Goal: Task Accomplishment & Management: Manage account settings

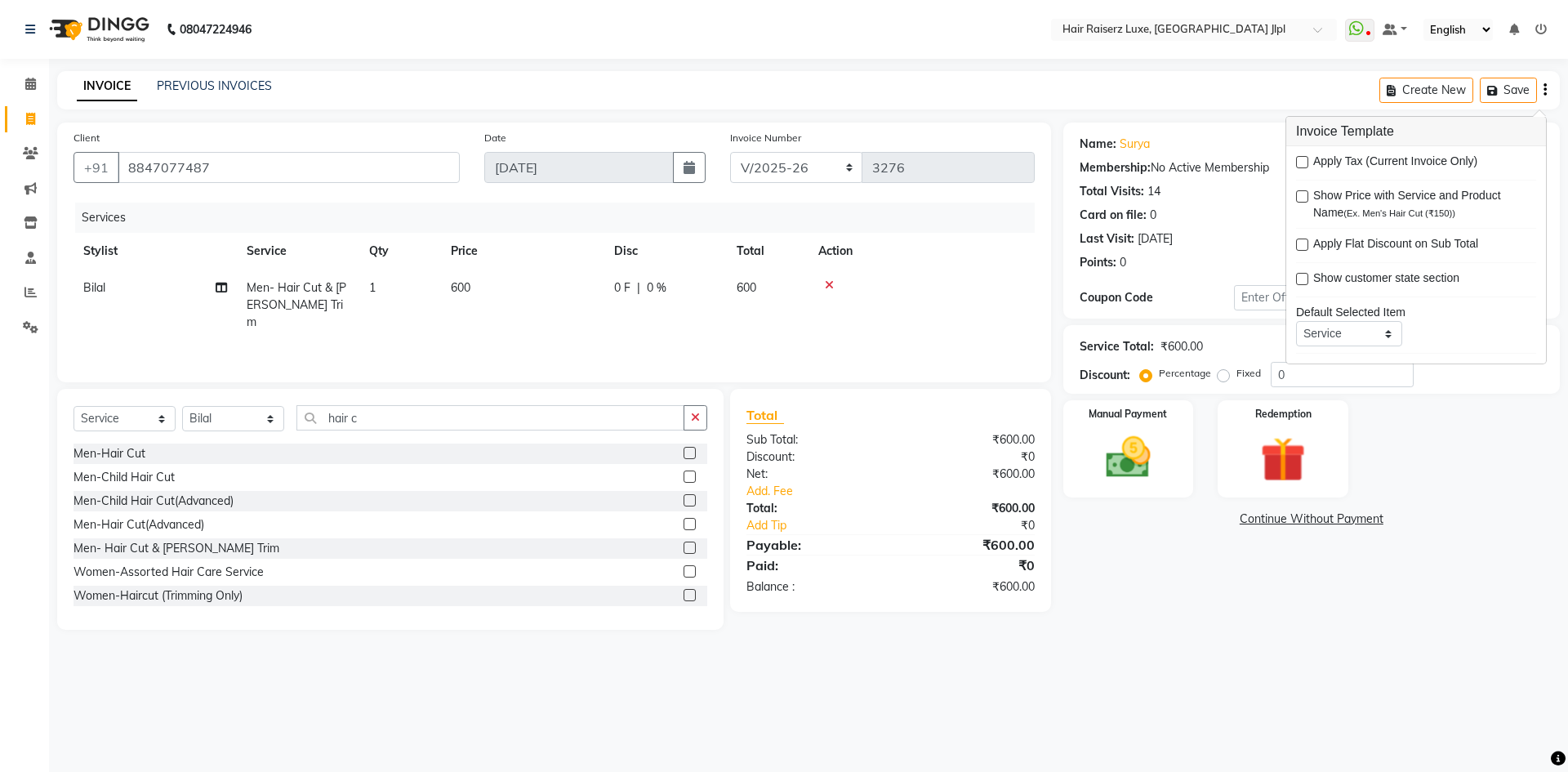
select select "5409"
select select "service"
select select "47928"
click at [897, 342] on div "Services Stylist Service Qty Price Disc Total Action Bilal Men- Hair Cut & Bear…" at bounding box center [554, 284] width 961 height 163
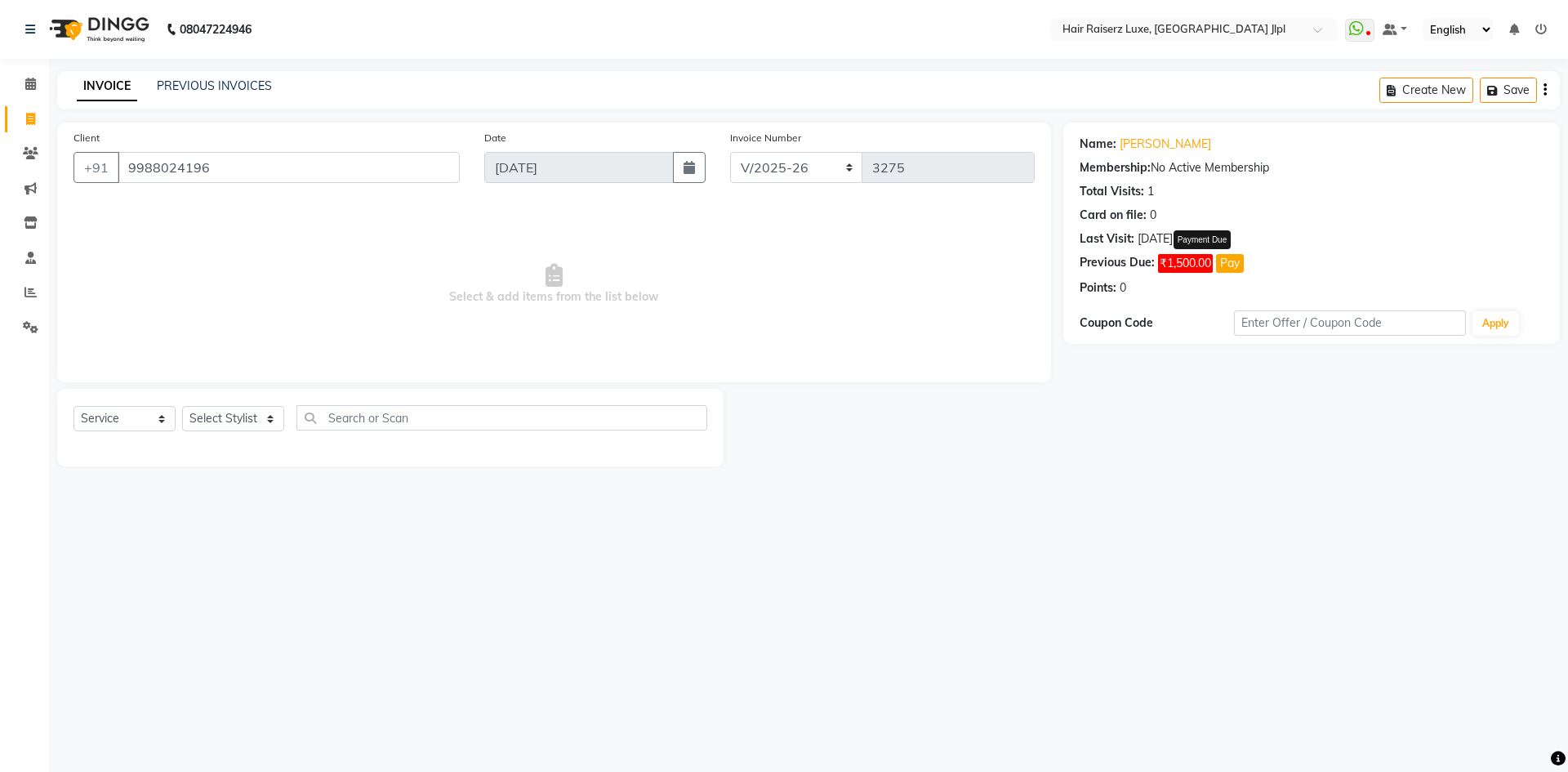
select select "5409"
select select "service"
click at [254, 422] on select "Select Stylist Abhishek Aftab Ajay Anand Bhoomika Bilal C&Gs Vogue Chhavi Duati…" at bounding box center [233, 419] width 102 height 26
select select "36169"
click at [182, 406] on select "Select Stylist Abhishek Aftab Ajay Anand Bhoomika Bilal C&Gs Vogue Chhavi Duati…" at bounding box center [233, 419] width 102 height 26
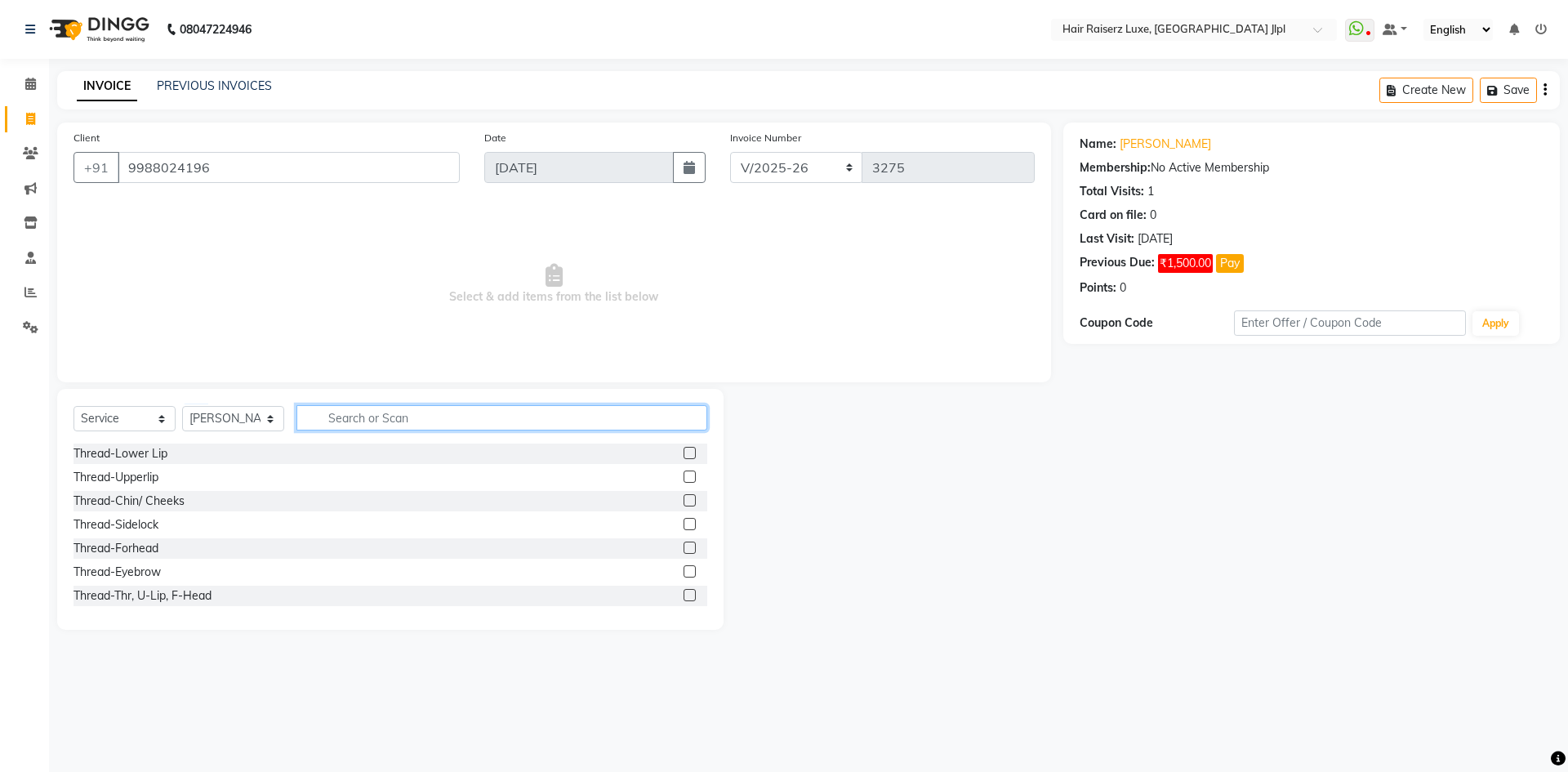
click at [320, 415] on input "text" at bounding box center [501, 418] width 411 height 26
type input "full ar"
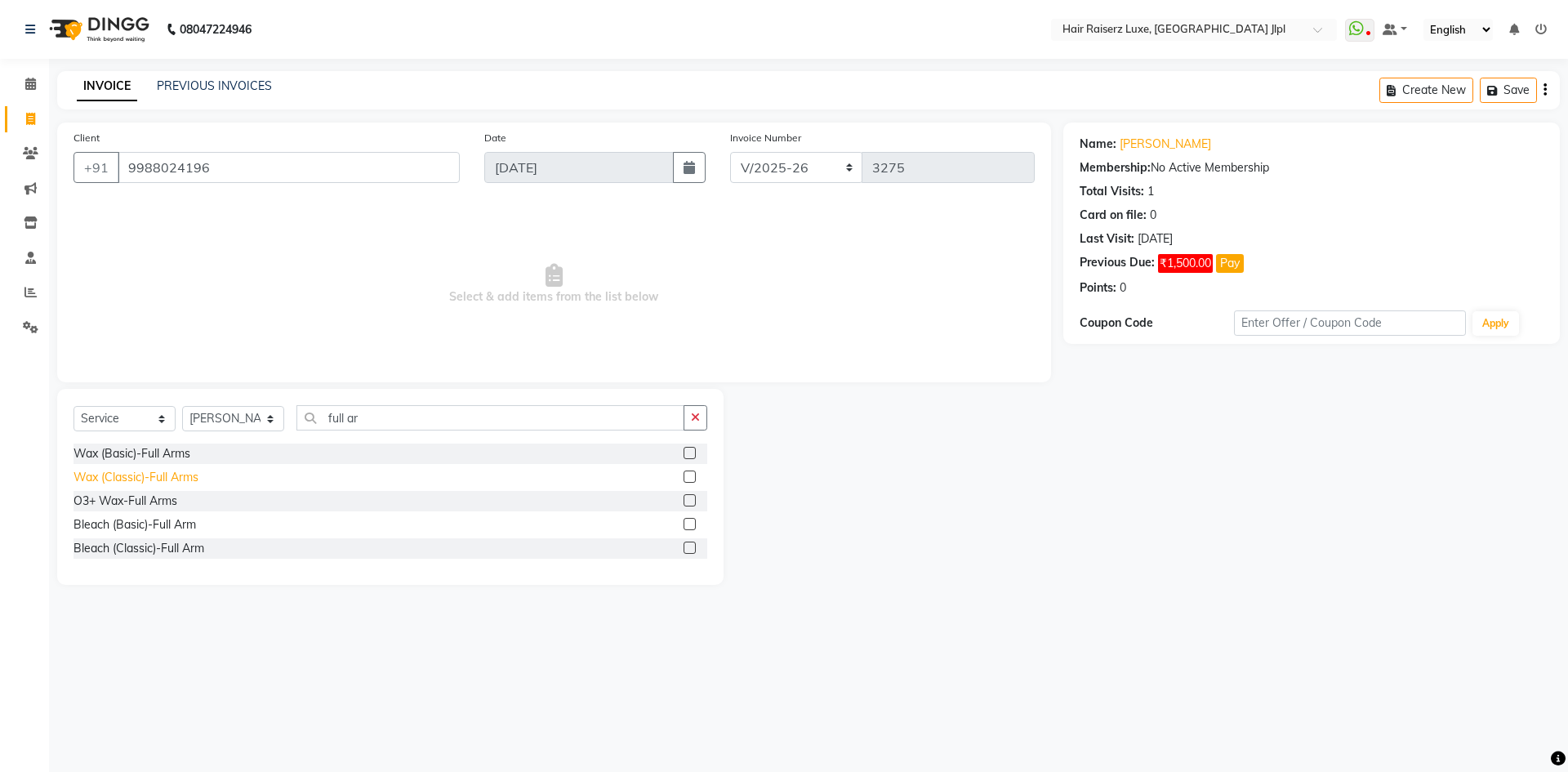
click at [183, 476] on div "Wax (Classic)-Full Arms" at bounding box center [136, 477] width 125 height 17
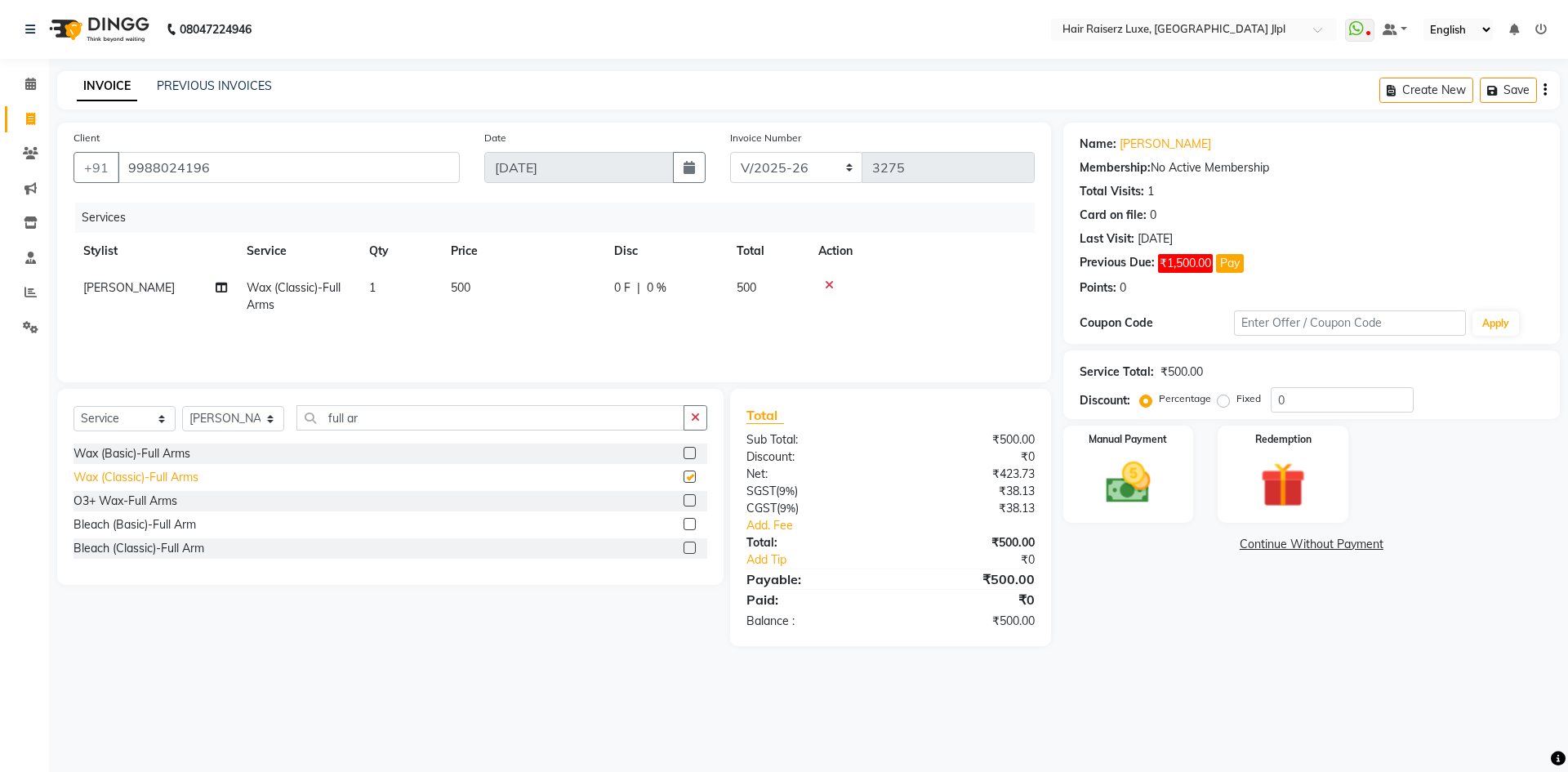
checkbox input "false"
click at [387, 417] on input "full ar" at bounding box center [489, 418] width 388 height 26
type input "f"
type input "under"
click at [151, 476] on div "Wax (Classic)-Underarms" at bounding box center [140, 477] width 134 height 17
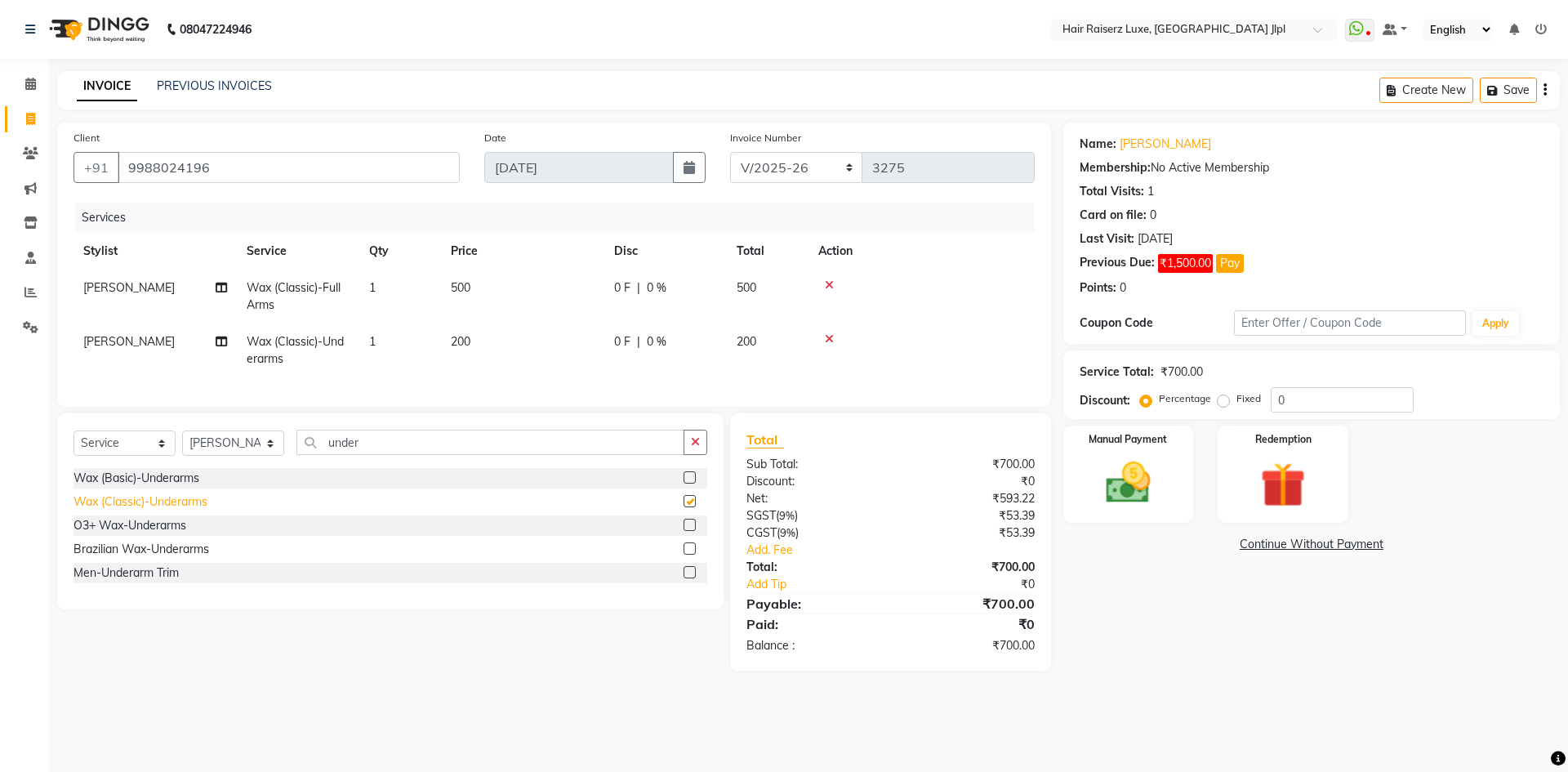
checkbox input "false"
click at [1133, 144] on link "Sonal" at bounding box center [1165, 144] width 92 height 17
click at [799, 166] on select "FF/2025-26 PreP/2025-26 BANK/2025-26 Paytm/2025-26 CASH/2025-26 V/2025-26" at bounding box center [795, 168] width 133 height 31
select select "8497"
click at [729, 152] on select "FF/2025-26 PreP/2025-26 BANK/2025-26 Paytm/2025-26 CASH/2025-26 V/2025-26" at bounding box center [795, 168] width 133 height 31
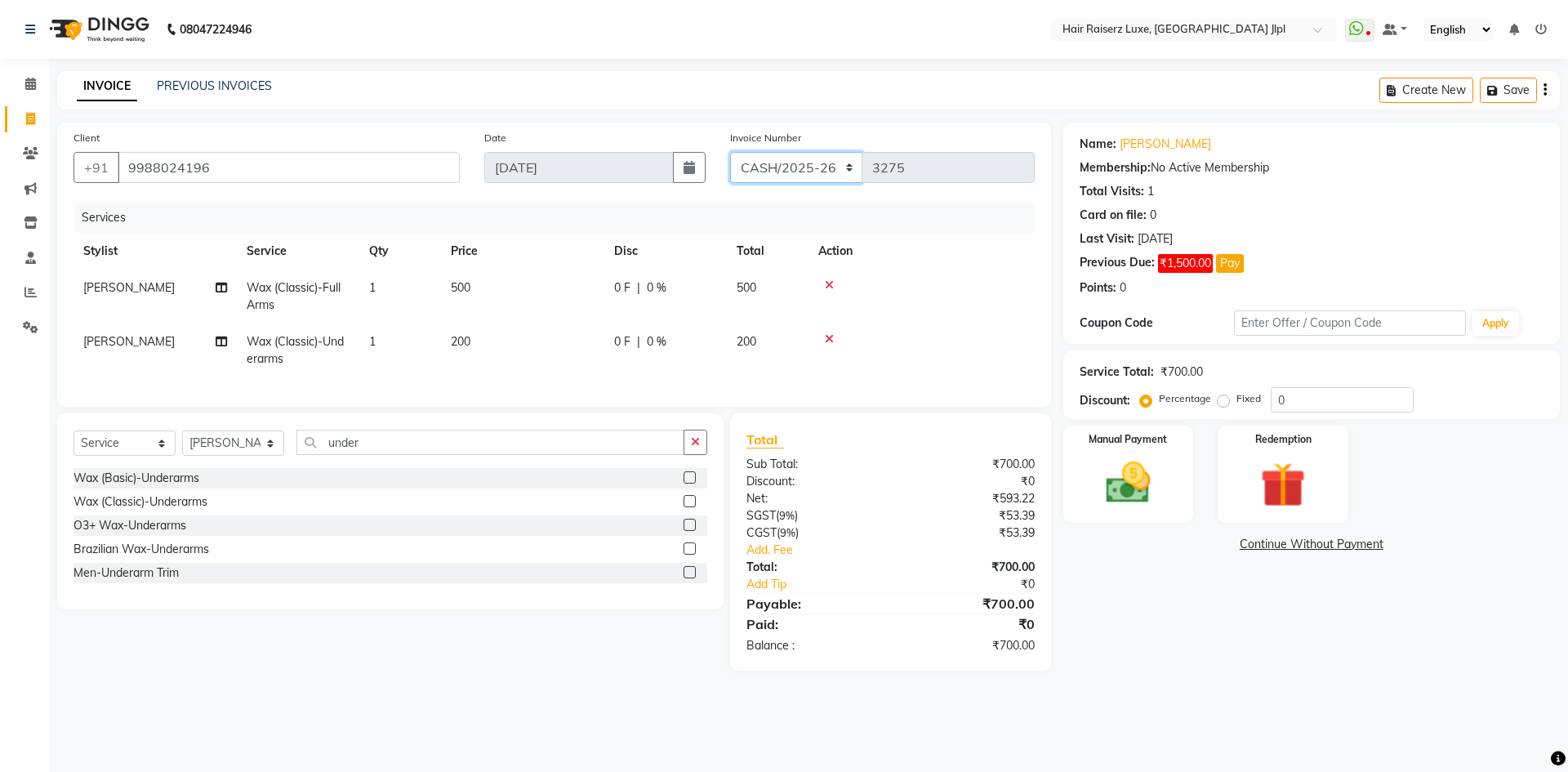
type input "0662"
click at [1229, 265] on button "Pay" at bounding box center [1230, 263] width 27 height 18
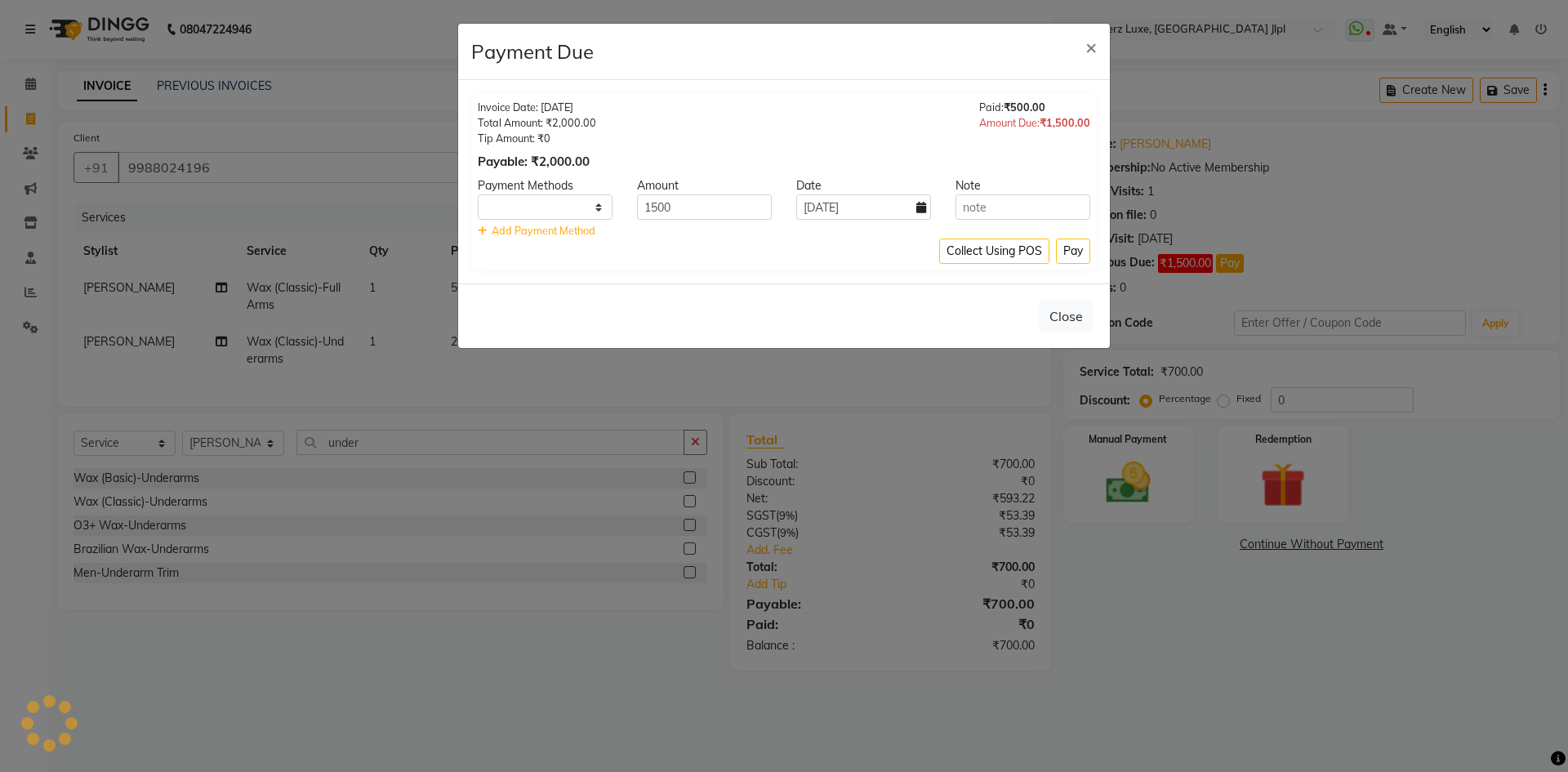
select select "1"
click at [1081, 251] on button "Pay" at bounding box center [1072, 251] width 34 height 26
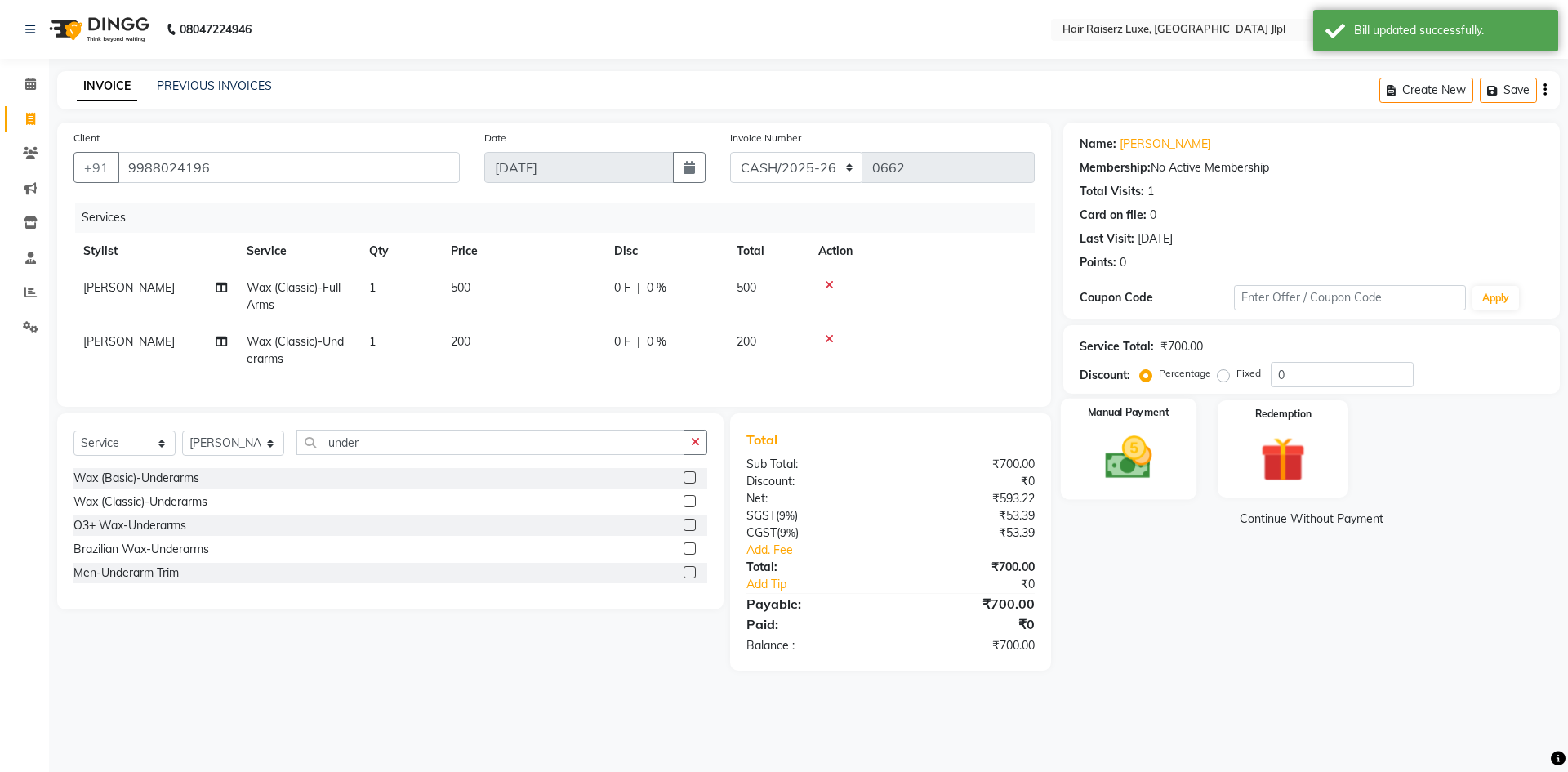
click at [1168, 459] on div "Manual Payment" at bounding box center [1127, 449] width 136 height 101
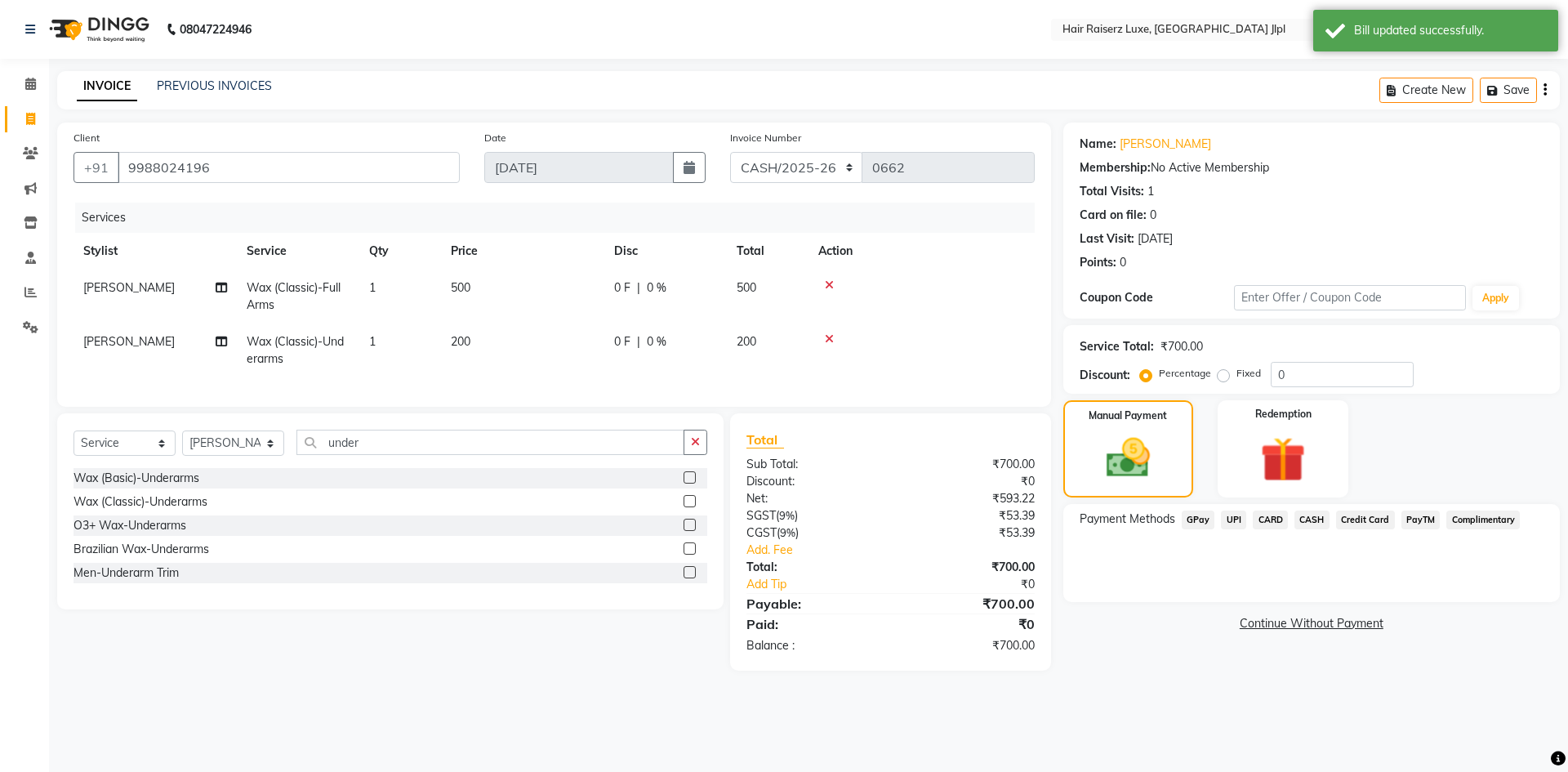
click at [1544, 90] on icon "button" at bounding box center [1545, 90] width 4 height 1
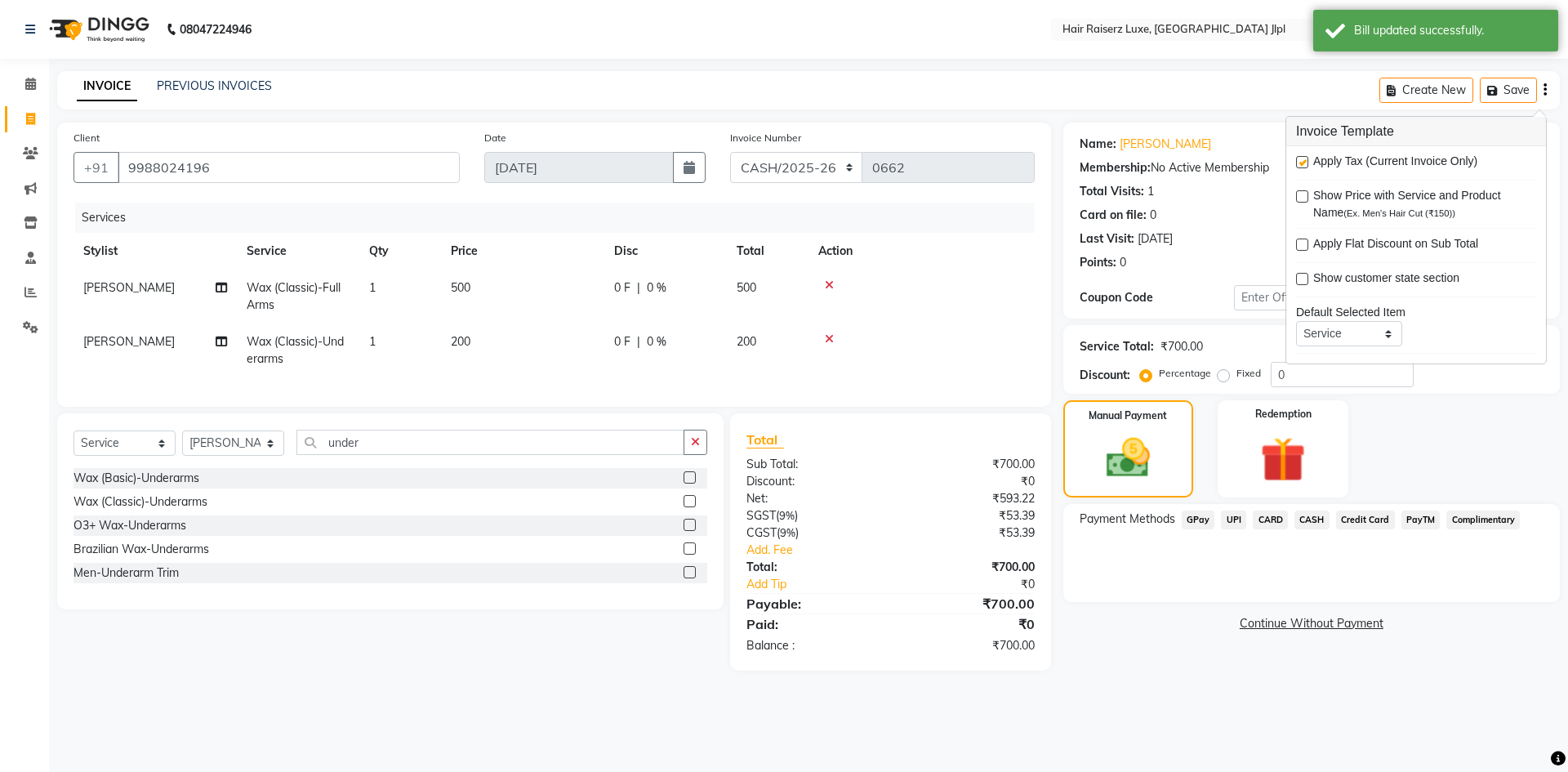
click at [1296, 164] on label at bounding box center [1301, 161] width 12 height 12
click at [1296, 164] on input "checkbox" at bounding box center [1301, 163] width 11 height 11
checkbox input "false"
click at [1311, 520] on span "CASH" at bounding box center [1311, 520] width 35 height 18
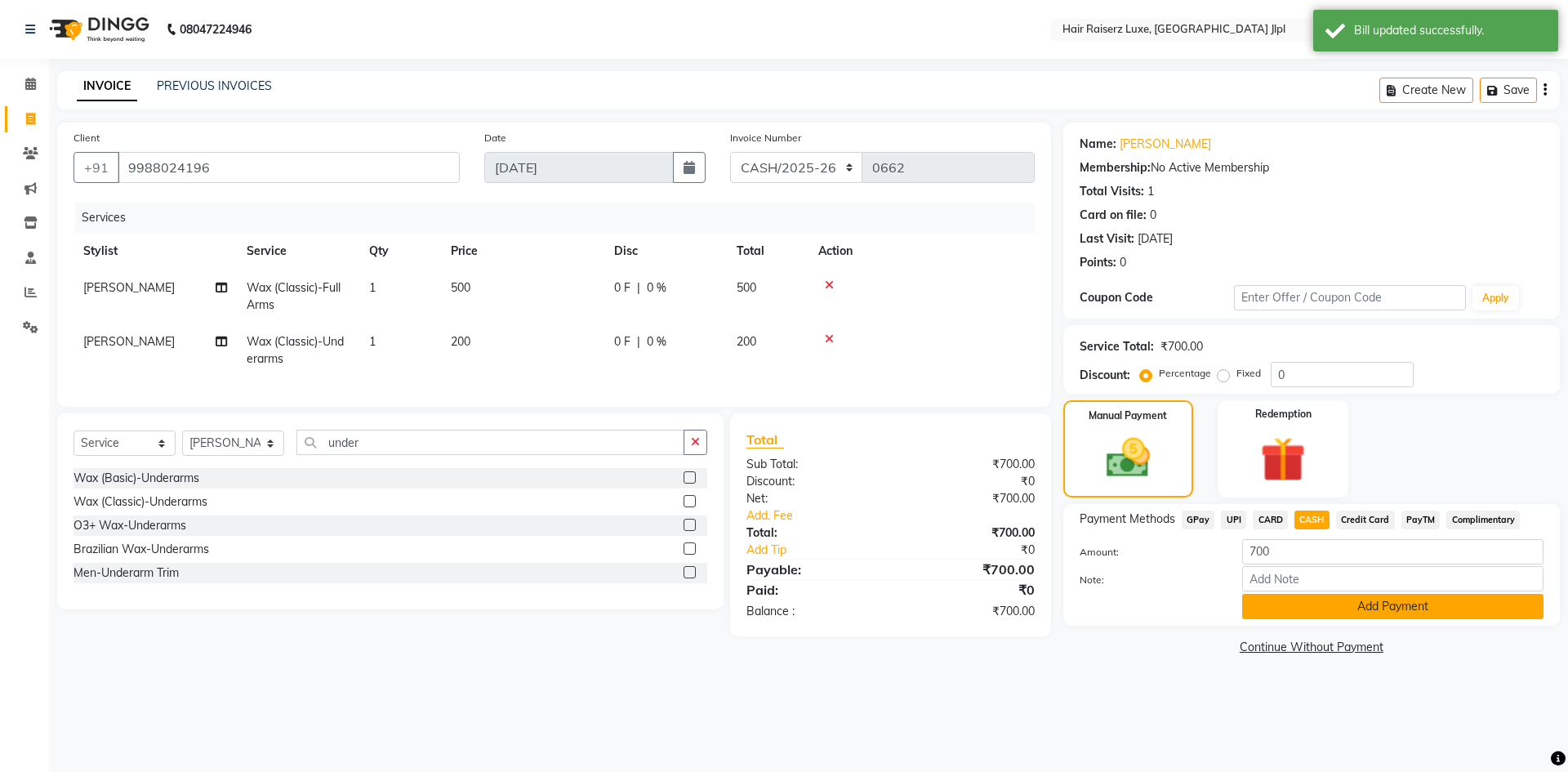
click at [1333, 602] on button "Add Payment" at bounding box center [1392, 607] width 302 height 26
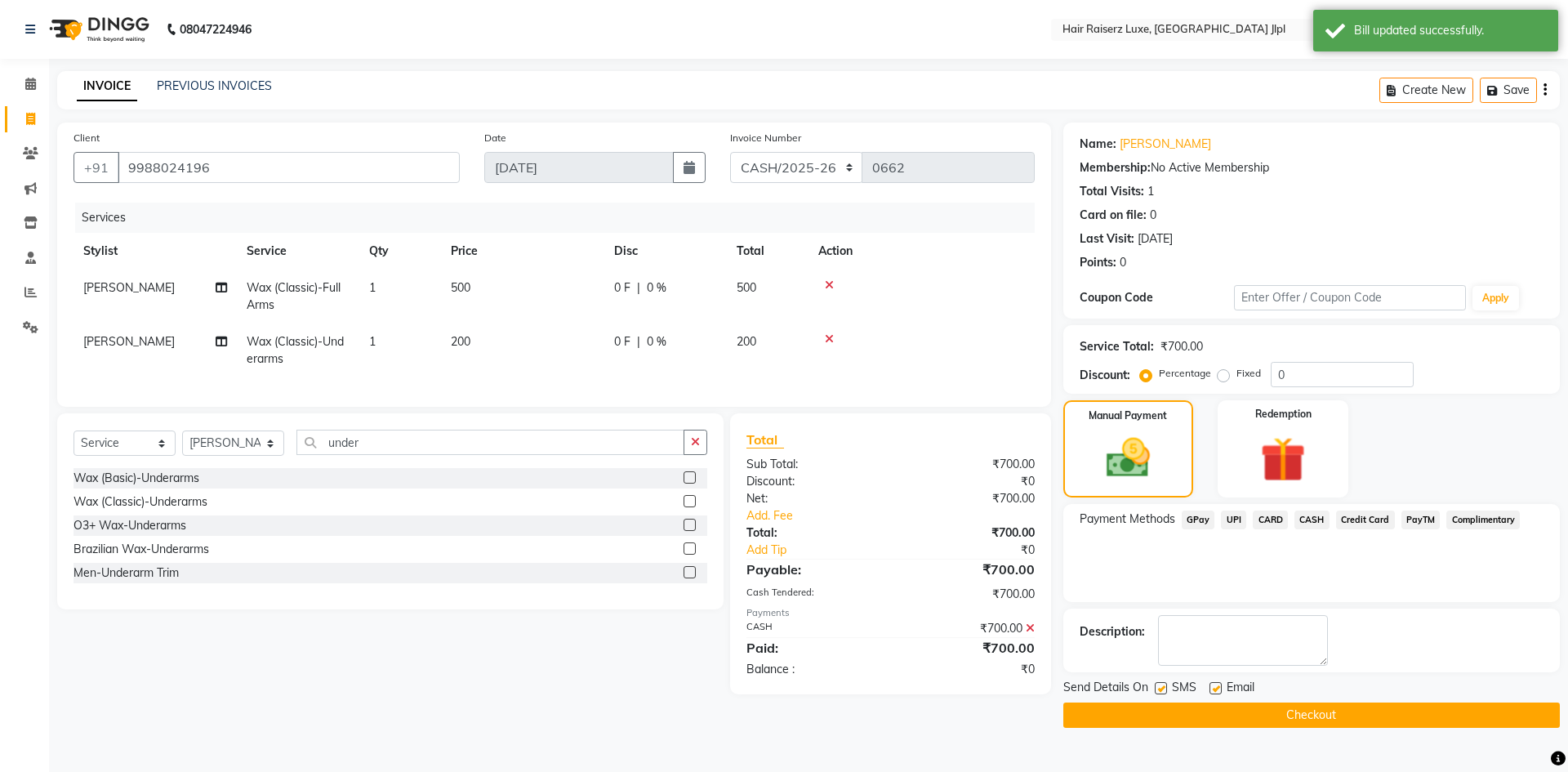
click at [1217, 691] on label at bounding box center [1214, 688] width 12 height 12
click at [1217, 691] on input "checkbox" at bounding box center [1214, 689] width 11 height 11
checkbox input "false"
click at [1206, 718] on button "Checkout" at bounding box center [1311, 715] width 497 height 26
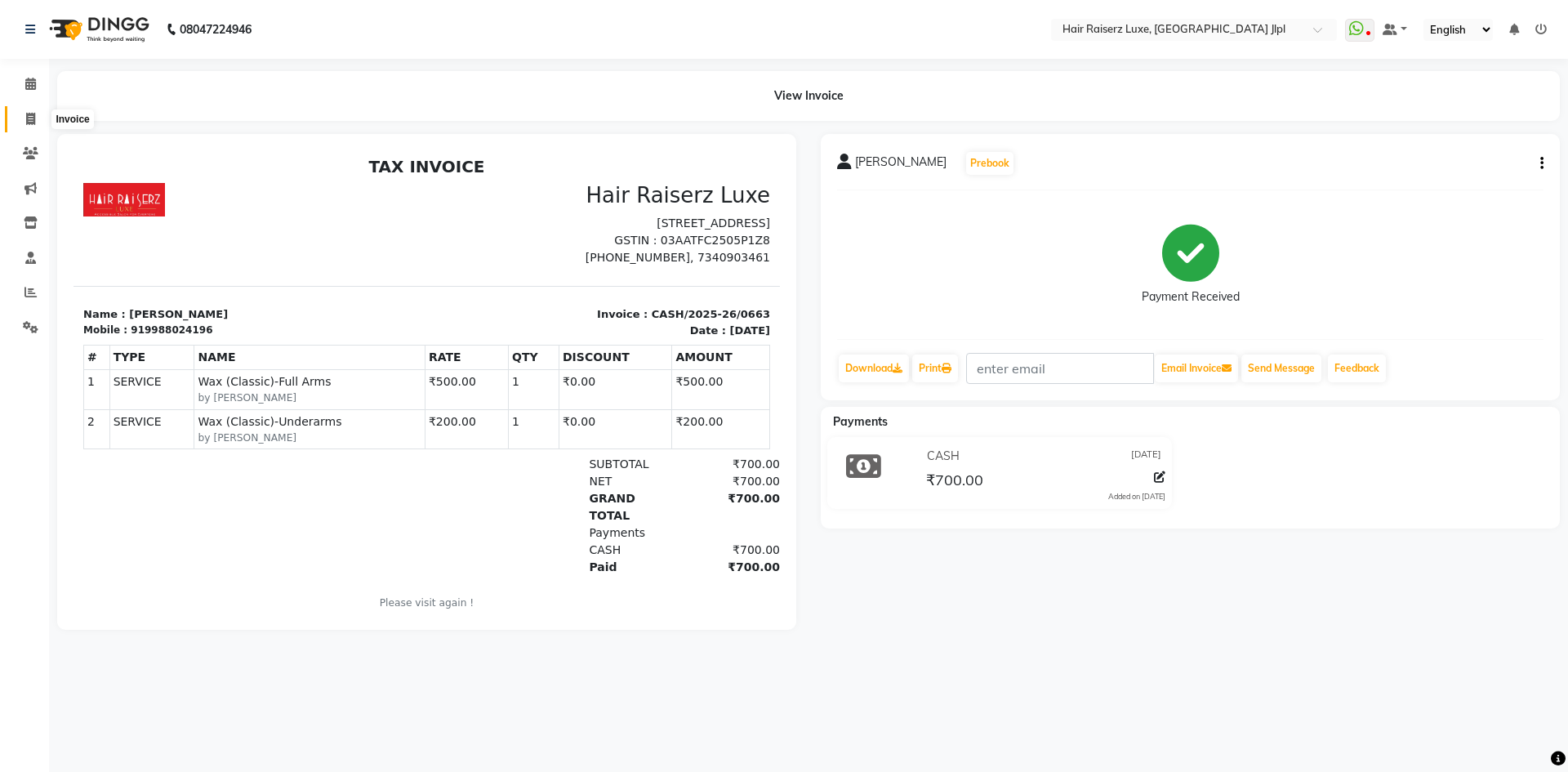
click at [41, 115] on span at bounding box center [30, 119] width 28 height 18
select select "5409"
select select "service"
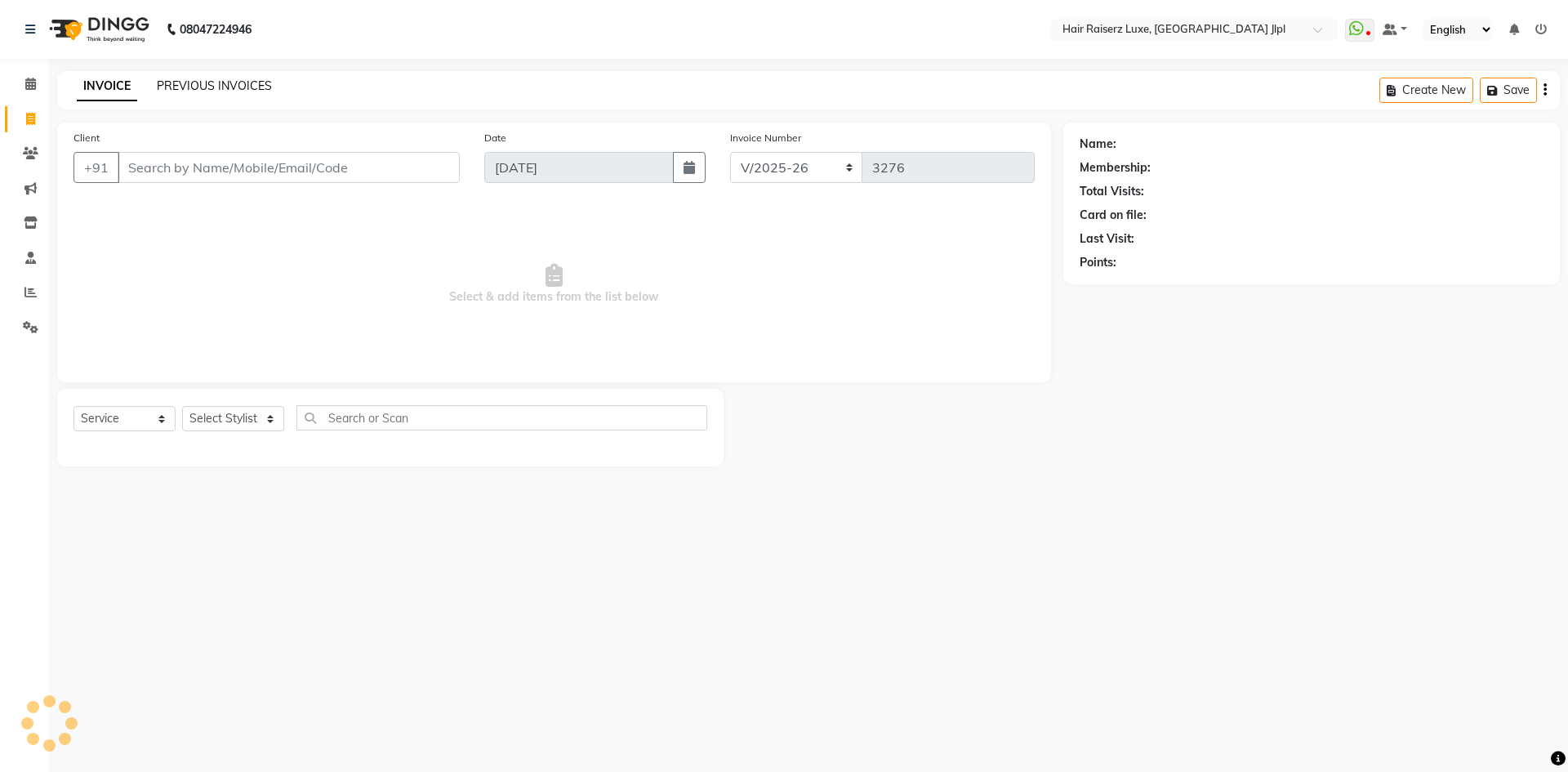
click at [184, 91] on link "PREVIOUS INVOICES" at bounding box center [214, 86] width 115 height 15
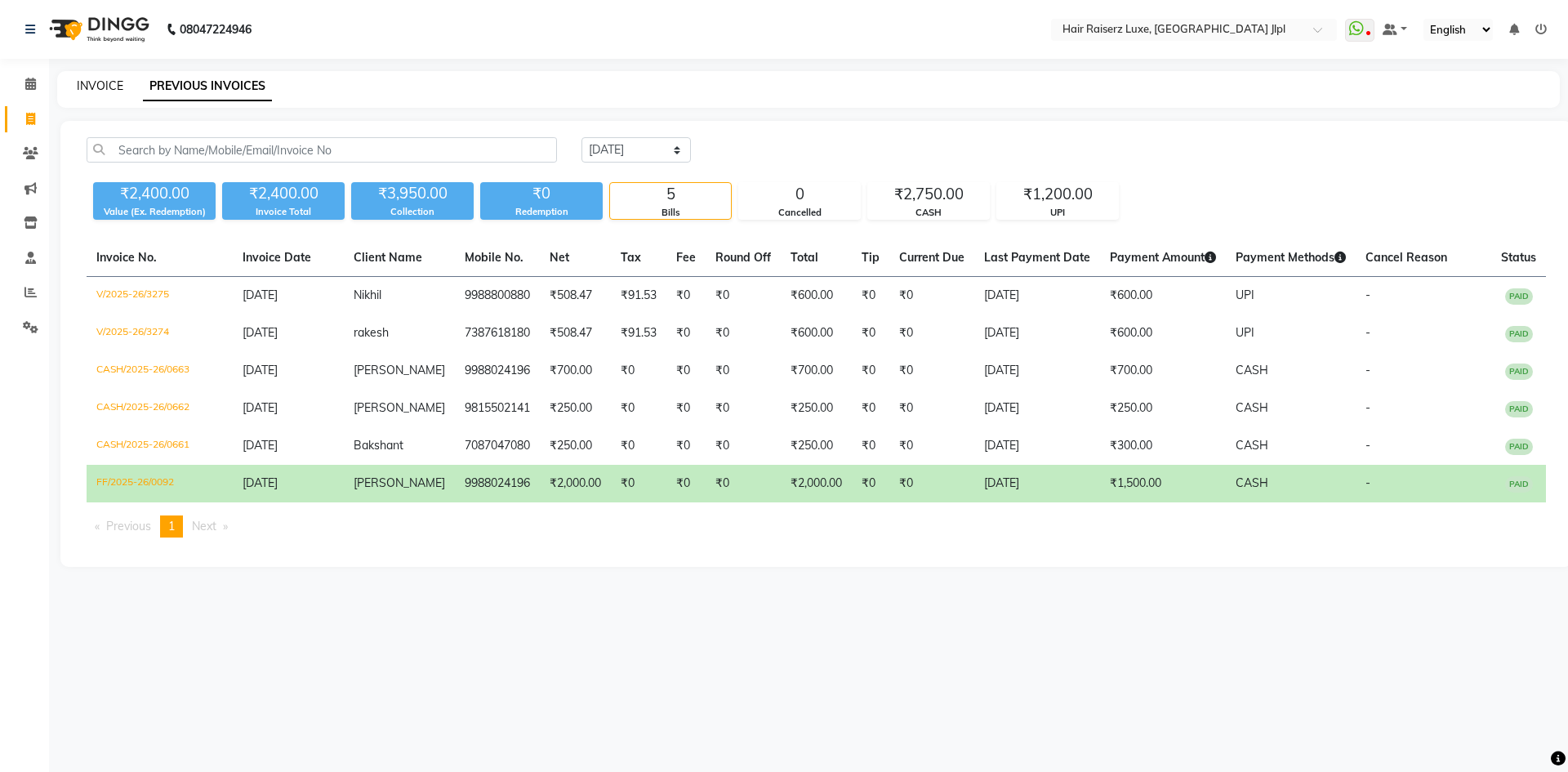
click at [116, 91] on link "INVOICE" at bounding box center [100, 86] width 47 height 15
select select "5409"
select select "service"
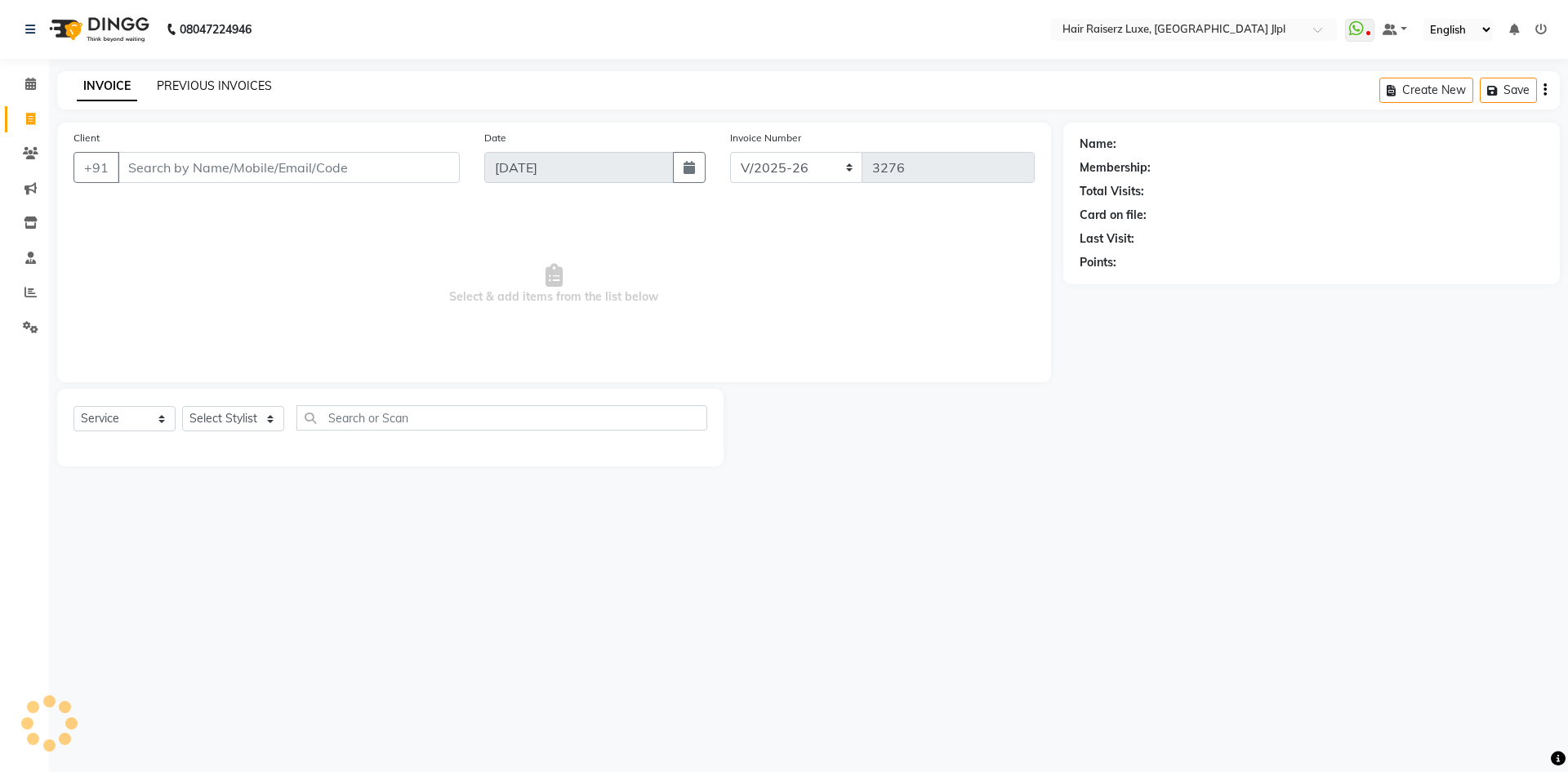
click at [236, 88] on link "PREVIOUS INVOICES" at bounding box center [214, 86] width 115 height 15
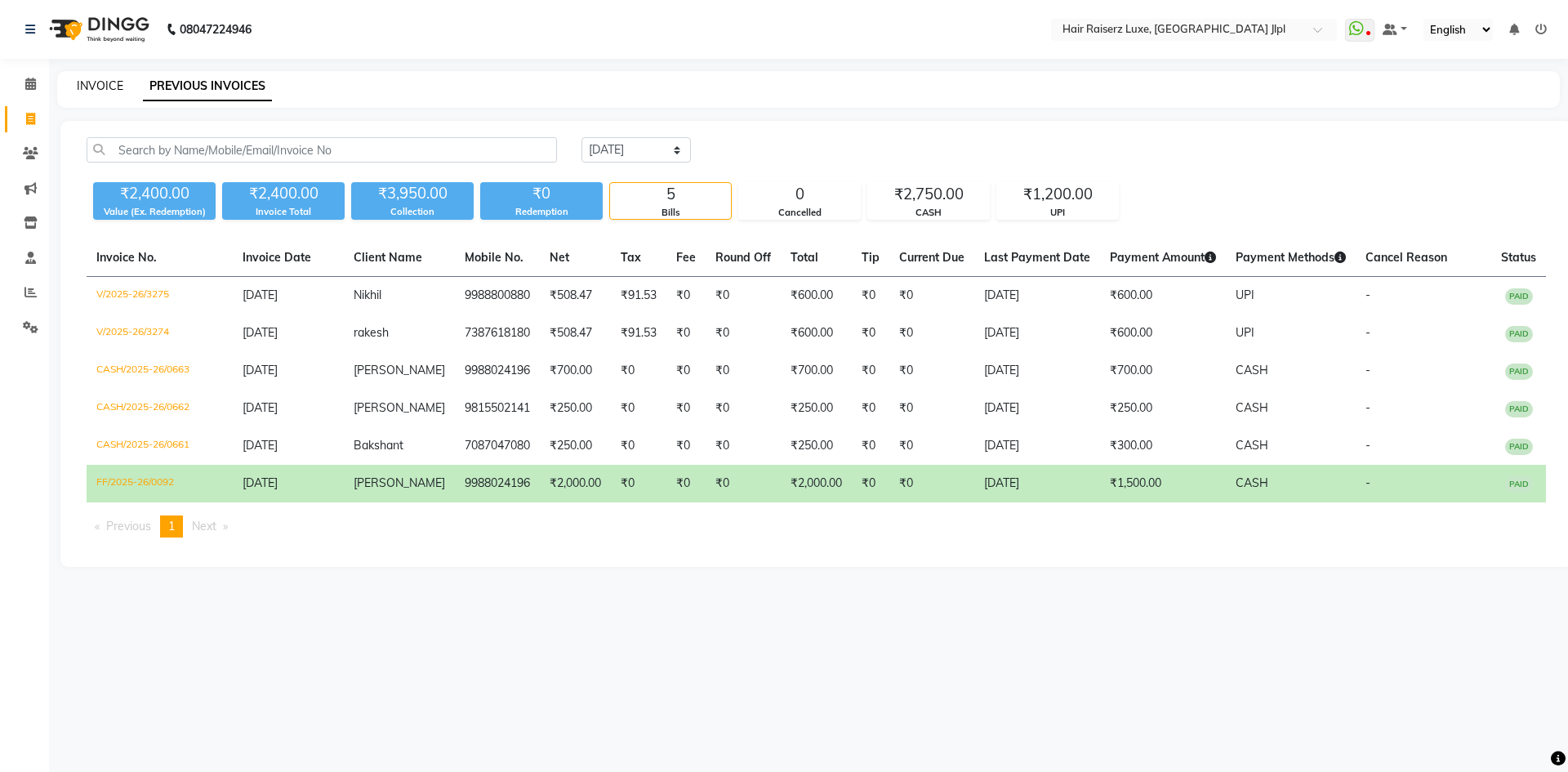
click at [116, 86] on link "INVOICE" at bounding box center [100, 86] width 47 height 15
select select "5409"
select select "service"
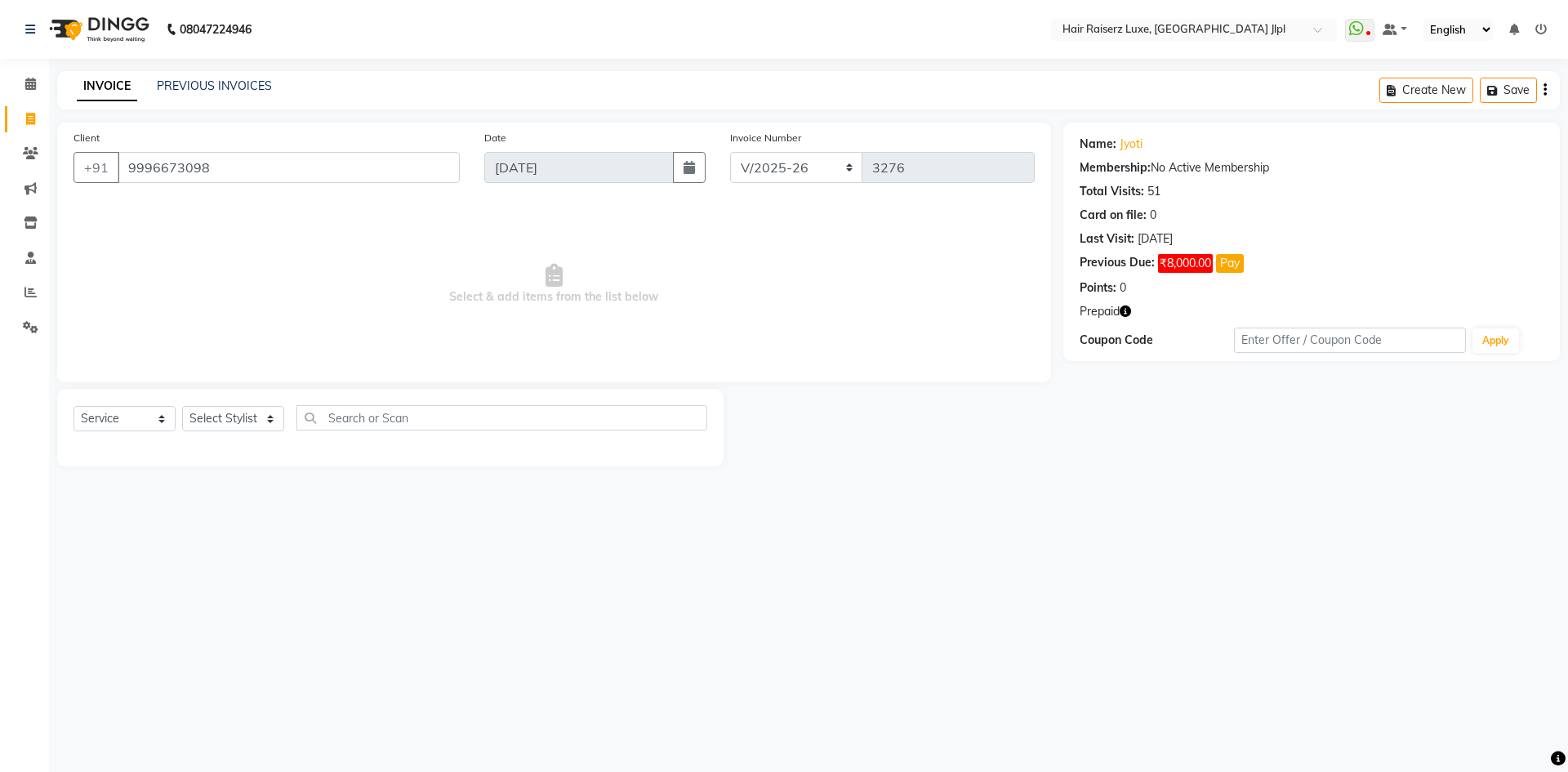
select select "5409"
select select "service"
click at [225, 417] on select "Select Stylist Abhishek Aftab Ajay Anand Bhoomika Bilal C&Gs Vogue Chhavi Duati…" at bounding box center [233, 419] width 102 height 26
select select "64563"
click at [182, 406] on select "Select Stylist Abhishek Aftab Ajay Anand Bhoomika Bilal C&Gs Vogue Chhavi Duati…" at bounding box center [233, 419] width 102 height 26
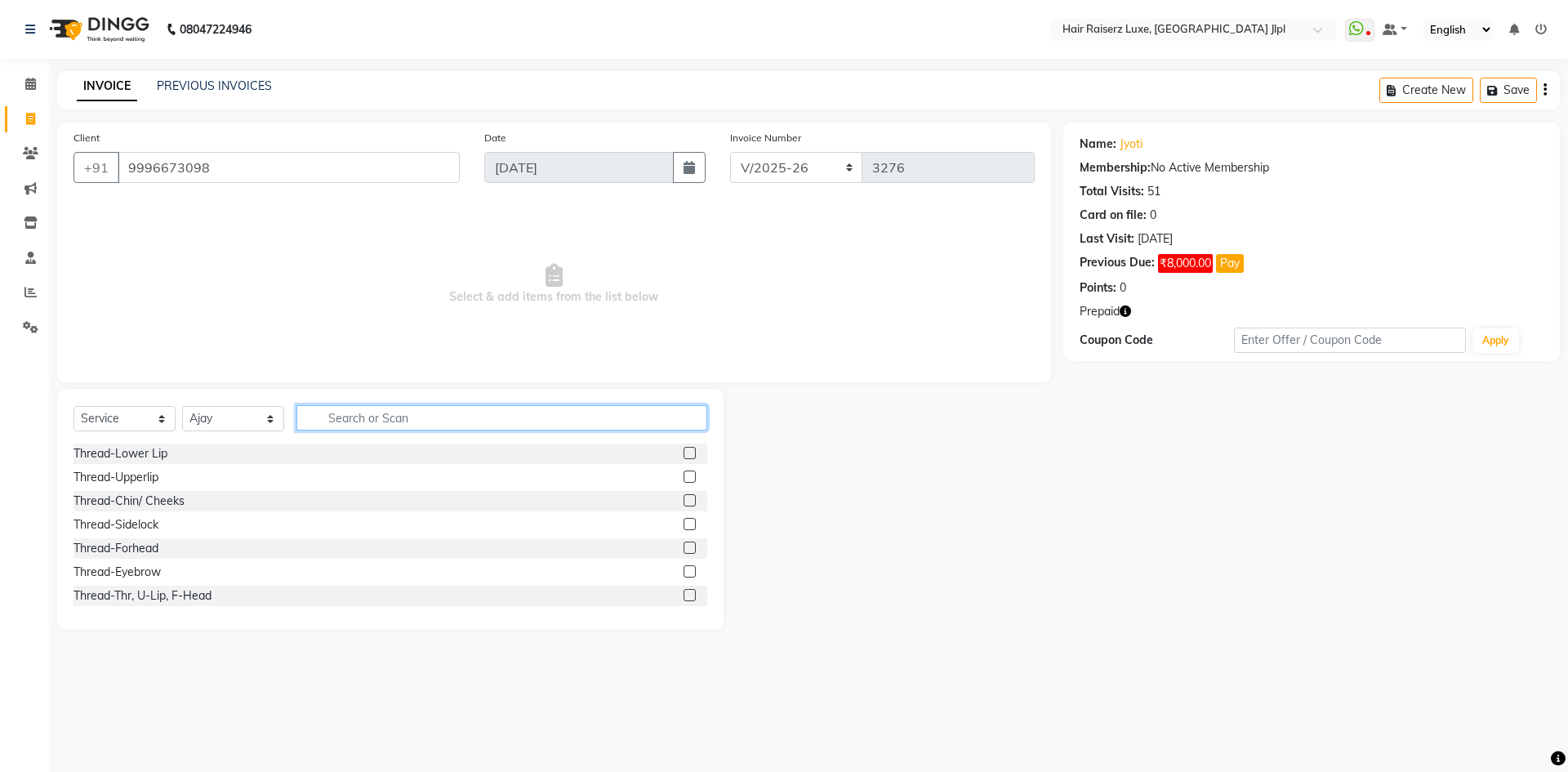
click at [382, 409] on input "text" at bounding box center [501, 418] width 411 height 26
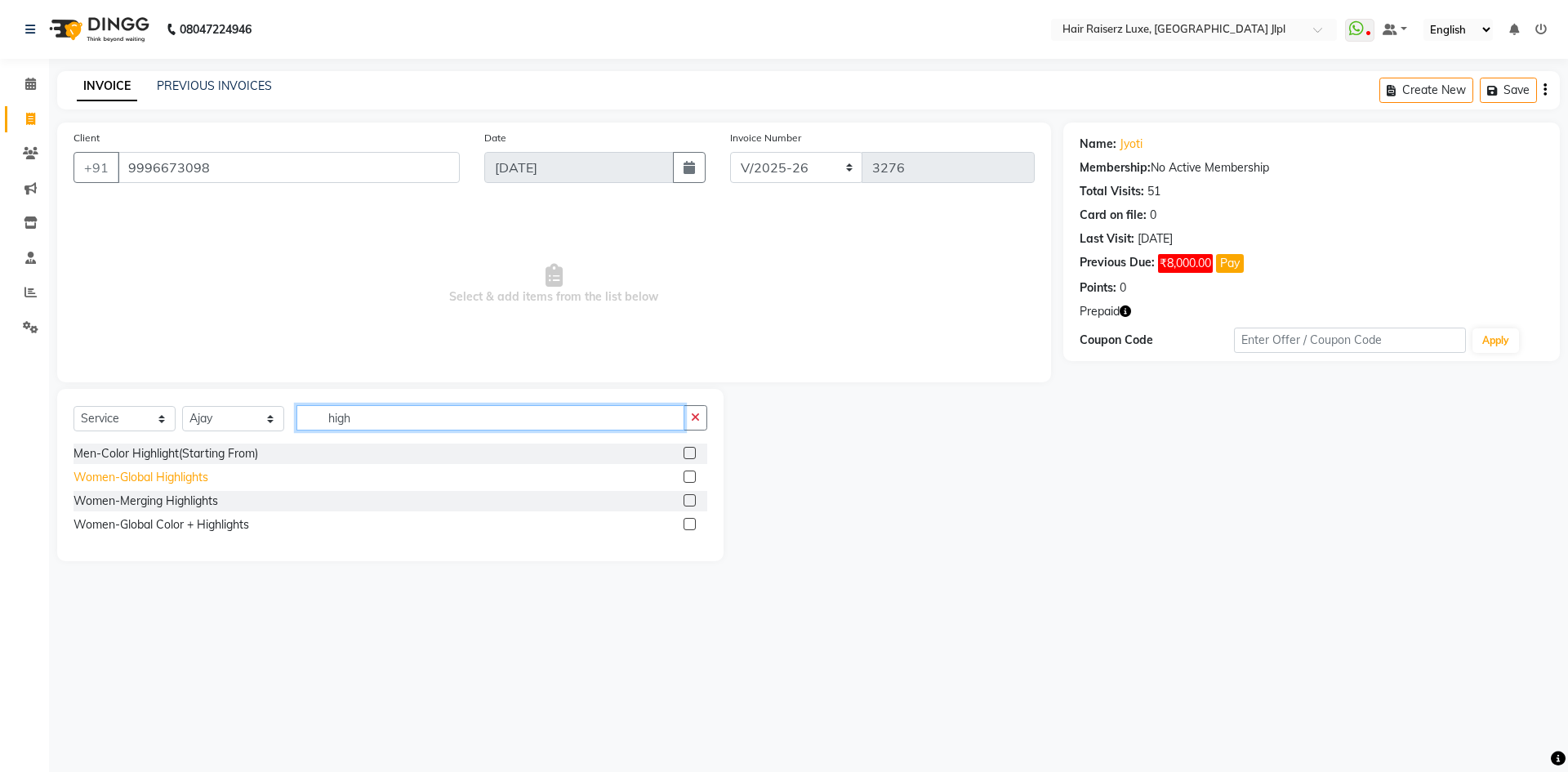
type input "high"
click at [190, 479] on div "Women-Global Highlights" at bounding box center [140, 477] width 135 height 17
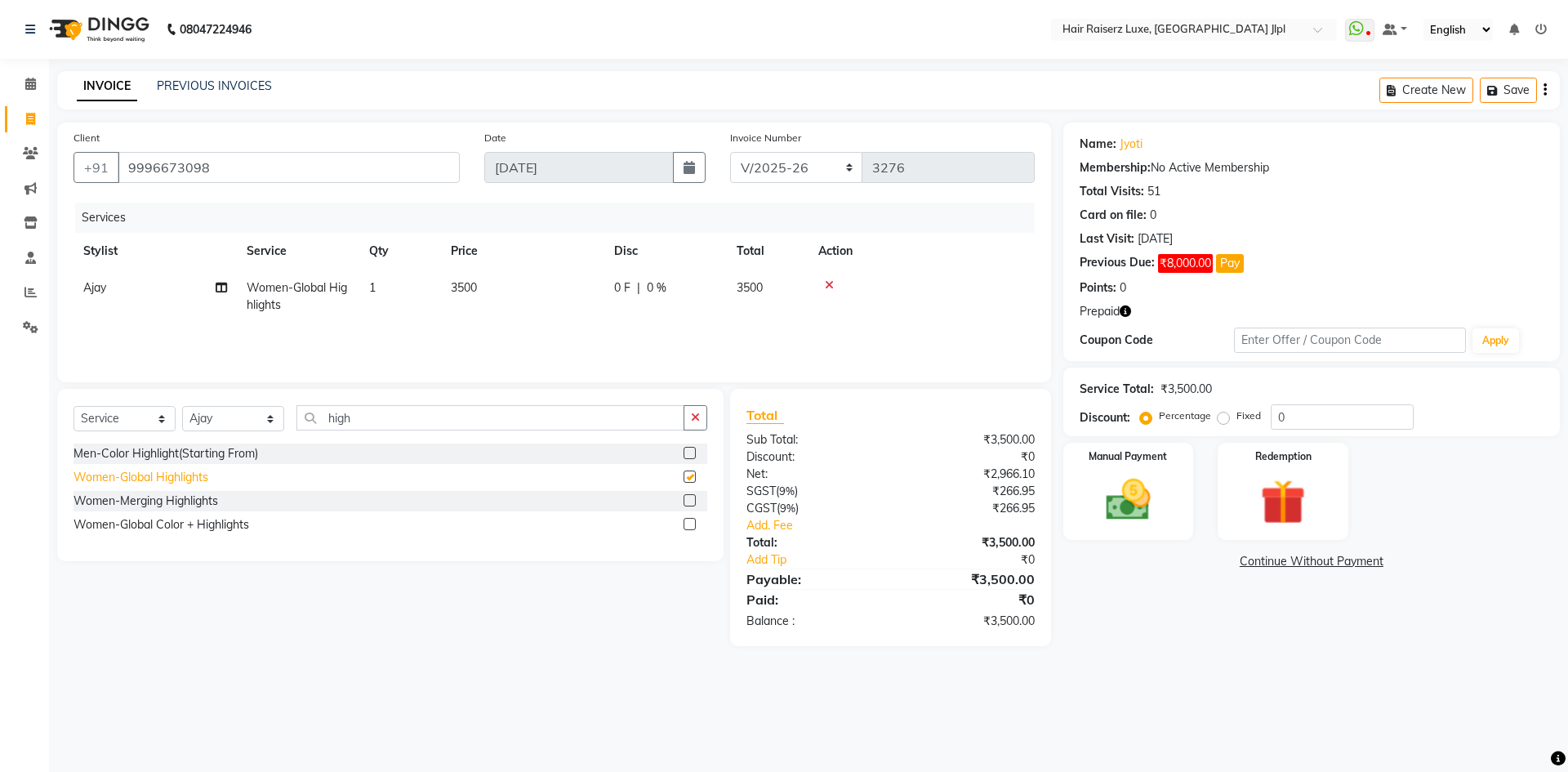
checkbox input "false"
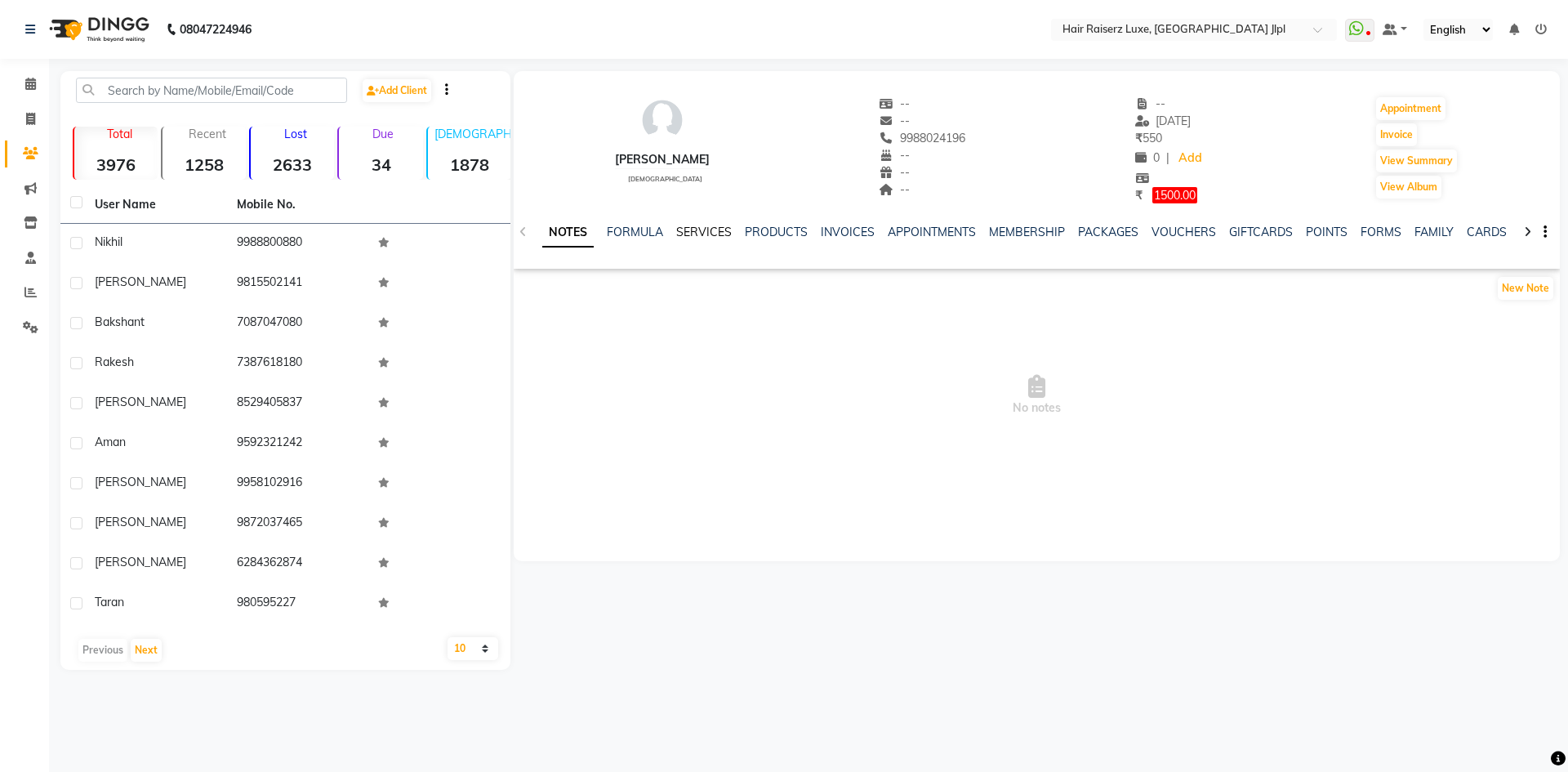
drag, startPoint x: 708, startPoint y: 232, endPoint x: 718, endPoint y: 232, distance: 10.0
click at [708, 232] on link "SERVICES" at bounding box center [704, 232] width 56 height 15
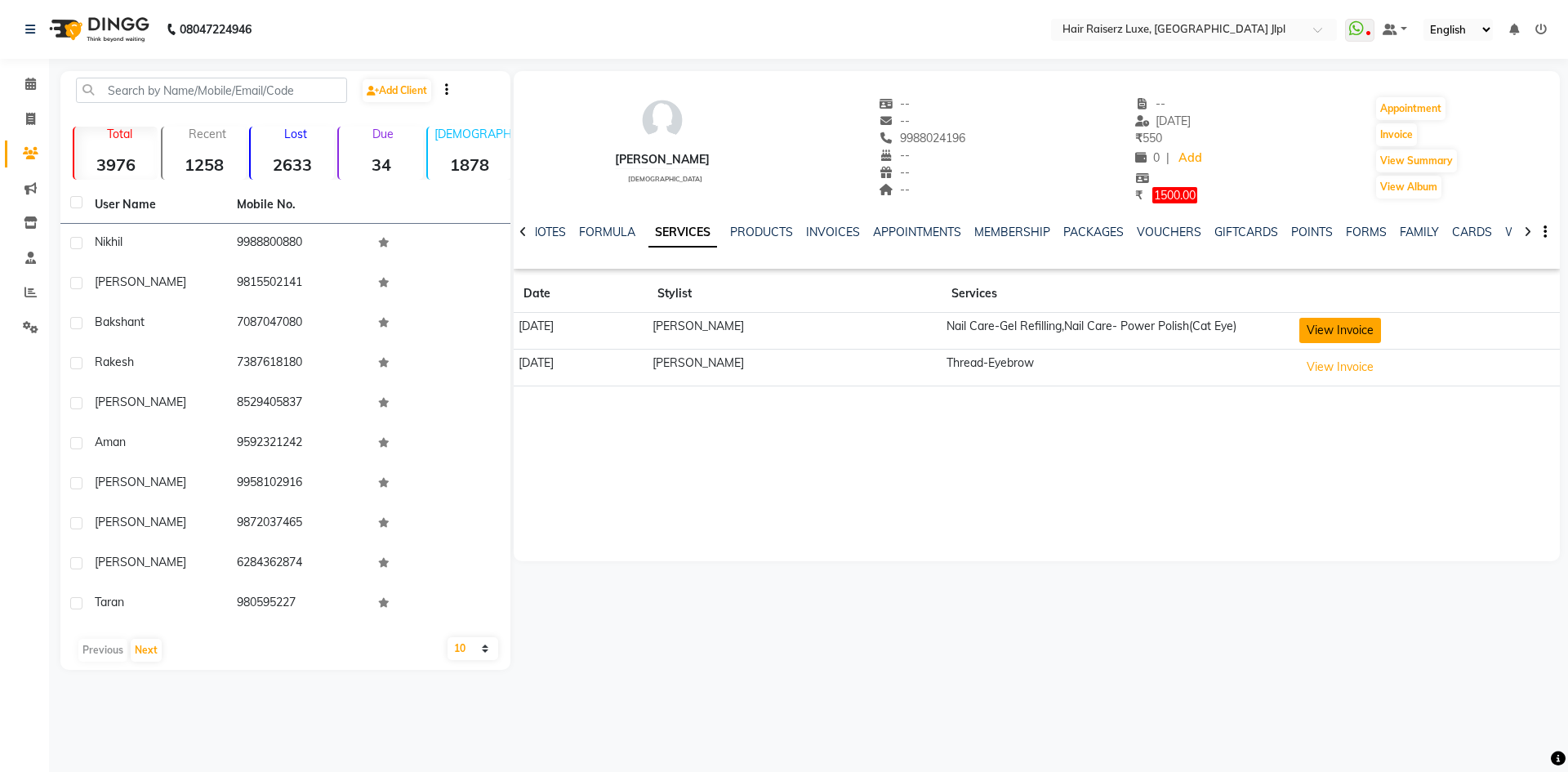
click at [1323, 334] on button "View Invoice" at bounding box center [1339, 331] width 82 height 26
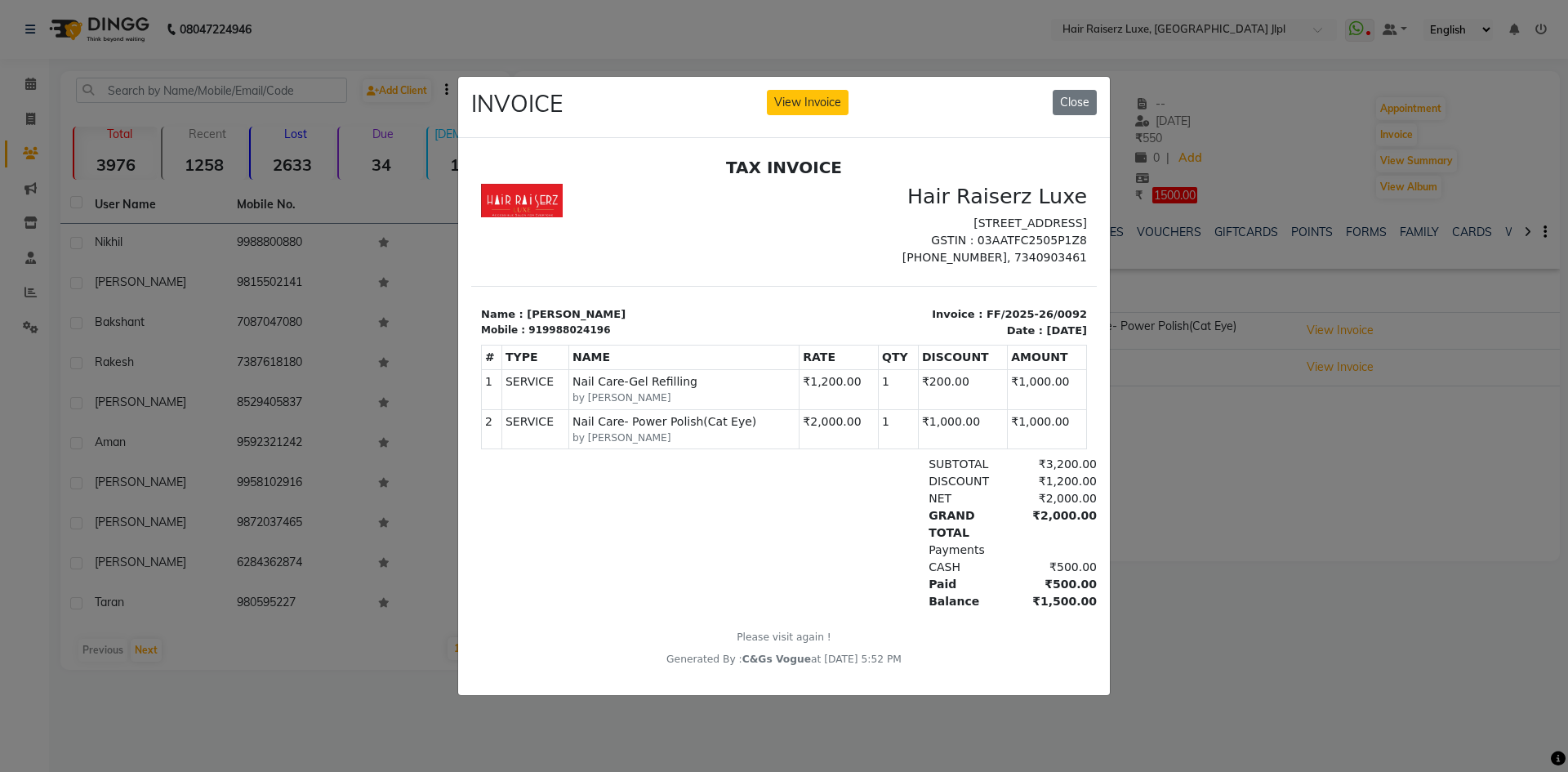
drag, startPoint x: 1077, startPoint y: 94, endPoint x: 1036, endPoint y: 82, distance: 42.7
click at [1077, 97] on button "Close" at bounding box center [1074, 103] width 44 height 26
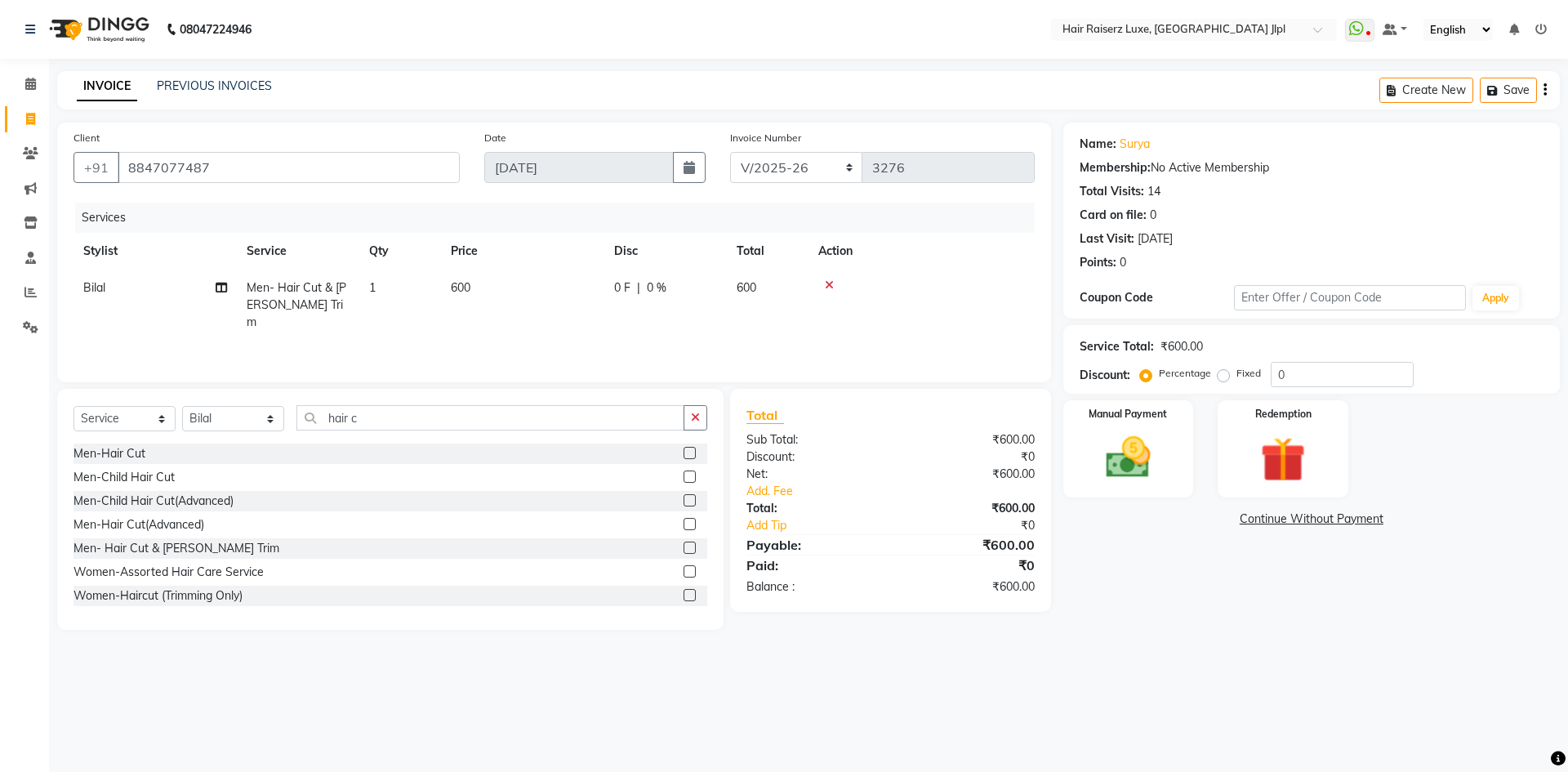
select select "5409"
select select "service"
select select "47928"
click at [1149, 440] on img at bounding box center [1127, 458] width 76 height 54
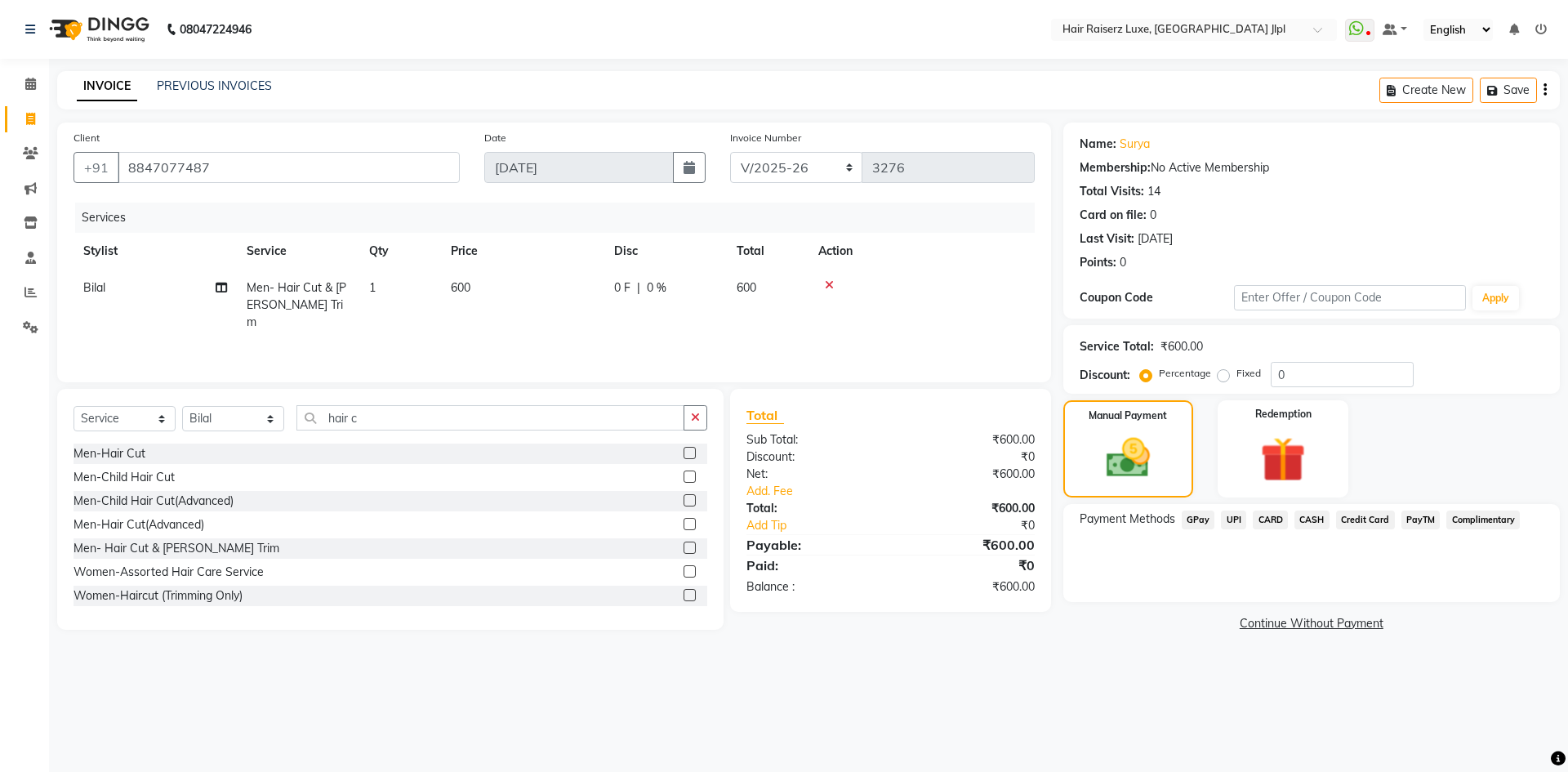
click at [1239, 519] on span "UPI" at bounding box center [1234, 520] width 26 height 18
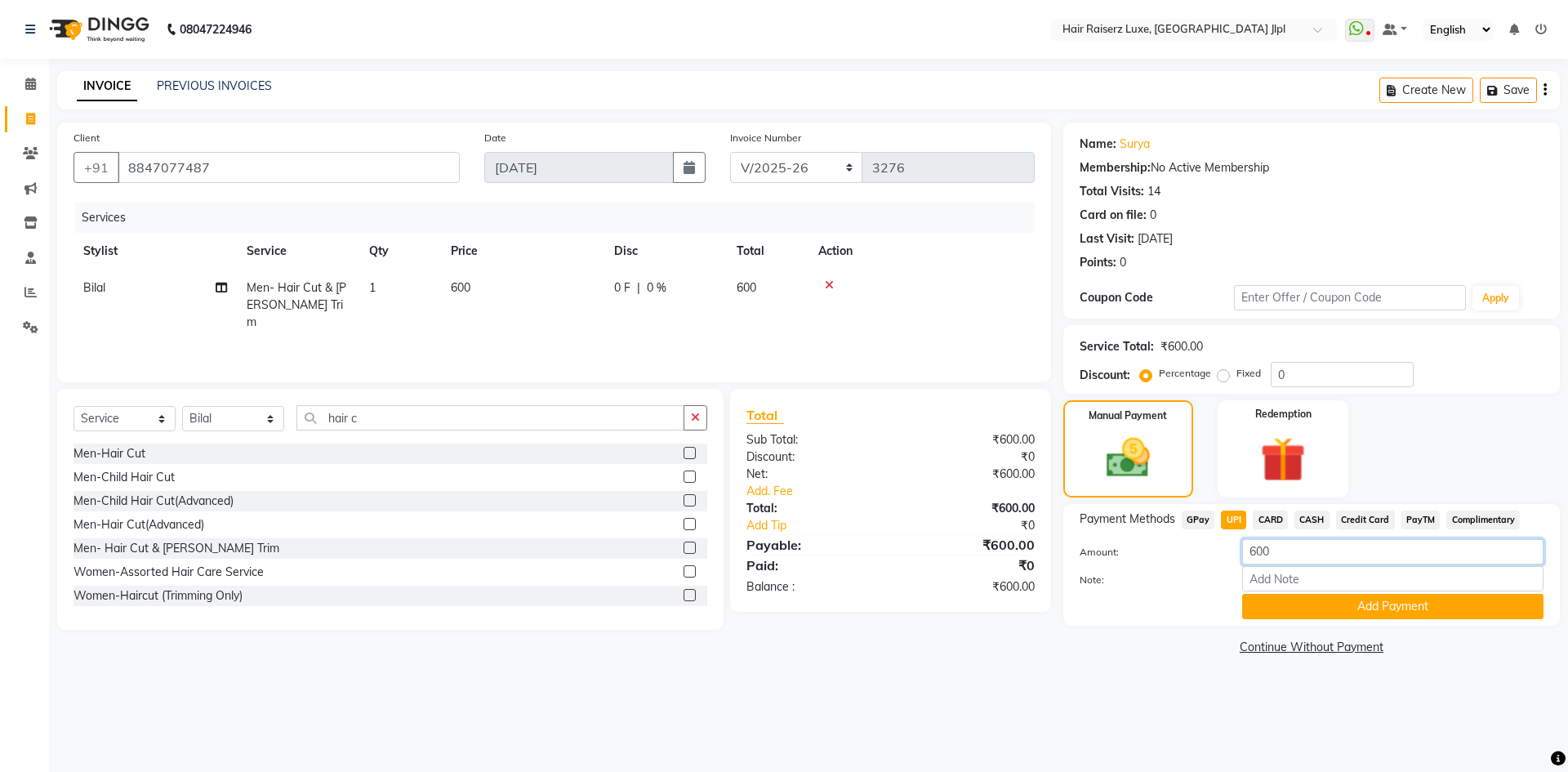
drag, startPoint x: 1260, startPoint y: 553, endPoint x: 1165, endPoint y: 543, distance: 95.5
click at [1165, 543] on div "Amount: 600" at bounding box center [1310, 553] width 488 height 28
type input "100"
click at [1302, 608] on button "Add Payment" at bounding box center [1392, 607] width 302 height 26
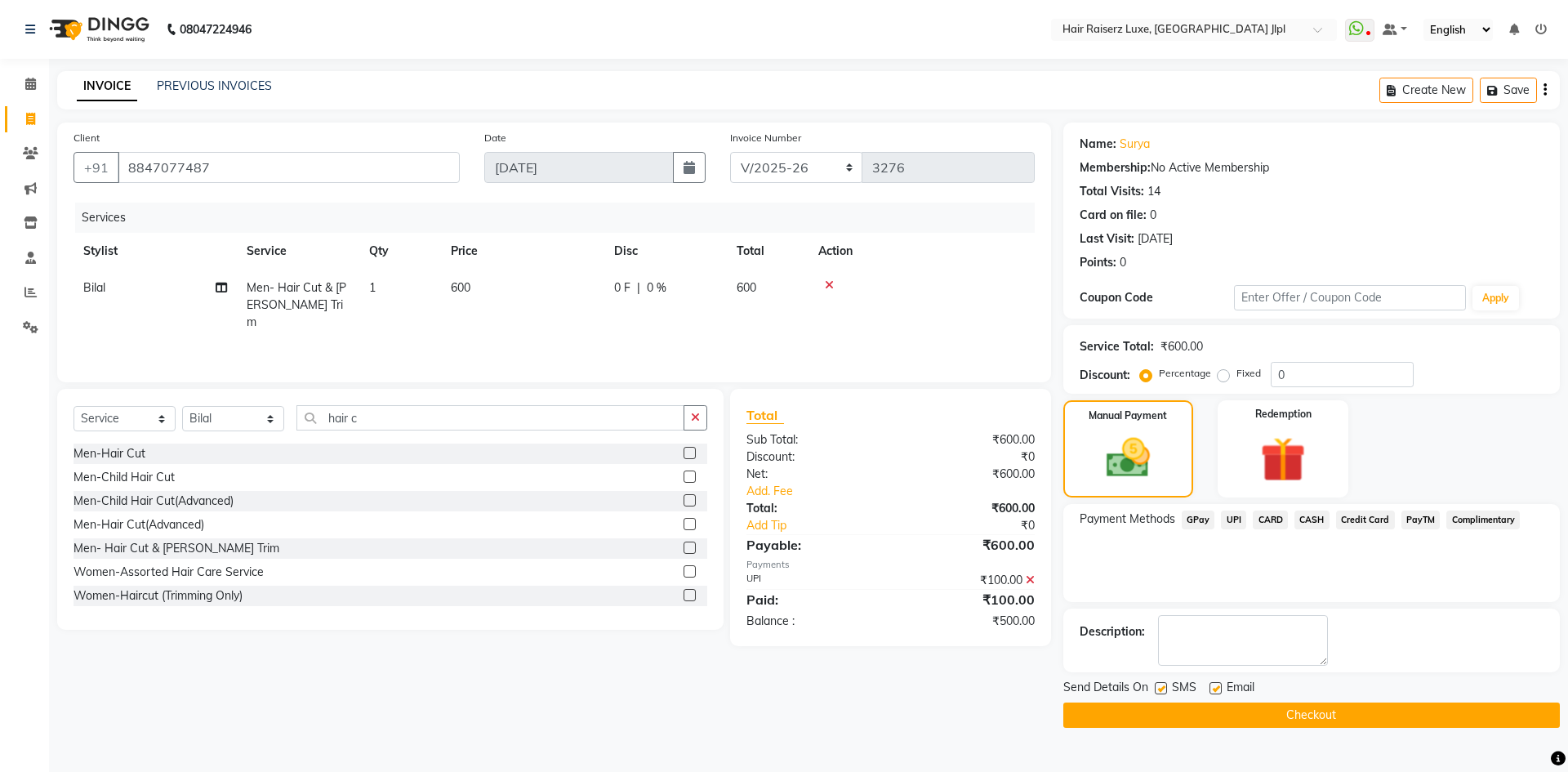
click at [1542, 90] on div "Create New Save" at bounding box center [1469, 91] width 181 height 39
click at [1543, 94] on button "button" at bounding box center [1545, 91] width 4 height 39
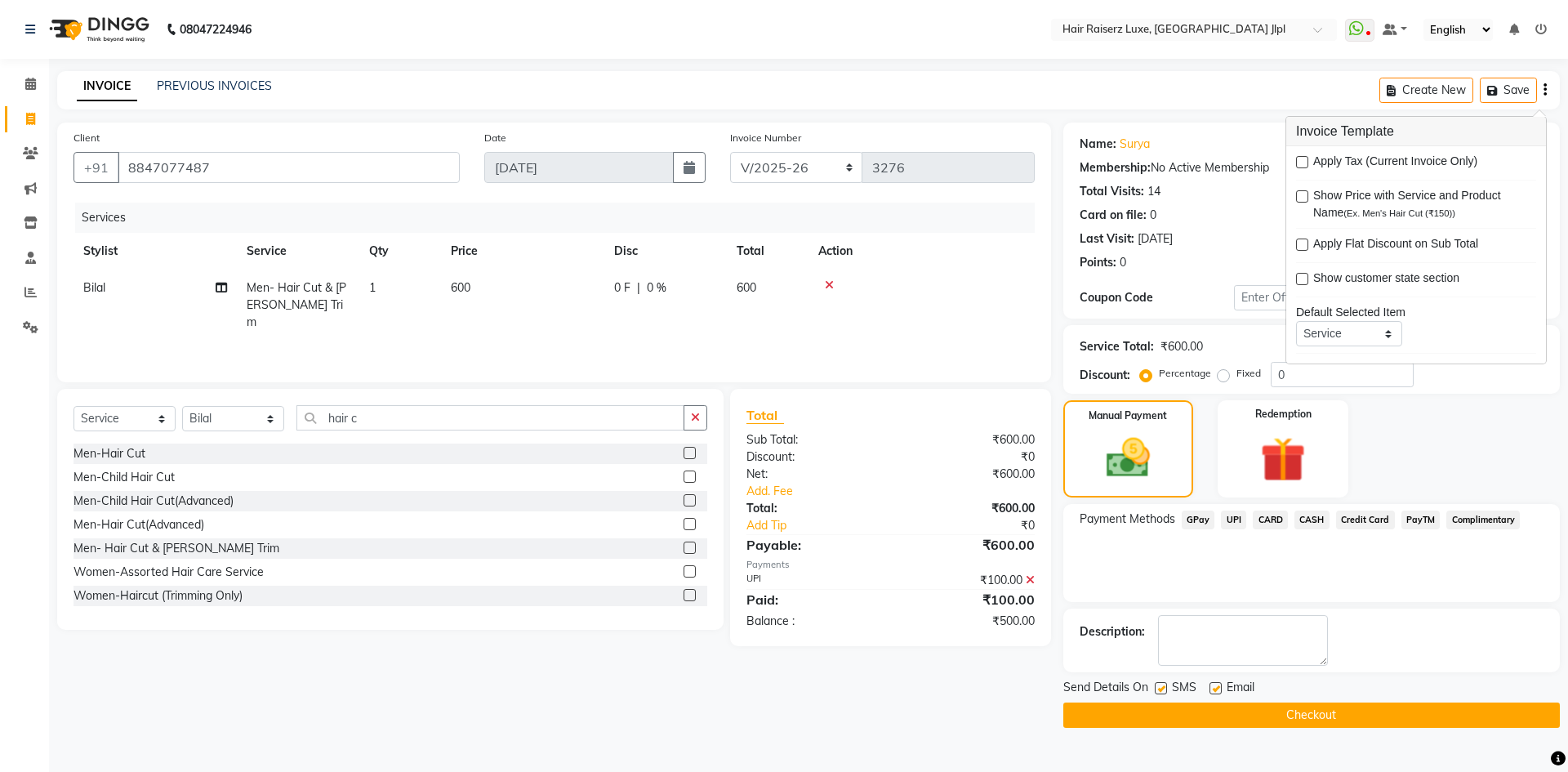
click at [1299, 162] on label at bounding box center [1301, 161] width 12 height 12
click at [1299, 162] on input "checkbox" at bounding box center [1301, 163] width 11 height 11
checkbox input "true"
click at [1321, 527] on span "CASH" at bounding box center [1311, 520] width 35 height 18
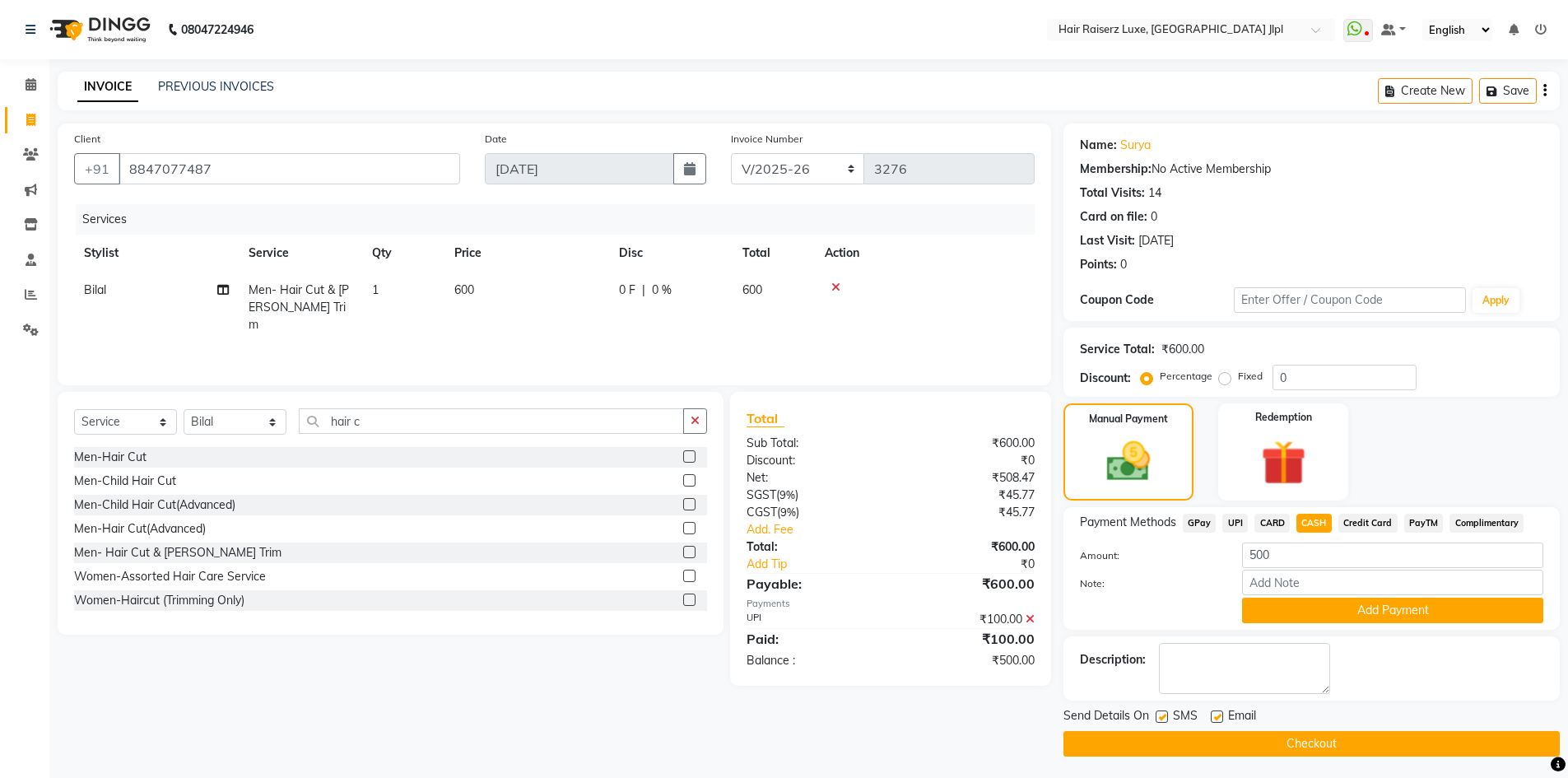
click at [1350, 607] on button "Add Payment" at bounding box center [1392, 611] width 301 height 26
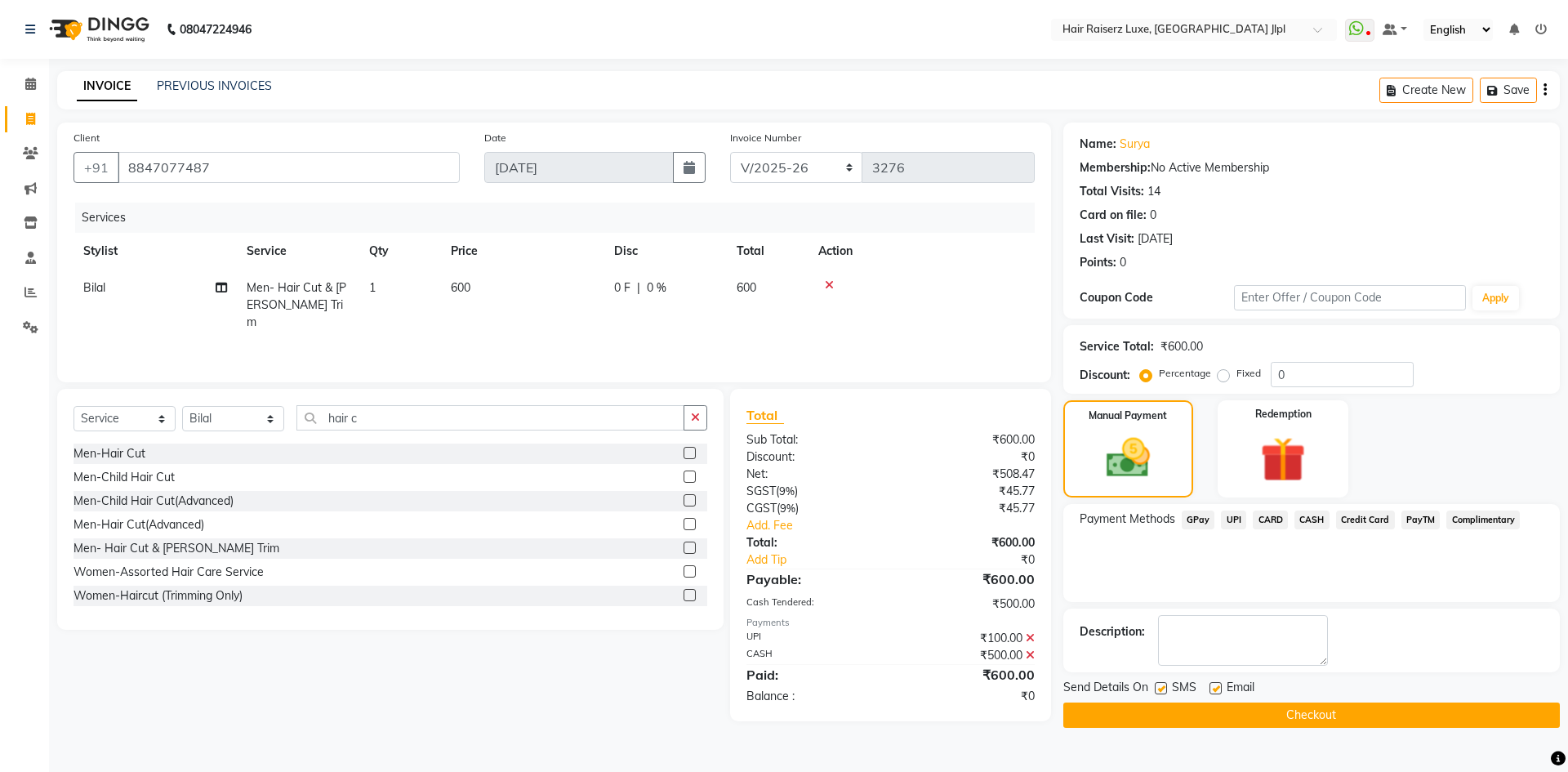
click at [1290, 717] on button "Checkout" at bounding box center [1311, 715] width 497 height 26
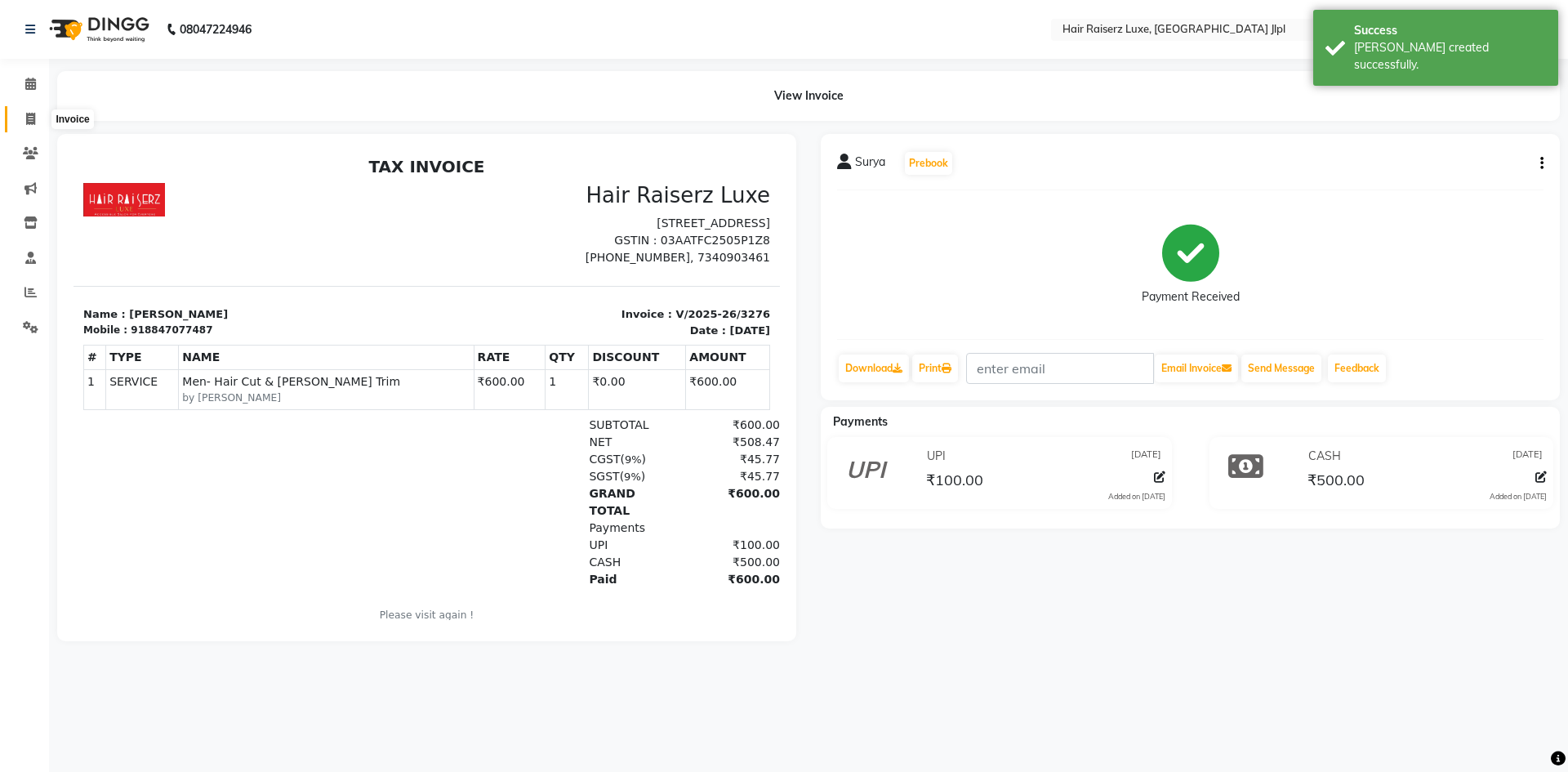
click at [29, 126] on span at bounding box center [30, 119] width 28 height 18
select select "service"
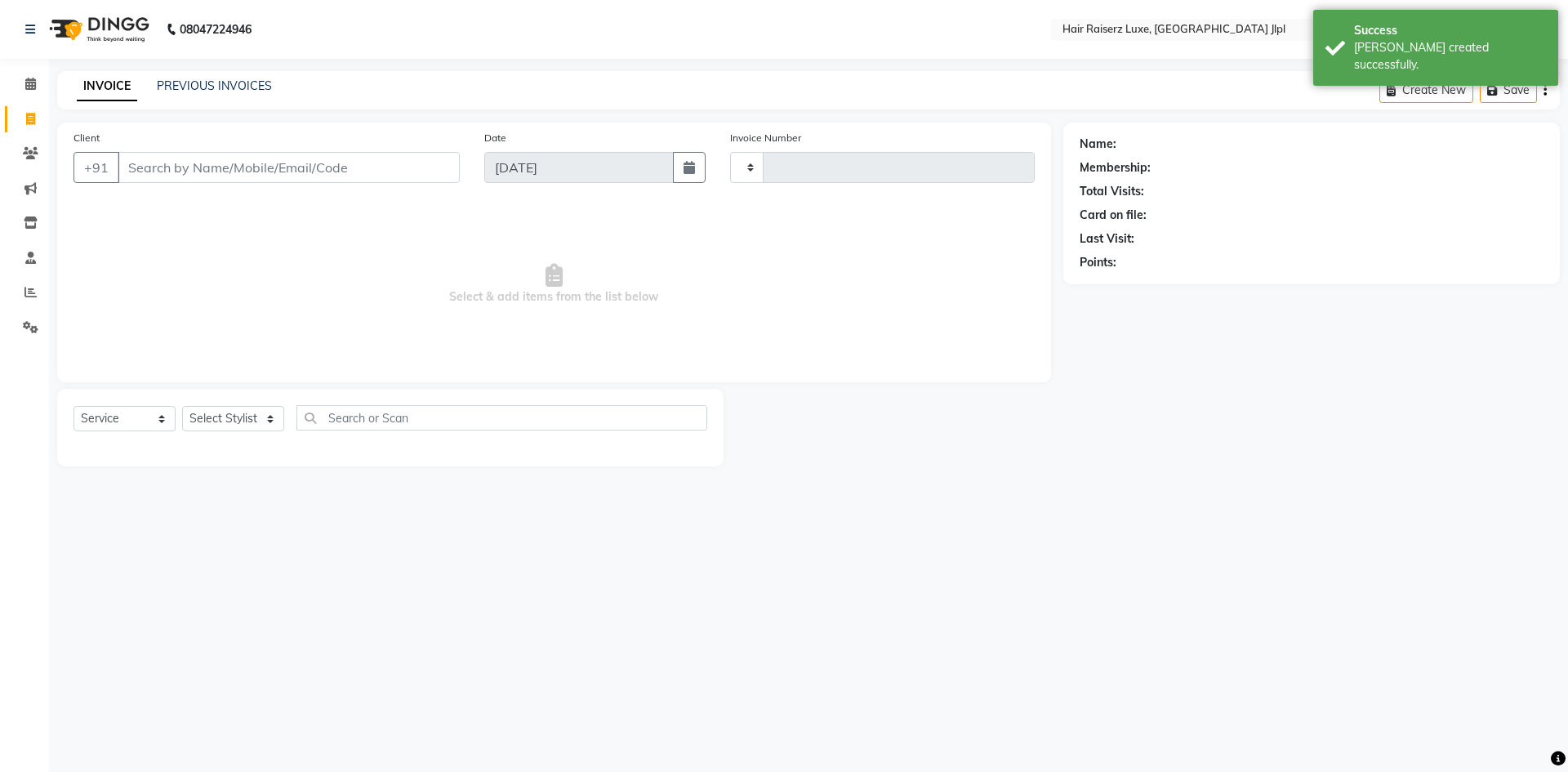
type input "3277"
select select "5409"
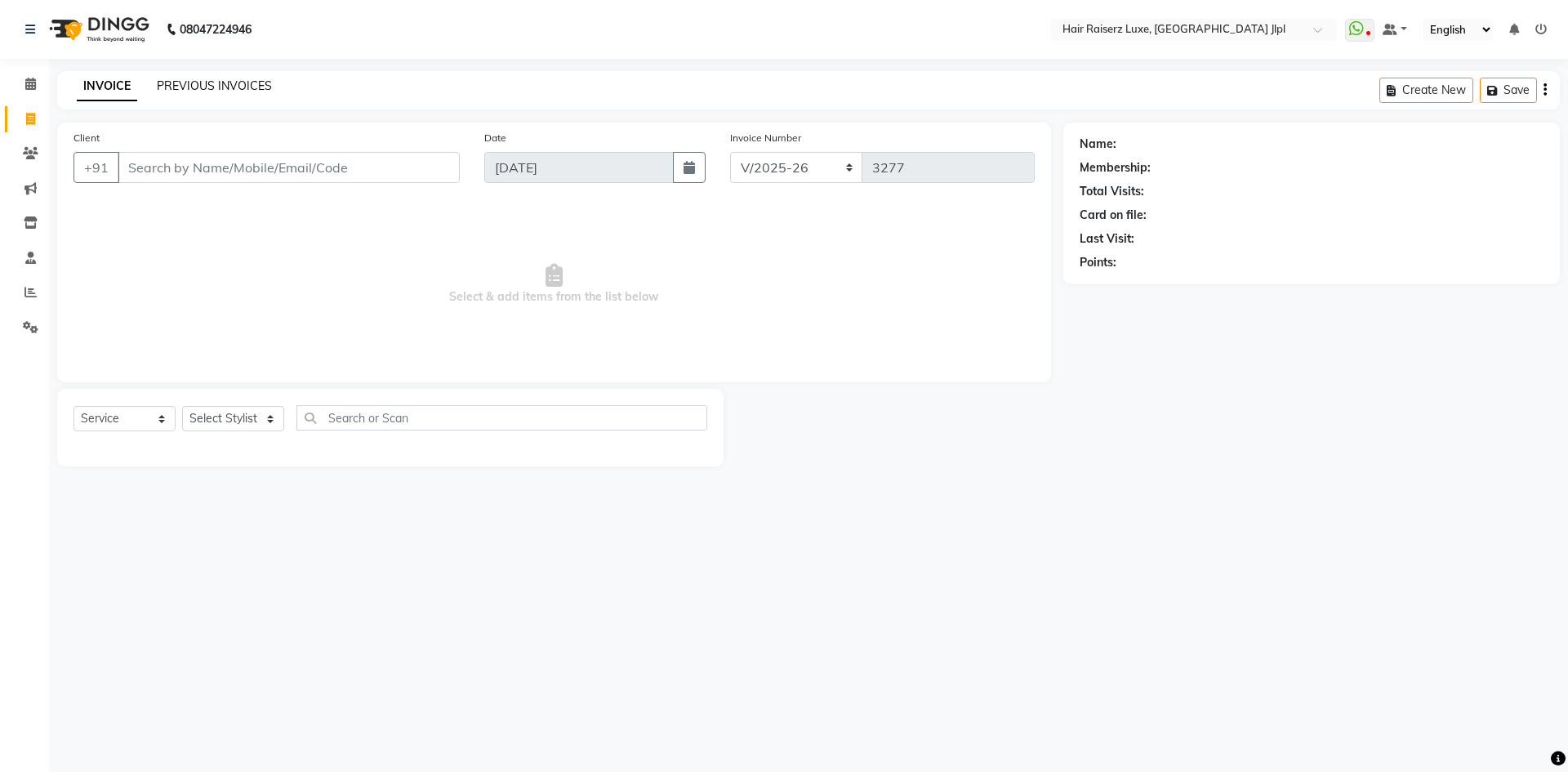
click at [237, 87] on link "PREVIOUS INVOICES" at bounding box center [214, 86] width 115 height 15
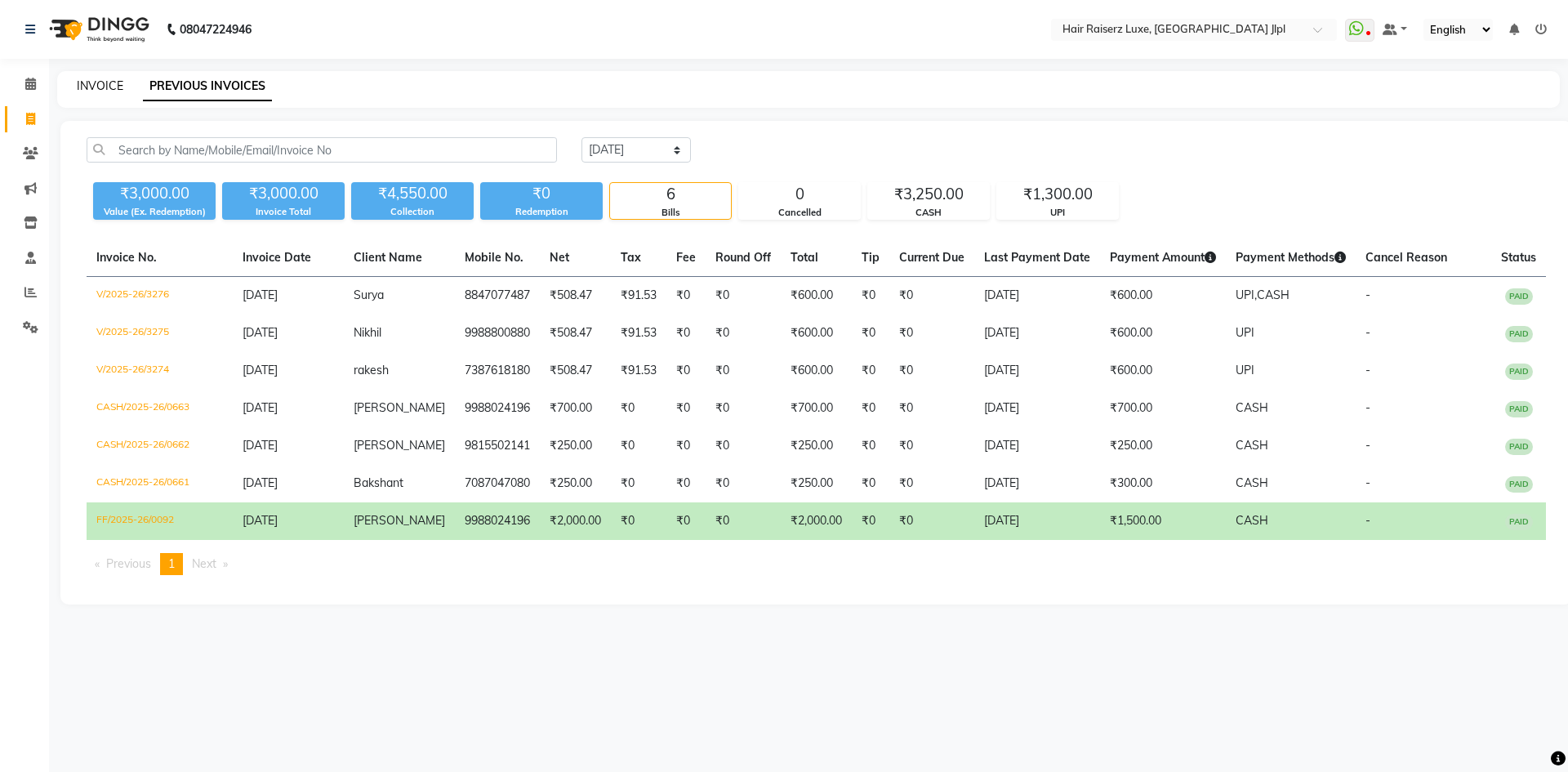
click at [108, 83] on link "INVOICE" at bounding box center [100, 86] width 47 height 15
select select "service"
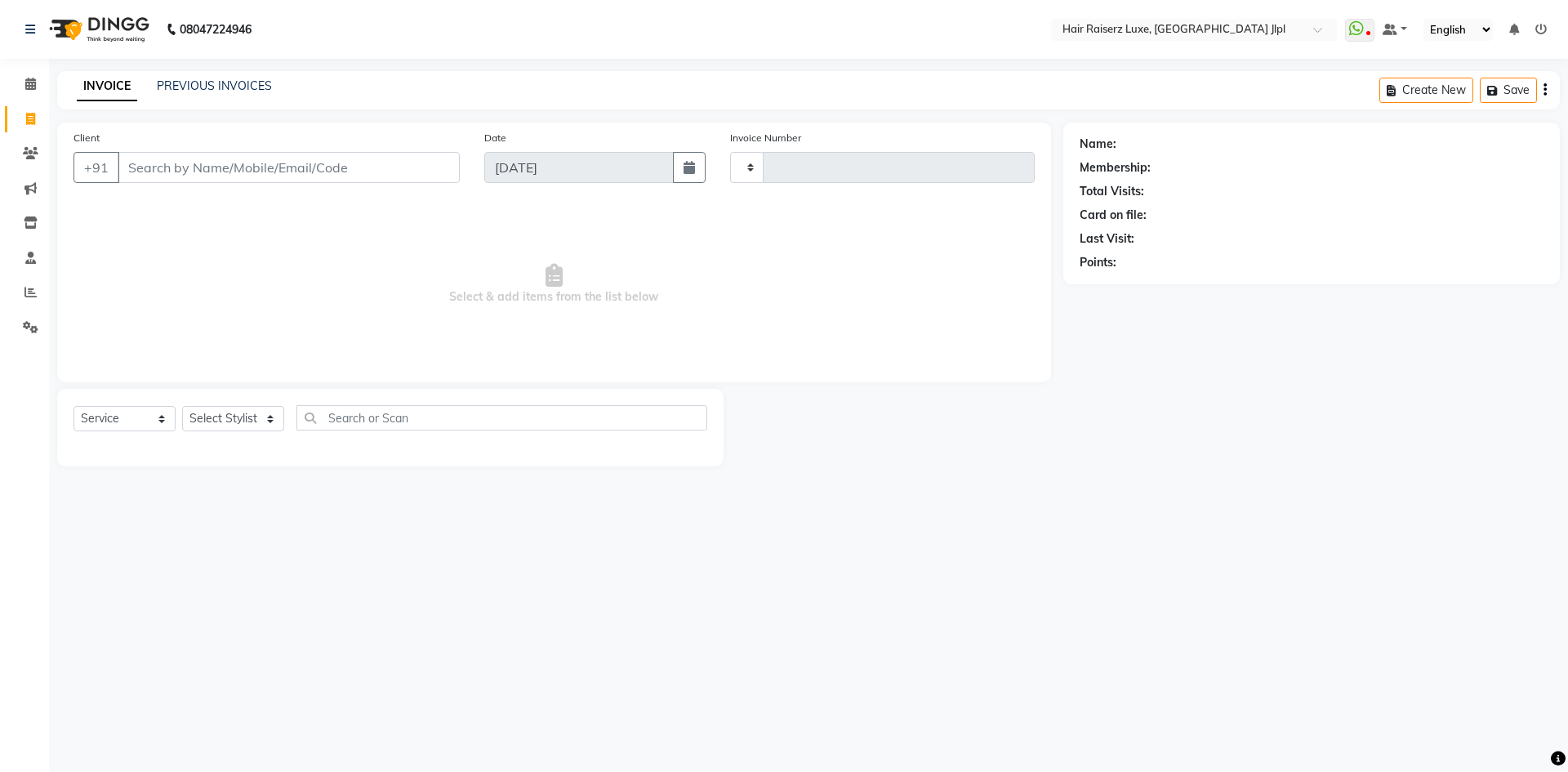
type input "3277"
select select "5409"
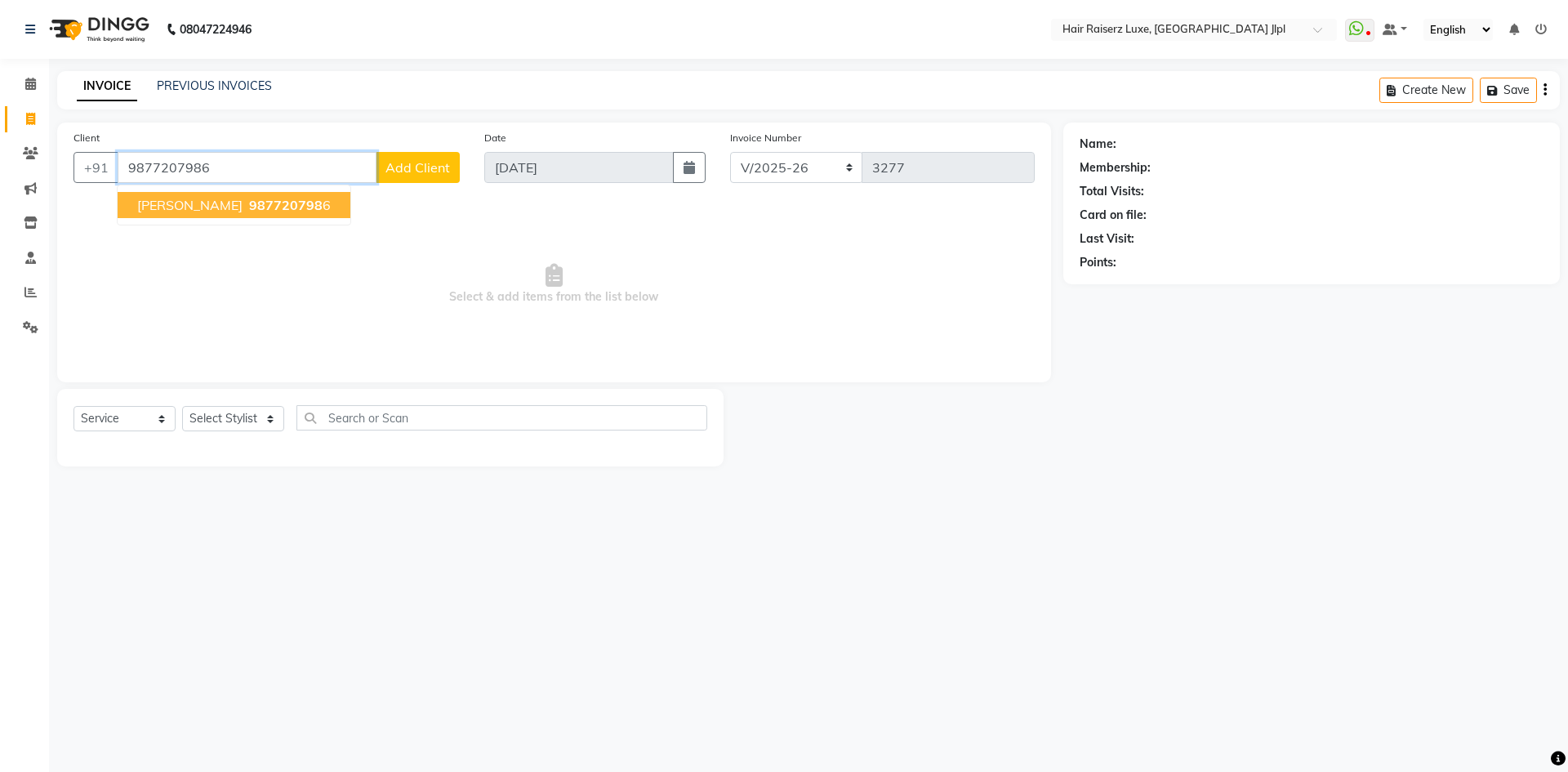
type input "9877207986"
click at [187, 209] on span "[PERSON_NAME]" at bounding box center [190, 205] width 105 height 17
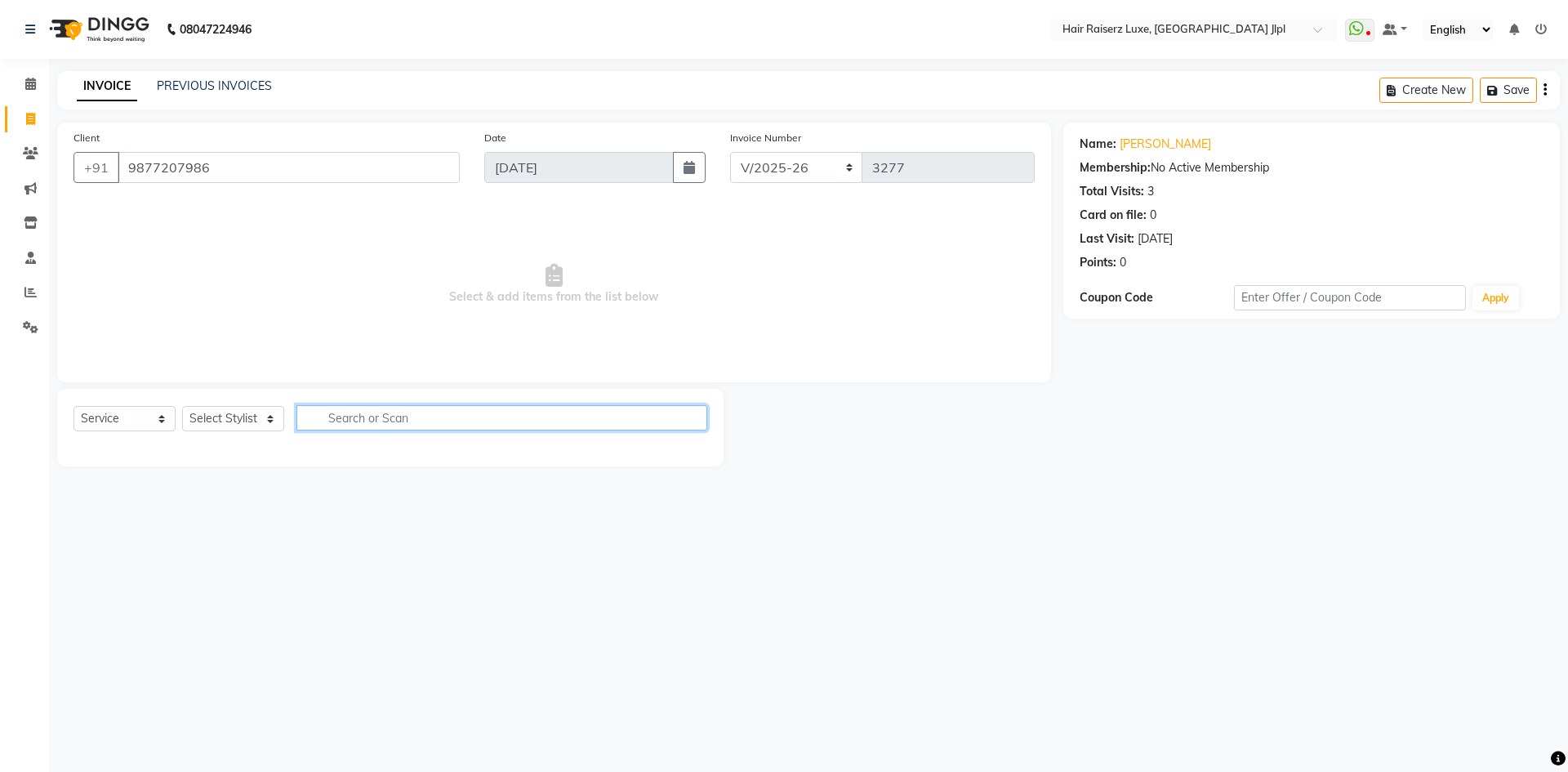
click at [355, 419] on input "text" at bounding box center [501, 418] width 411 height 26
click at [237, 423] on select "Select Stylist Abhishek Aftab Ajay Anand Bhoomika Bilal C&Gs Vogue Chhavi Duati…" at bounding box center [233, 419] width 102 height 26
select select "47928"
click at [182, 406] on select "Select Stylist Abhishek Aftab Ajay Anand Bhoomika Bilal C&Gs Vogue Chhavi Duati…" at bounding box center [233, 419] width 102 height 26
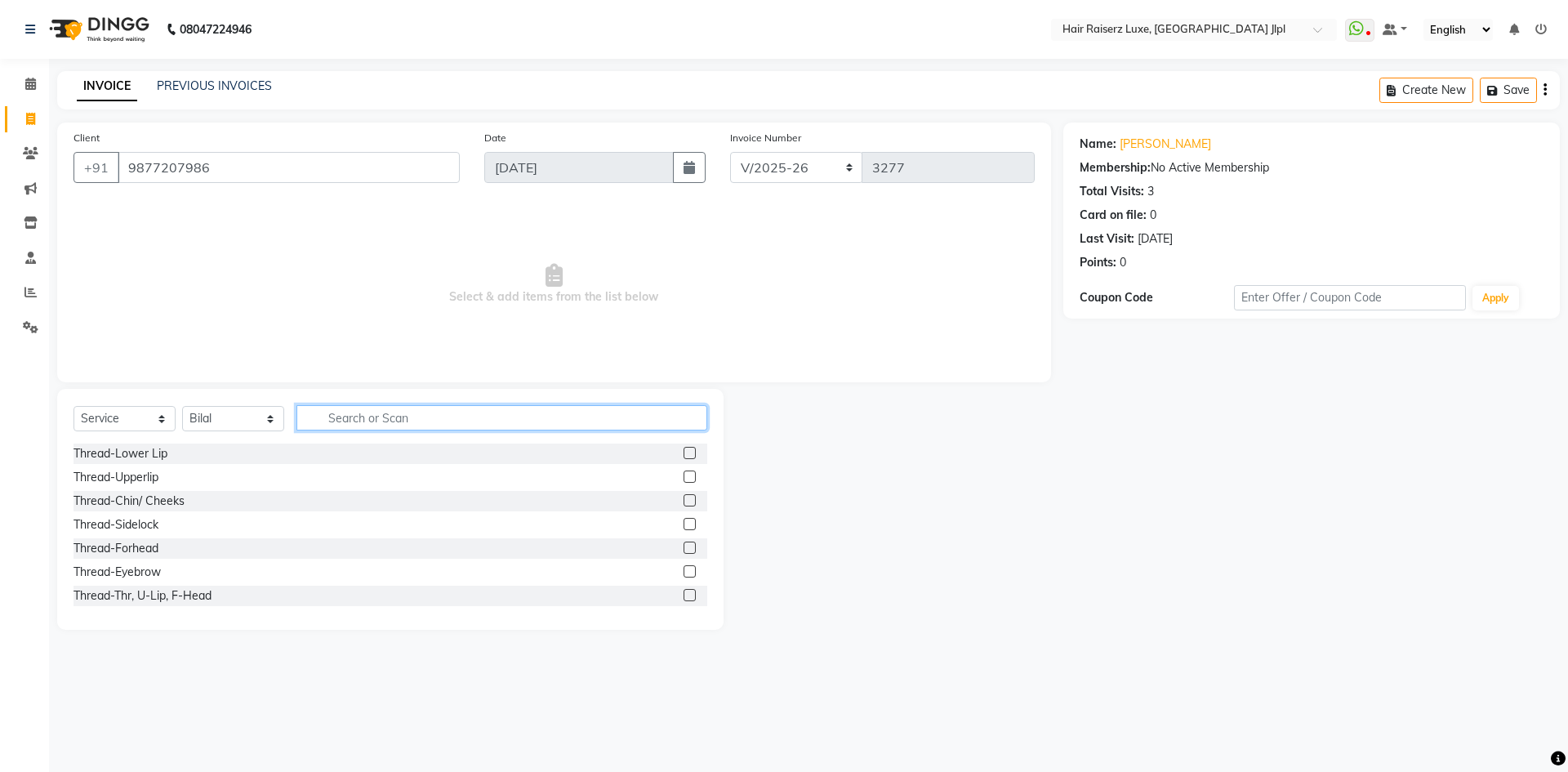
click at [376, 415] on input "text" at bounding box center [501, 418] width 411 height 26
type input "hair c"
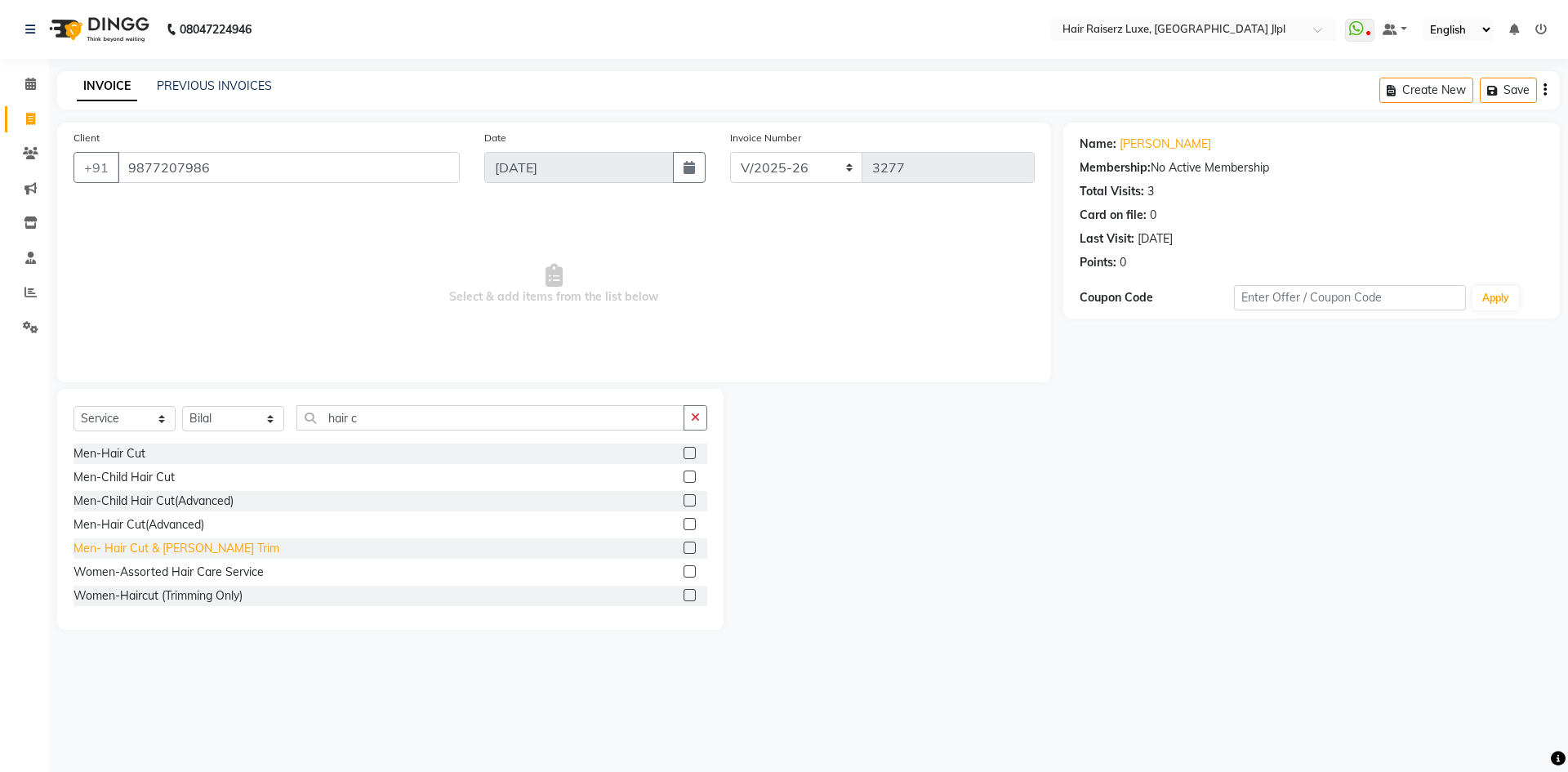
click at [179, 550] on div "Men- Hair Cut & Beard Trim" at bounding box center [176, 548] width 206 height 17
checkbox input "false"
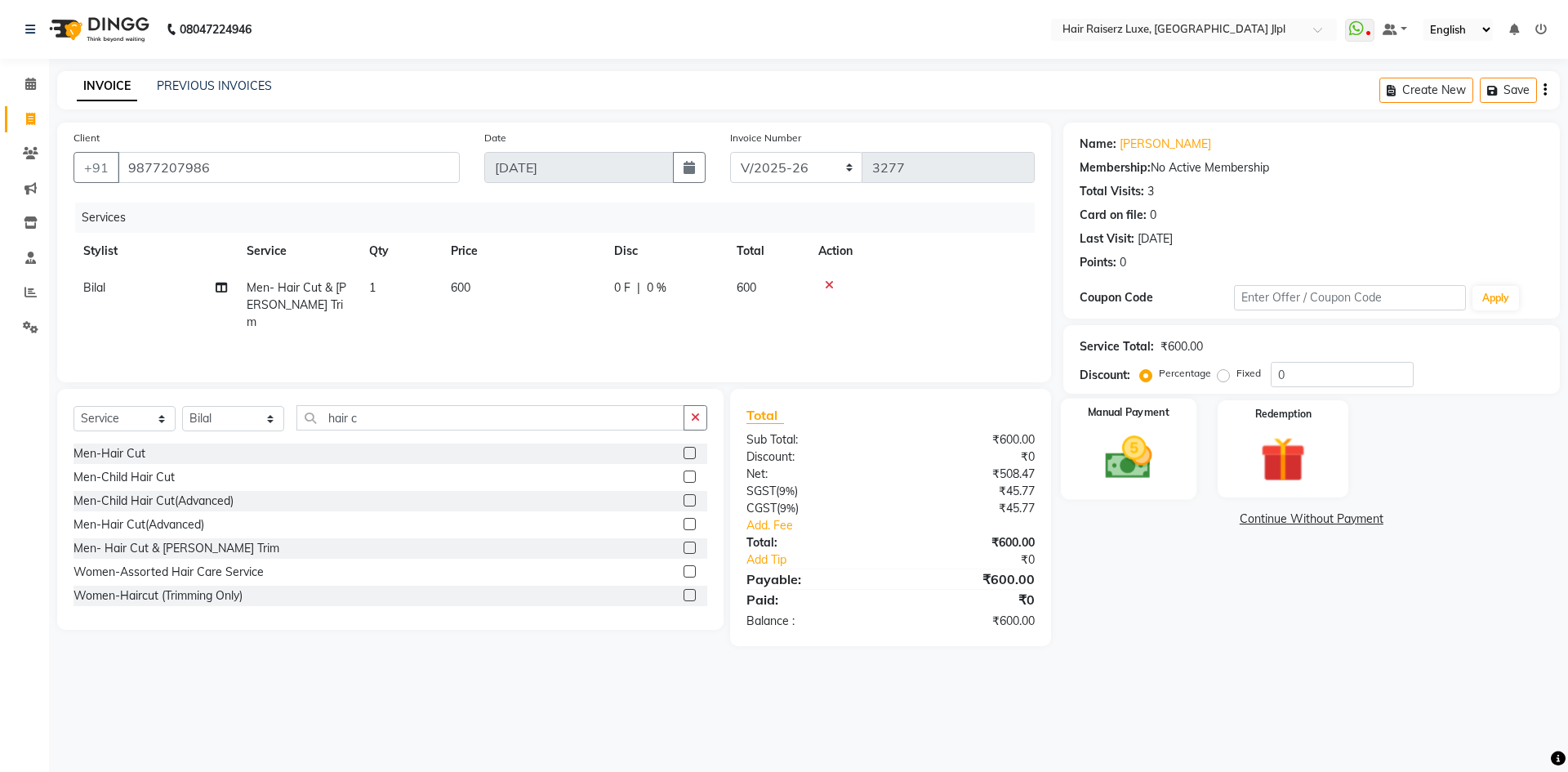
click at [1127, 480] on img at bounding box center [1127, 458] width 76 height 54
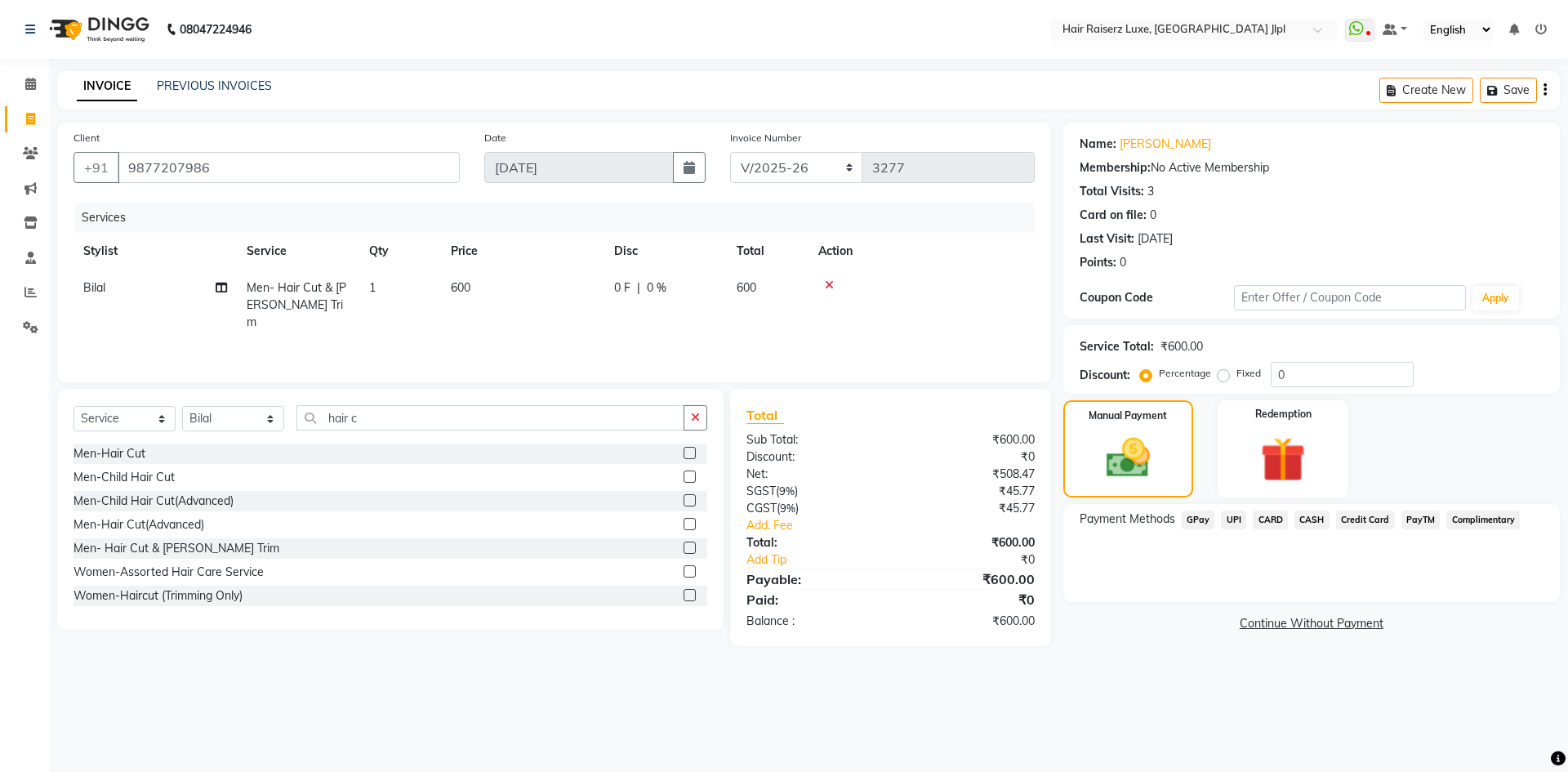
click at [1229, 520] on span "UPI" at bounding box center [1234, 520] width 26 height 18
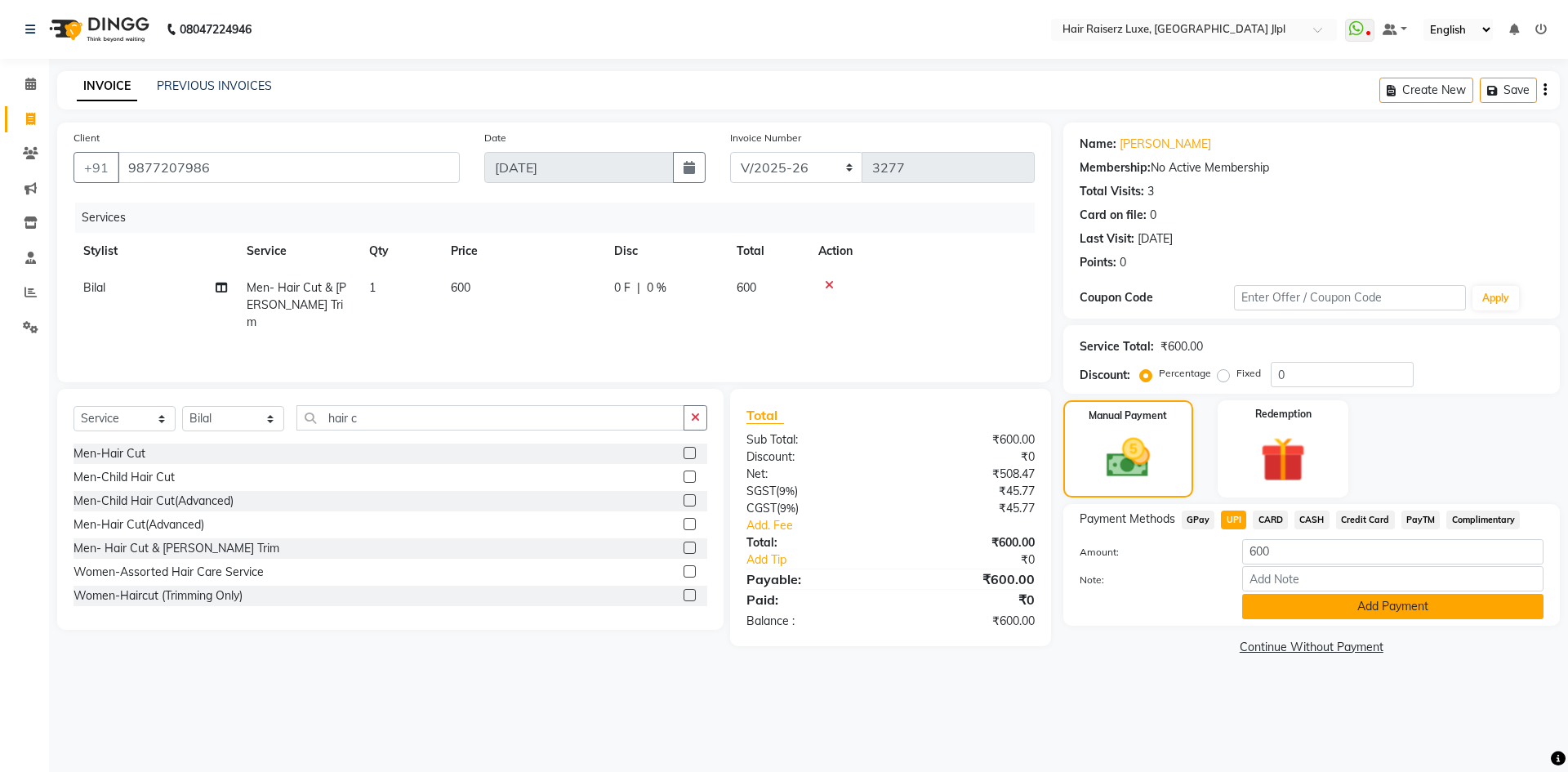
click at [1266, 605] on button "Add Payment" at bounding box center [1392, 607] width 302 height 26
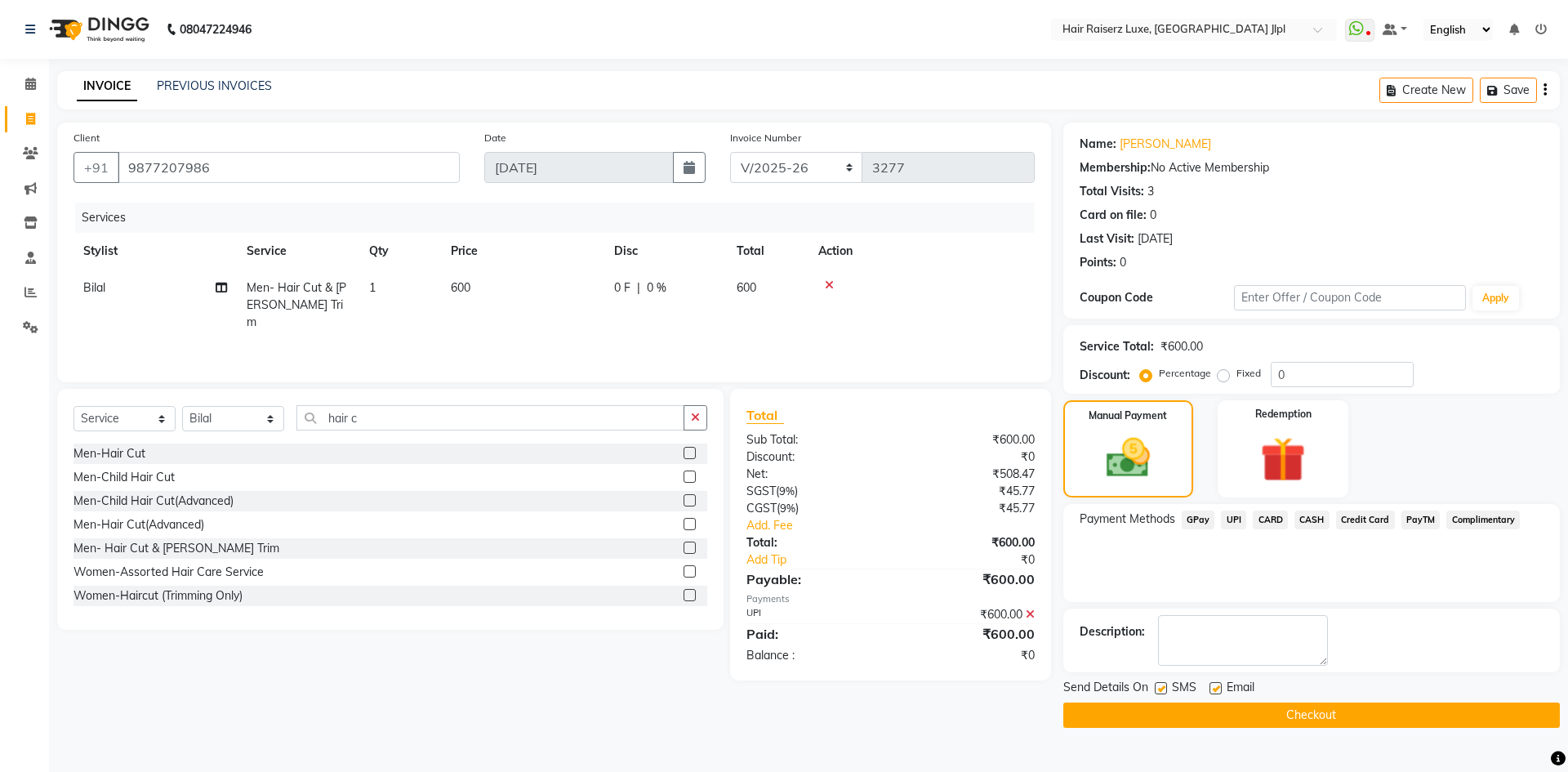
click at [1262, 717] on button "Checkout" at bounding box center [1311, 715] width 497 height 26
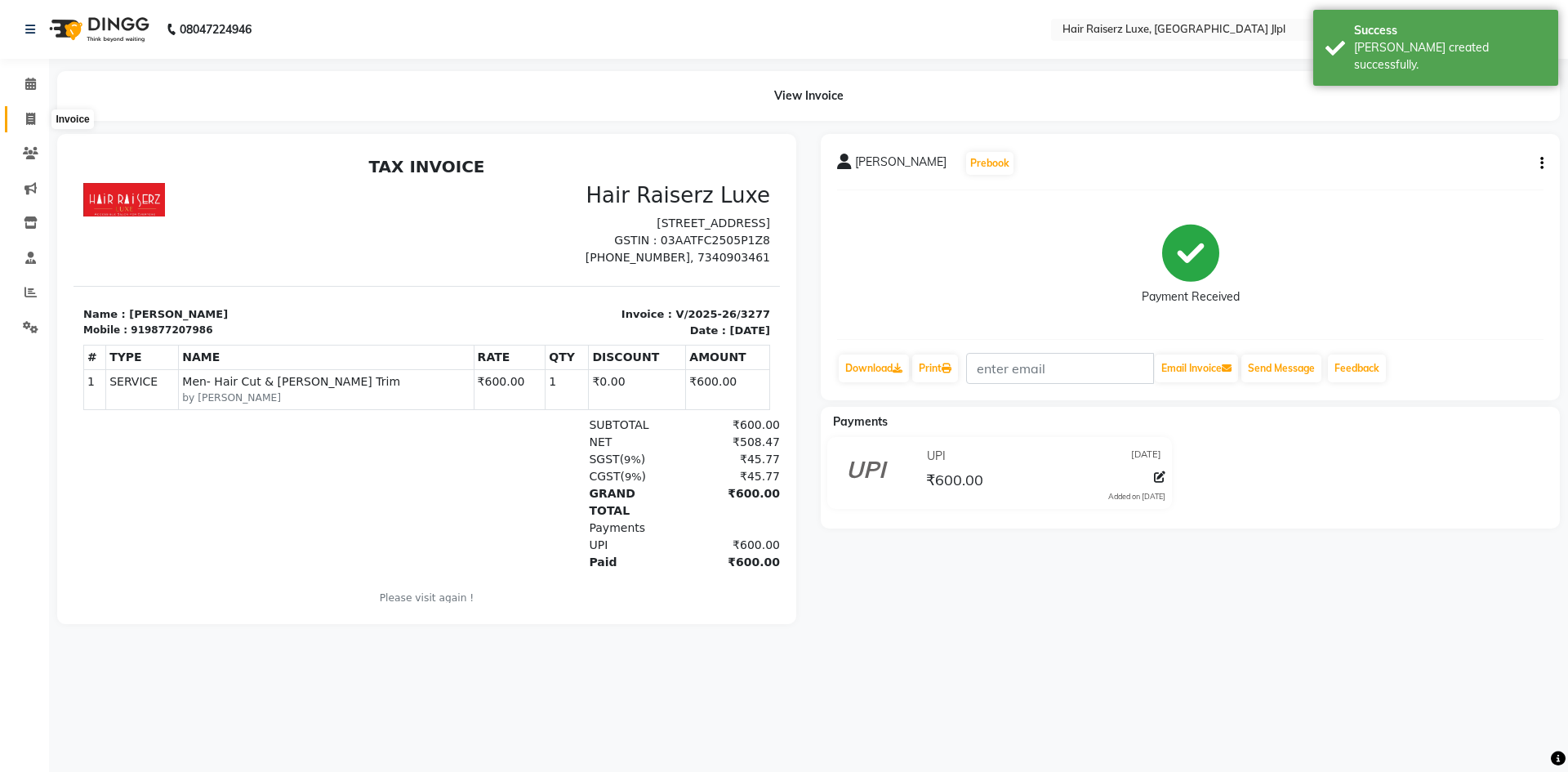
click at [27, 117] on icon at bounding box center [31, 118] width 9 height 12
select select "service"
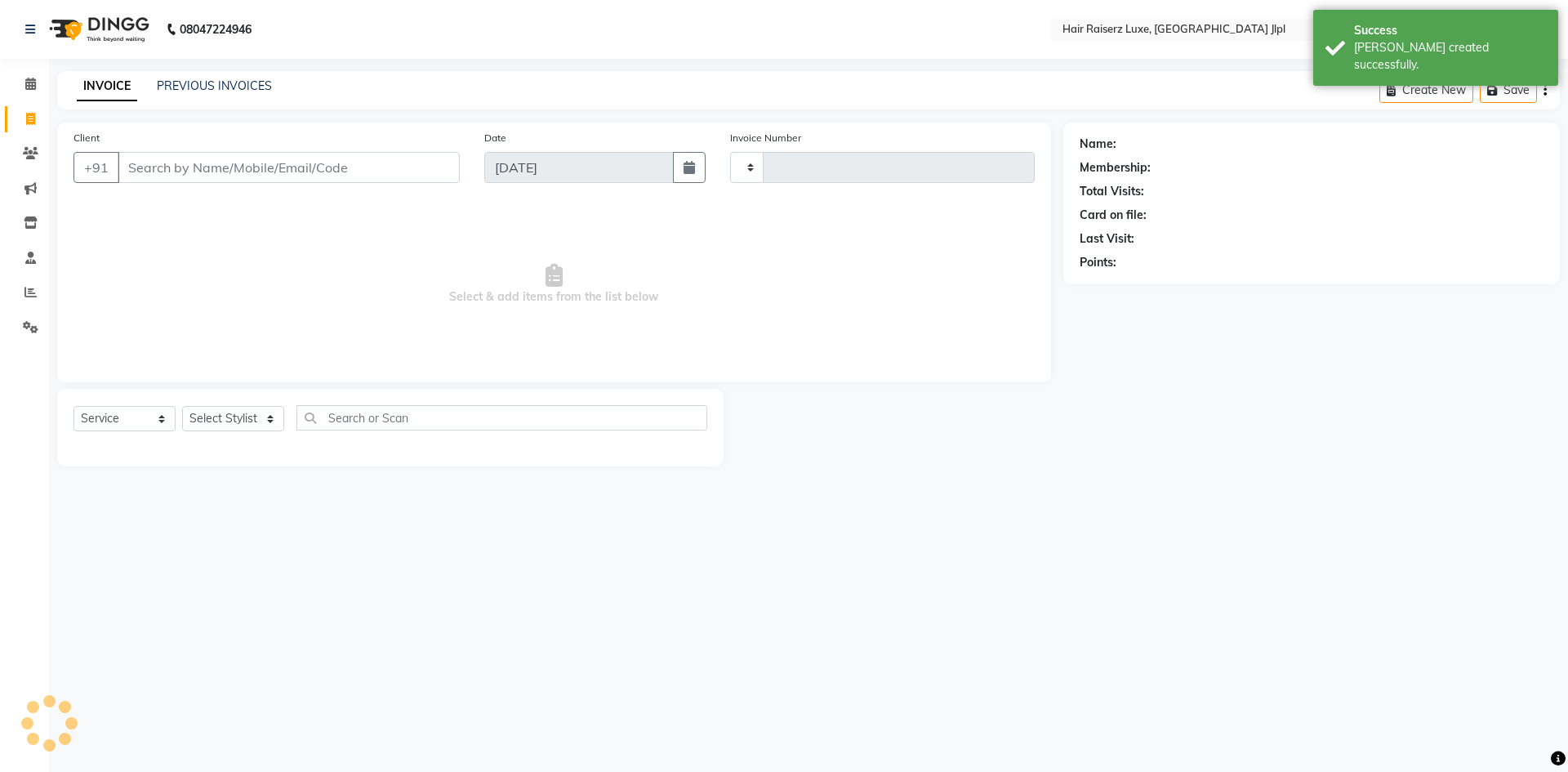
type input "3278"
select select "5409"
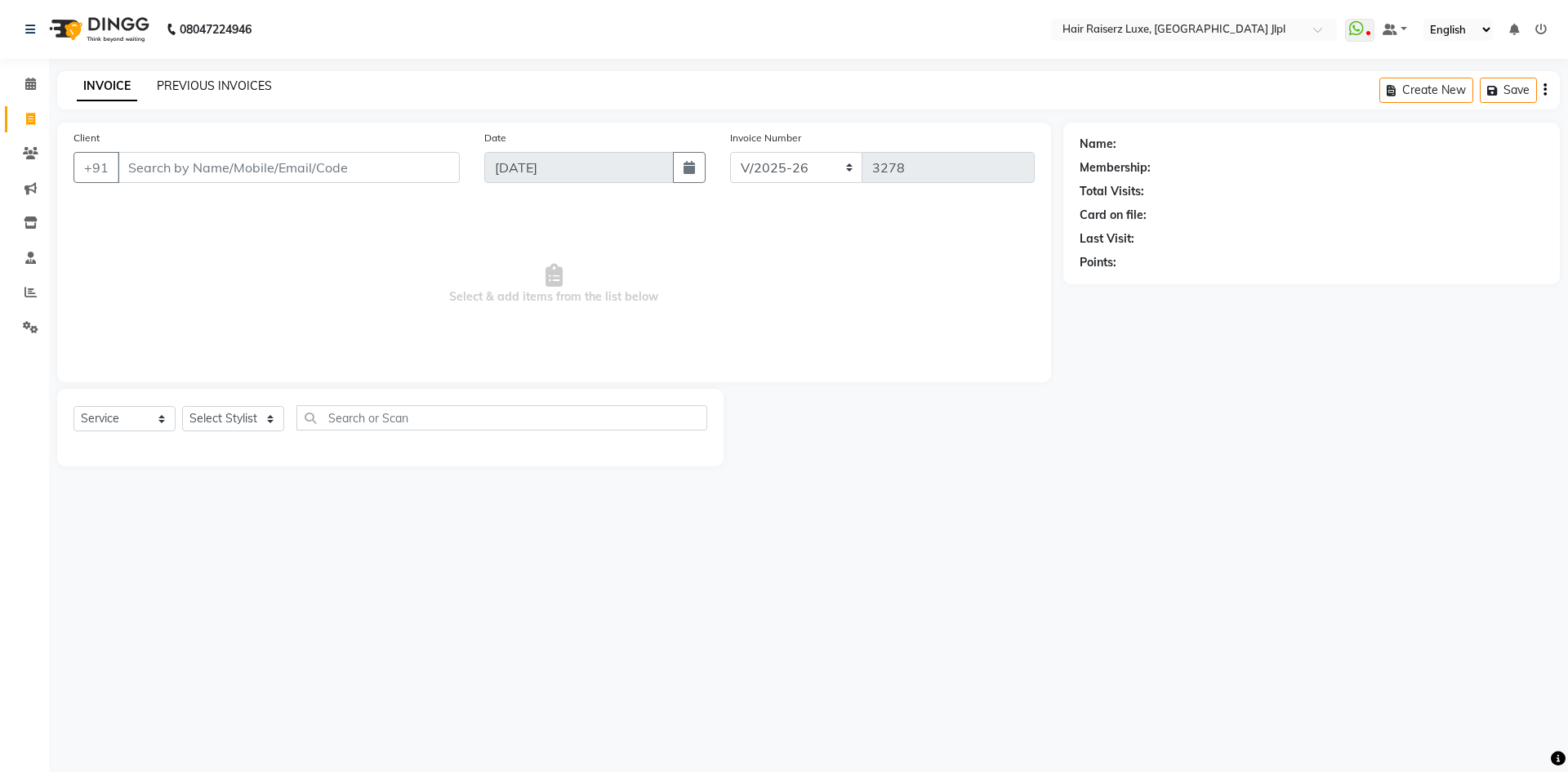
click at [243, 92] on link "PREVIOUS INVOICES" at bounding box center [214, 86] width 115 height 15
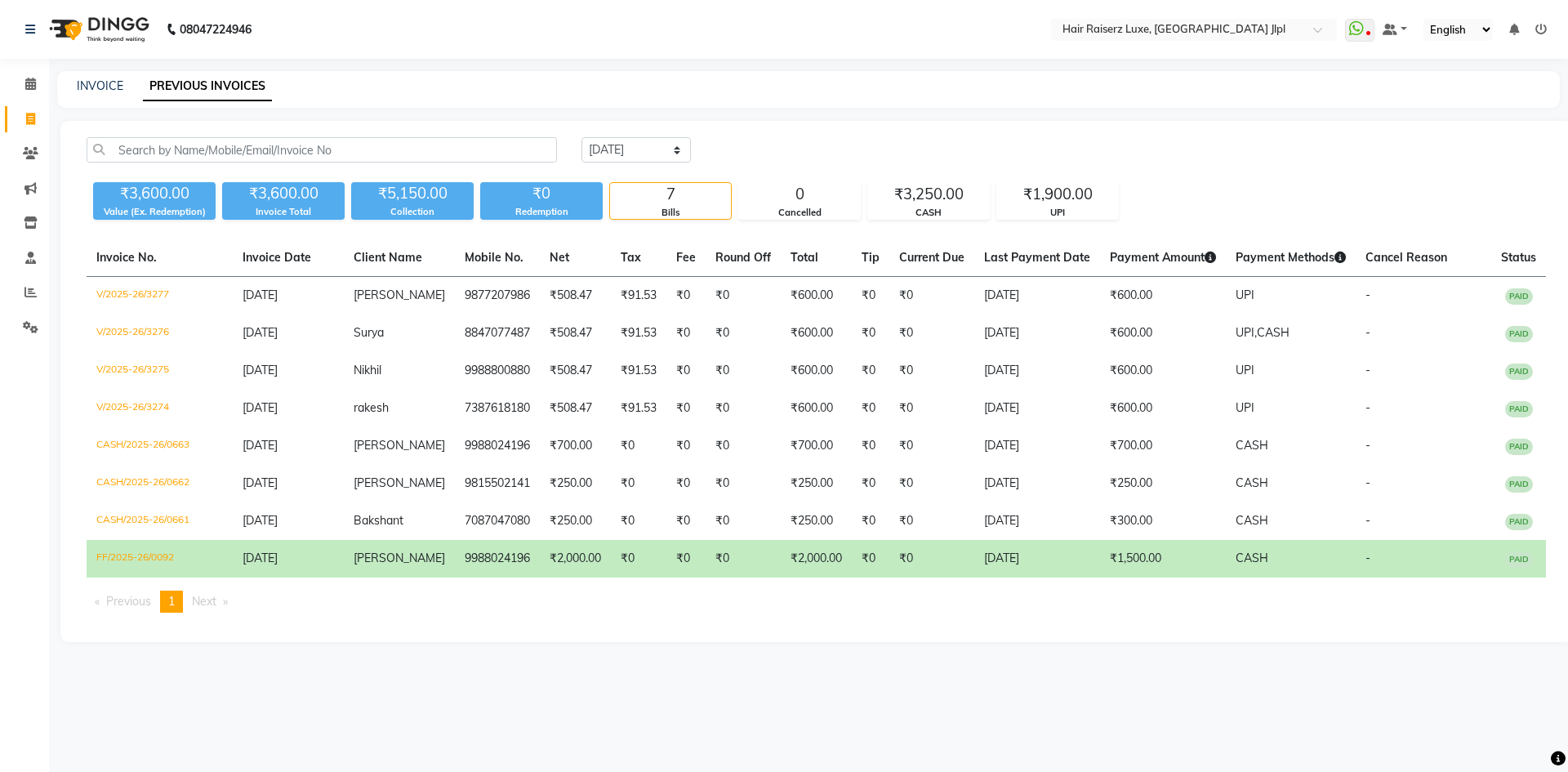
click at [640, 602] on ul "Previous page 1 / 1 You're on page 1 Next page" at bounding box center [816, 601] width 1459 height 22
click at [29, 122] on icon at bounding box center [31, 118] width 9 height 12
select select "service"
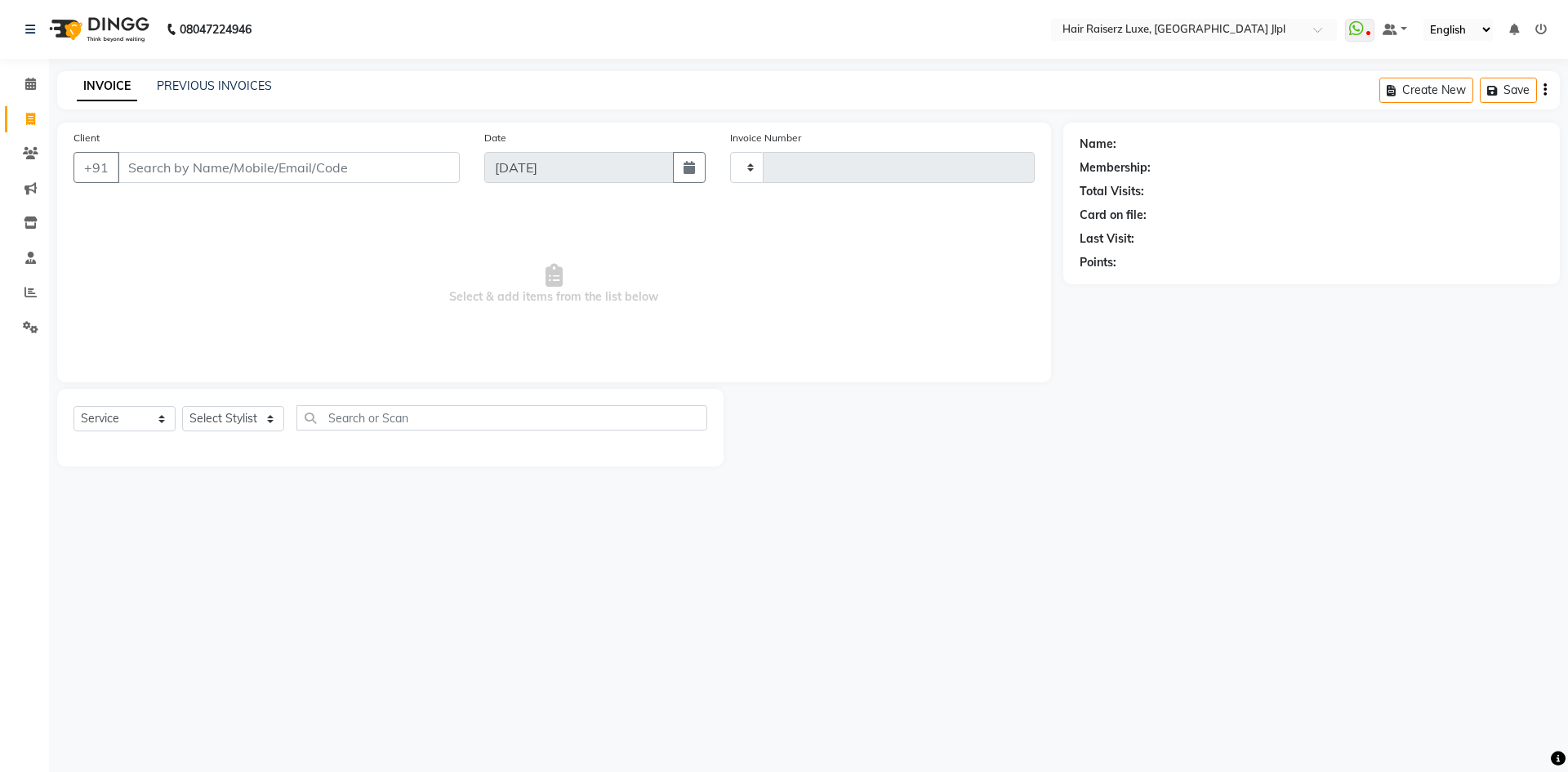
type input "3278"
select select "5409"
click at [165, 163] on input "Client" at bounding box center [288, 168] width 342 height 31
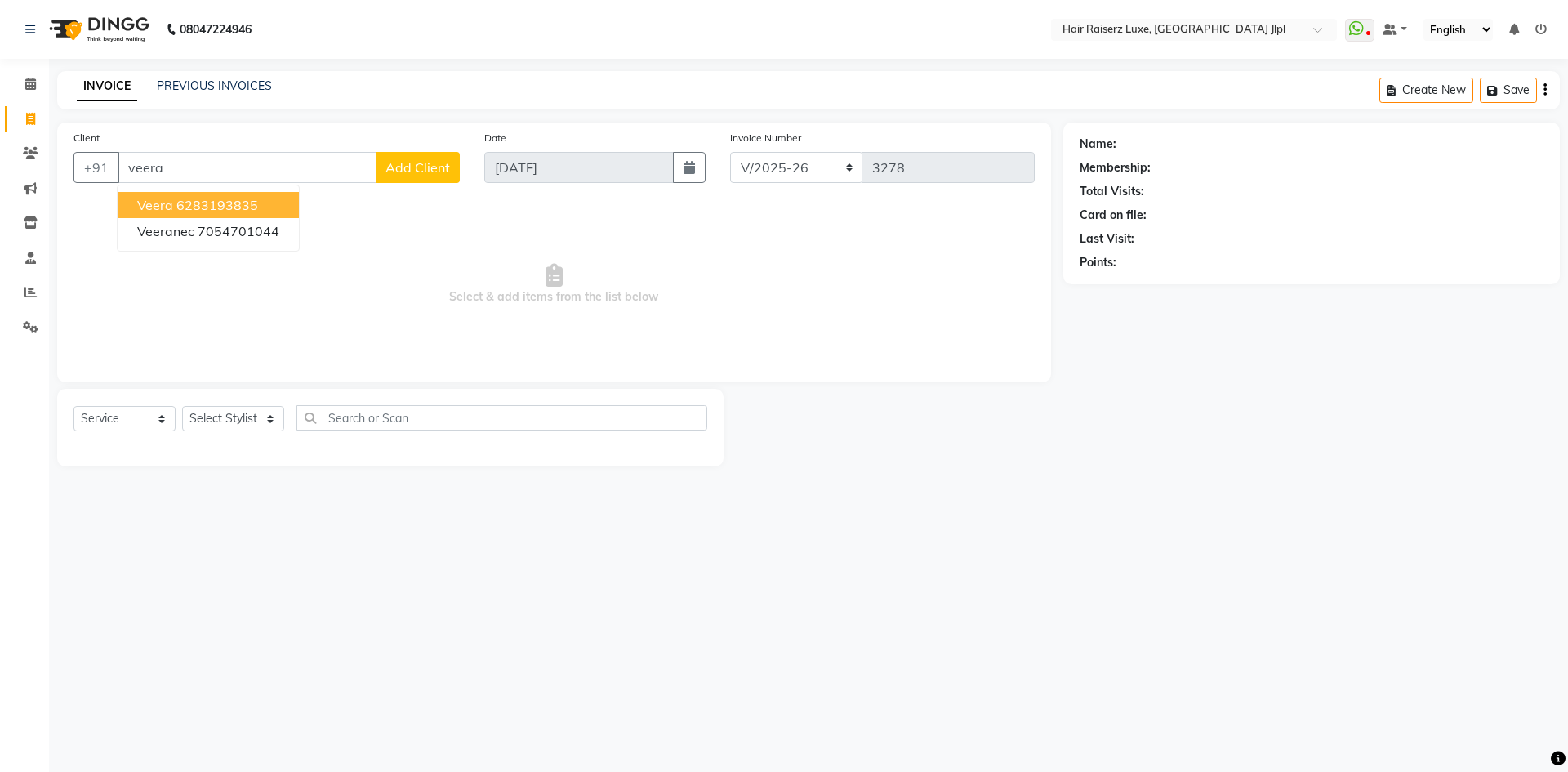
click at [200, 196] on button "veera 6283193835" at bounding box center [208, 204] width 181 height 27
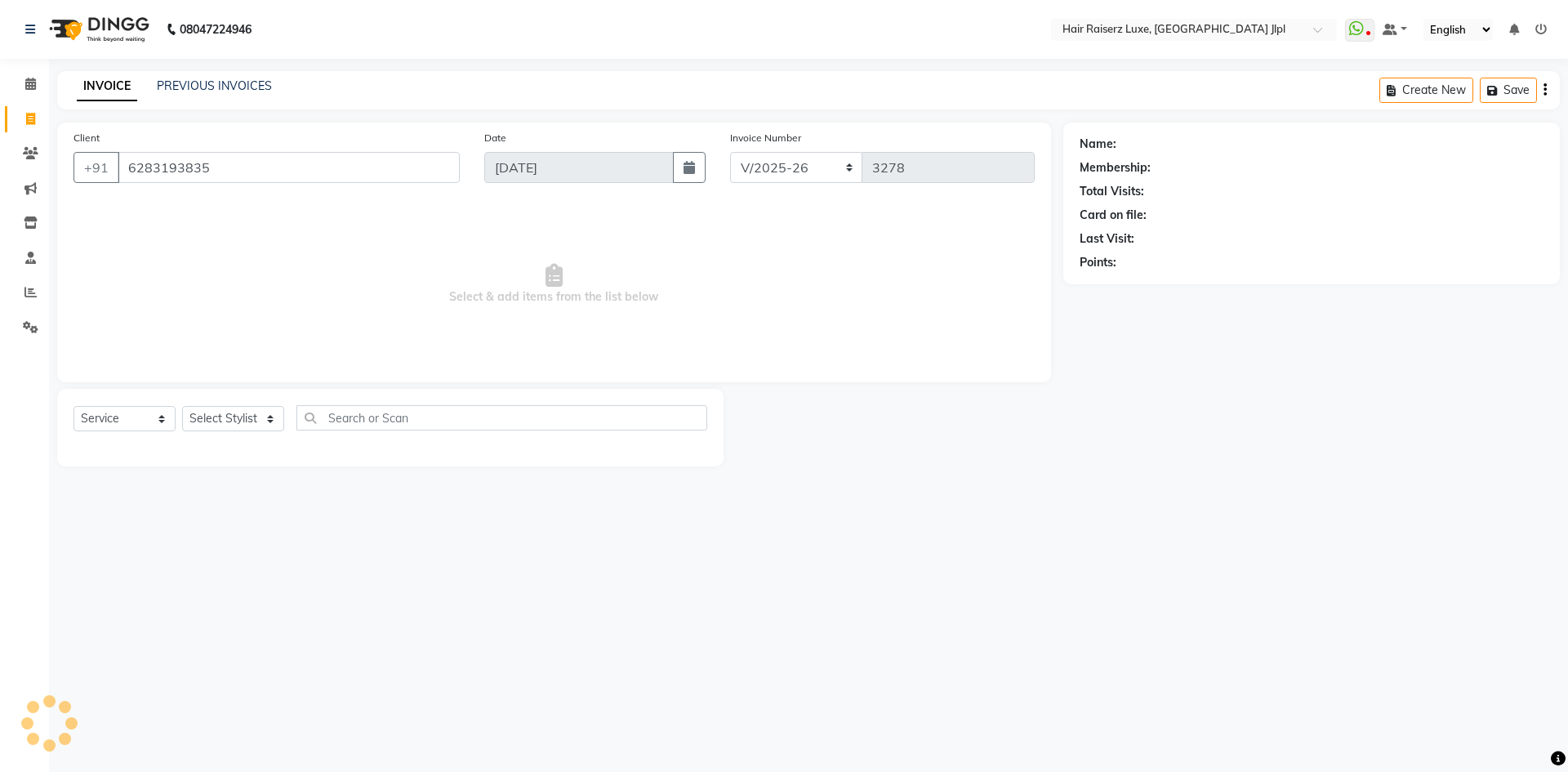
type input "6283193835"
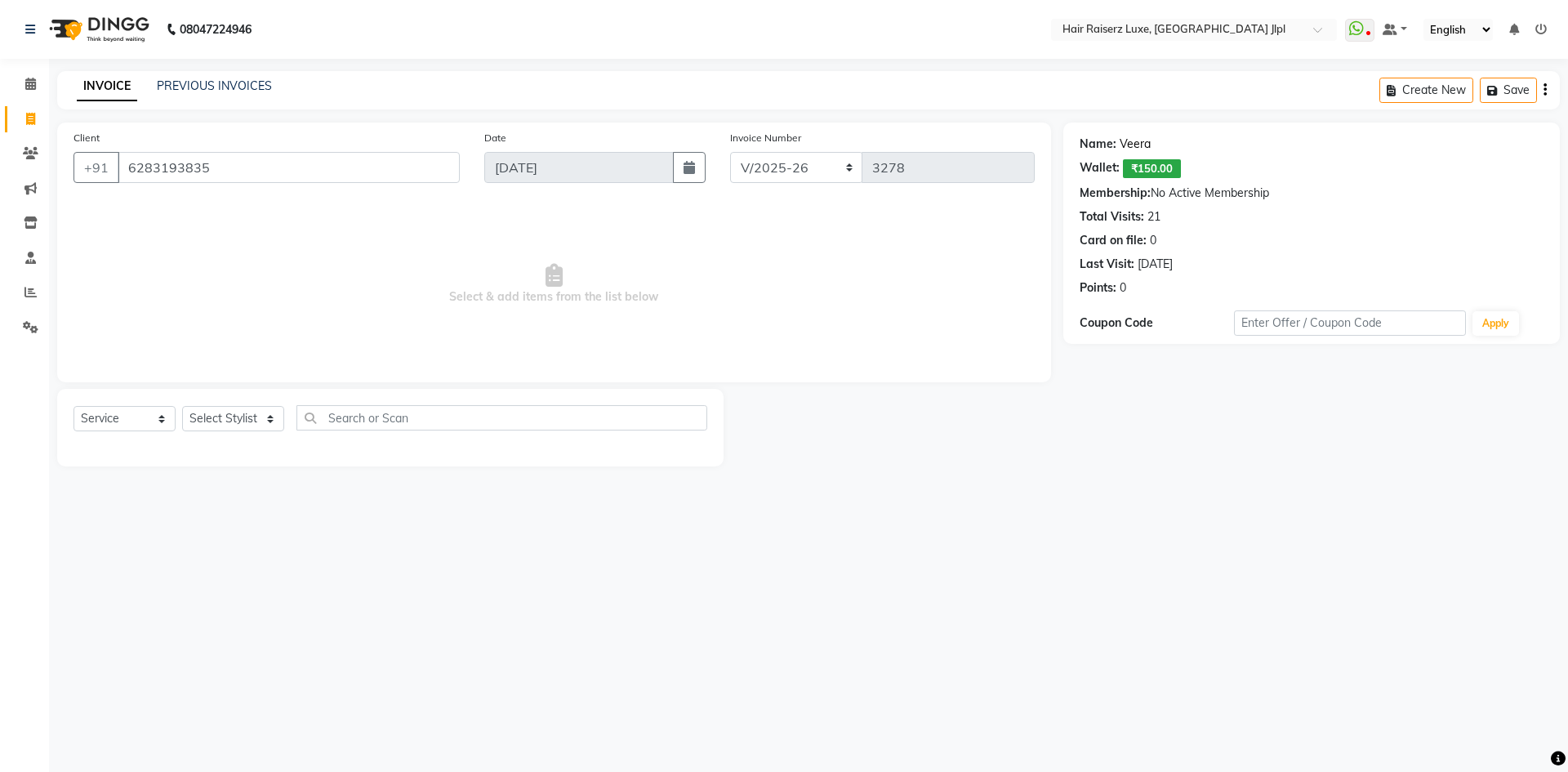
click at [1131, 142] on link "Veera" at bounding box center [1135, 144] width 31 height 17
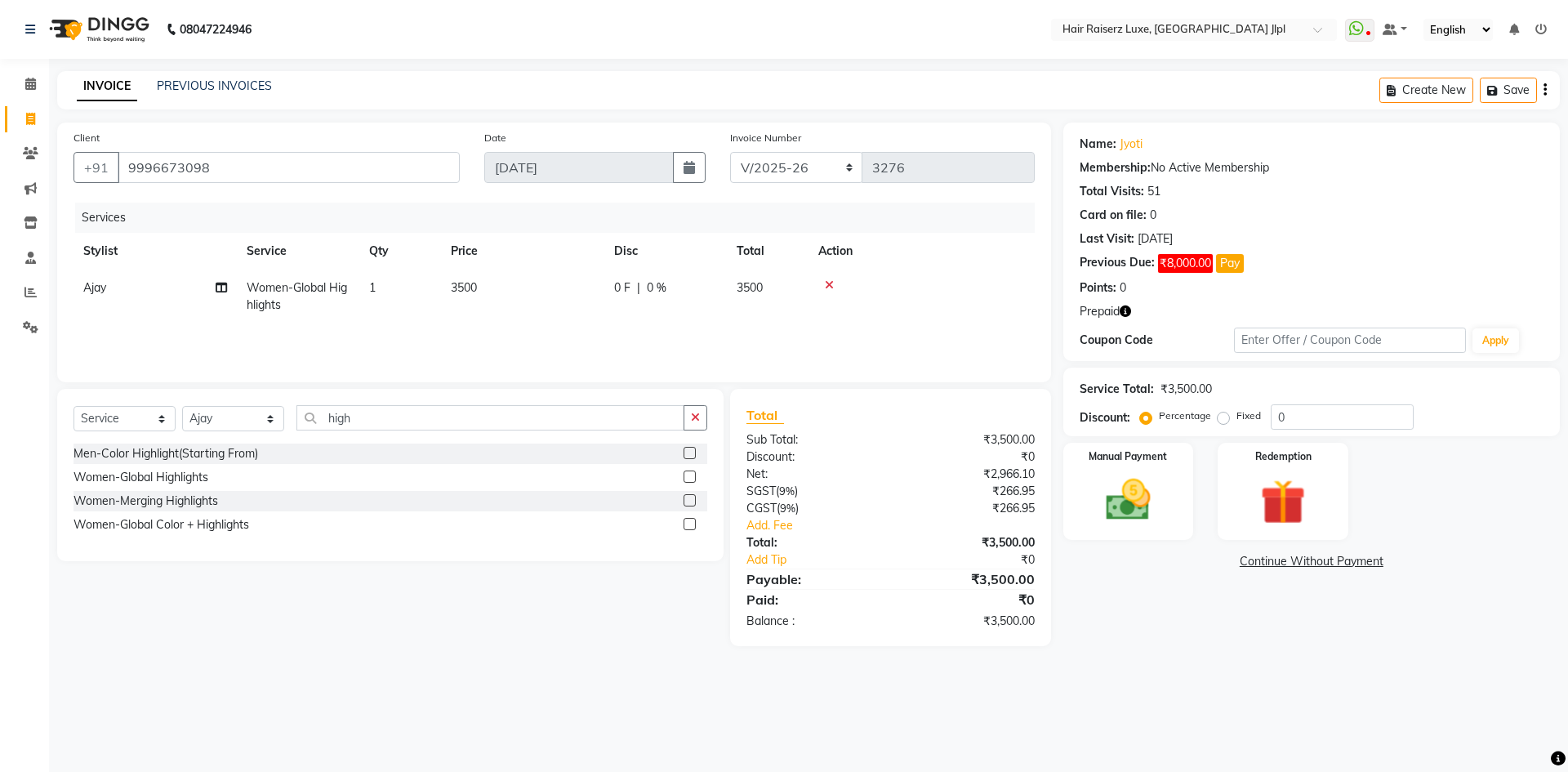
select select "5409"
select select "service"
select select "64563"
click at [1124, 144] on link "Jyoti" at bounding box center [1130, 144] width 23 height 17
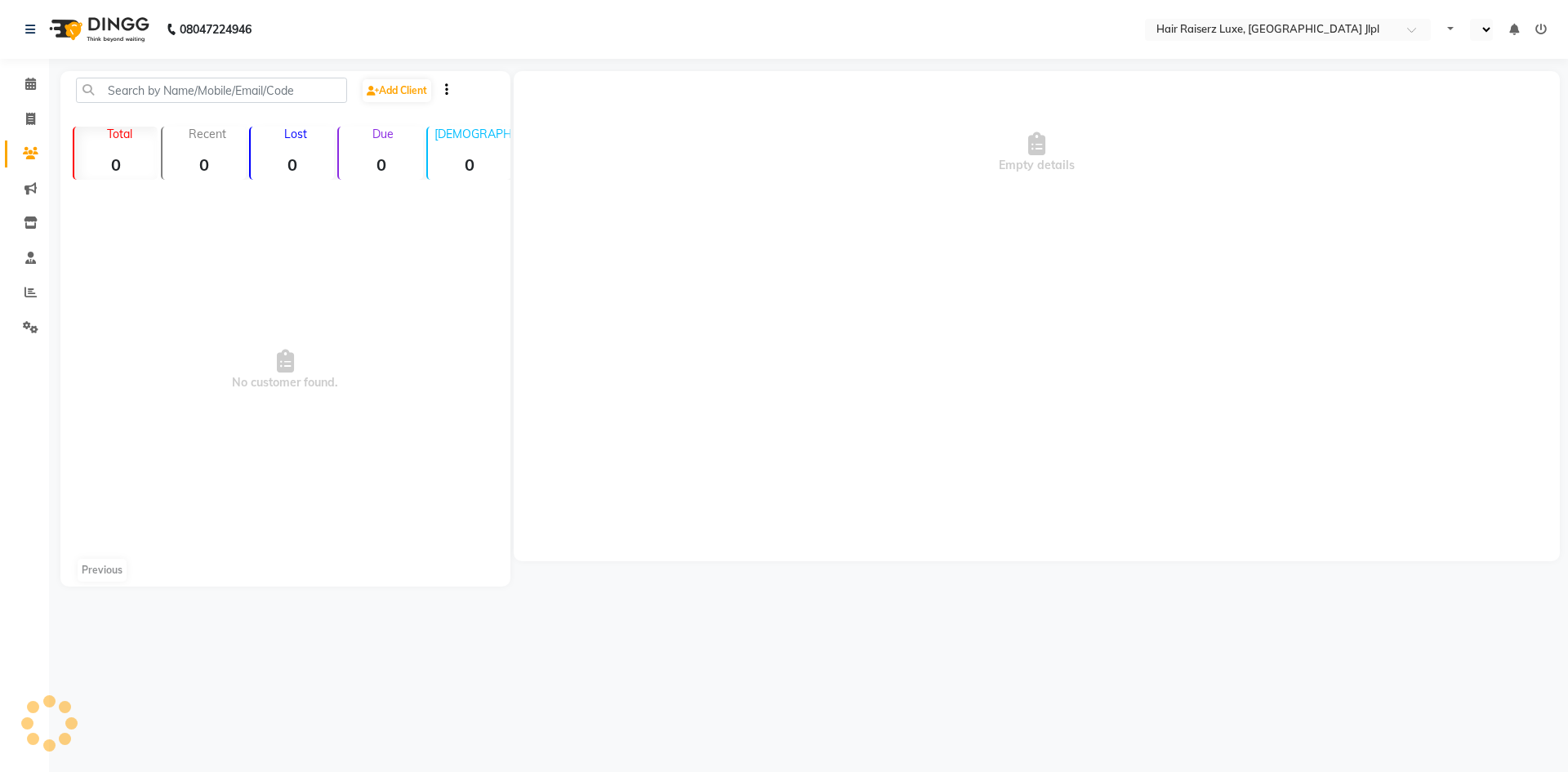
select select "en"
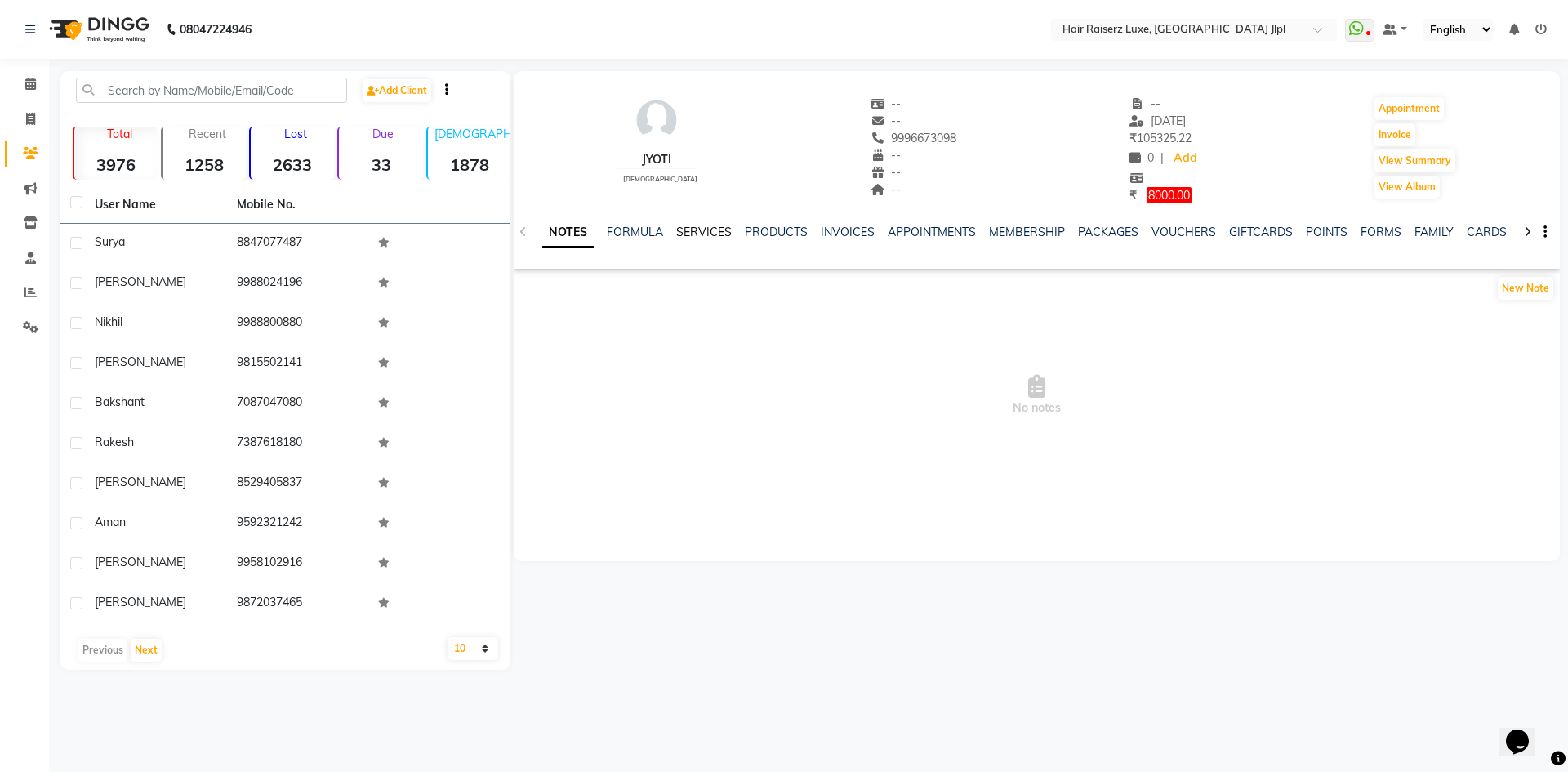
click at [691, 227] on link "SERVICES" at bounding box center [704, 232] width 56 height 15
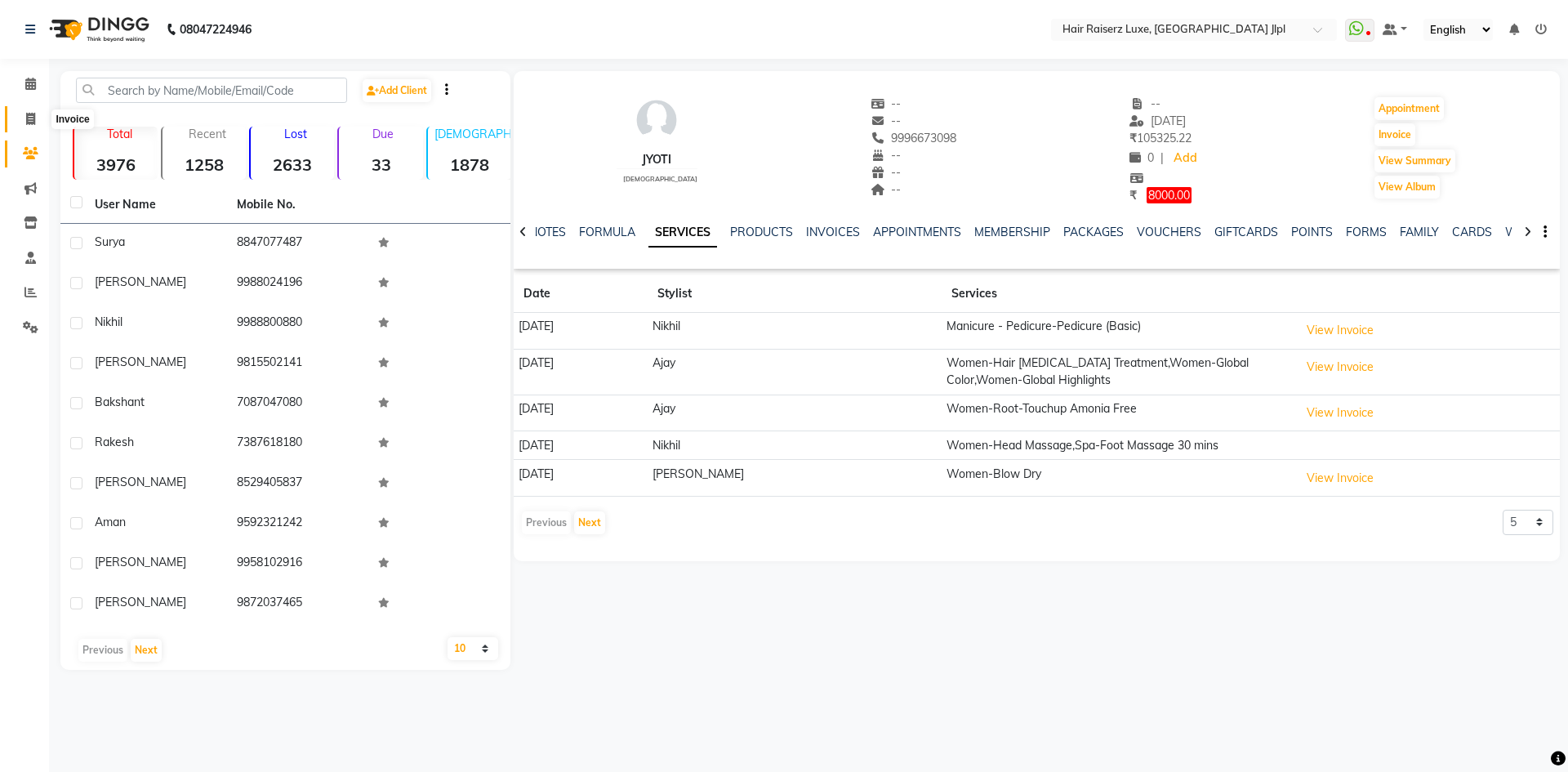
click at [34, 122] on icon at bounding box center [31, 118] width 9 height 12
select select "service"
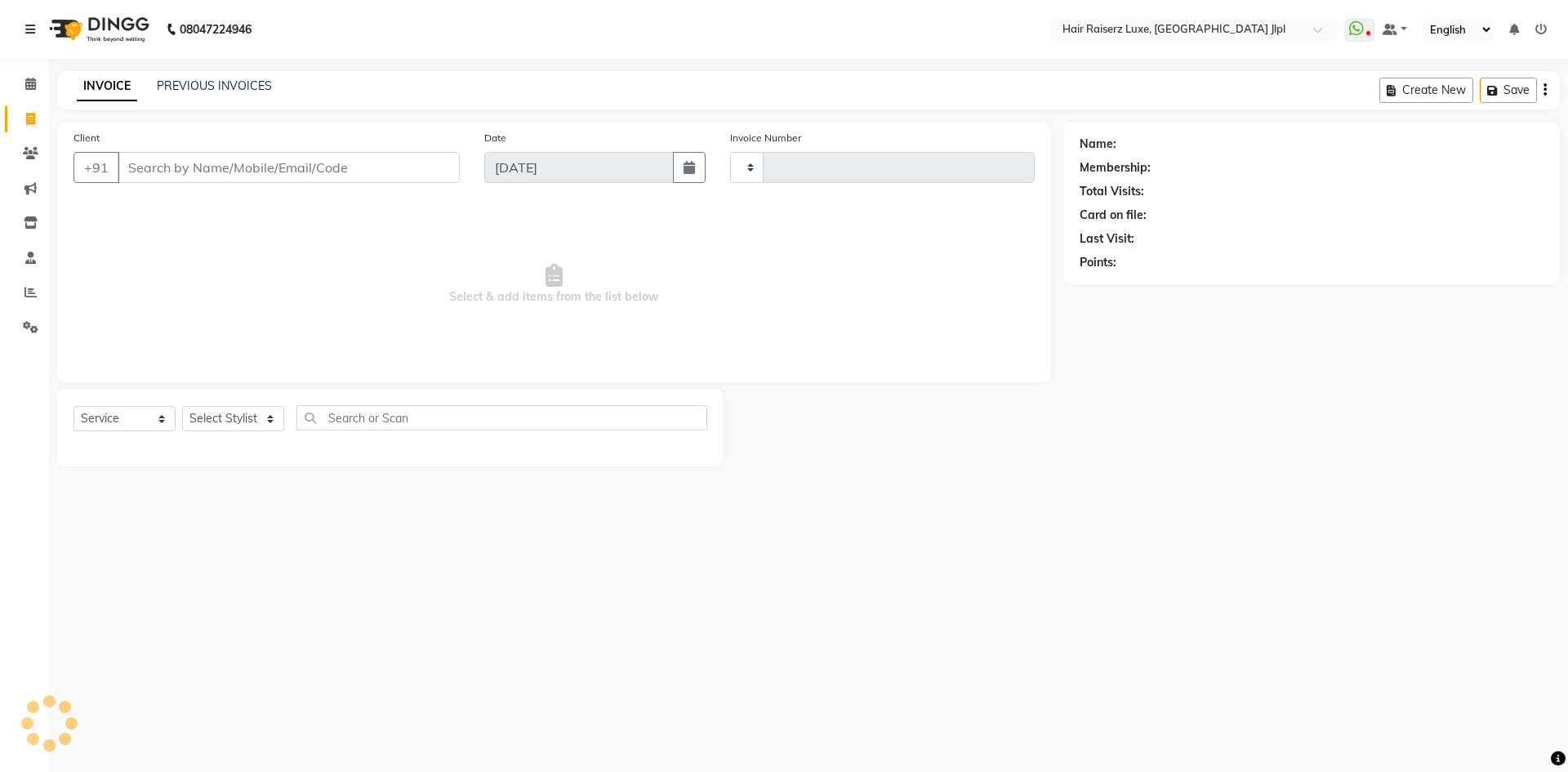
type input "3277"
select select "5409"
click at [1092, 655] on div "08047224946 Select Location × Hair Raiserz Luxe, [GEOGRAPHIC_DATA] Jlpl WhatsAp…" at bounding box center [784, 386] width 1568 height 772
drag, startPoint x: 310, startPoint y: 174, endPoint x: 351, endPoint y: 208, distance: 53.3
click at [310, 173] on input "Client" at bounding box center [247, 168] width 258 height 31
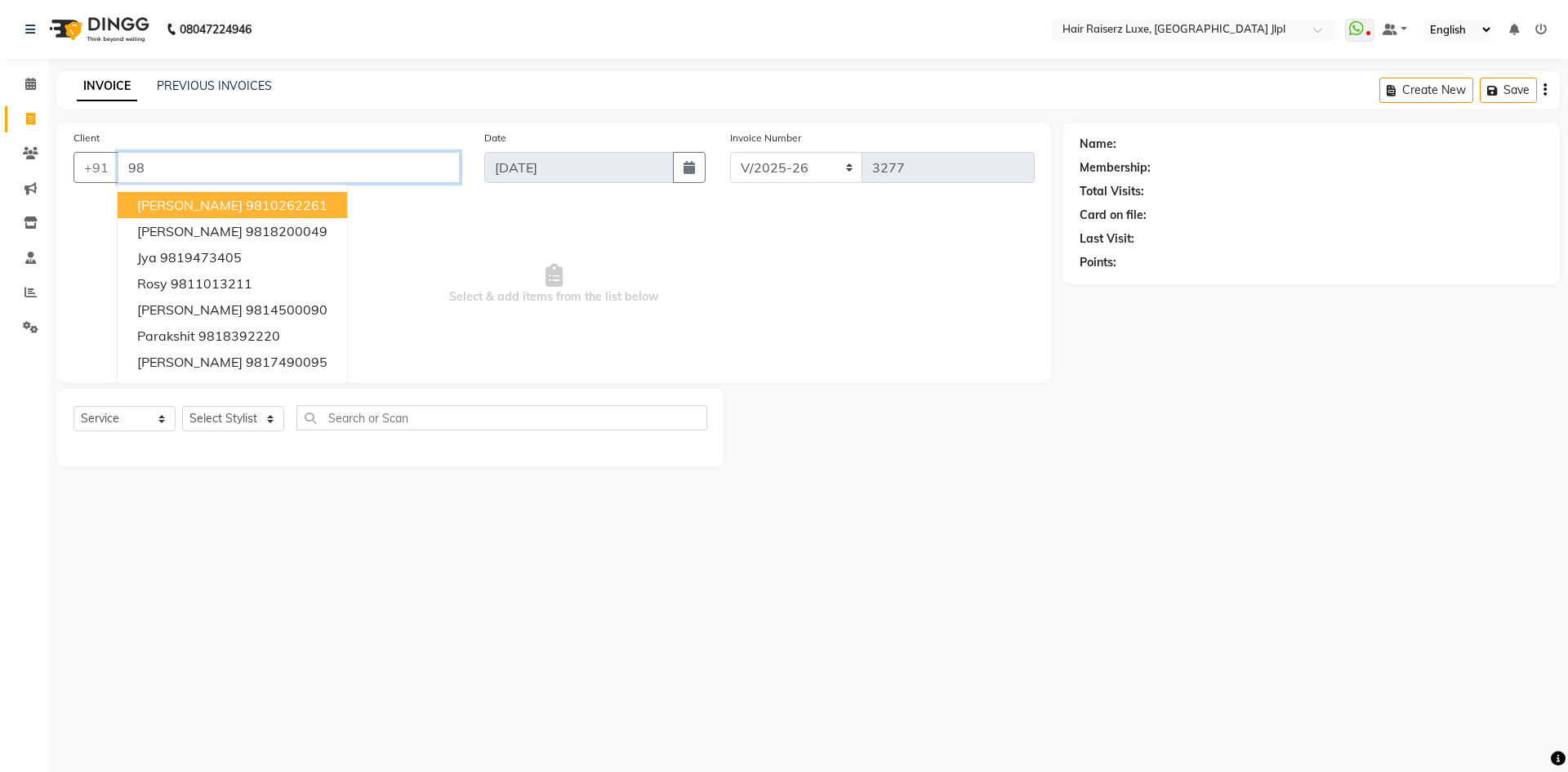
type input "9"
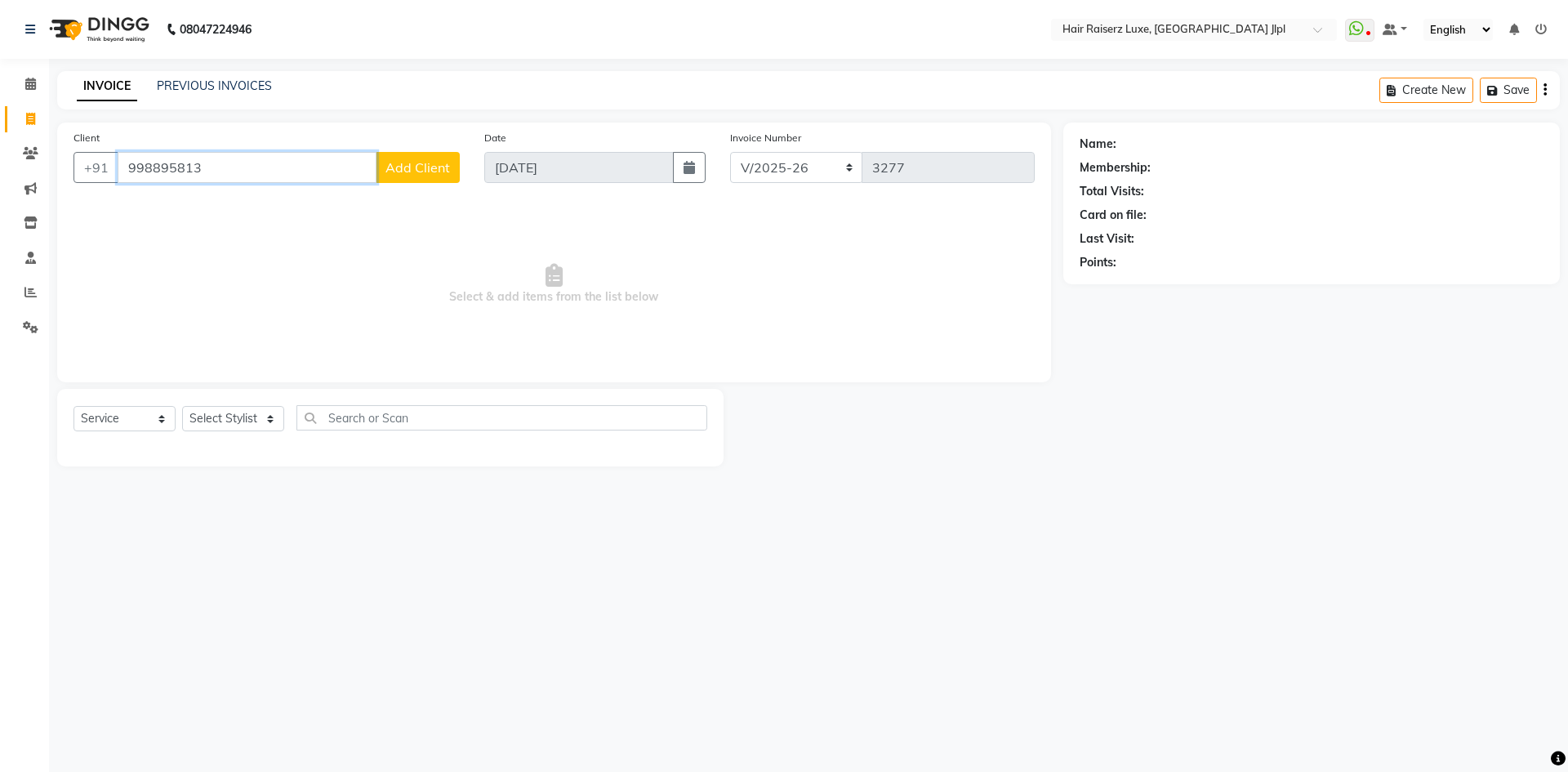
click at [139, 165] on input "998895813" at bounding box center [247, 168] width 258 height 31
type input "9958895813"
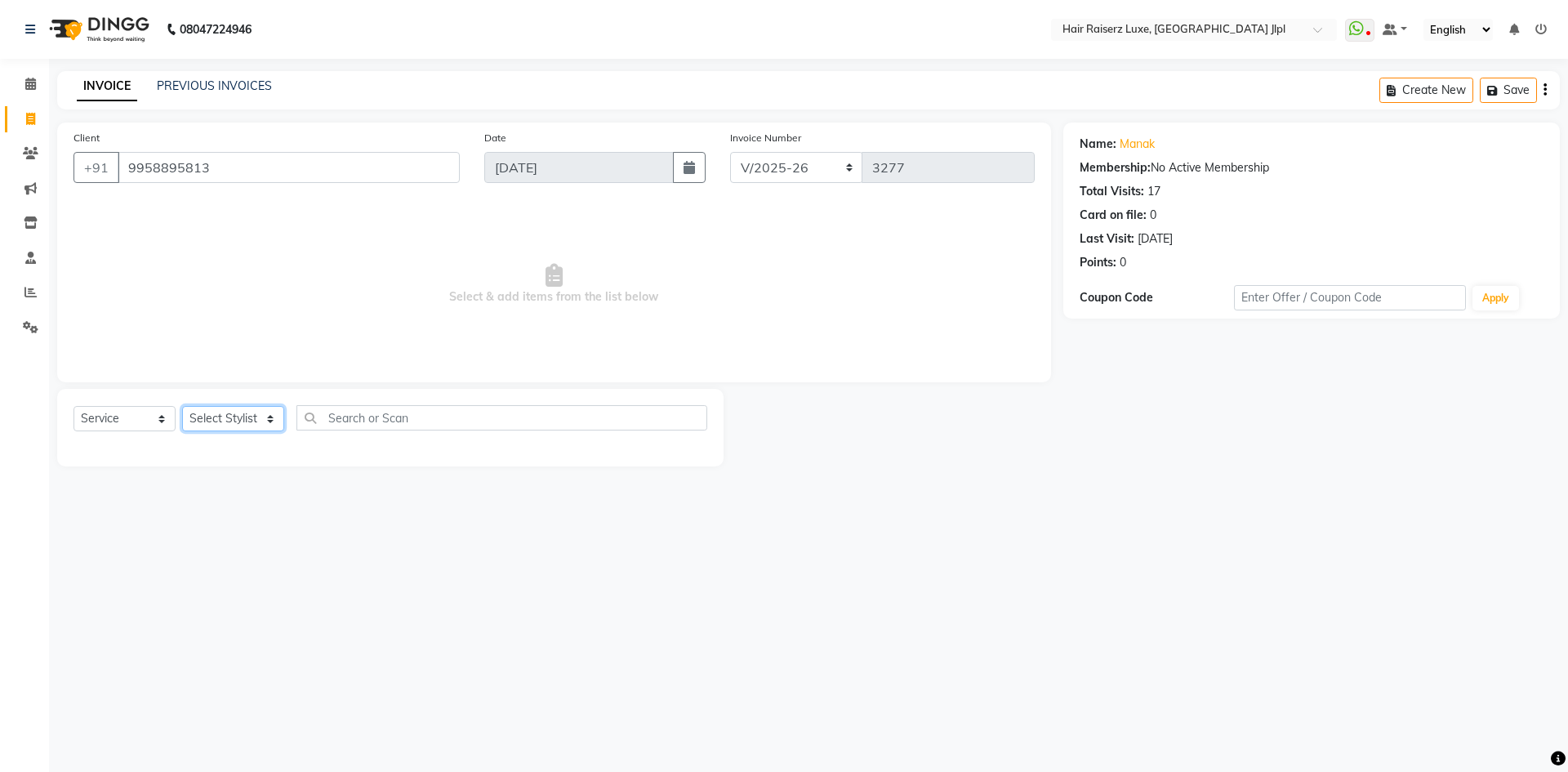
click at [214, 417] on select "Select Stylist [PERSON_NAME] [PERSON_NAME] [PERSON_NAME] C&Gs Vogue [PERSON_NAM…" at bounding box center [233, 419] width 102 height 26
select select "47928"
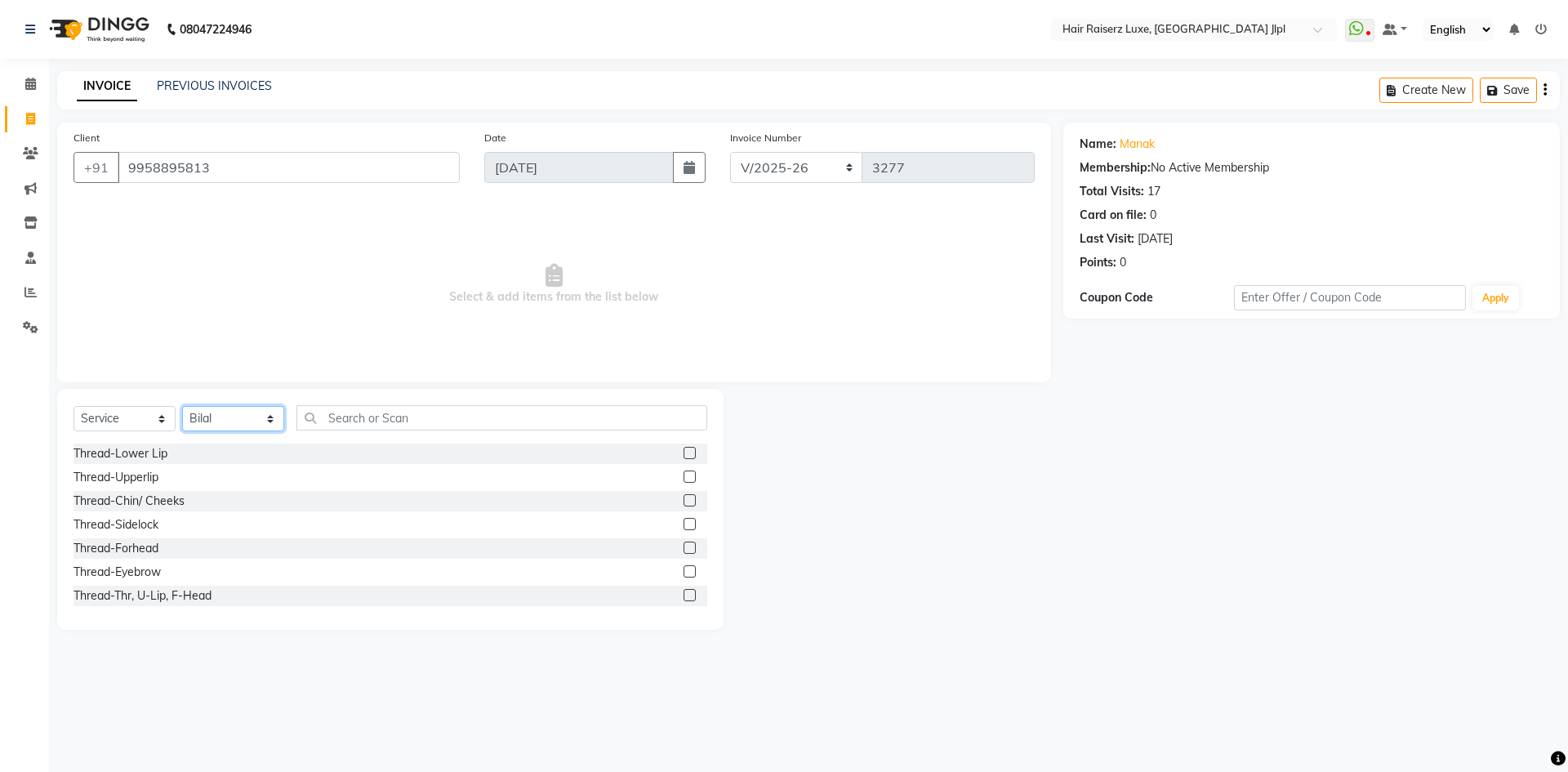
click at [214, 417] on select "Select Stylist [PERSON_NAME] [PERSON_NAME] [PERSON_NAME] C&Gs Vogue [PERSON_NAM…" at bounding box center [233, 419] width 102 height 26
click at [436, 415] on input "text" at bounding box center [501, 418] width 411 height 26
type input "h"
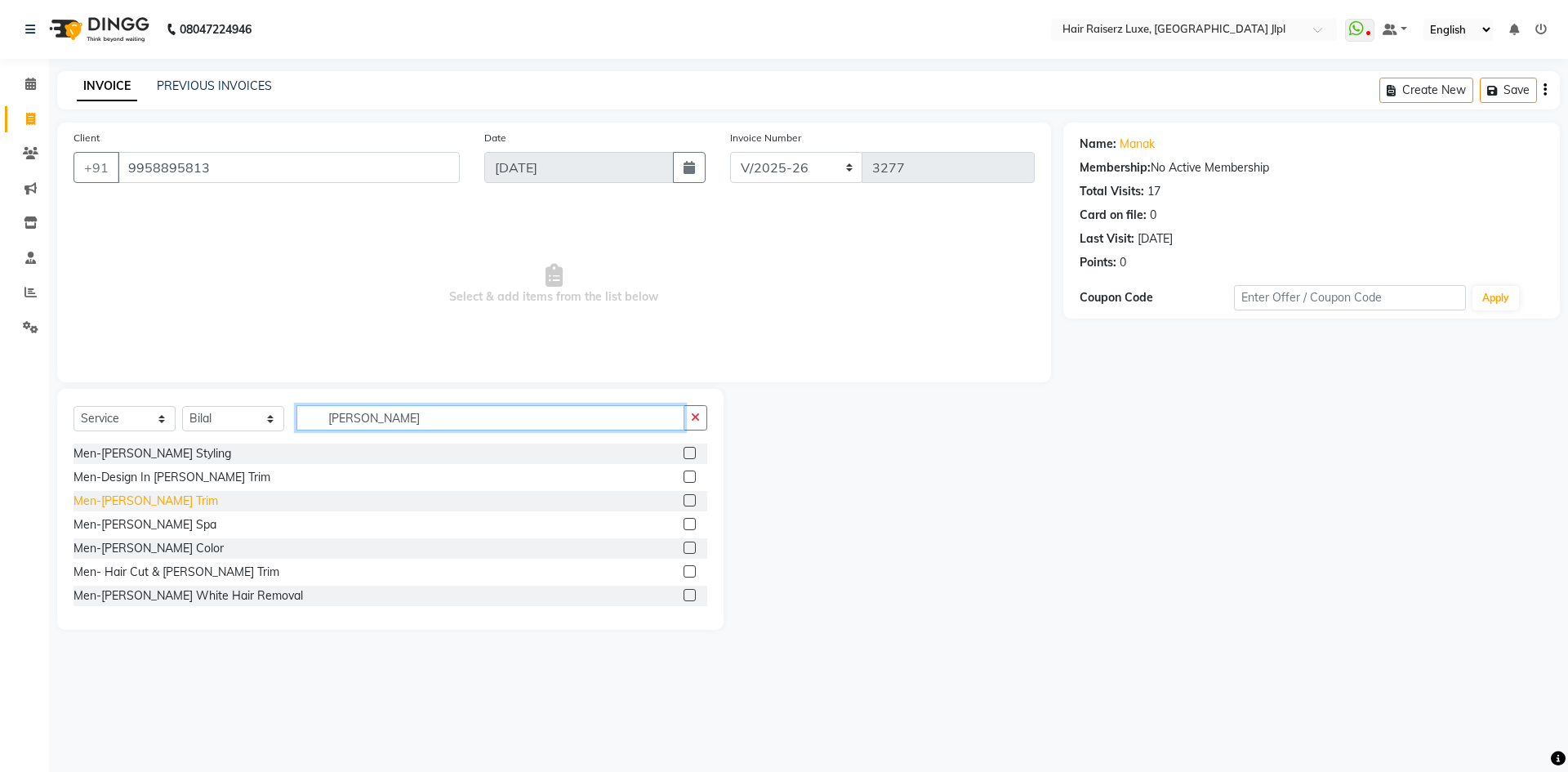
type input "[PERSON_NAME]"
click at [127, 498] on div "Men-[PERSON_NAME] Trim" at bounding box center [146, 501] width 145 height 17
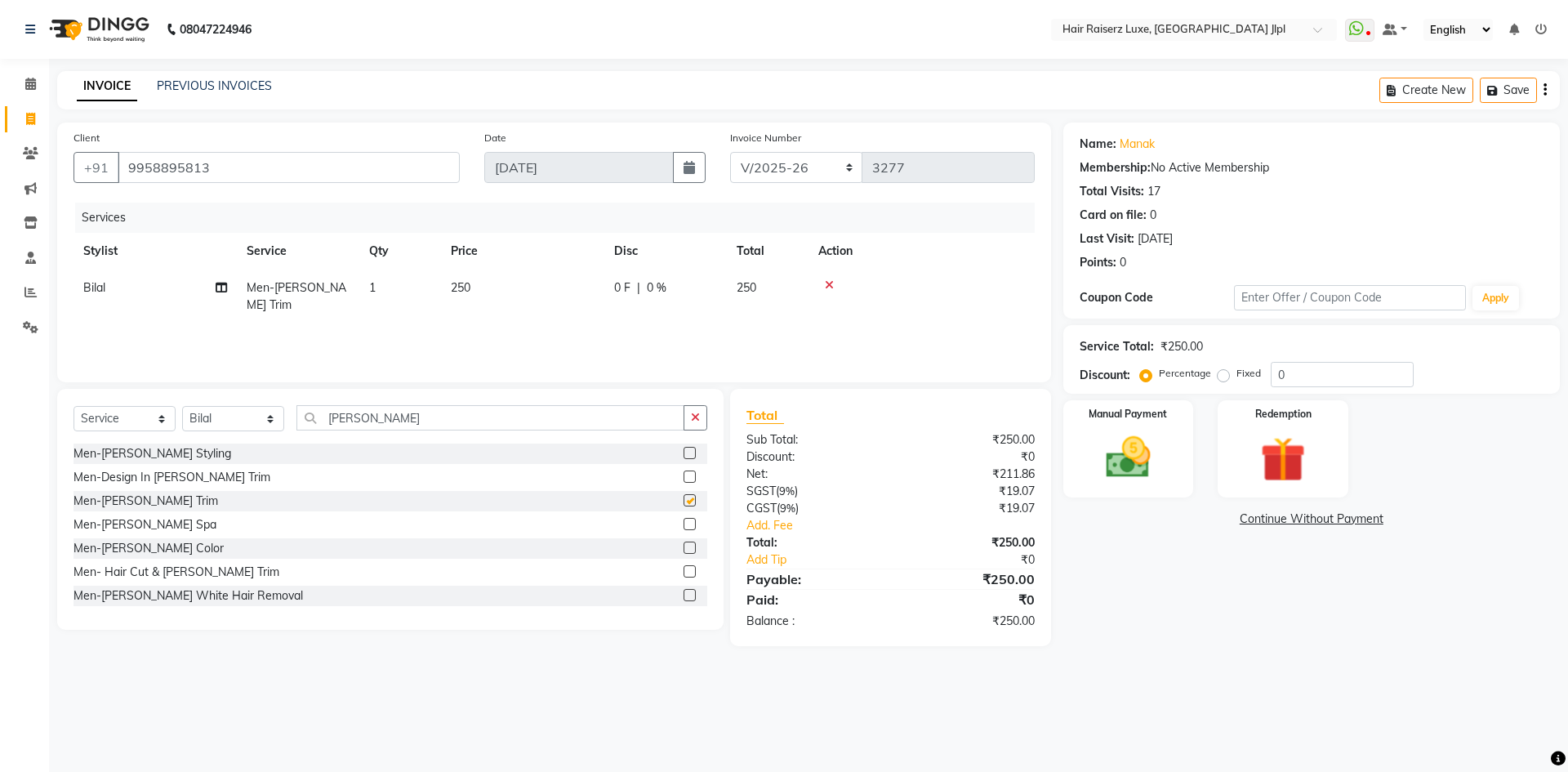
checkbox input "false"
click at [809, 160] on select "FF/2025-26 PreP/2025-26 BANK/2025-26 Paytm/2025-26 CASH/2025-26 V/2025-26" at bounding box center [795, 168] width 133 height 31
select select "8497"
click at [729, 152] on select "FF/2025-26 PreP/2025-26 BANK/2025-26 Paytm/2025-26 CASH/2025-26 V/2025-26" at bounding box center [795, 168] width 133 height 31
type input "0664"
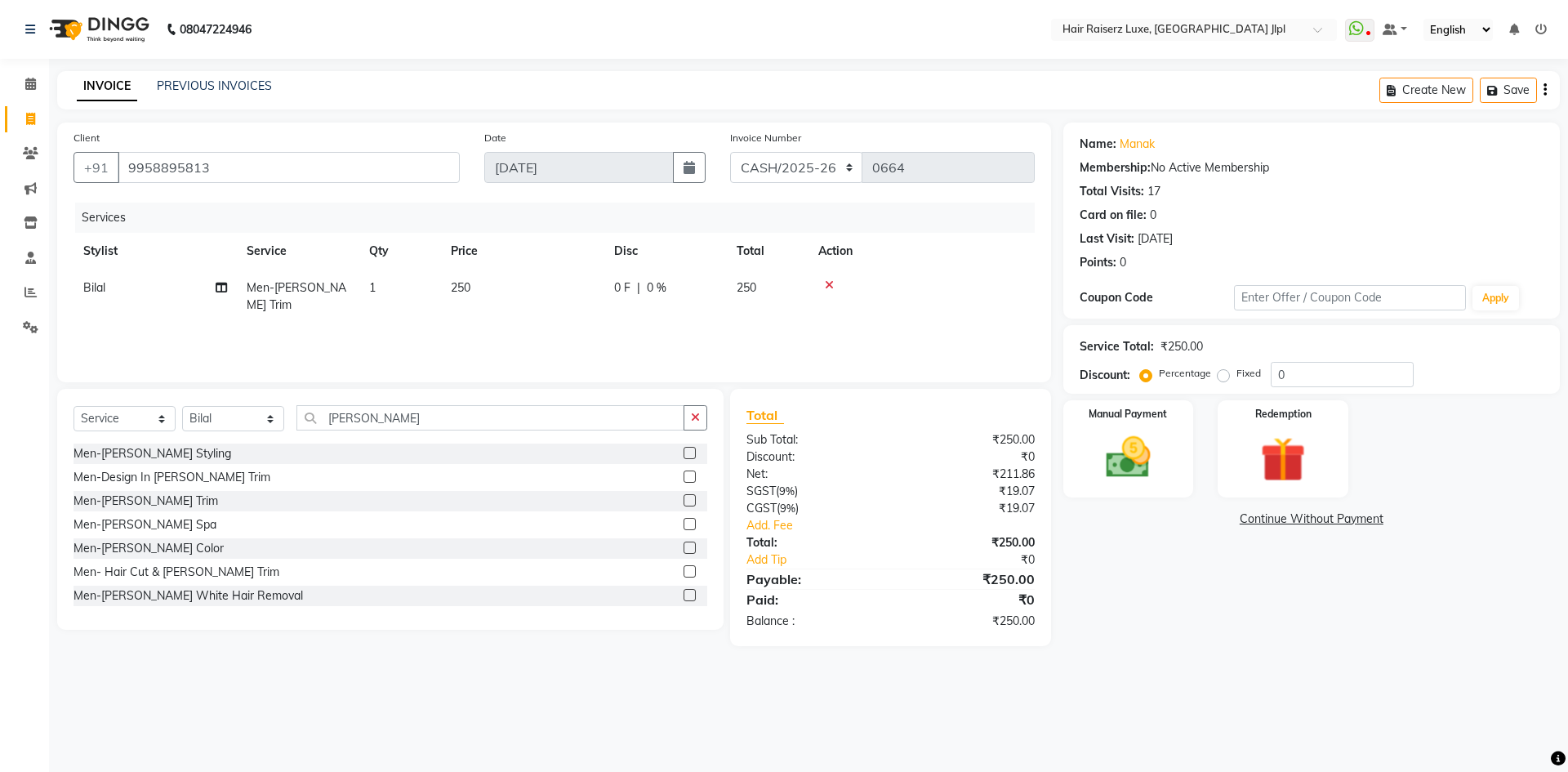
click at [1546, 86] on div "Create New Save" at bounding box center [1469, 91] width 181 height 39
click at [1544, 80] on button "button" at bounding box center [1545, 91] width 4 height 39
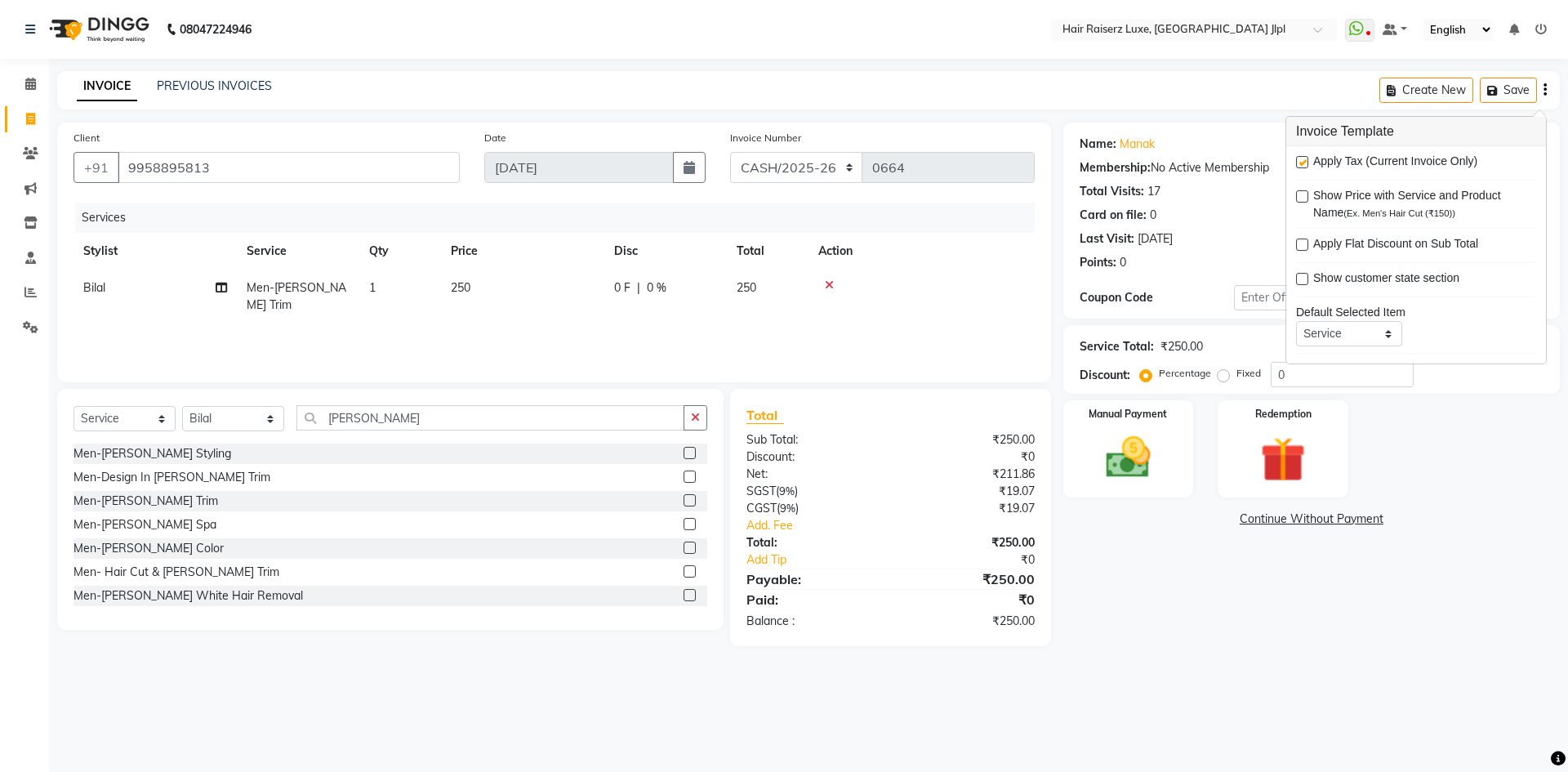
click at [1302, 162] on label at bounding box center [1301, 161] width 12 height 12
click at [1302, 162] on input "checkbox" at bounding box center [1301, 163] width 11 height 11
checkbox input "false"
click at [1149, 461] on img at bounding box center [1127, 458] width 76 height 54
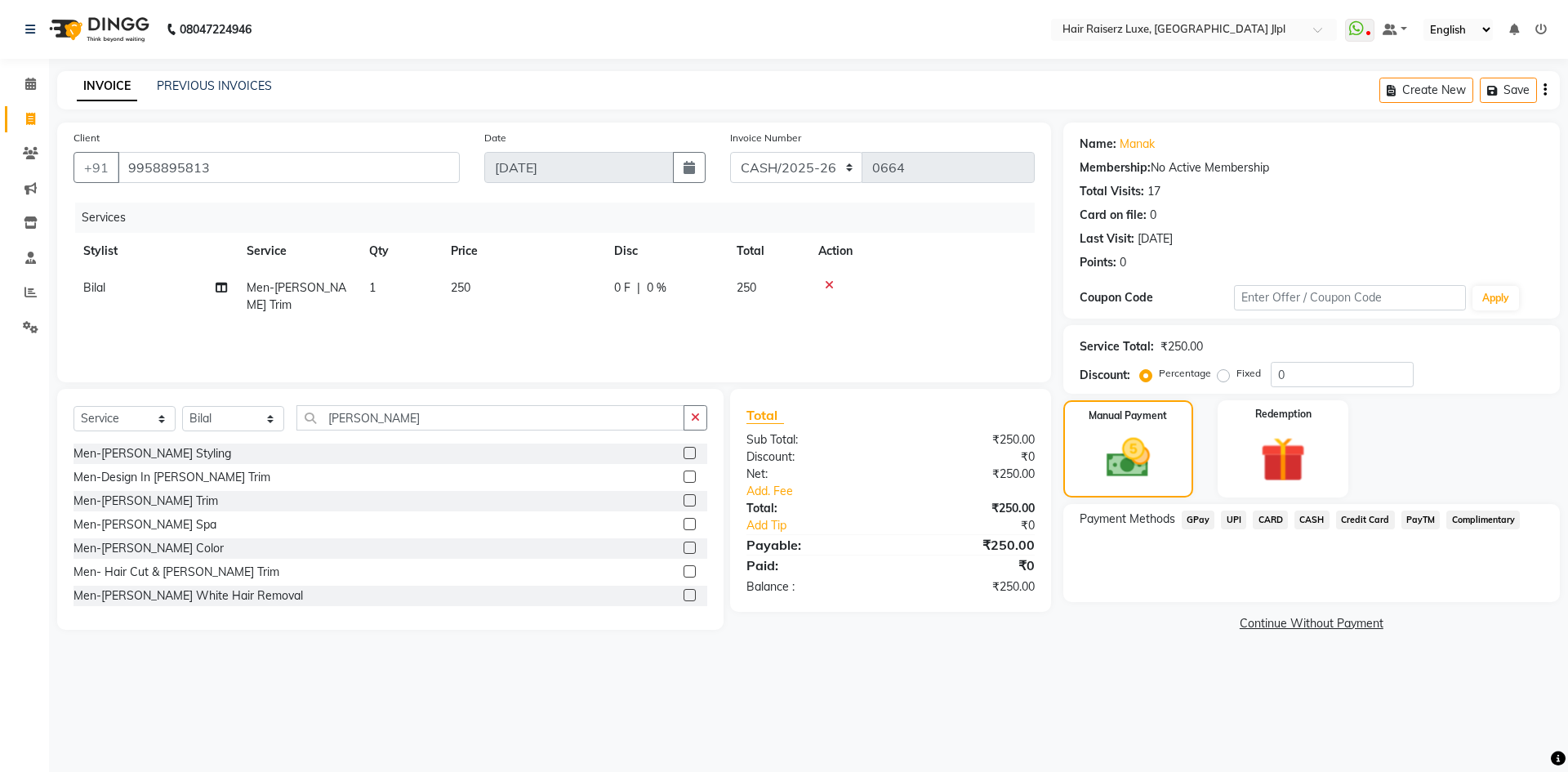
click at [1304, 518] on span "CASH" at bounding box center [1311, 520] width 35 height 18
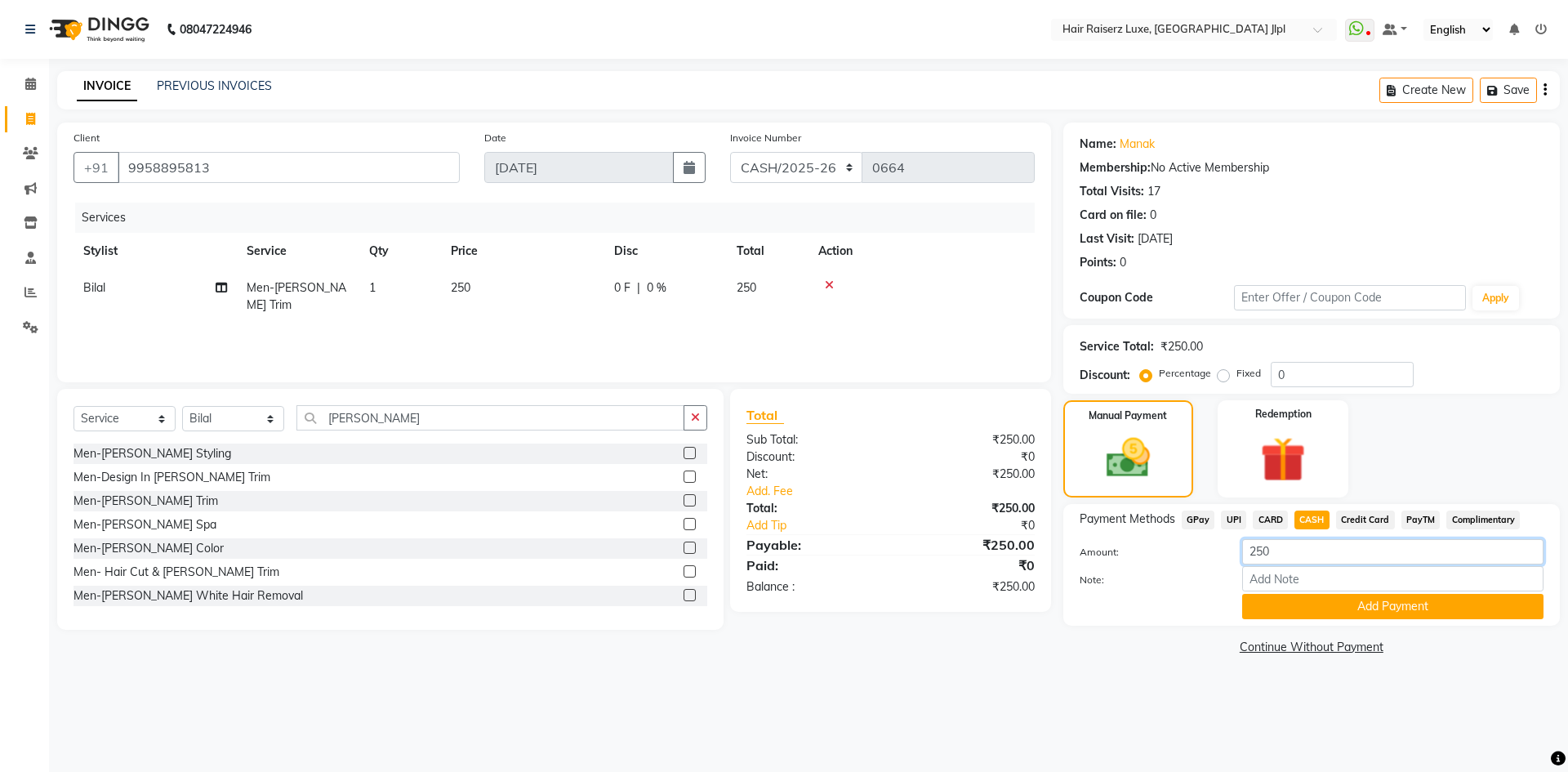
click at [1280, 546] on input "250" at bounding box center [1392, 552] width 302 height 26
type input "2"
type input "500"
click at [1350, 611] on button "Add Payment" at bounding box center [1392, 607] width 302 height 26
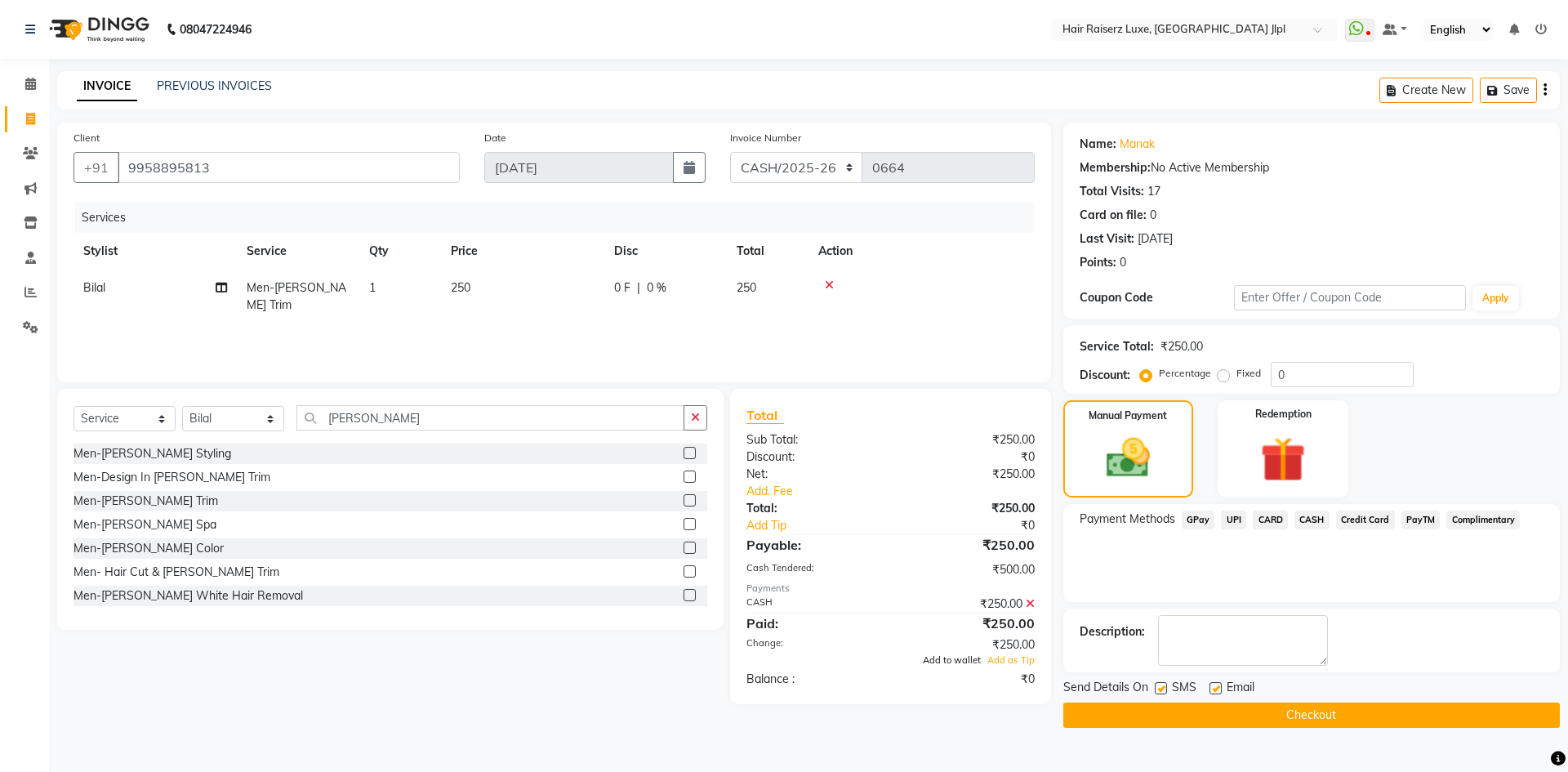
click at [966, 661] on span "Add to wallet" at bounding box center [951, 660] width 58 height 11
click at [1216, 689] on label at bounding box center [1214, 688] width 12 height 12
click at [1216, 689] on input "checkbox" at bounding box center [1214, 689] width 11 height 11
click at [1216, 689] on label at bounding box center [1214, 688] width 12 height 12
click at [1216, 689] on input "checkbox" at bounding box center [1214, 689] width 11 height 11
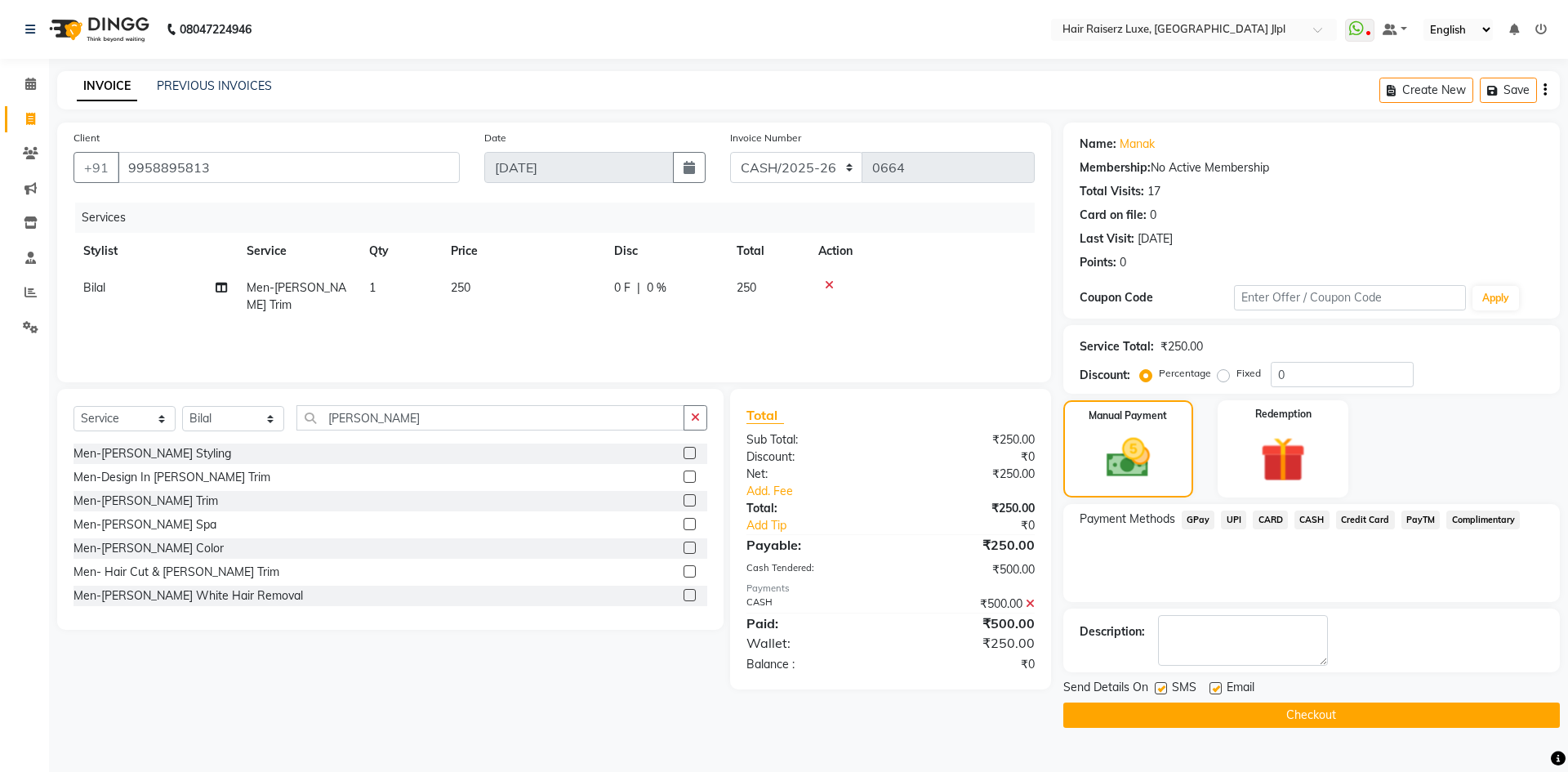
click at [1216, 690] on label at bounding box center [1214, 688] width 12 height 12
click at [1216, 690] on input "checkbox" at bounding box center [1214, 689] width 11 height 11
checkbox input "false"
click at [1216, 710] on button "Checkout" at bounding box center [1311, 715] width 497 height 26
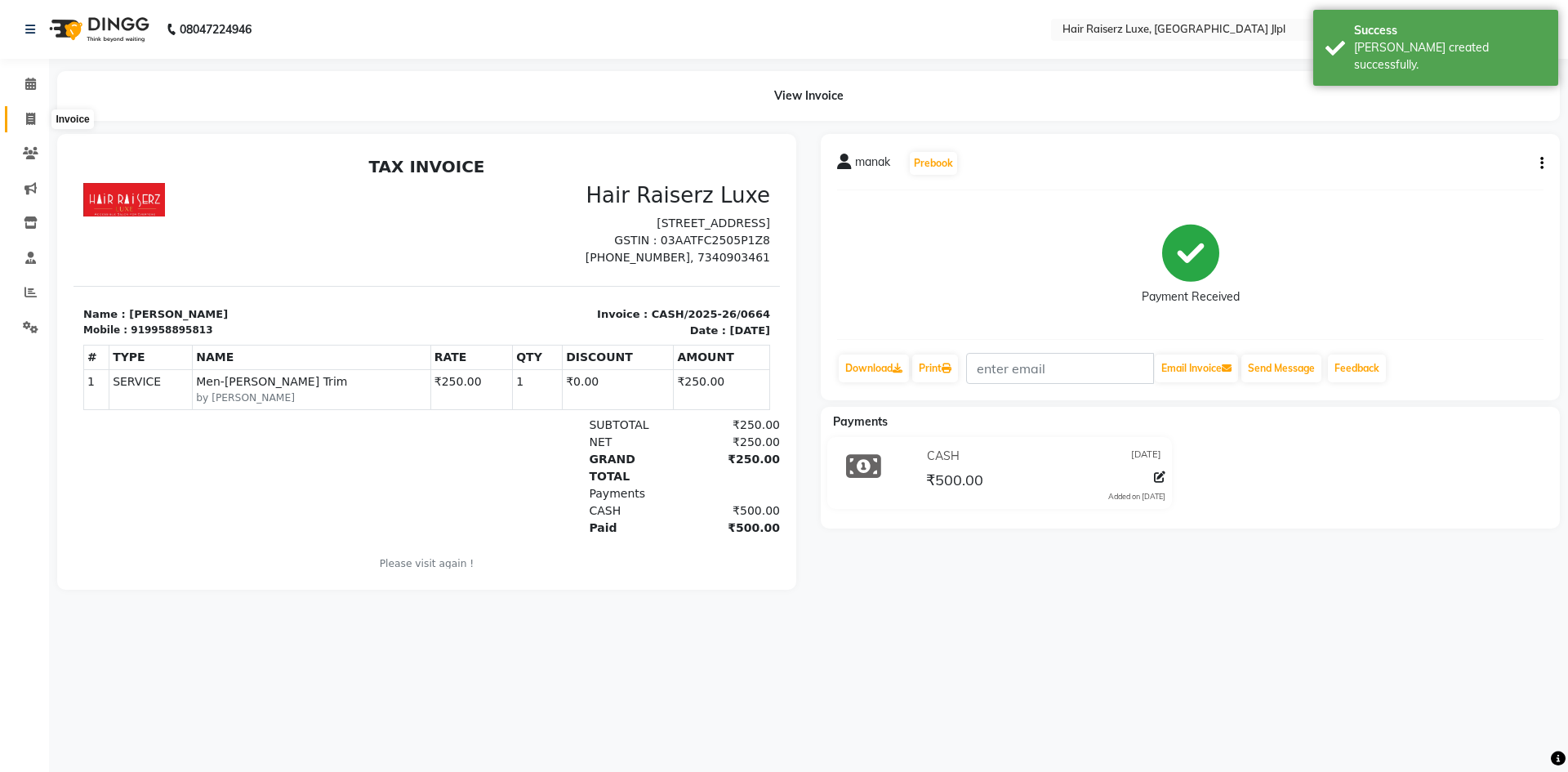
click at [30, 119] on icon at bounding box center [31, 118] width 9 height 12
select select "service"
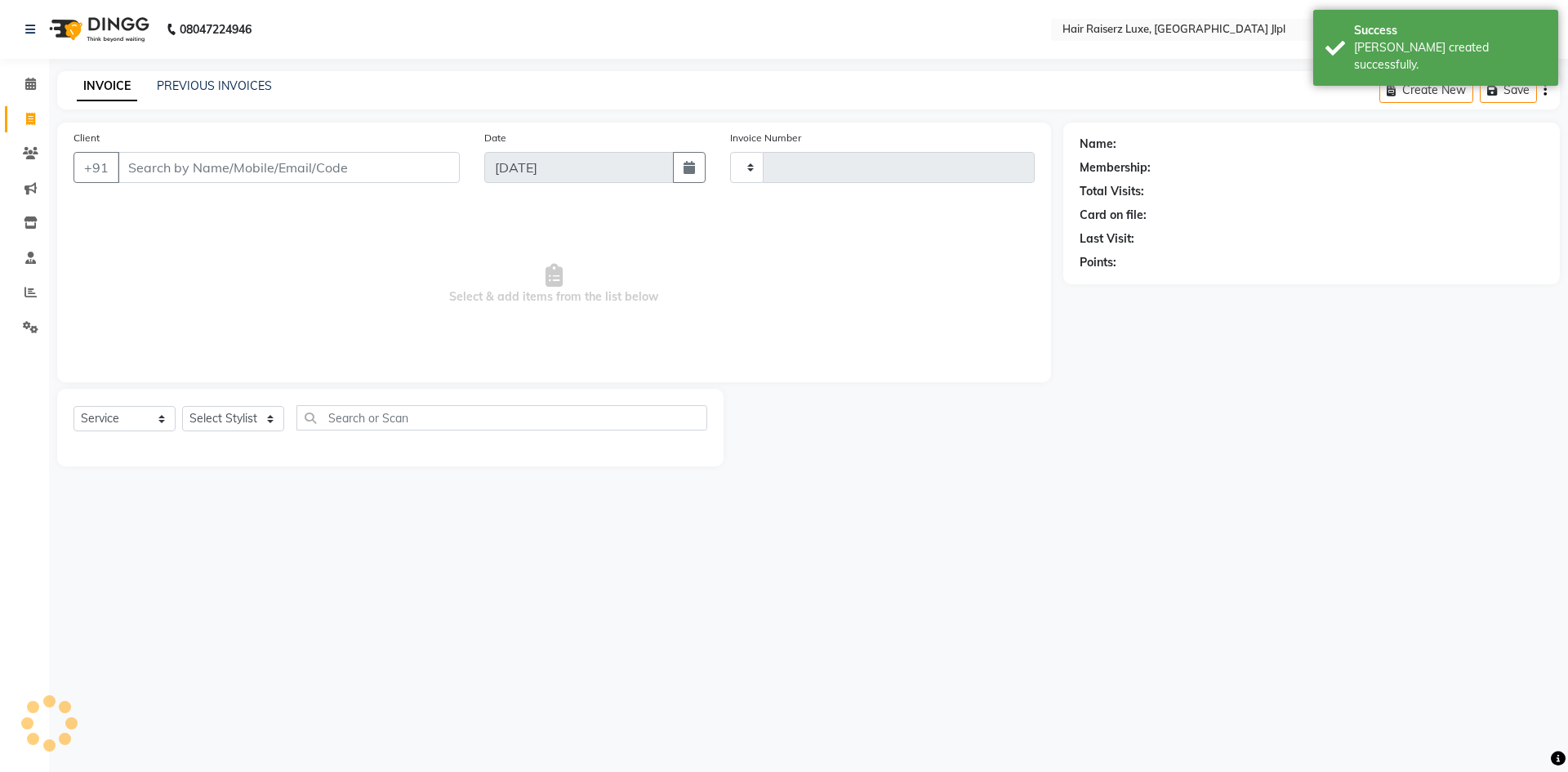
type input "3278"
select select "5409"
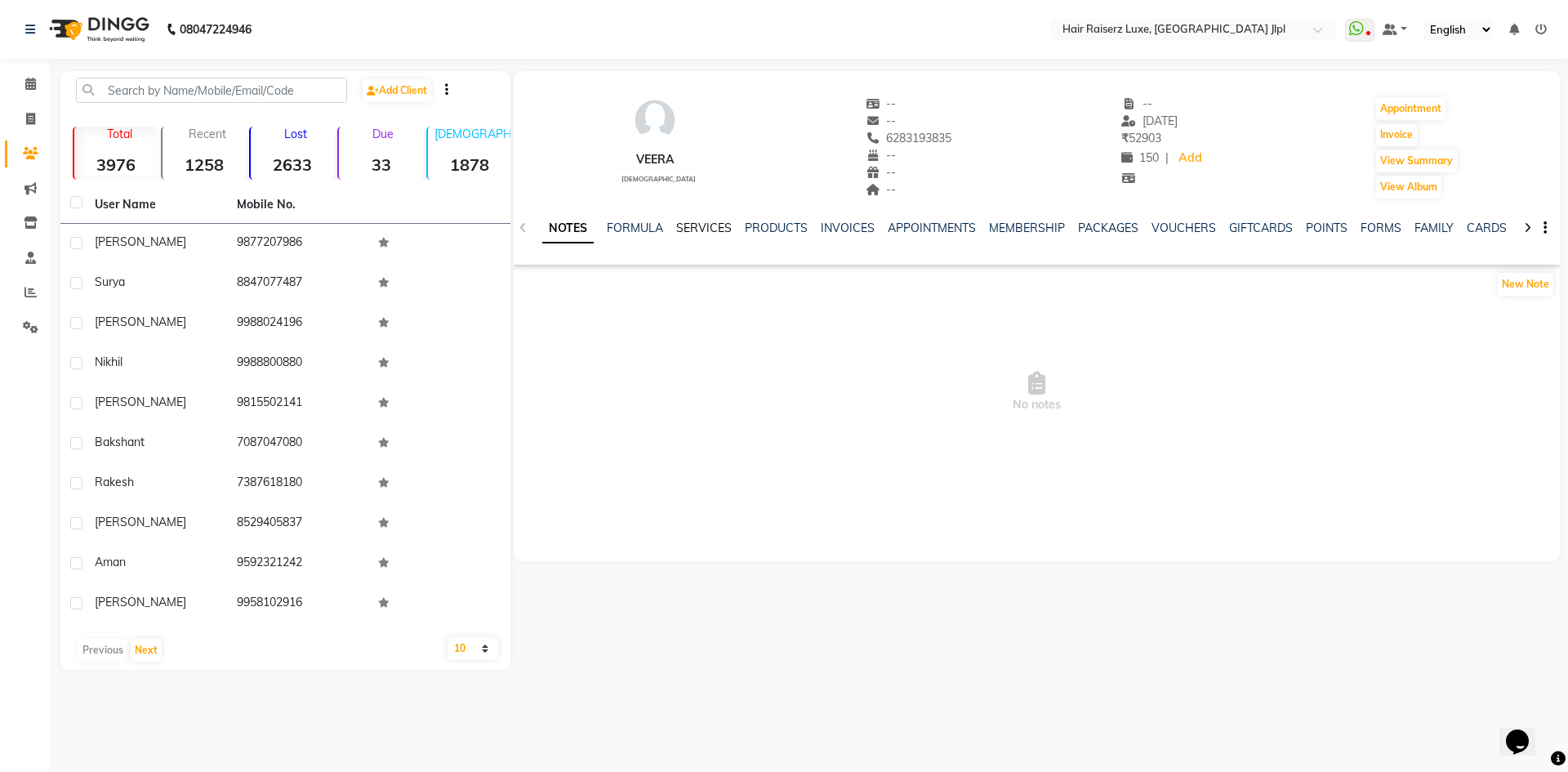
click at [697, 226] on link "SERVICES" at bounding box center [704, 228] width 56 height 15
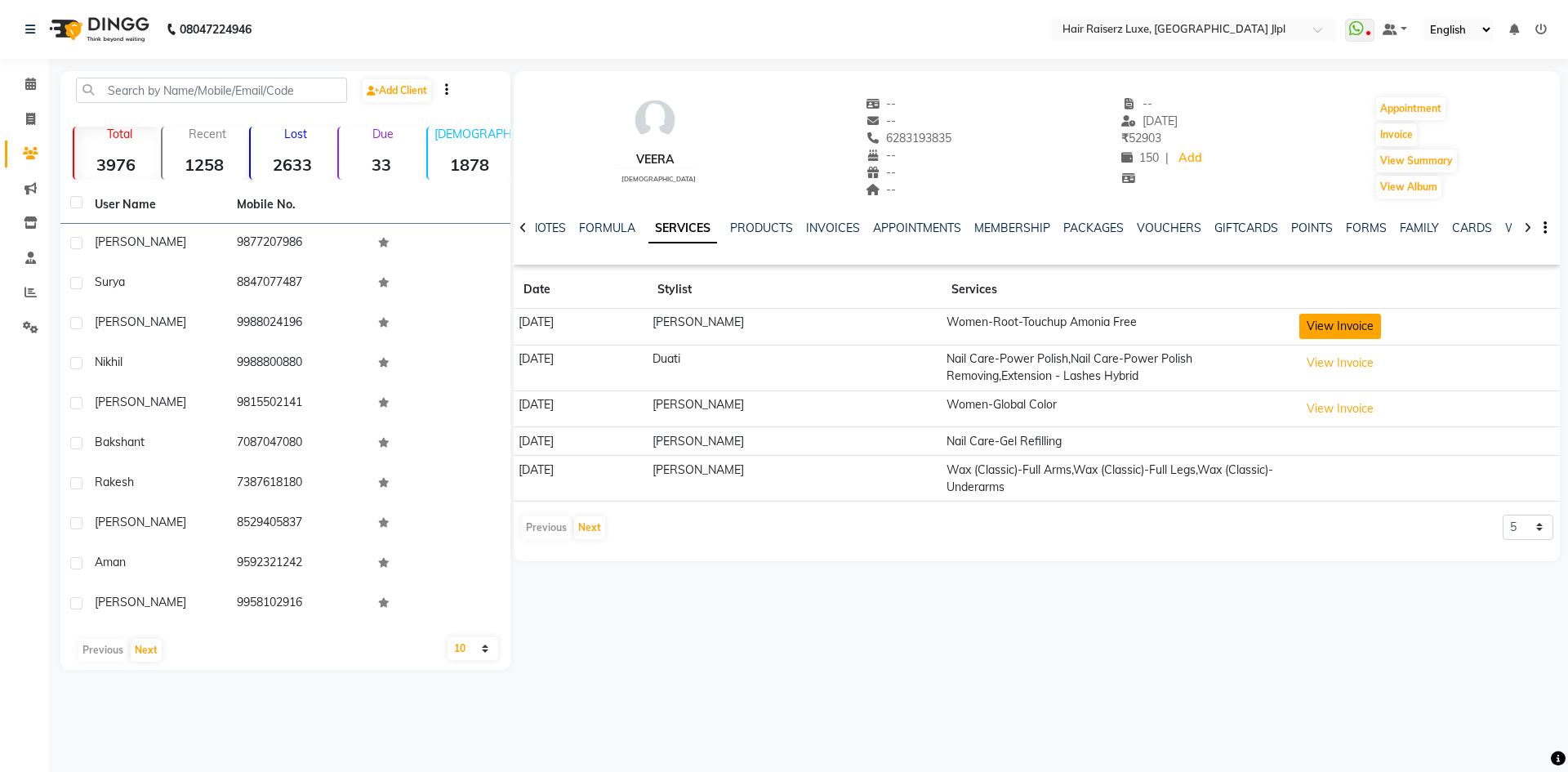
click at [1369, 328] on button "View Invoice" at bounding box center [1339, 326] width 82 height 26
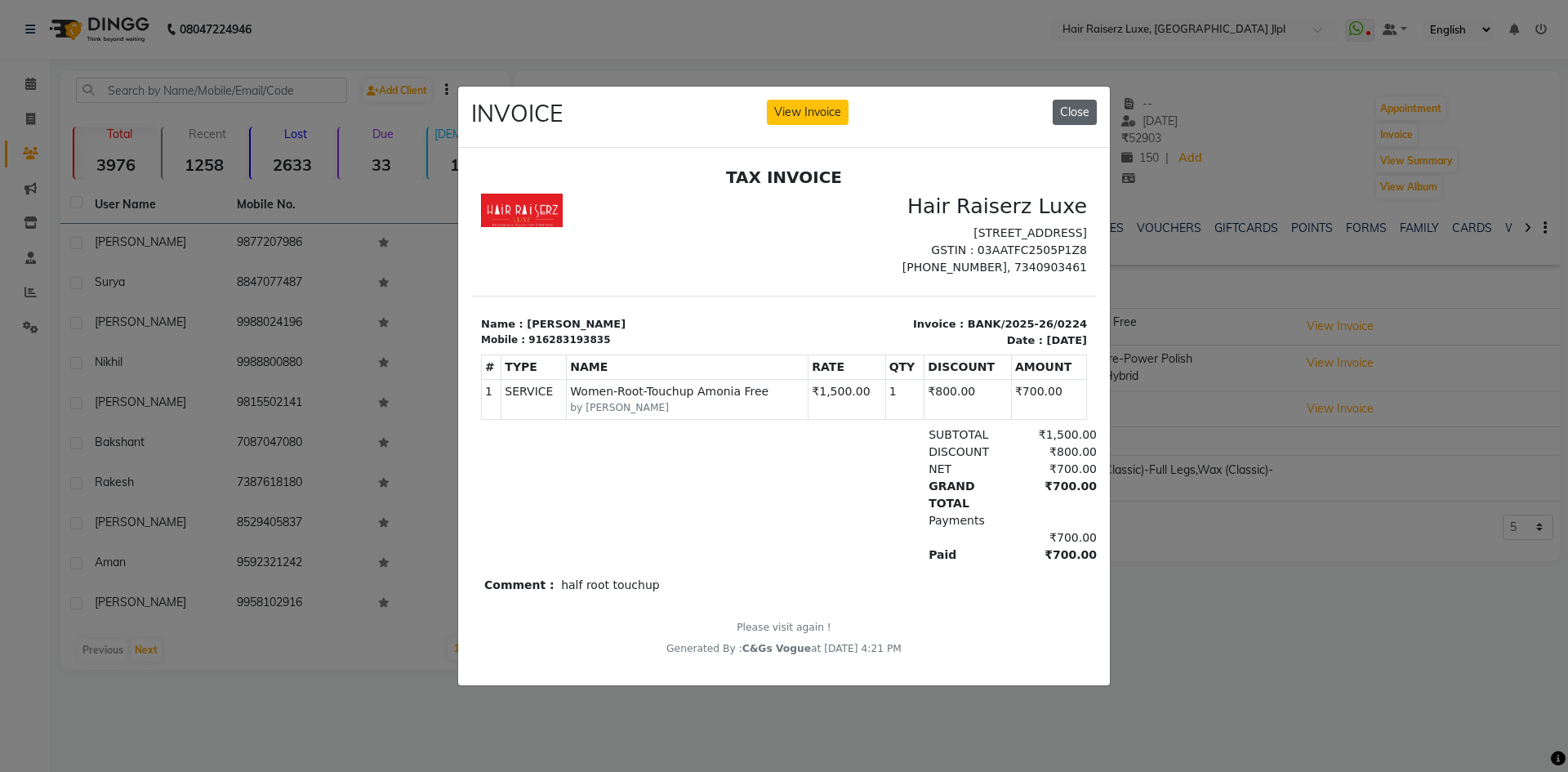
click at [1089, 112] on button "Close" at bounding box center [1074, 113] width 44 height 26
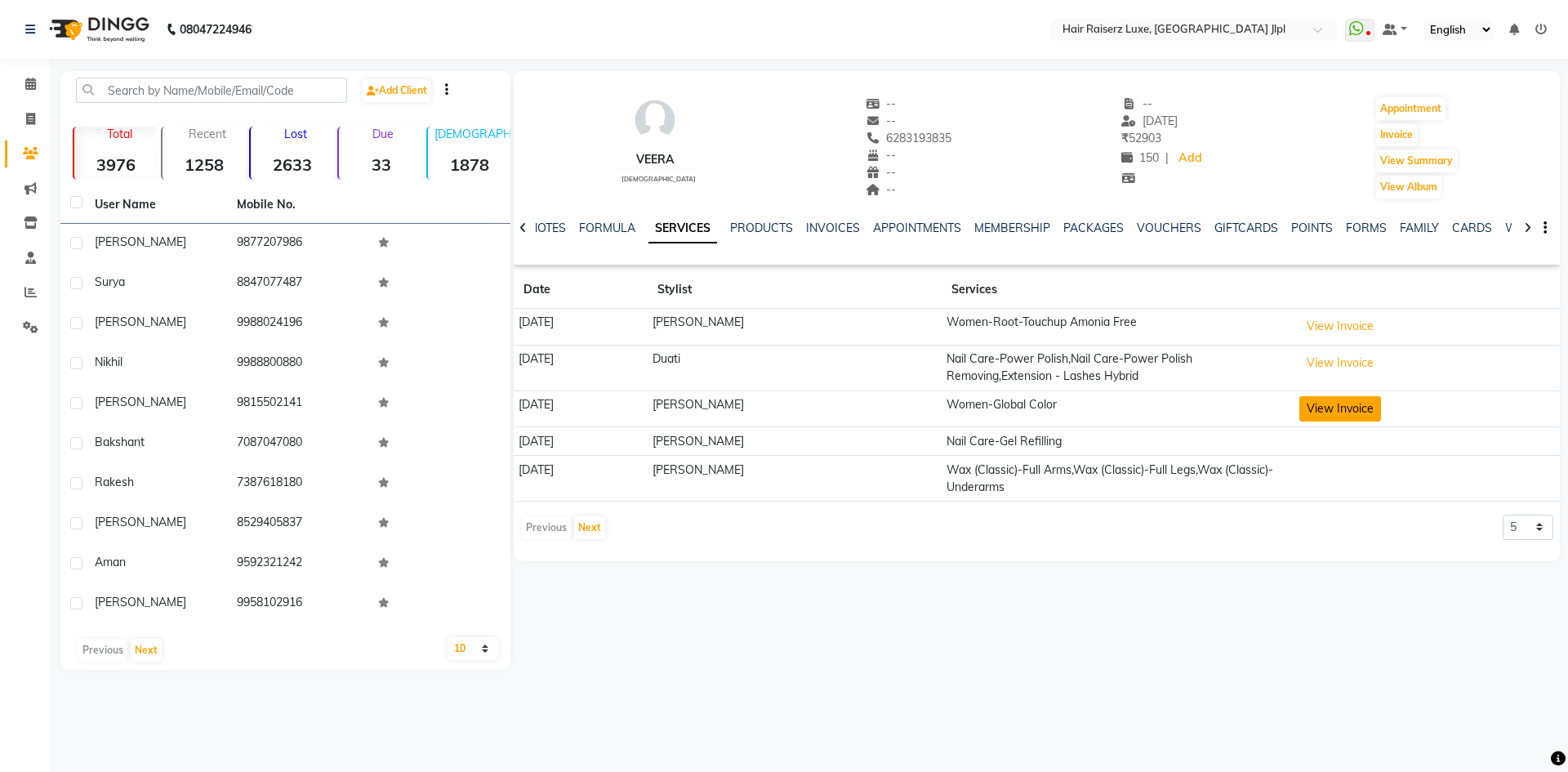
click at [1370, 408] on button "View Invoice" at bounding box center [1339, 409] width 82 height 26
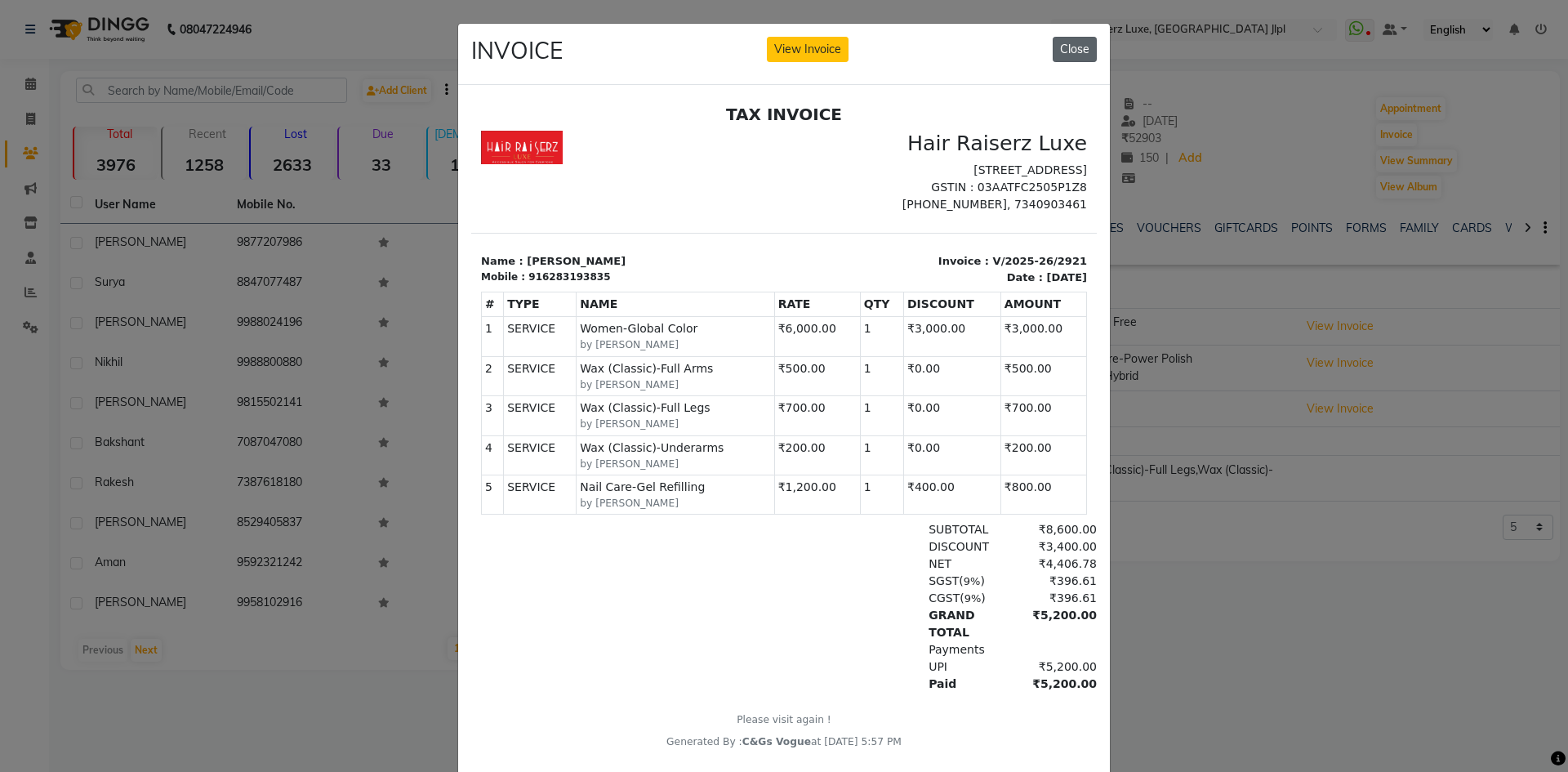
click at [1080, 47] on button "Close" at bounding box center [1074, 50] width 44 height 26
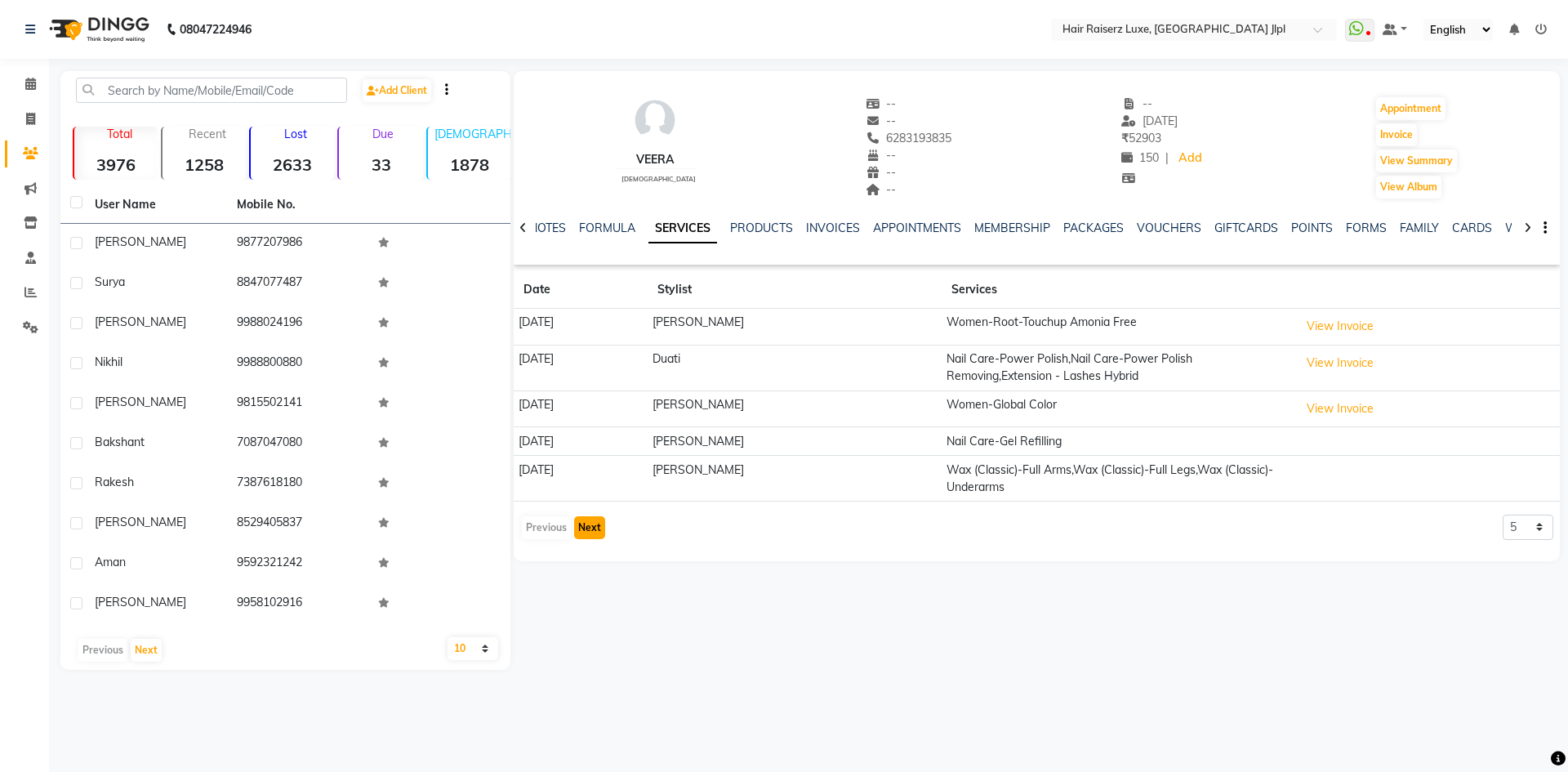
click at [594, 529] on button "Next" at bounding box center [589, 527] width 31 height 23
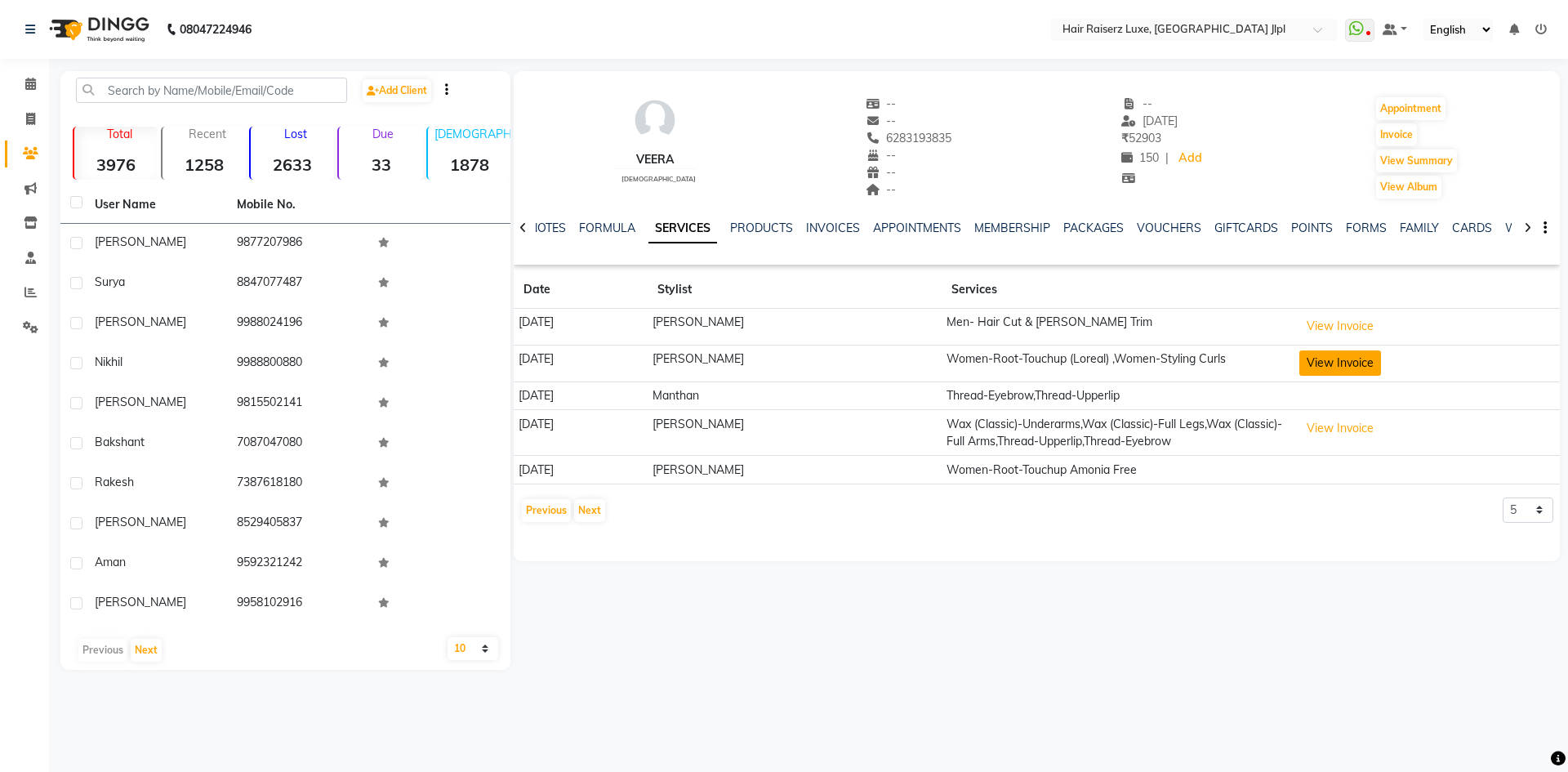
click at [1364, 359] on button "View Invoice" at bounding box center [1339, 363] width 82 height 26
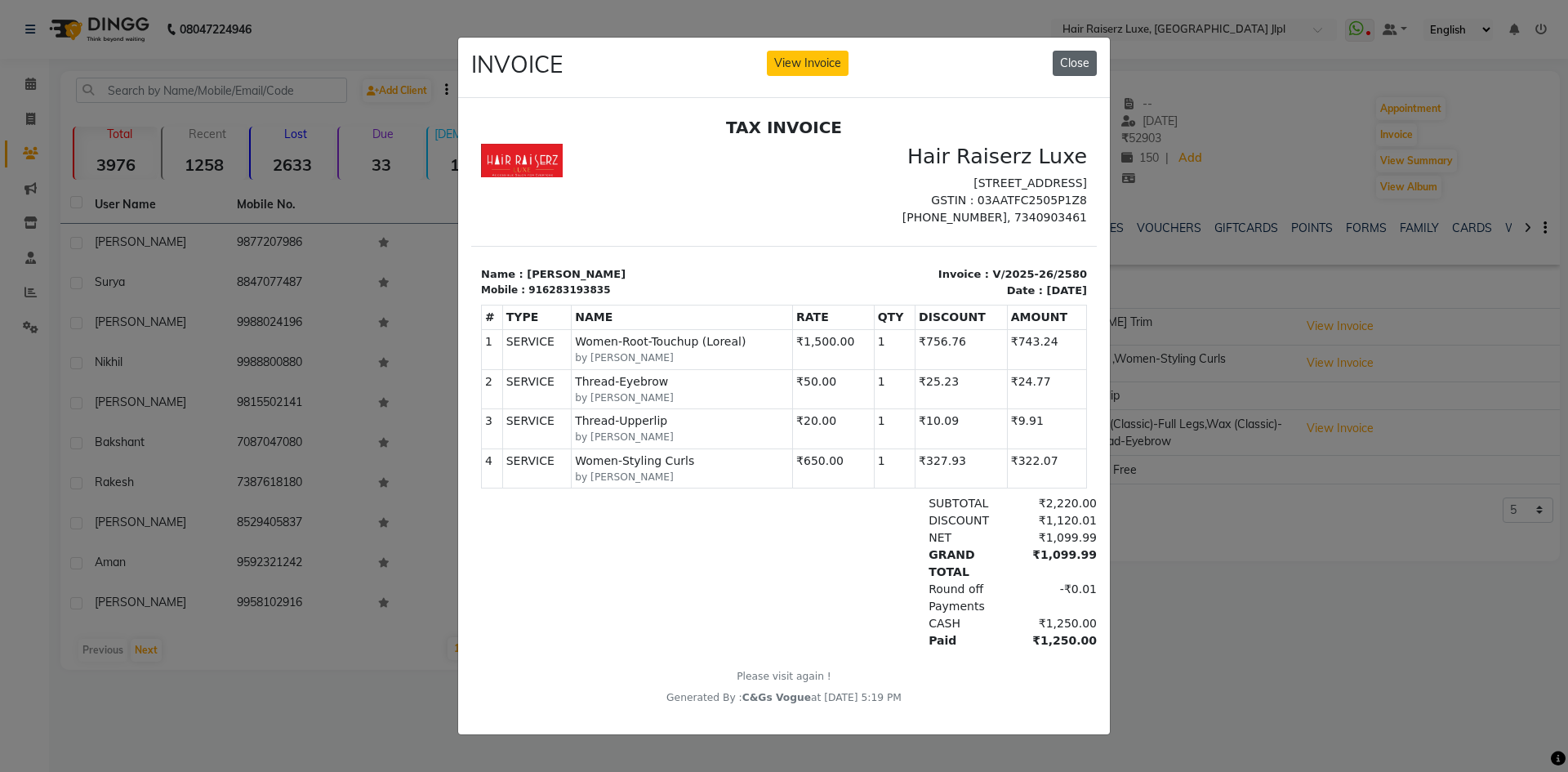
click at [1078, 50] on button "Close" at bounding box center [1074, 63] width 44 height 26
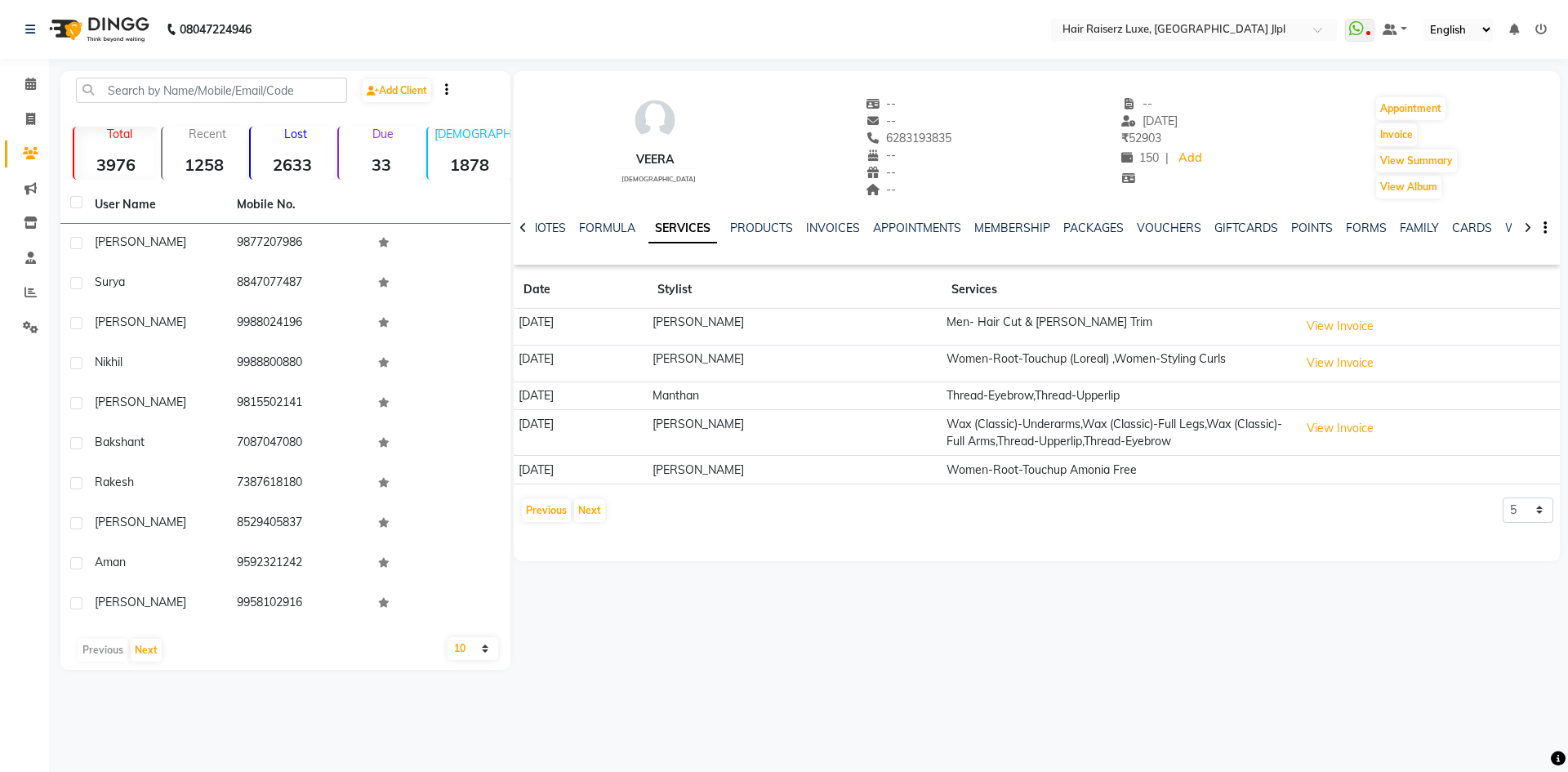
click at [1018, 471] on td "Women-Root-Touchup Amonia Free" at bounding box center [1117, 469] width 353 height 28
click at [952, 471] on td "Women-Root-Touchup Amonia Free" at bounding box center [1117, 469] width 353 height 28
click at [741, 469] on td "[PERSON_NAME]" at bounding box center [794, 469] width 294 height 28
click at [543, 479] on td "22-04-2025" at bounding box center [580, 469] width 134 height 28
click at [547, 473] on td "22-04-2025" at bounding box center [580, 469] width 134 height 28
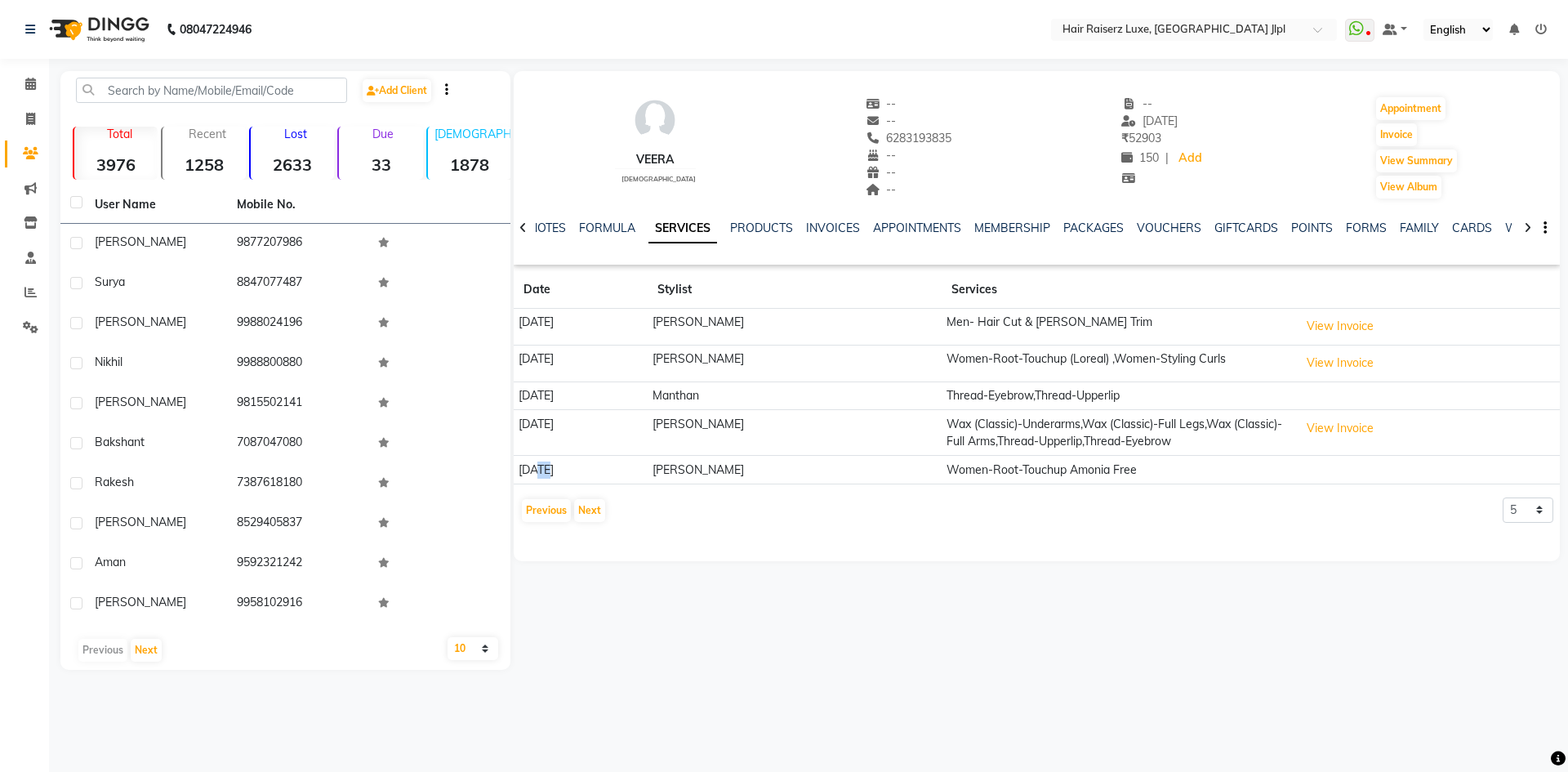
click at [547, 473] on td "22-04-2025" at bounding box center [580, 469] width 134 height 28
click at [1175, 473] on td "Women-Root-Touchup Amonia Free" at bounding box center [1117, 469] width 353 height 28
click at [1084, 460] on td "Women-Root-Touchup Amonia Free" at bounding box center [1117, 469] width 353 height 28
click at [1345, 460] on td at bounding box center [1427, 469] width 266 height 28
click at [1344, 465] on td at bounding box center [1427, 469] width 266 height 28
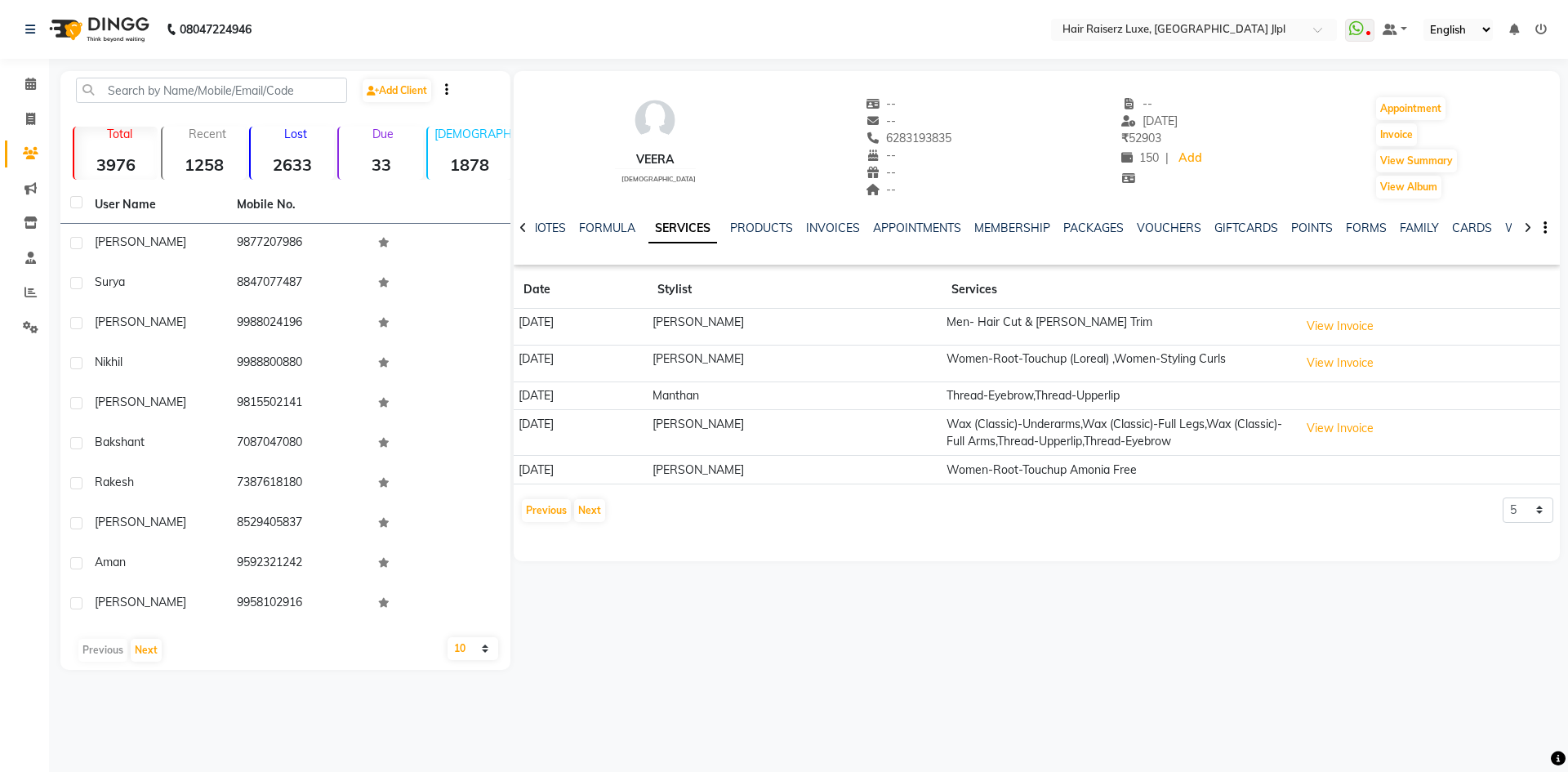
click at [1344, 465] on td at bounding box center [1427, 469] width 266 height 28
click at [1338, 423] on button "View Invoice" at bounding box center [1339, 428] width 82 height 26
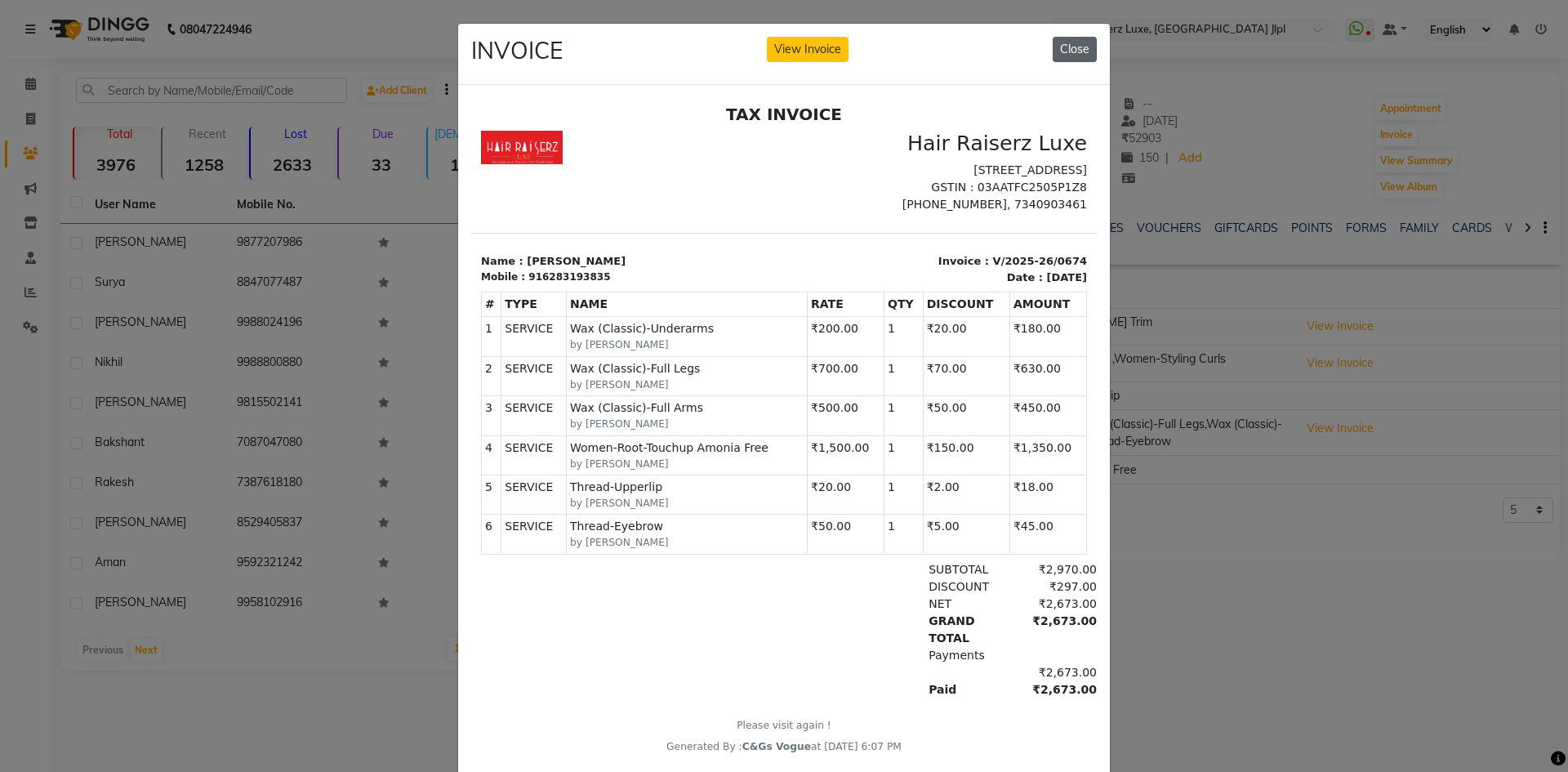
click at [1071, 55] on button "Close" at bounding box center [1074, 50] width 44 height 26
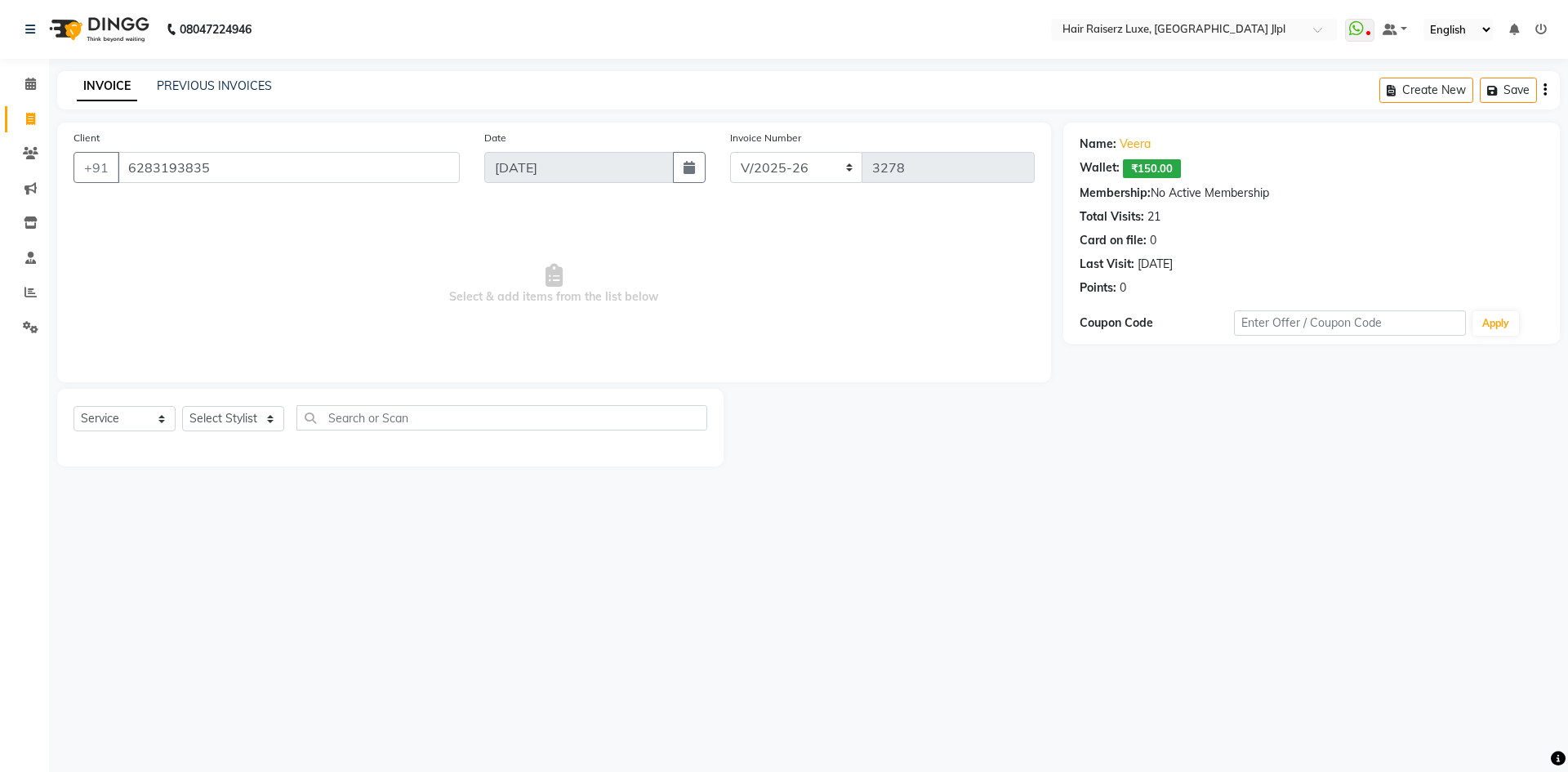
select select "5409"
select select "service"
click at [1135, 146] on link "Veera" at bounding box center [1135, 144] width 31 height 17
click at [1129, 146] on link "Veera" at bounding box center [1135, 144] width 31 height 17
click at [1130, 146] on link "Veera" at bounding box center [1135, 144] width 31 height 17
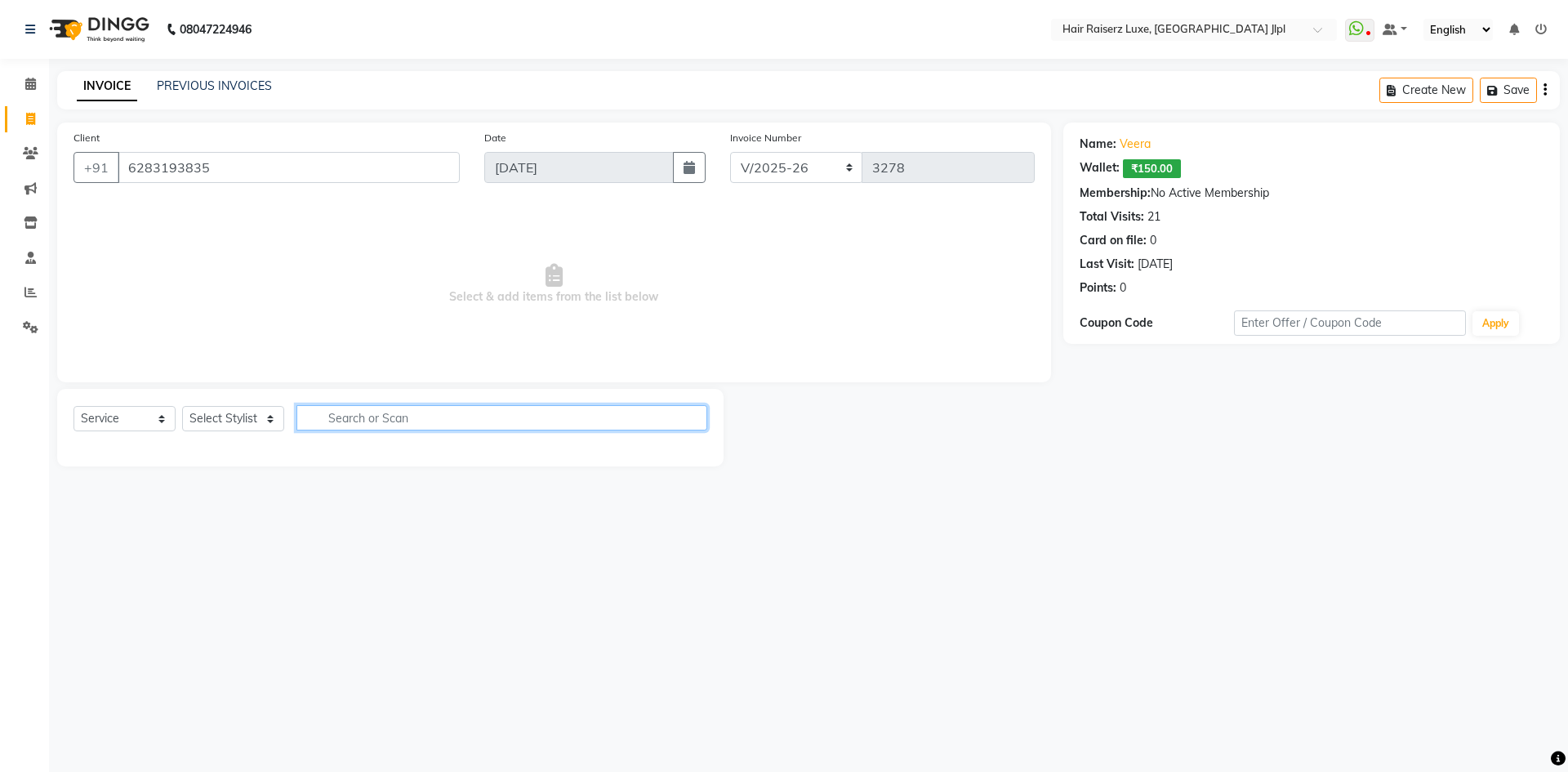
click at [356, 421] on input "text" at bounding box center [501, 418] width 411 height 26
click at [206, 413] on select "Select Stylist [PERSON_NAME] [PERSON_NAME] [PERSON_NAME] C&Gs Vogue [PERSON_NAM…" at bounding box center [233, 419] width 102 height 26
select select "40513"
click at [182, 406] on select "Select Stylist [PERSON_NAME] [PERSON_NAME] [PERSON_NAME] C&Gs Vogue [PERSON_NAM…" at bounding box center [233, 419] width 102 height 26
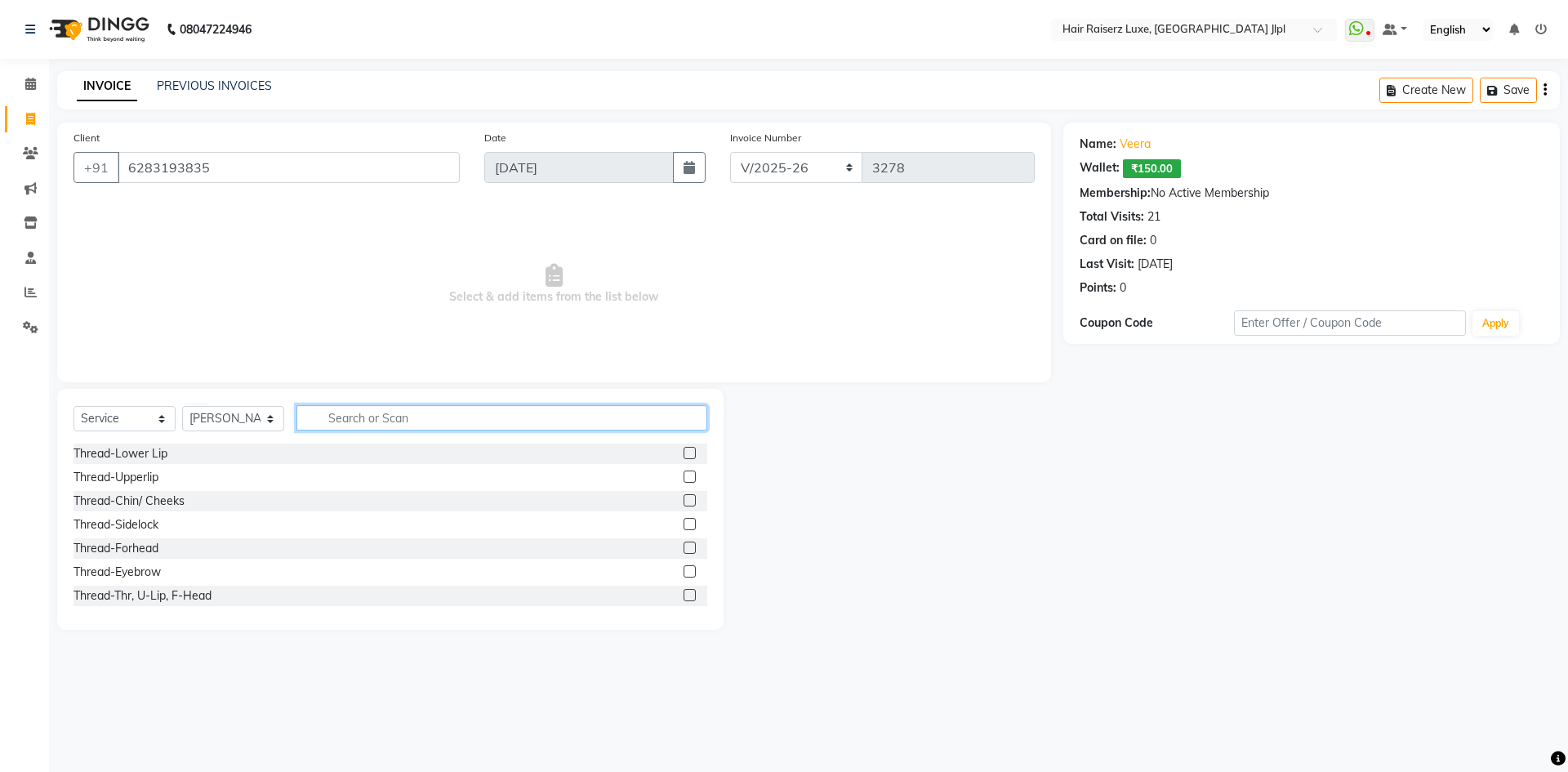
click at [425, 408] on input "text" at bounding box center [501, 418] width 411 height 26
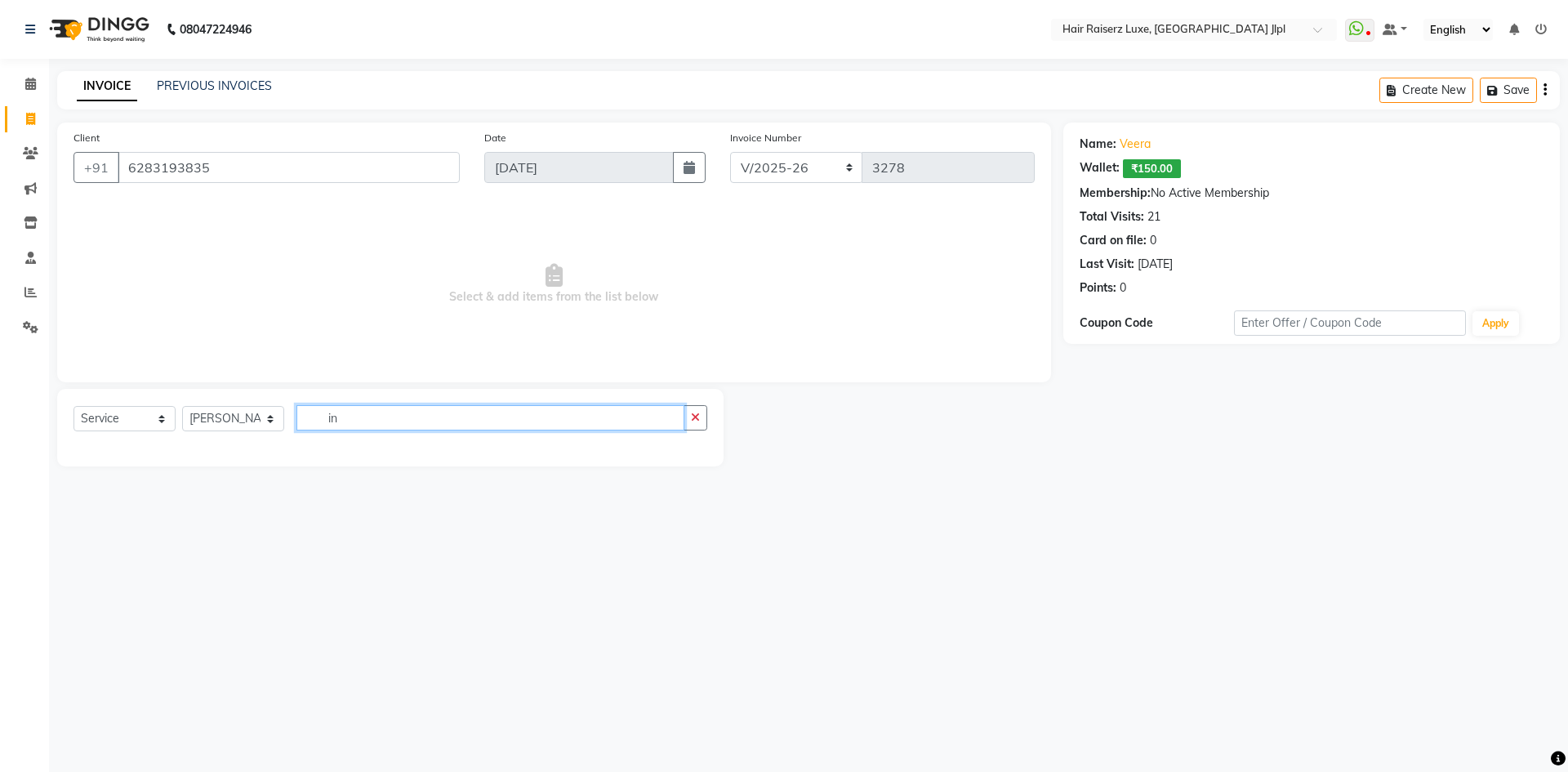
type input "i"
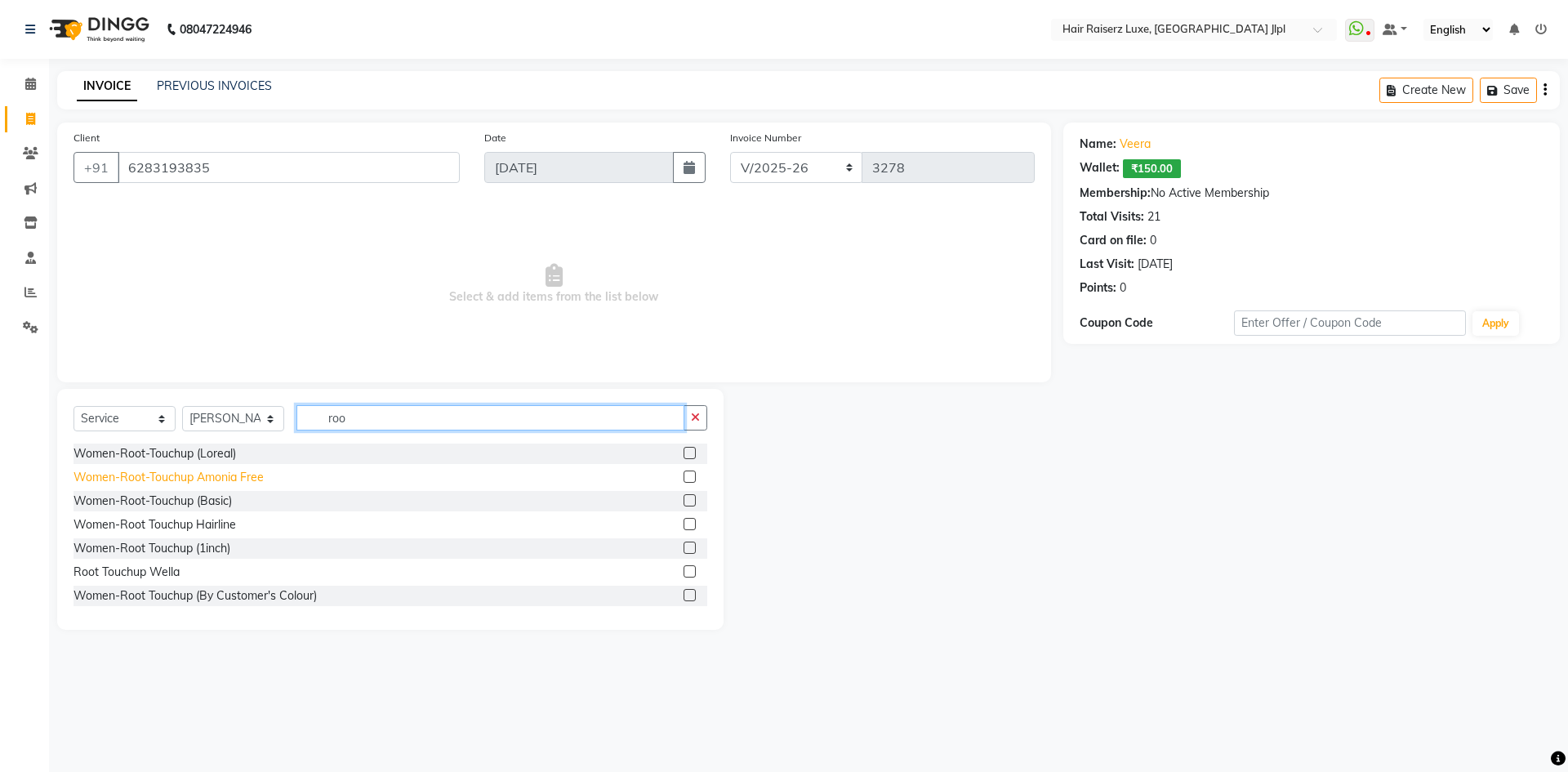
type input "roo"
click at [179, 474] on div "Women-Root-Touchup Amonia Free" at bounding box center [169, 477] width 191 height 17
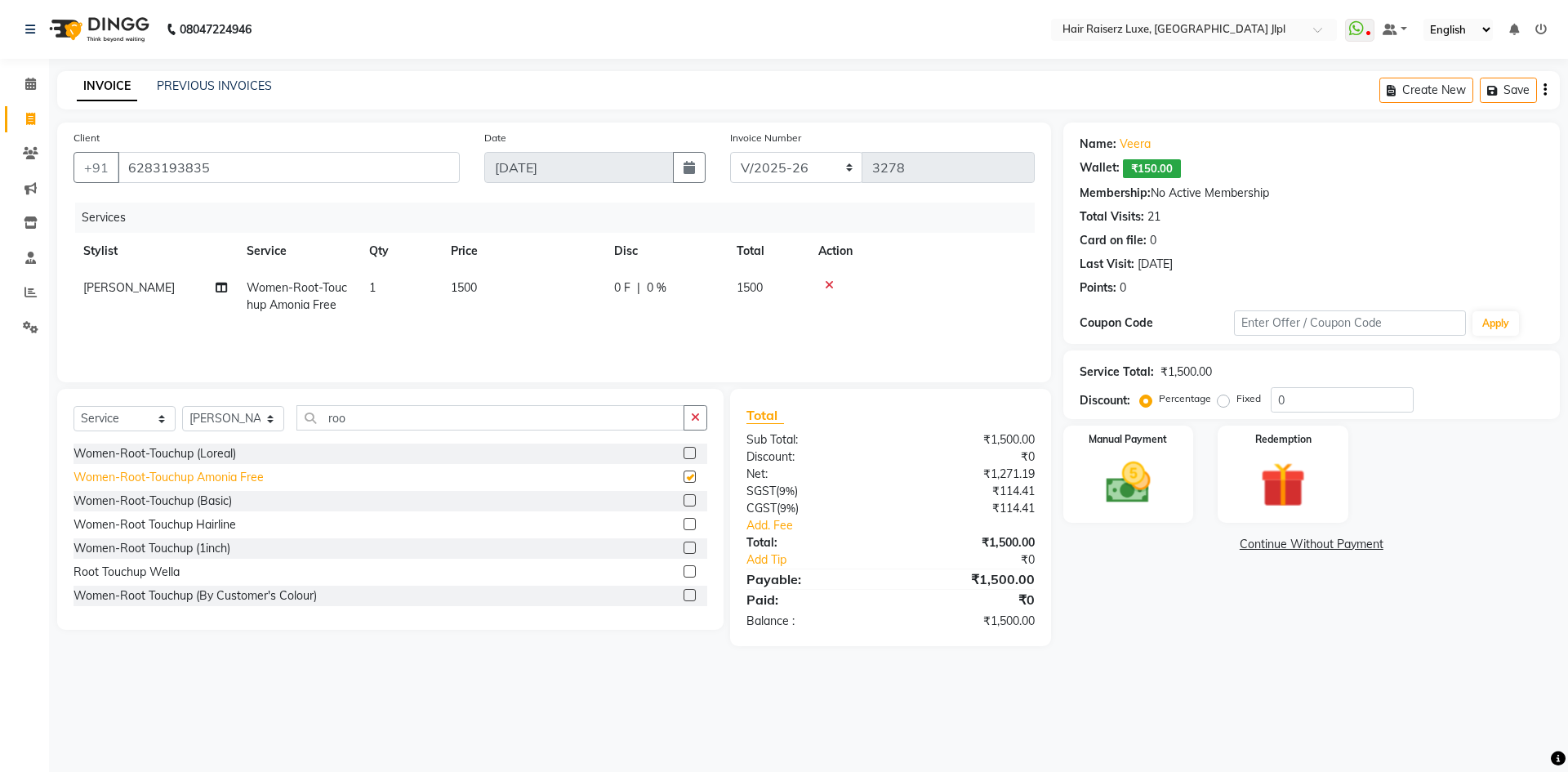
checkbox input "false"
click at [264, 415] on select "Select Stylist Abhishek Aftab Ajay Anand Bhoomika Bilal C&Gs Vogue Chhavi Duati…" at bounding box center [233, 419] width 102 height 26
select select "84848"
click at [182, 406] on select "Select Stylist Abhishek Aftab Ajay Anand Bhoomika Bilal C&Gs Vogue Chhavi Duati…" at bounding box center [233, 419] width 102 height 26
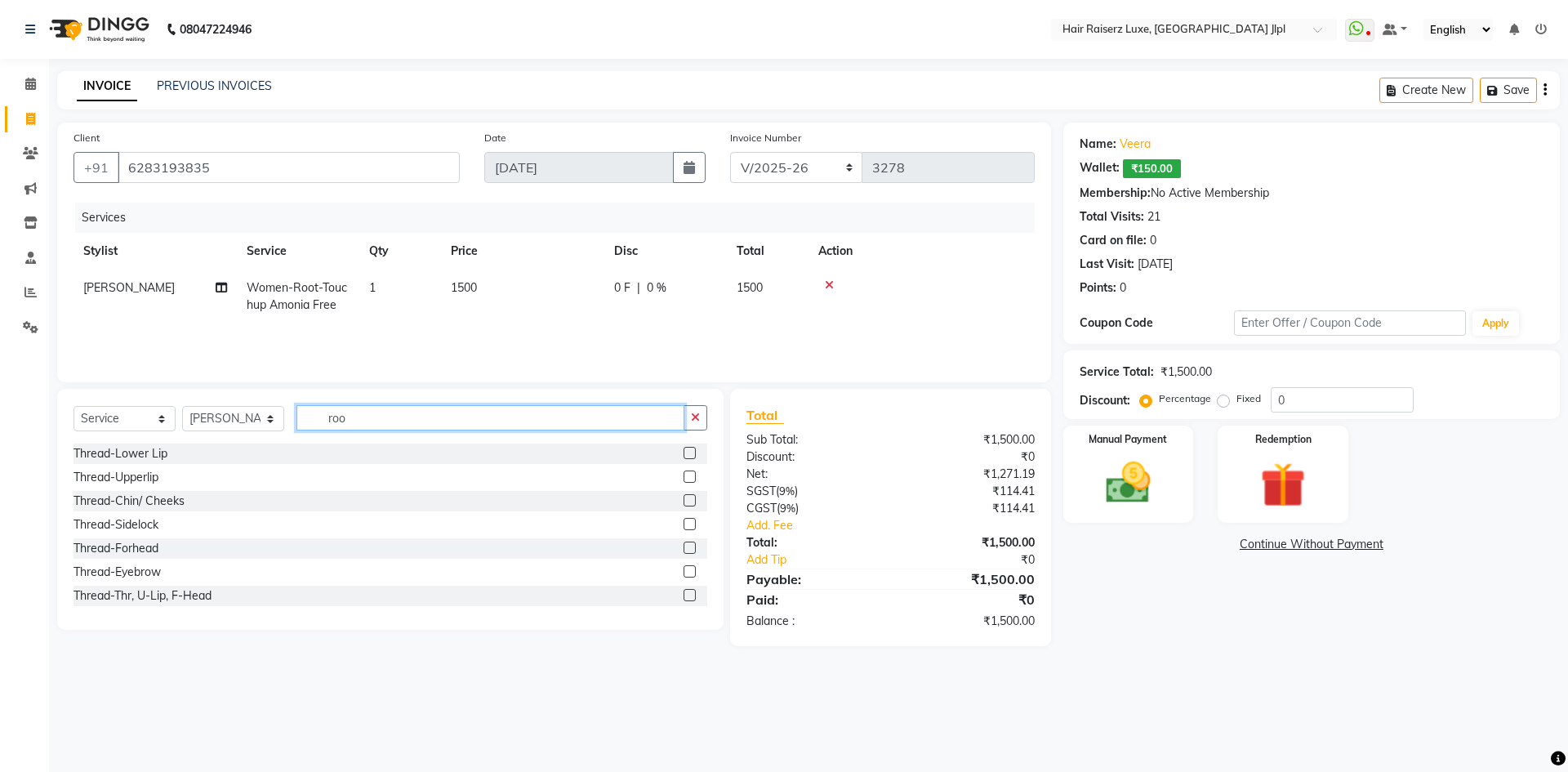
click at [367, 418] on input "roo" at bounding box center [489, 418] width 388 height 26
type input "r"
type input "e"
click at [182, 599] on div "Thread-Thr, U-Lip, F-Head" at bounding box center [142, 596] width 138 height 17
checkbox input "false"
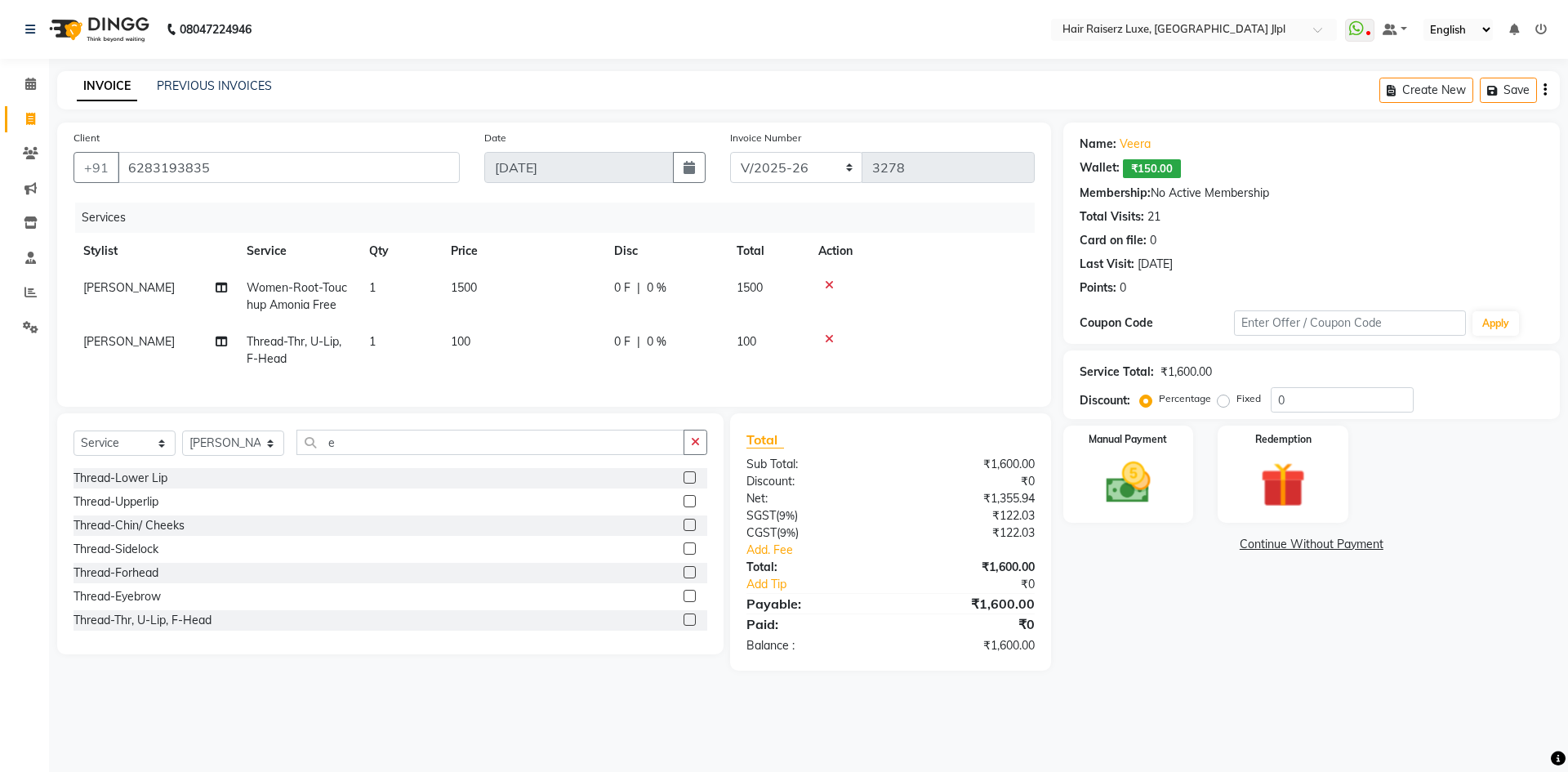
click at [663, 338] on span "0 %" at bounding box center [656, 341] width 19 height 17
select select "84848"
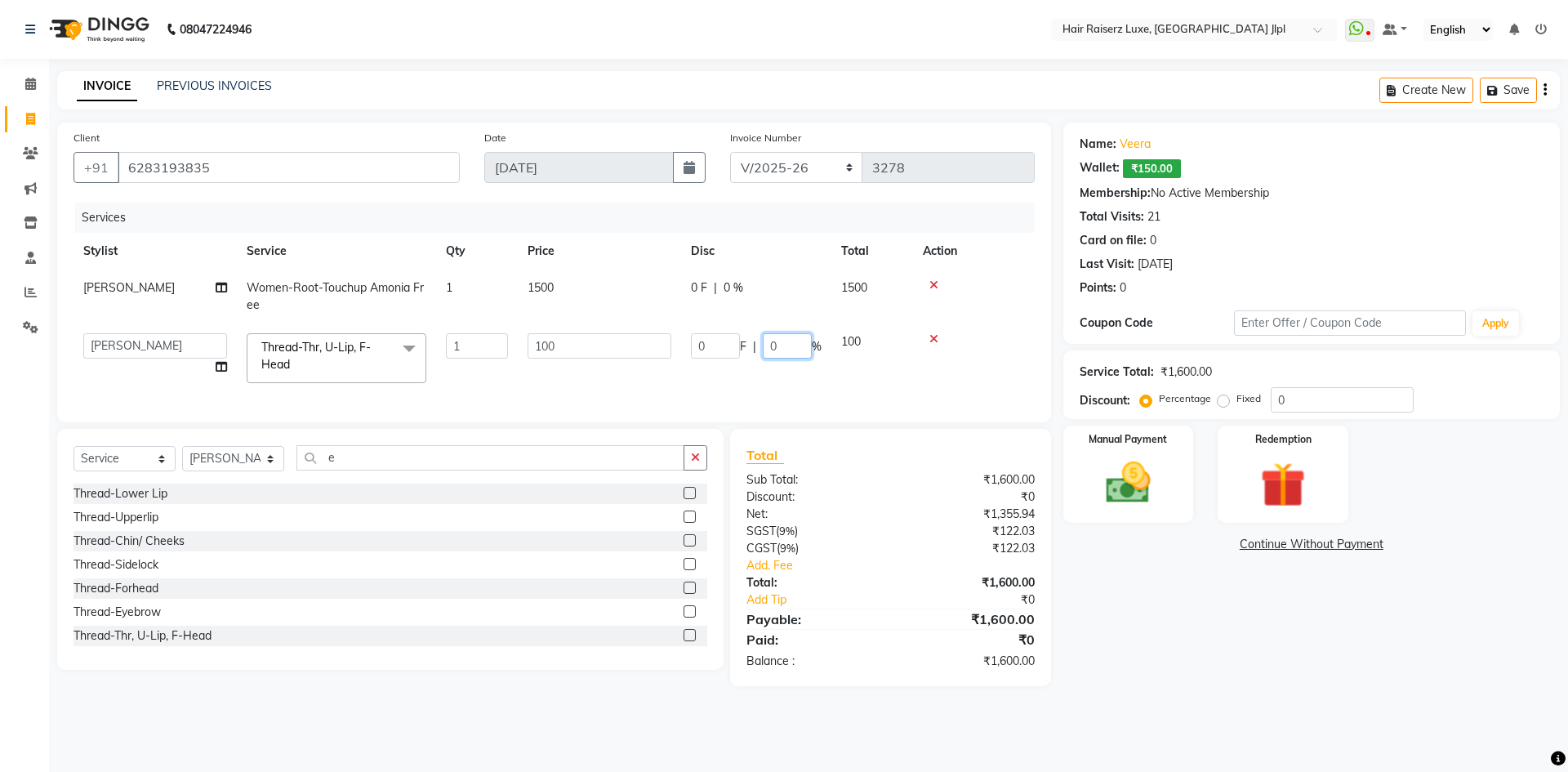
click at [784, 348] on input "0" at bounding box center [786, 346] width 49 height 26
type input "100"
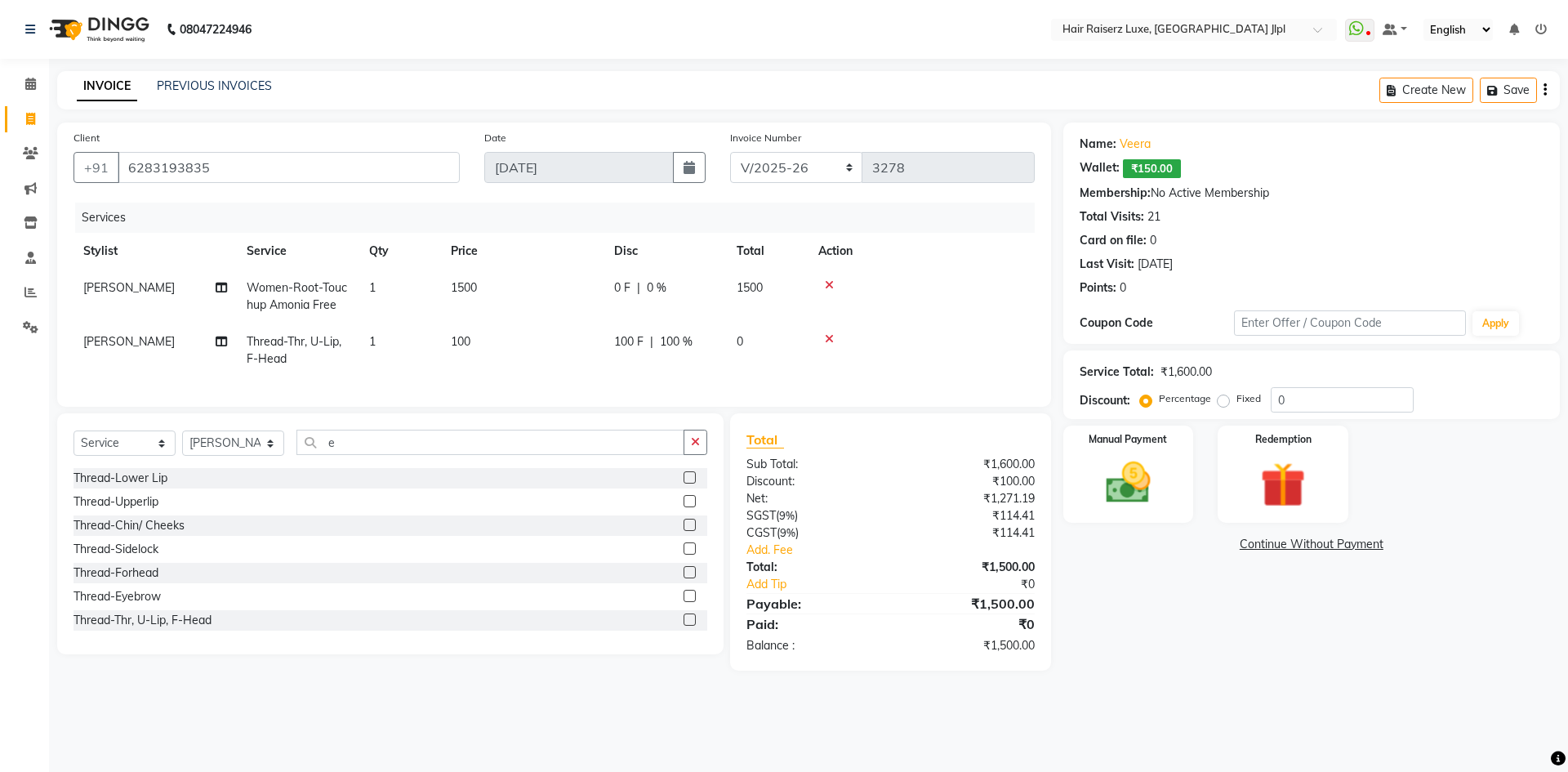
click at [800, 372] on tr "Bhoomika Thread-Thr, U-Lip, F-Head 1 100 100 F | 100 % 0" at bounding box center [554, 350] width 961 height 54
click at [777, 169] on select "FF/2025-26 PreP/2025-26 BANK/2025-26 Paytm/2025-26 CASH/2025-26 V/2025-26" at bounding box center [795, 168] width 133 height 31
select select "8498"
click at [729, 152] on select "FF/2025-26 PreP/2025-26 BANK/2025-26 Paytm/2025-26 CASH/2025-26 V/2025-26" at bounding box center [795, 168] width 133 height 31
type input "0515"
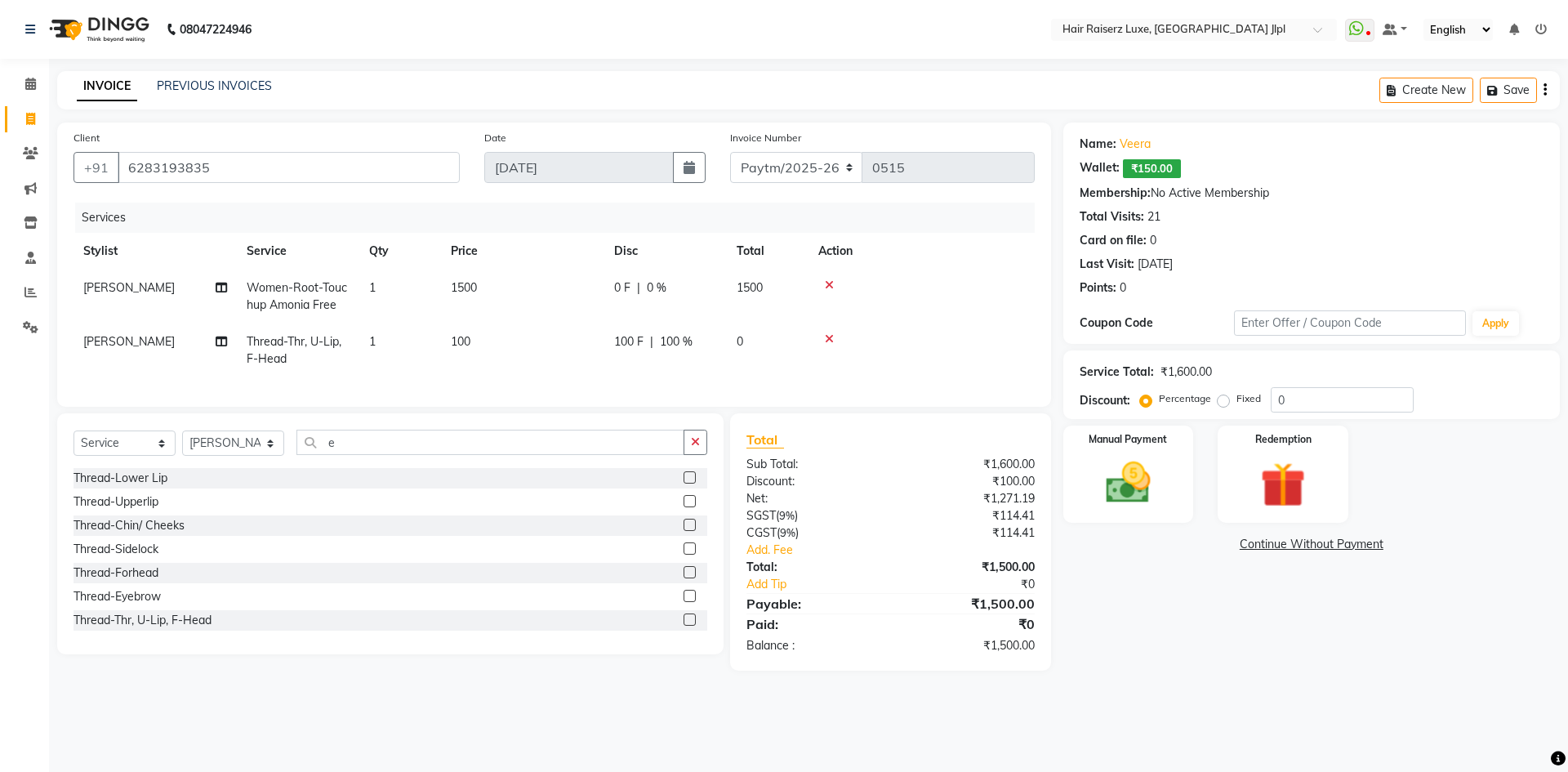
click at [1549, 90] on div "Create New Save" at bounding box center [1469, 91] width 181 height 39
click at [1546, 94] on div "Create New Save" at bounding box center [1469, 91] width 181 height 39
click at [1545, 91] on icon "button" at bounding box center [1545, 90] width 4 height 1
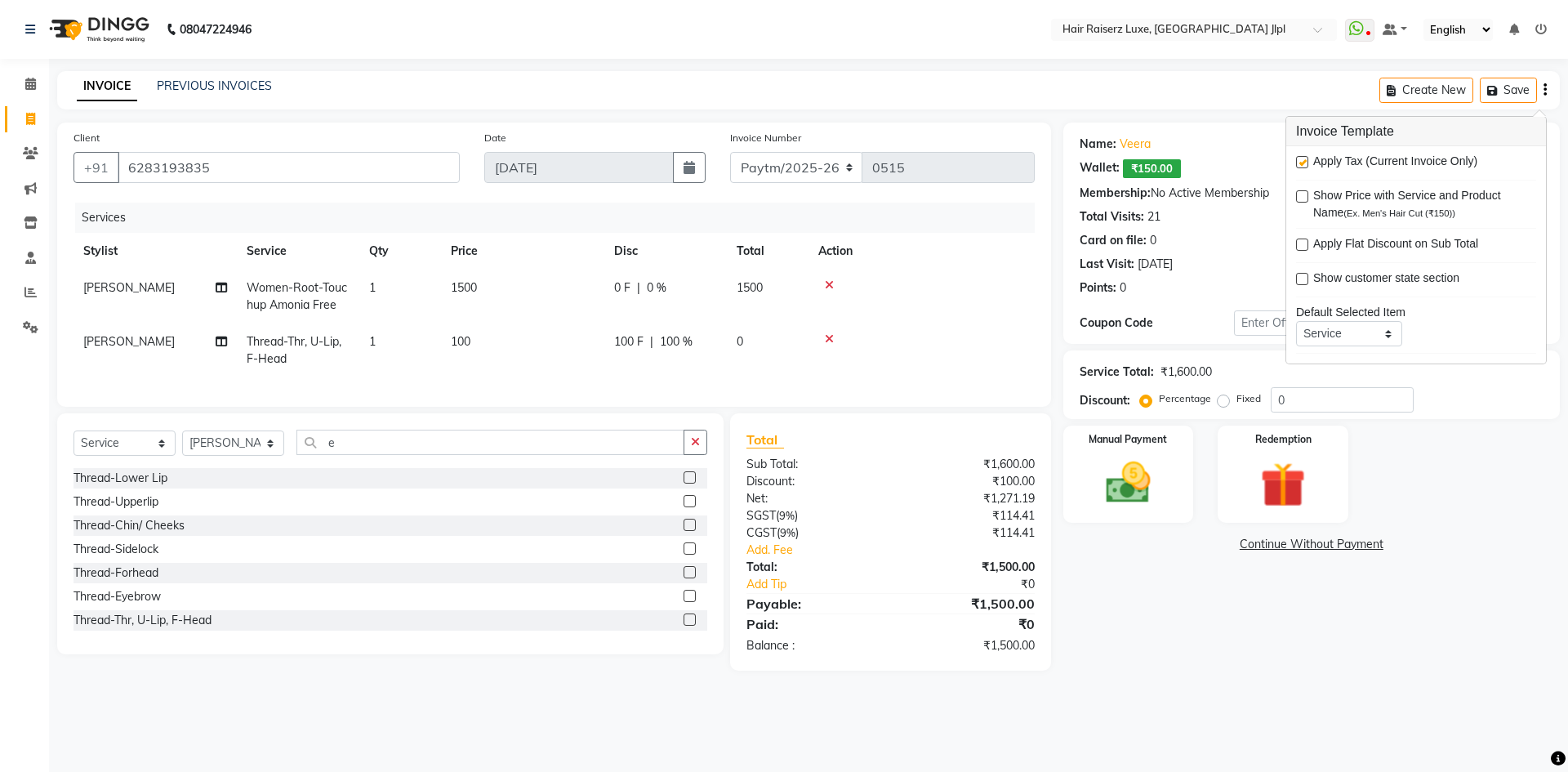
click at [1301, 164] on label at bounding box center [1301, 161] width 12 height 12
click at [1301, 164] on input "checkbox" at bounding box center [1301, 163] width 11 height 11
checkbox input "false"
click at [1132, 447] on div "Manual Payment" at bounding box center [1127, 474] width 136 height 101
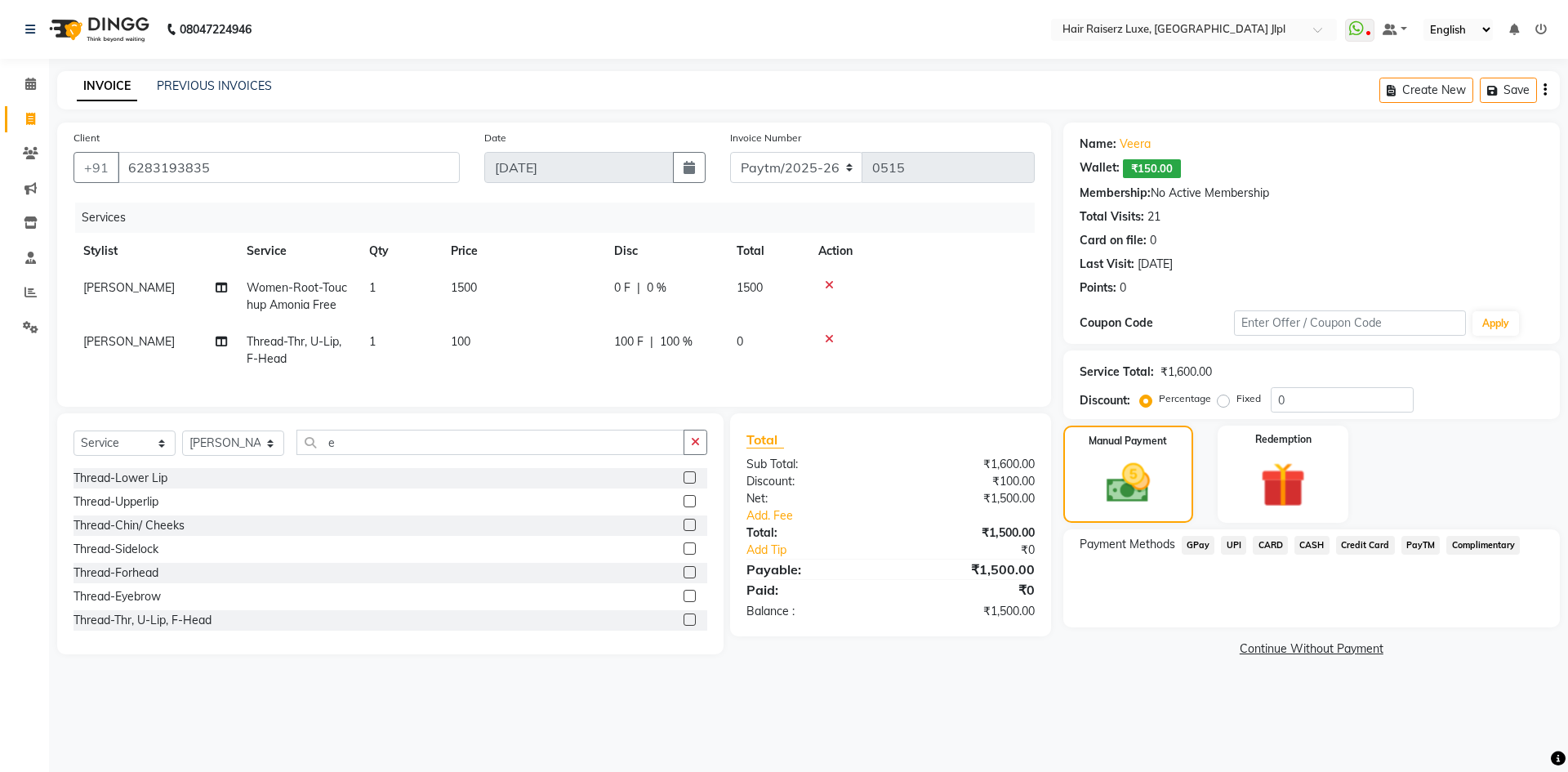
click at [1411, 543] on span "PayTM" at bounding box center [1420, 545] width 39 height 18
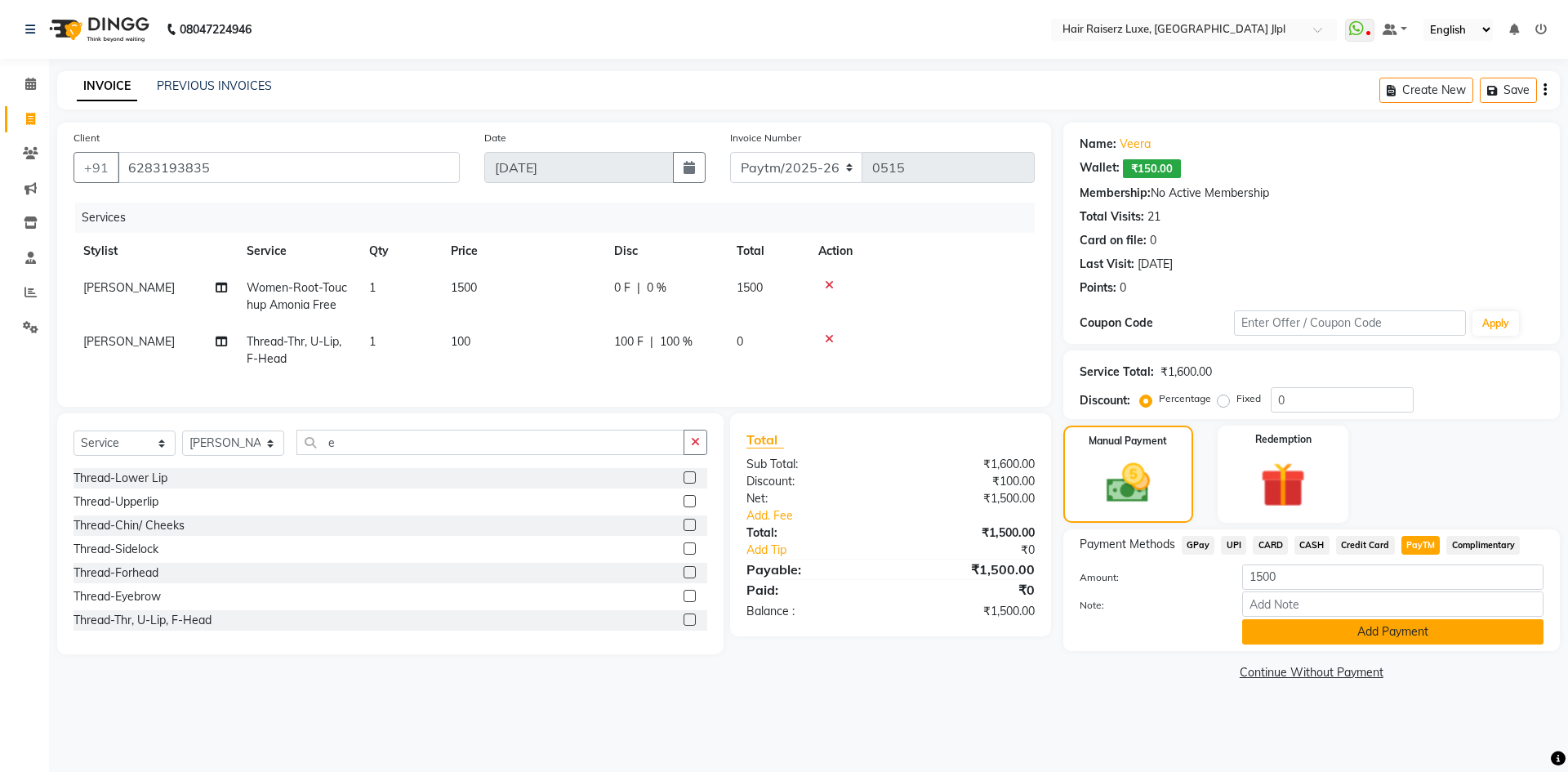
click at [1329, 632] on button "Add Payment" at bounding box center [1392, 632] width 302 height 26
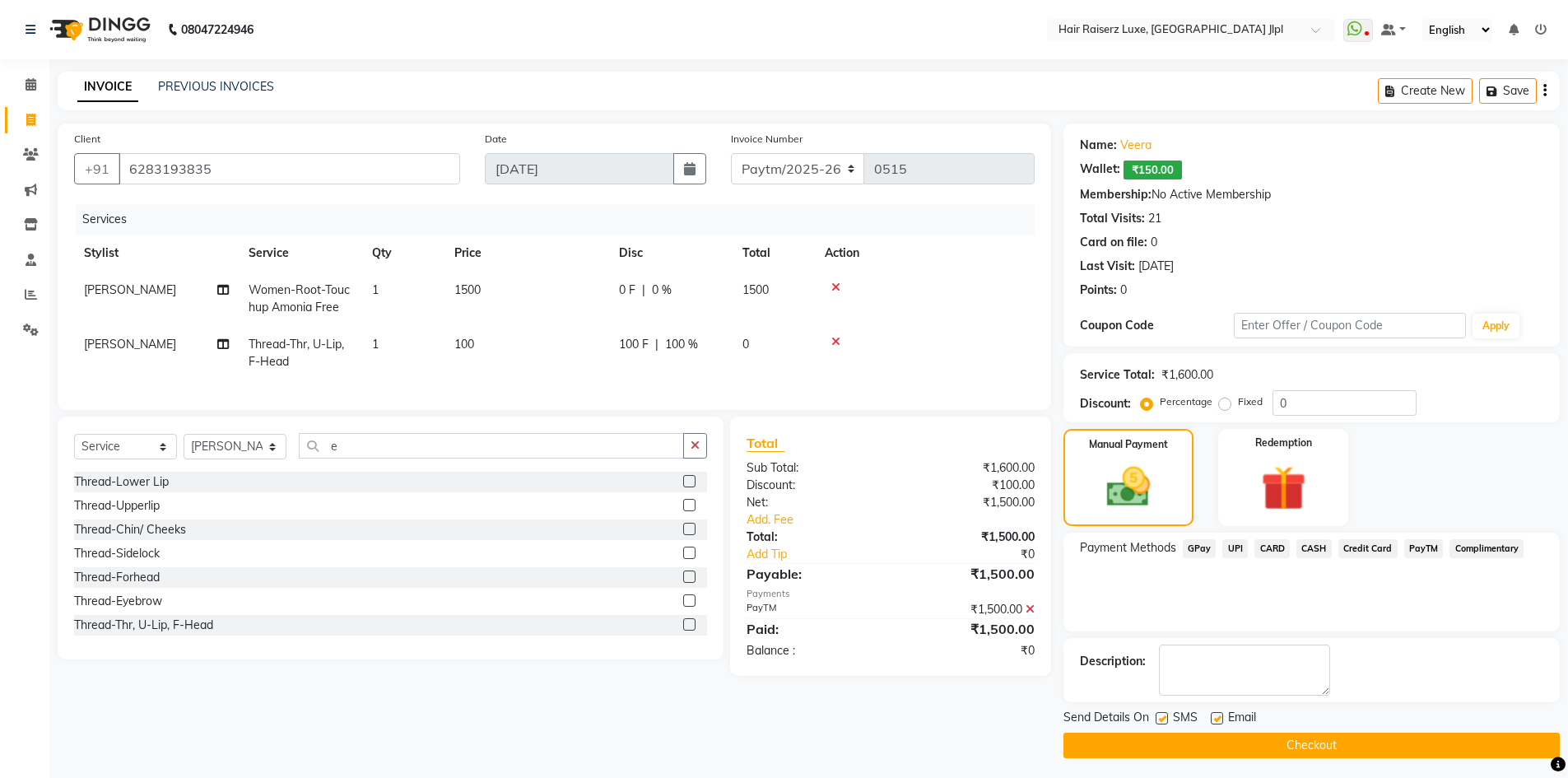
click at [1214, 721] on label at bounding box center [1217, 718] width 12 height 12
click at [1214, 721] on input "checkbox" at bounding box center [1217, 719] width 11 height 11
checkbox input "false"
click at [1211, 746] on button "Checkout" at bounding box center [1311, 746] width 496 height 26
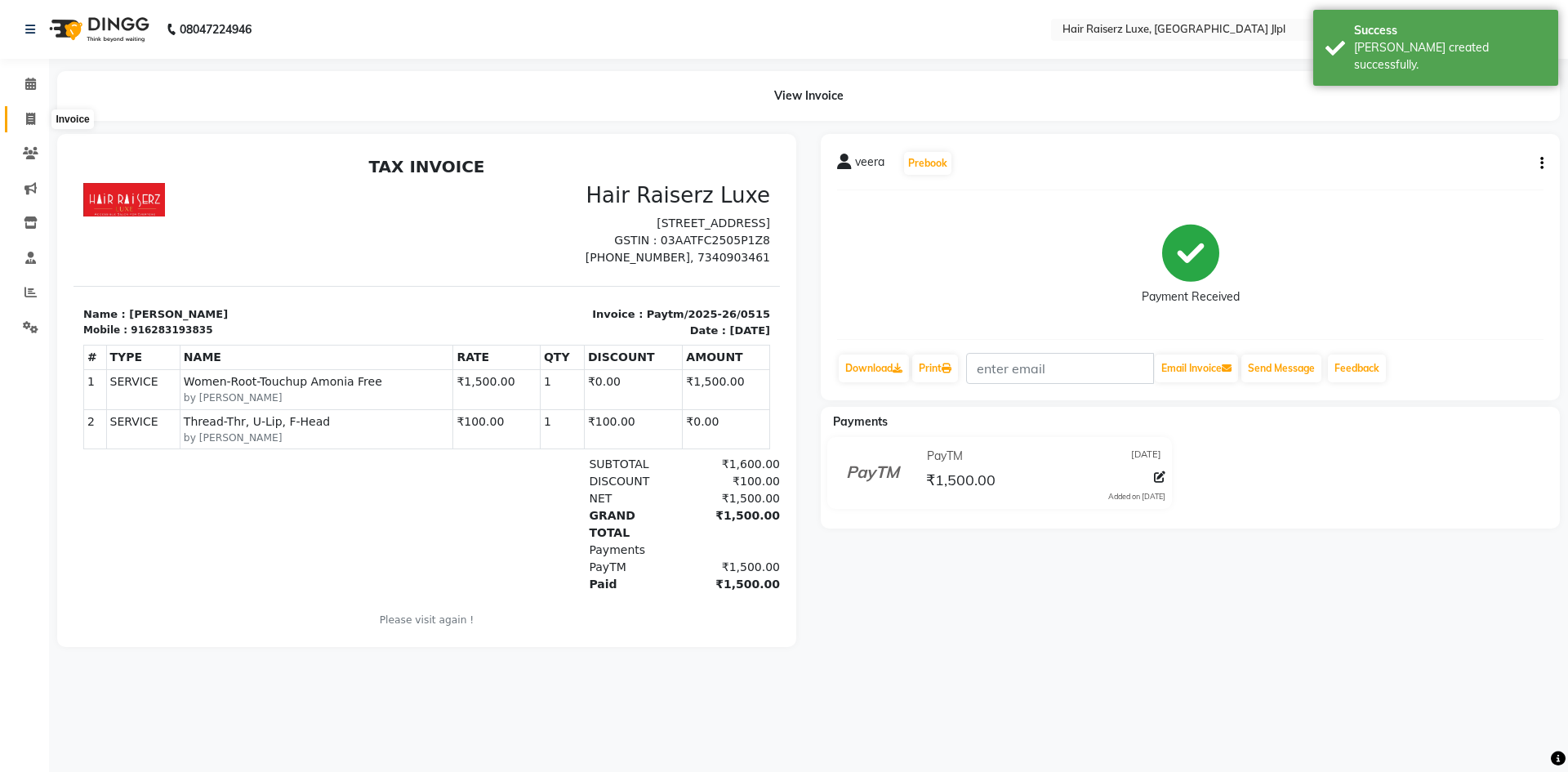
click at [40, 120] on span at bounding box center [30, 119] width 28 height 18
select select "service"
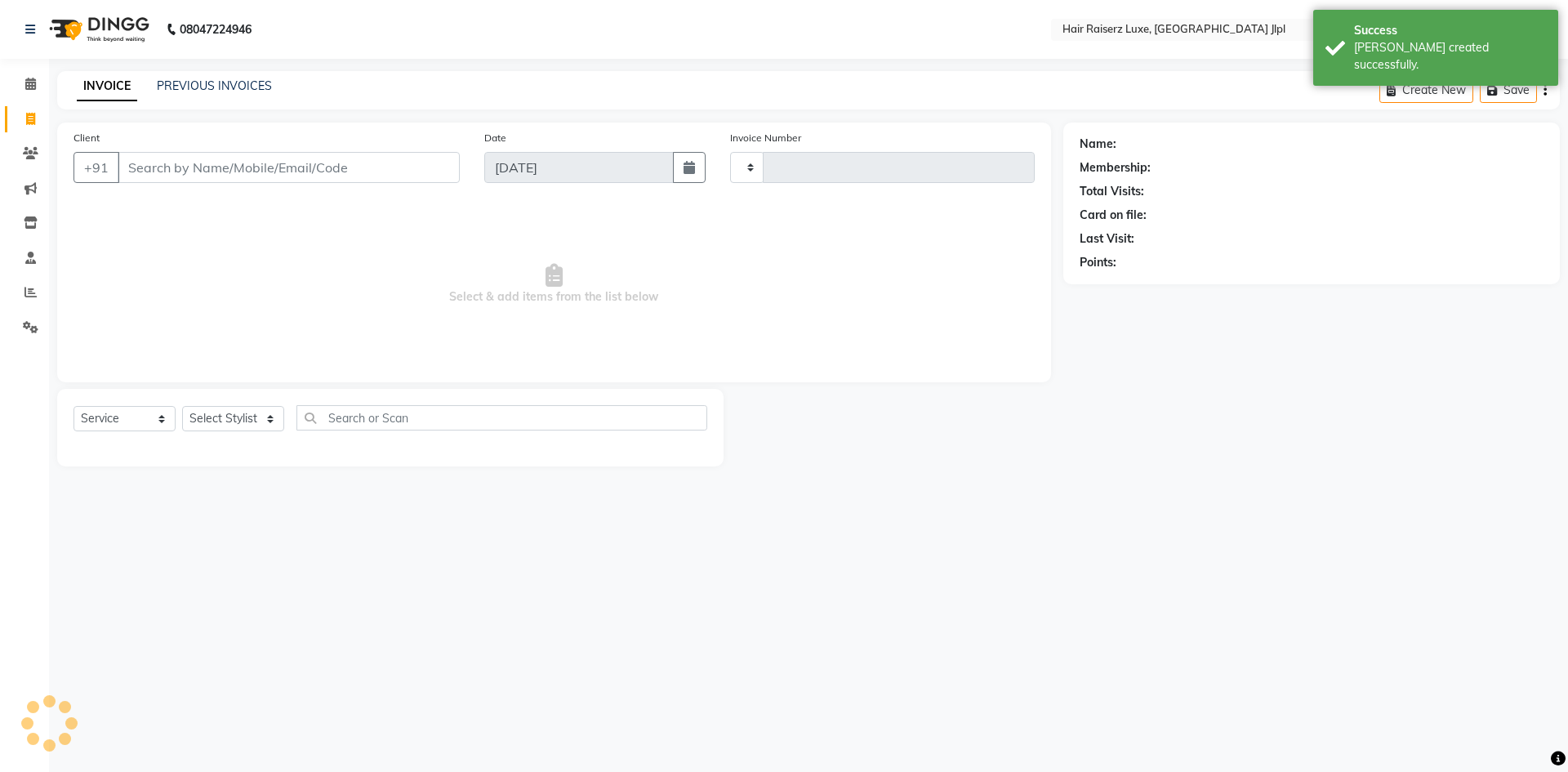
type input "3278"
select select "5409"
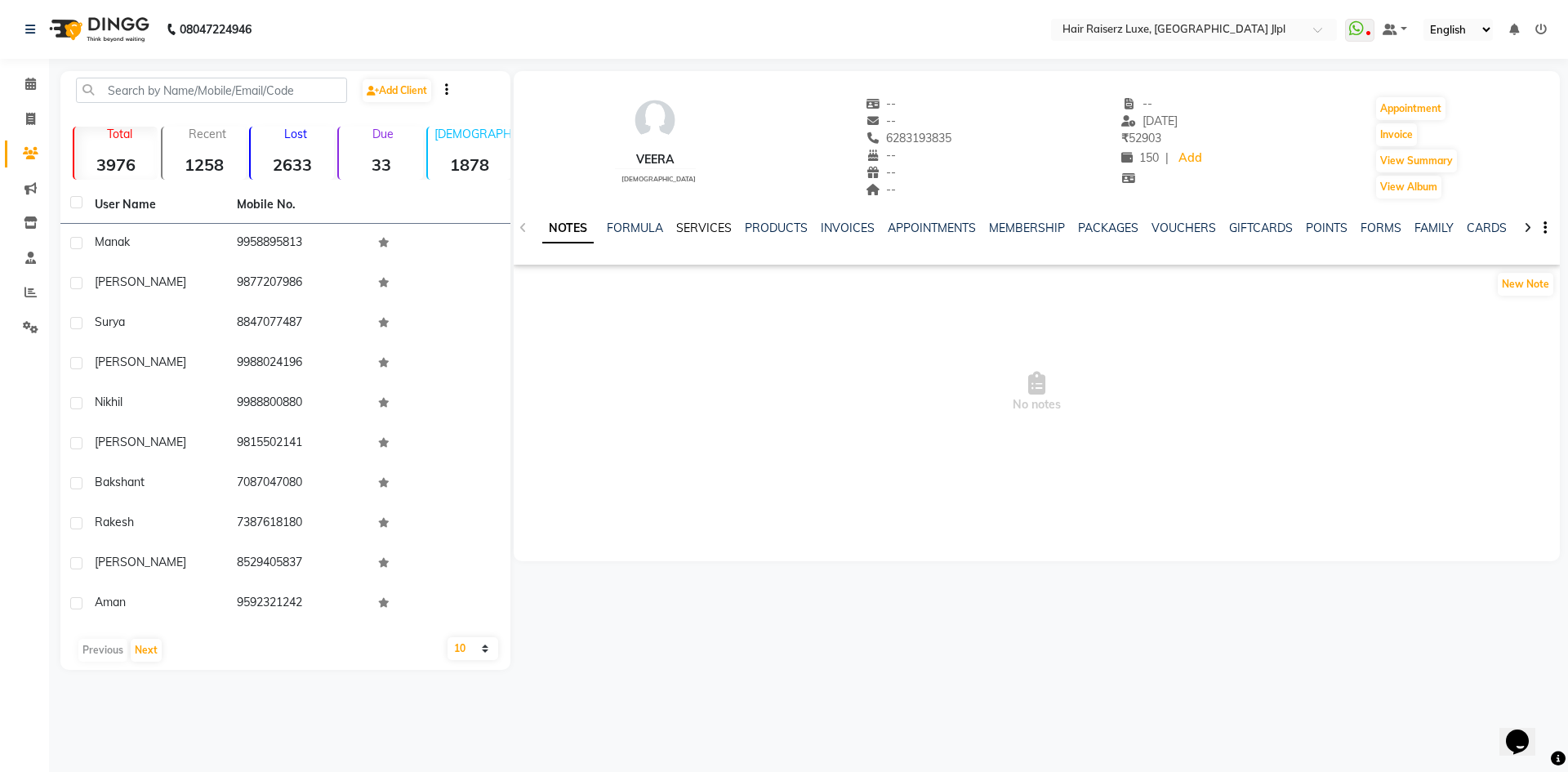
click at [695, 230] on link "SERVICES" at bounding box center [704, 228] width 56 height 15
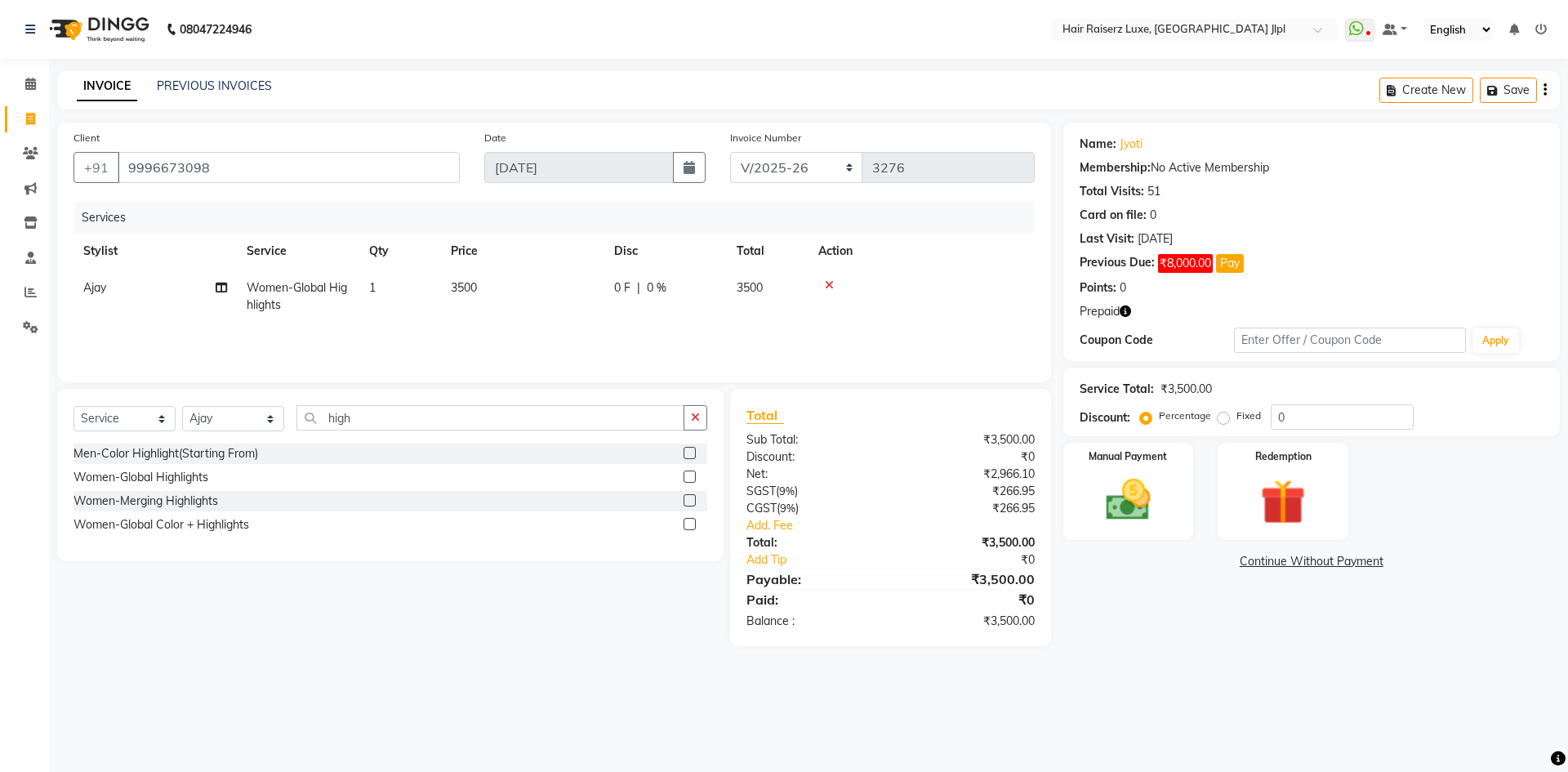
select select "5409"
select select "service"
select select "64563"
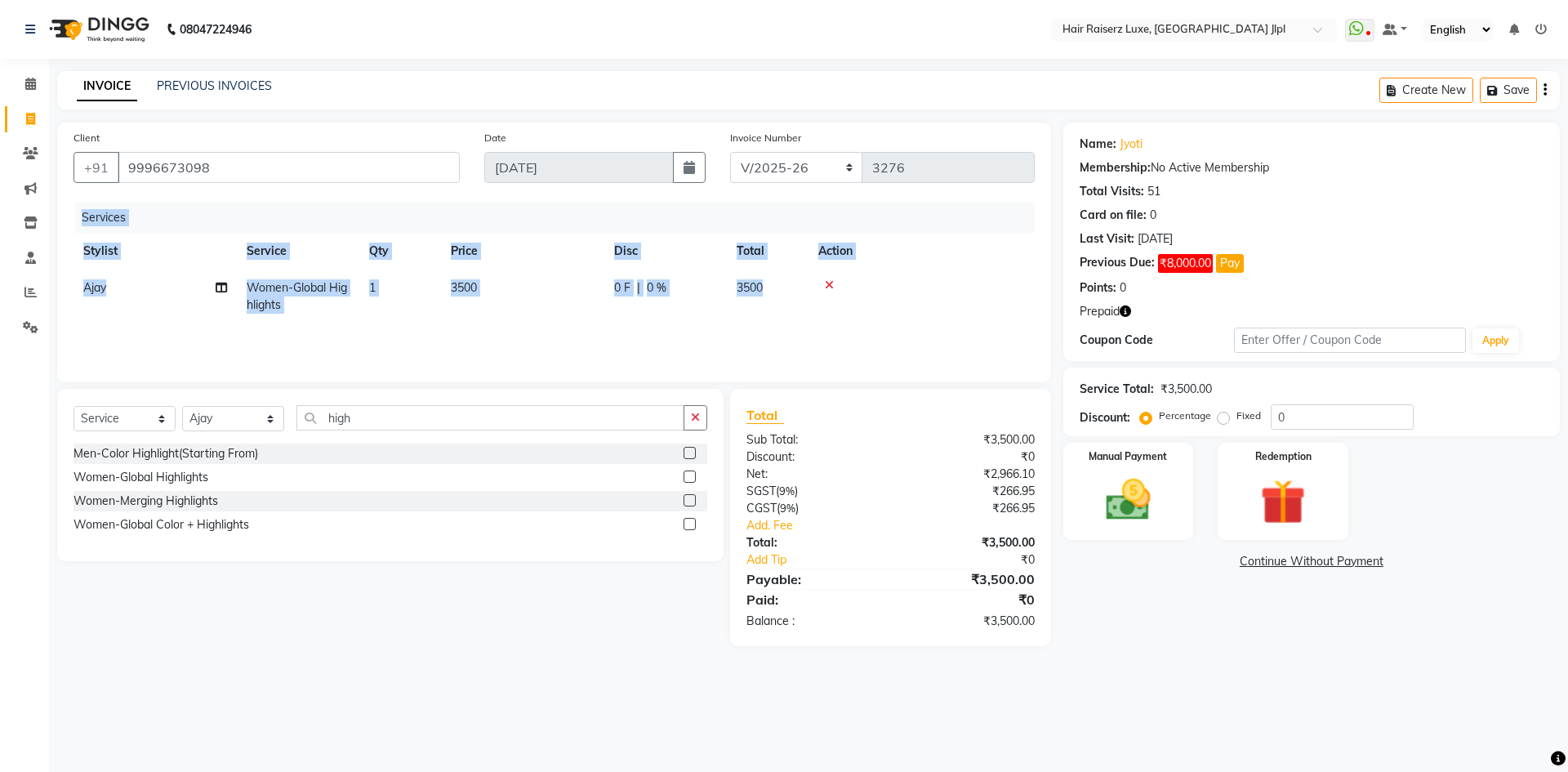
drag, startPoint x: 780, startPoint y: 288, endPoint x: 56, endPoint y: 303, distance: 724.2
click at [56, 303] on div "Client [PHONE_NUMBER] Date [DATE] Invoice Number FF/2025-26 PreP/2025-26 BANK/2…" at bounding box center [554, 384] width 1018 height 524
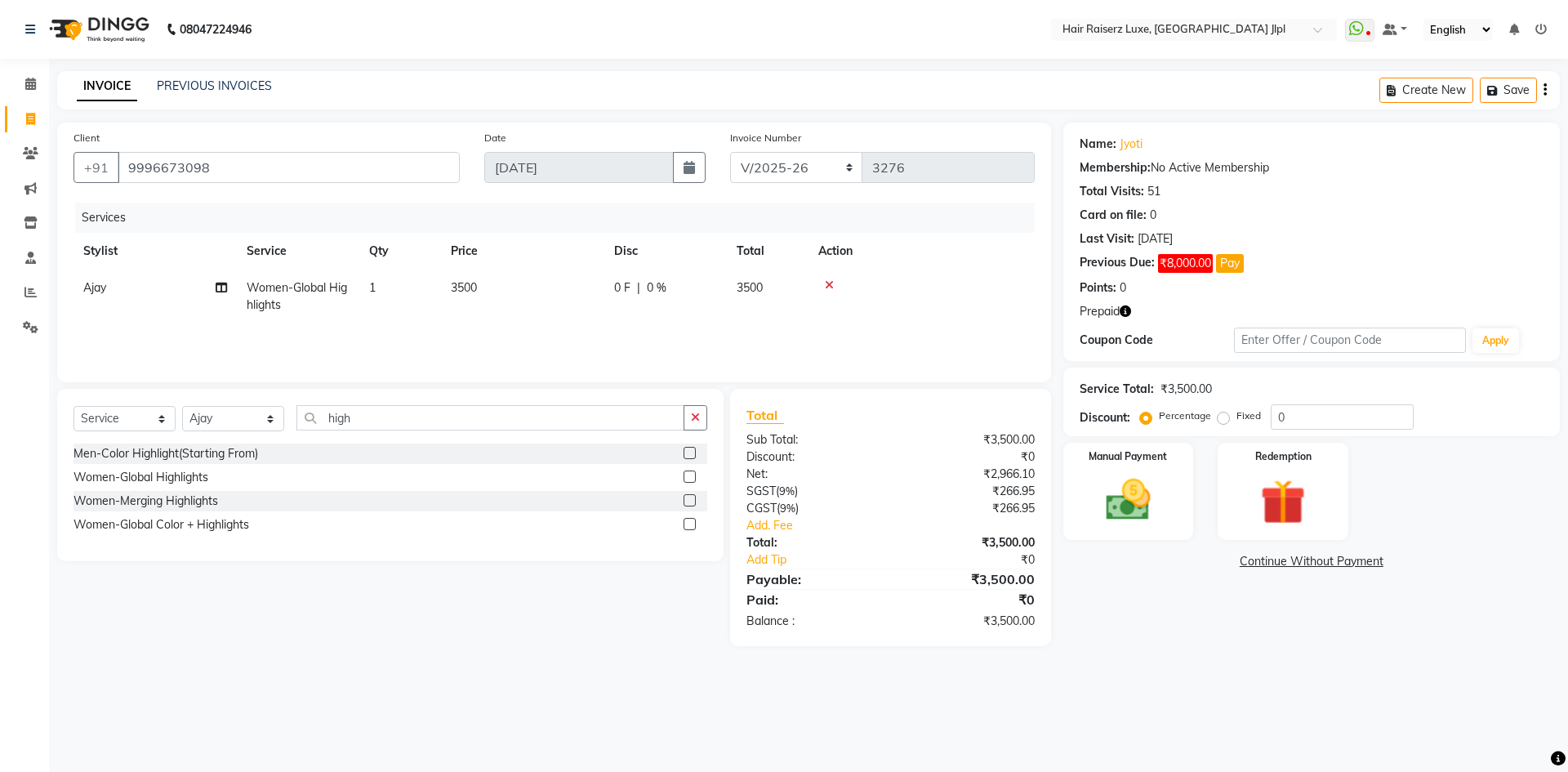
click at [828, 277] on td at bounding box center [921, 296] width 226 height 54
click at [829, 282] on icon at bounding box center [829, 285] width 9 height 11
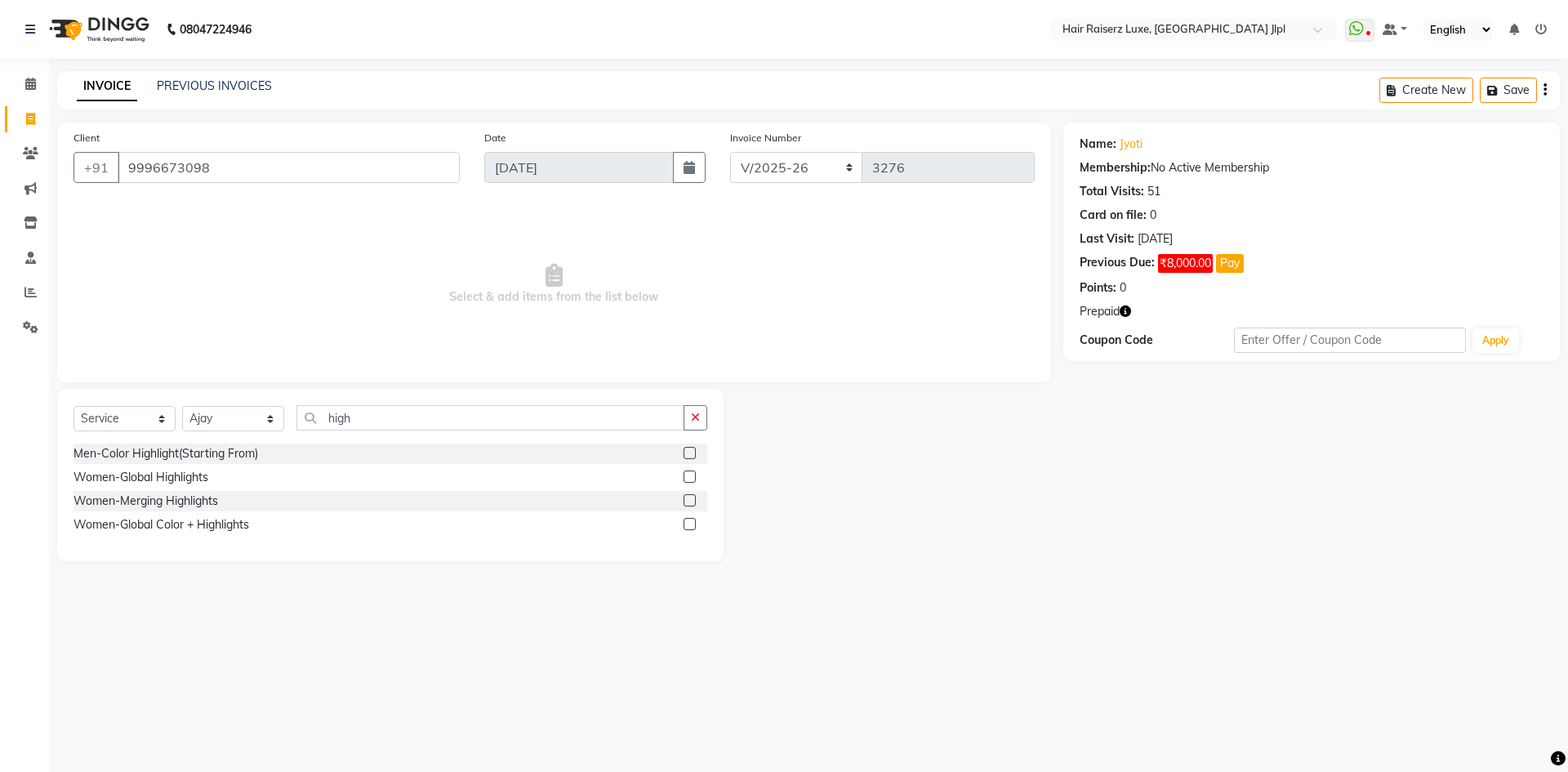
click at [993, 607] on div "08047224946 Select Location × Hair Raiserz Luxe, [GEOGRAPHIC_DATA] Jlpl WhatsAp…" at bounding box center [784, 386] width 1568 height 772
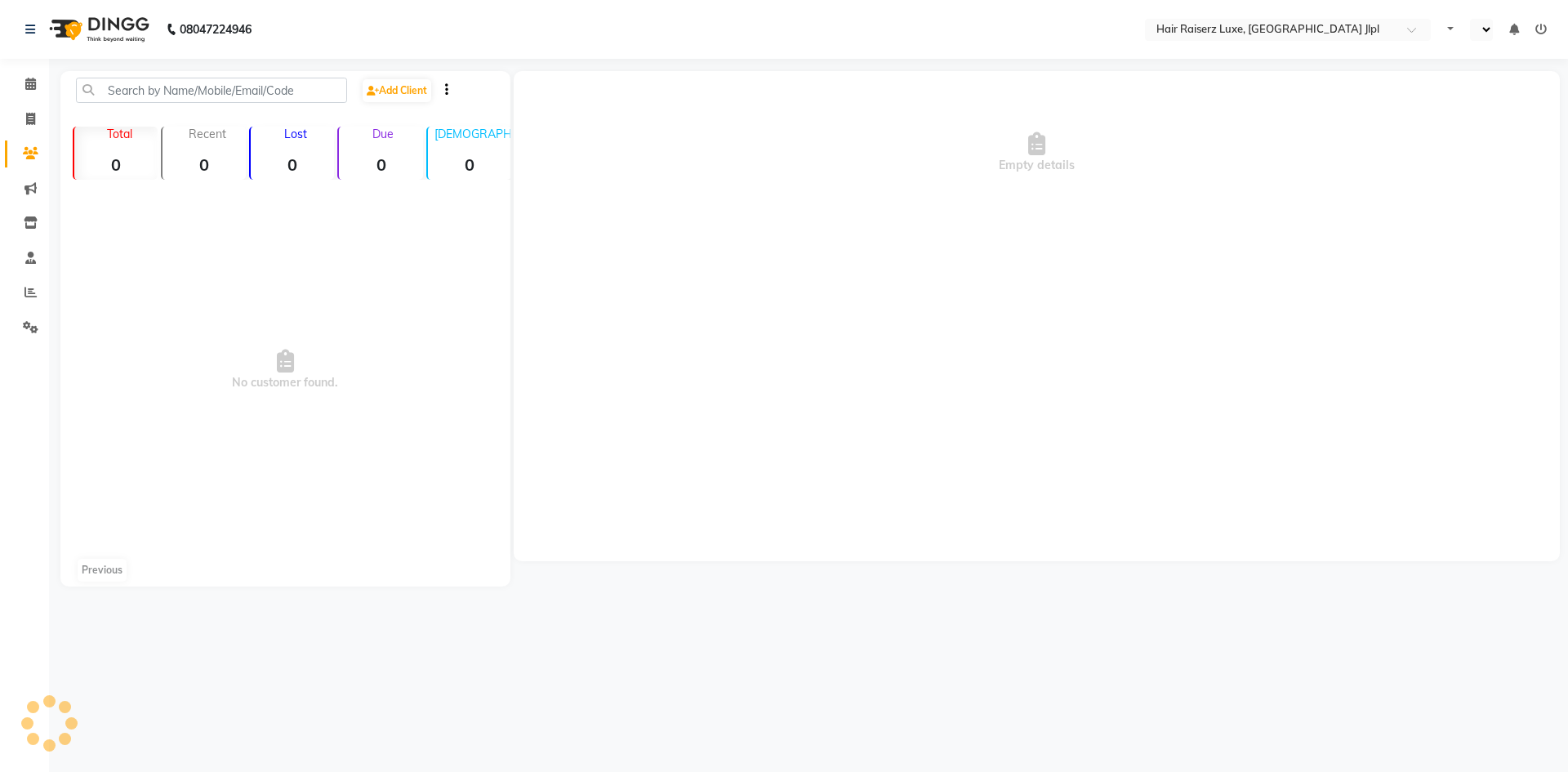
select select "en"
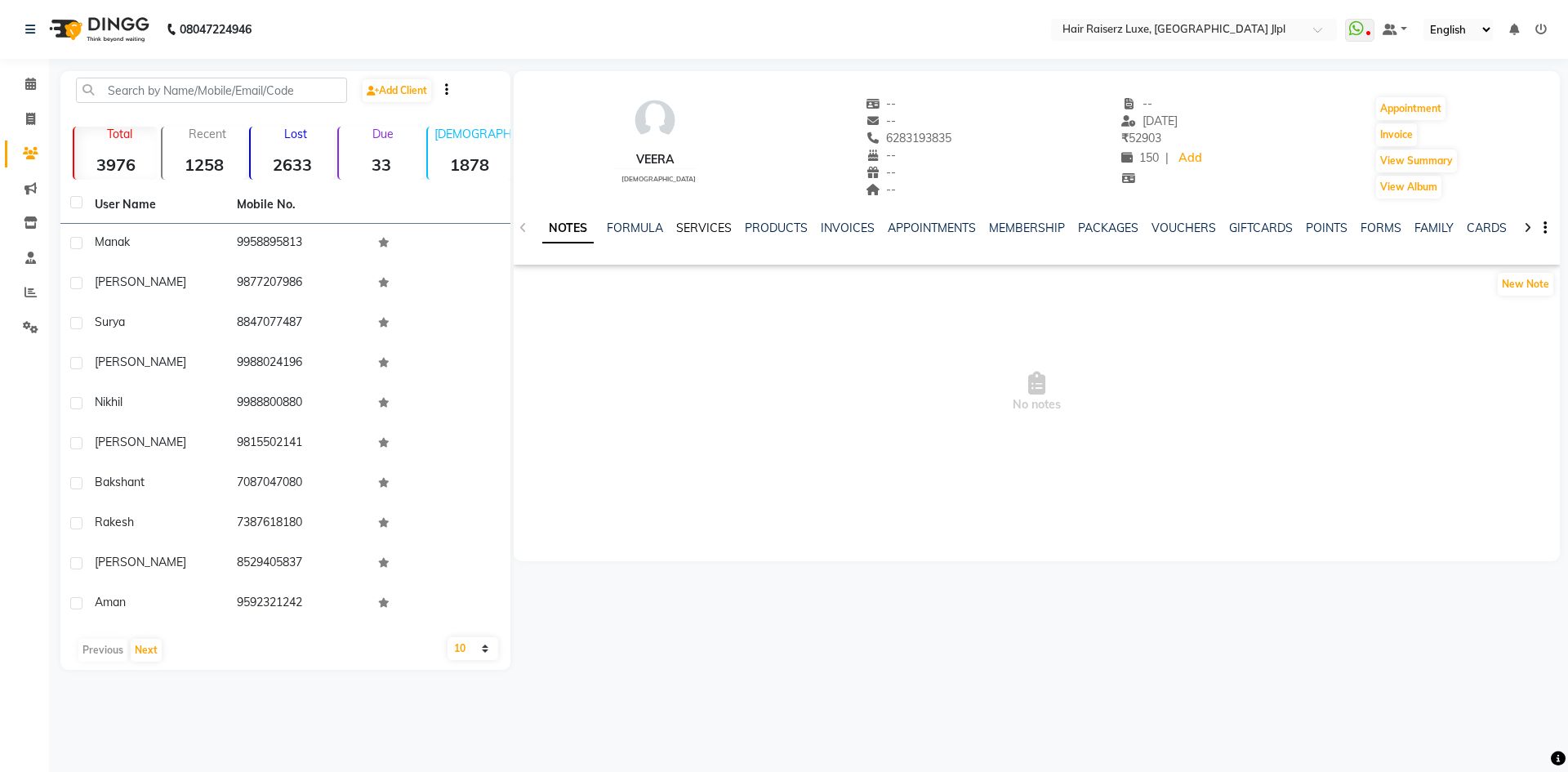
click at [701, 226] on link "SERVICES" at bounding box center [704, 228] width 56 height 15
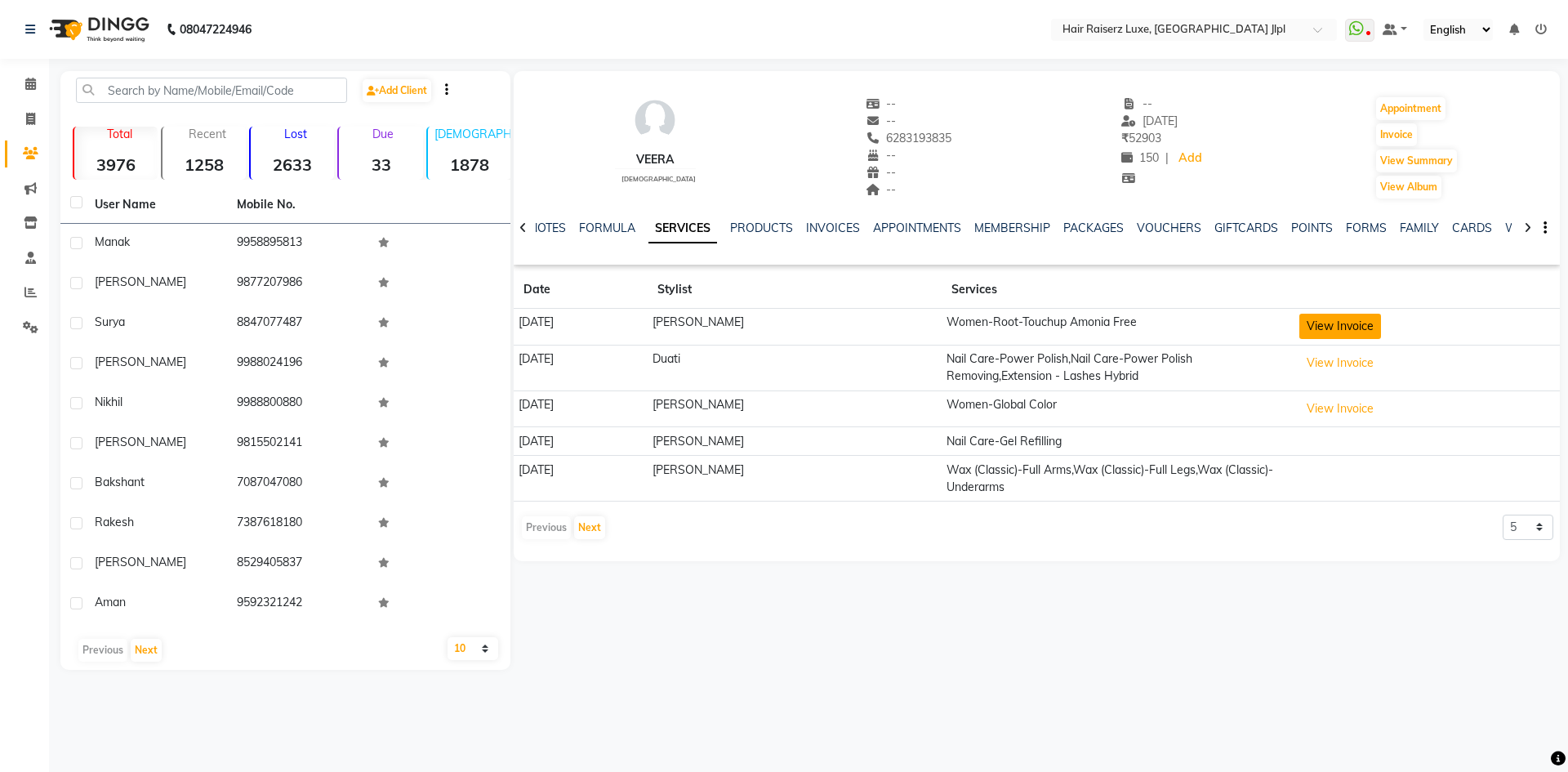
click at [1332, 324] on button "View Invoice" at bounding box center [1339, 326] width 82 height 26
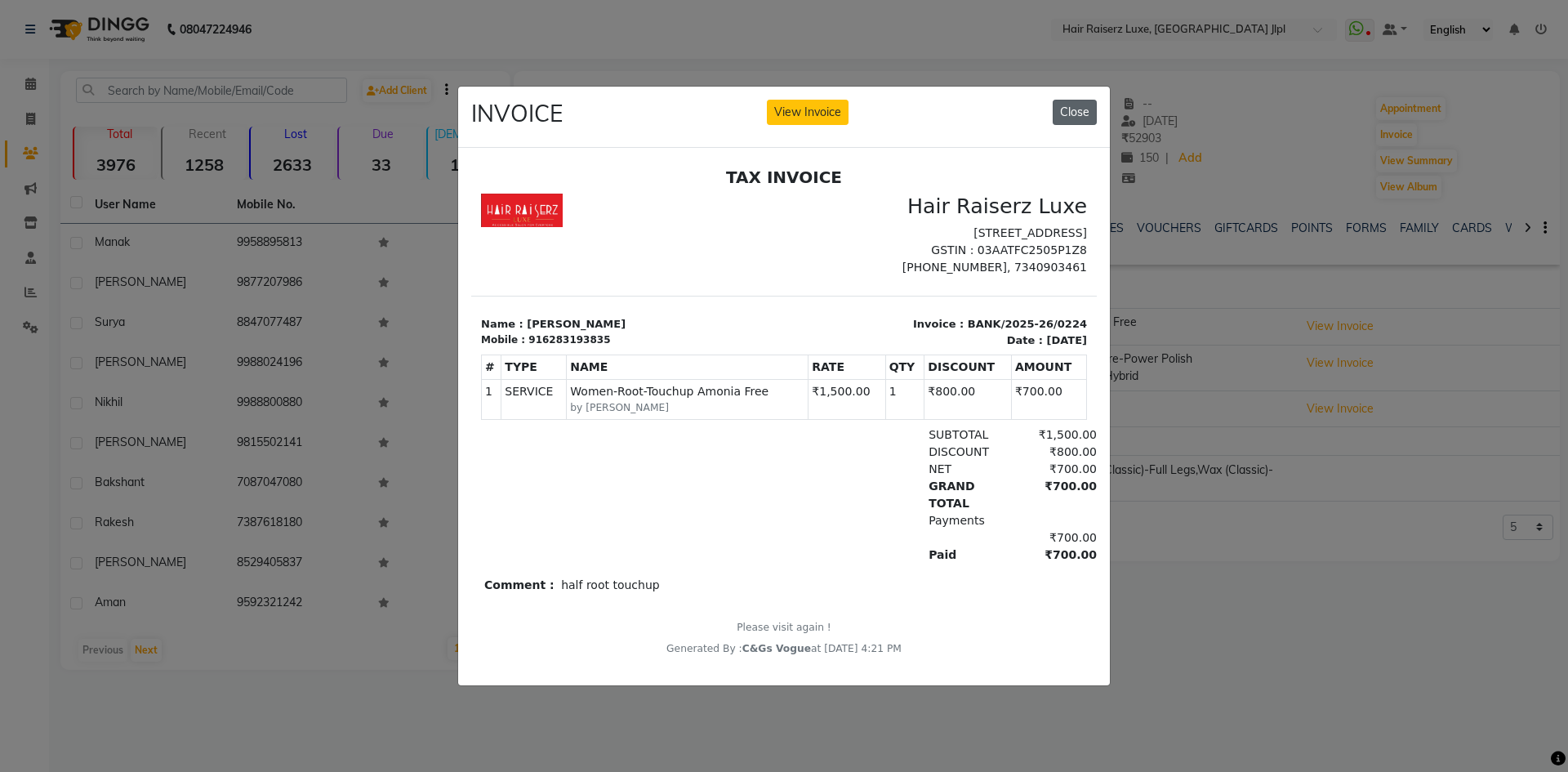
click at [1067, 113] on button "Close" at bounding box center [1074, 113] width 44 height 26
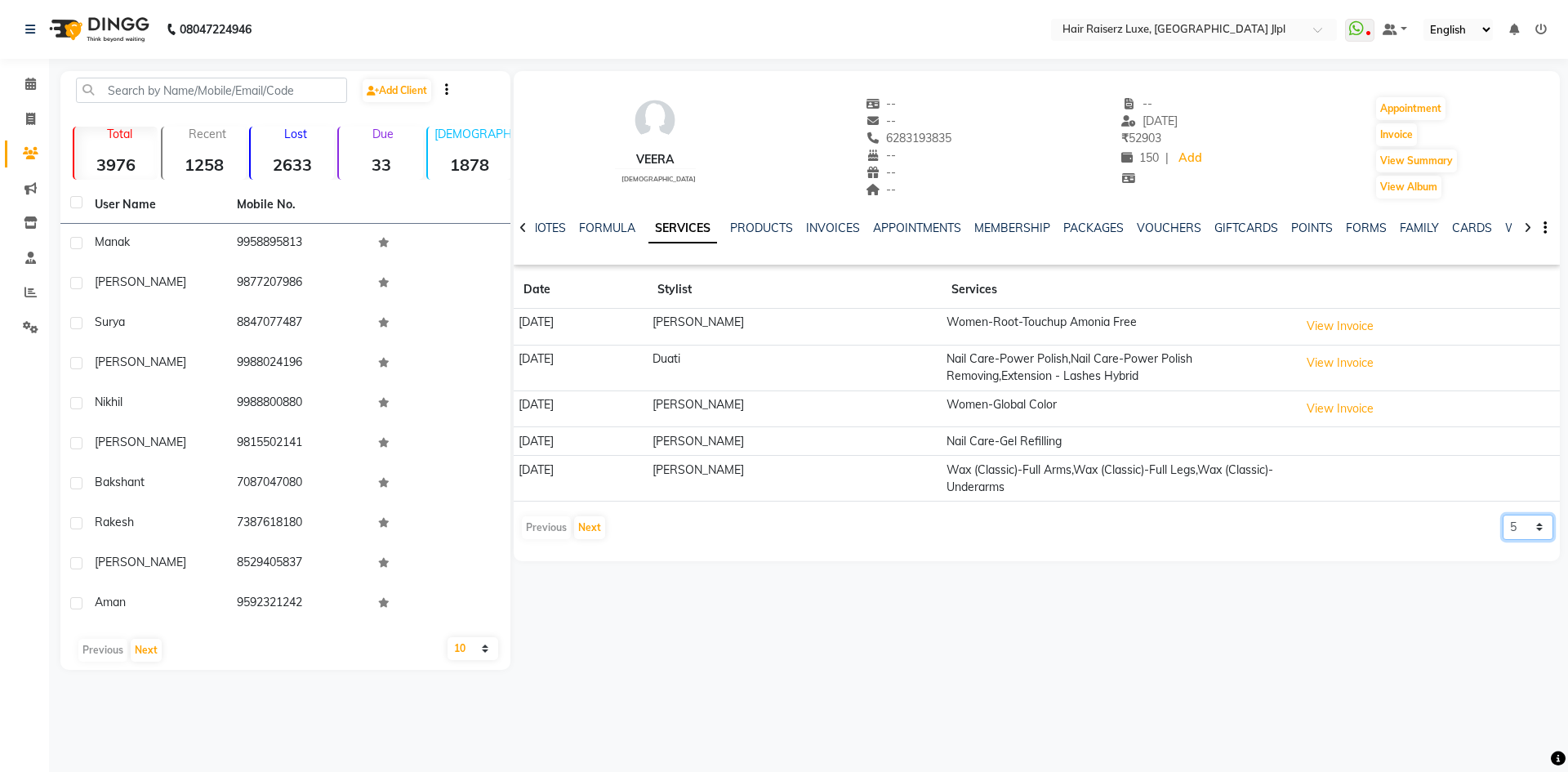
click at [1524, 528] on select "5 10 50 100 500" at bounding box center [1527, 527] width 50 height 26
select select "50"
click at [1502, 514] on select "5 10 50 100 500" at bounding box center [1527, 527] width 50 height 26
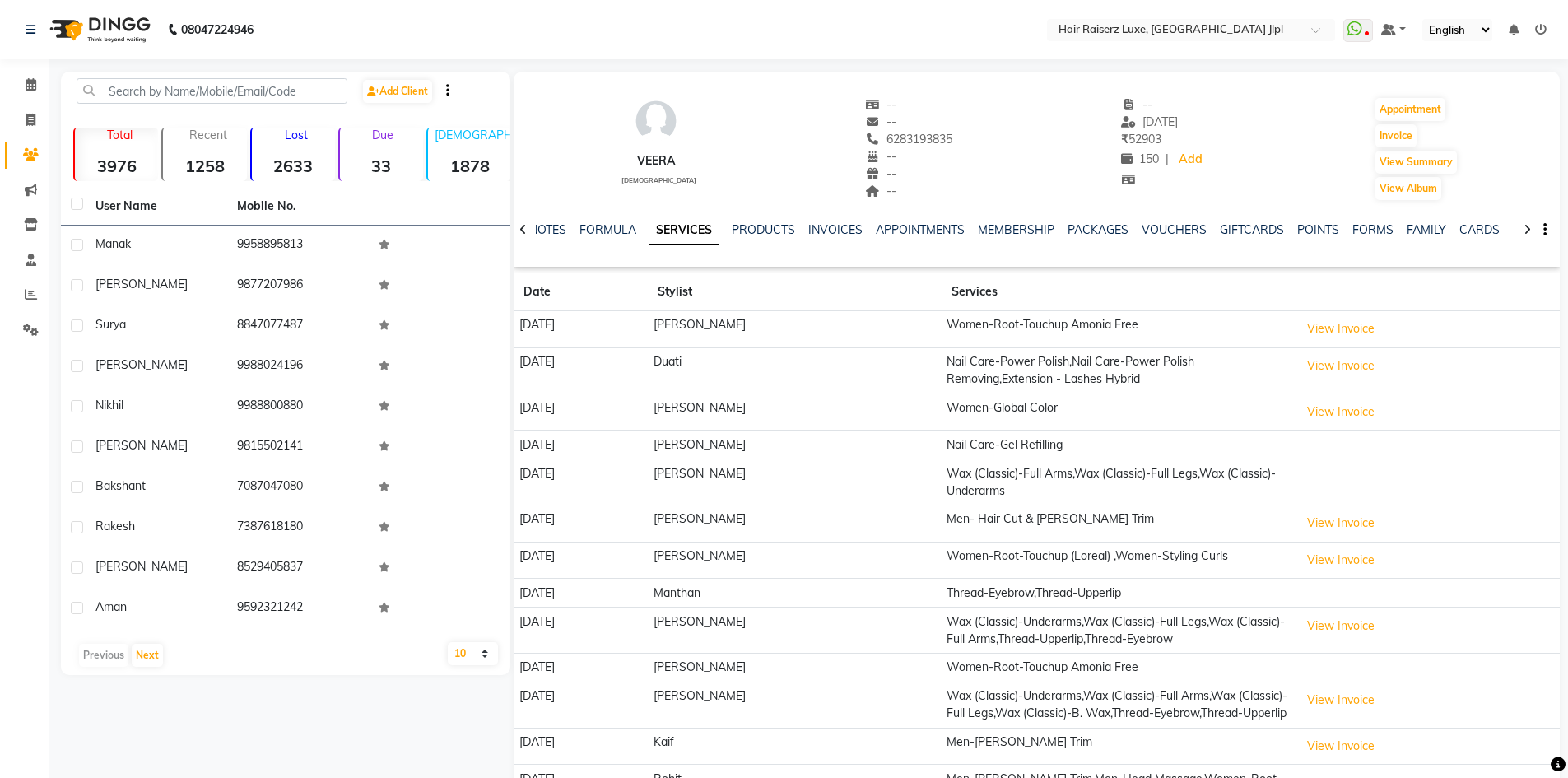
click at [1121, 322] on td "Women-Root-Touchup Amonia Free" at bounding box center [1118, 330] width 353 height 37
click at [1287, 280] on th "Services" at bounding box center [1118, 292] width 353 height 38
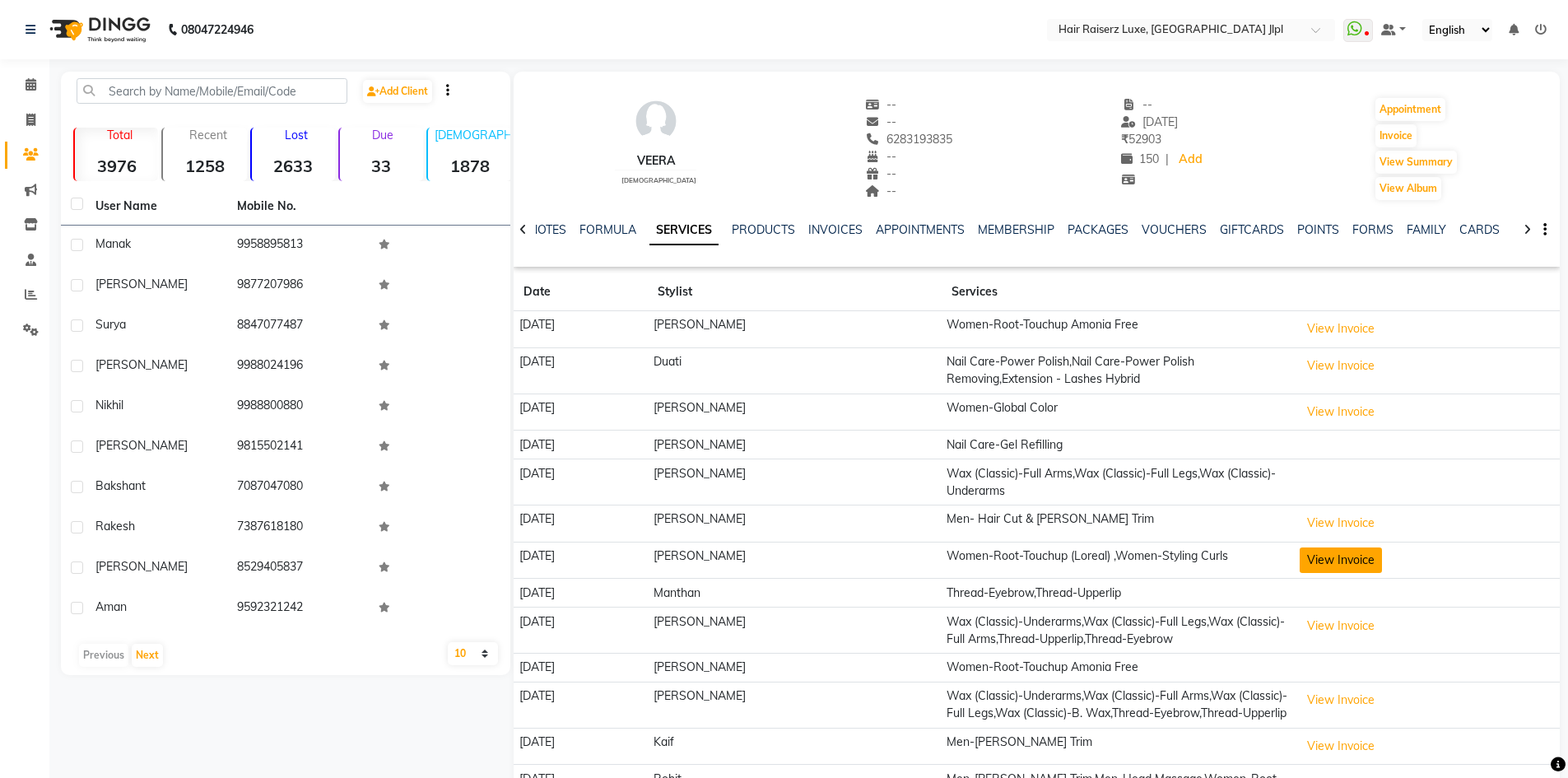
click at [1366, 554] on button "View Invoice" at bounding box center [1341, 560] width 82 height 26
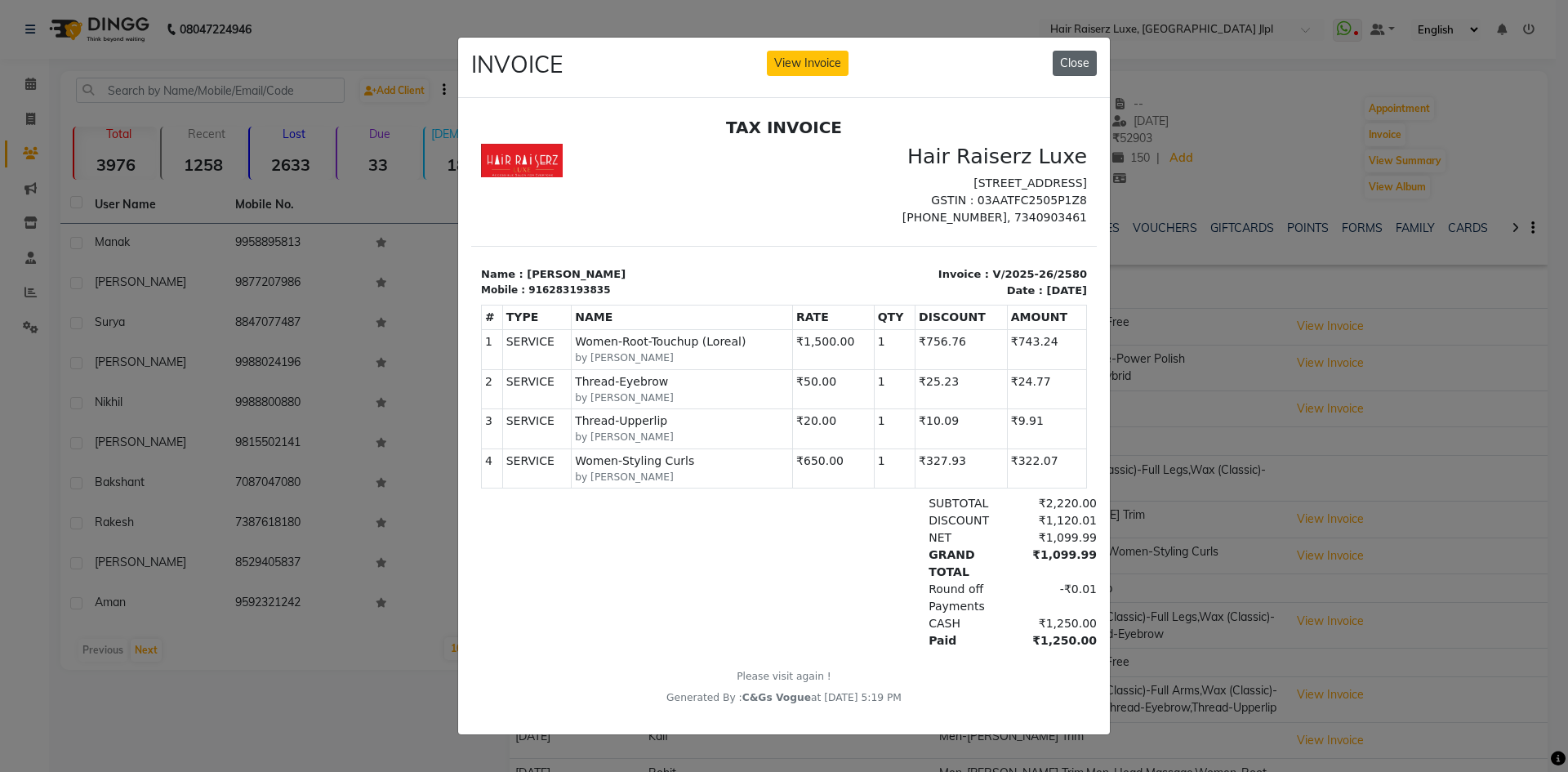
click at [1079, 50] on button "Close" at bounding box center [1074, 63] width 44 height 26
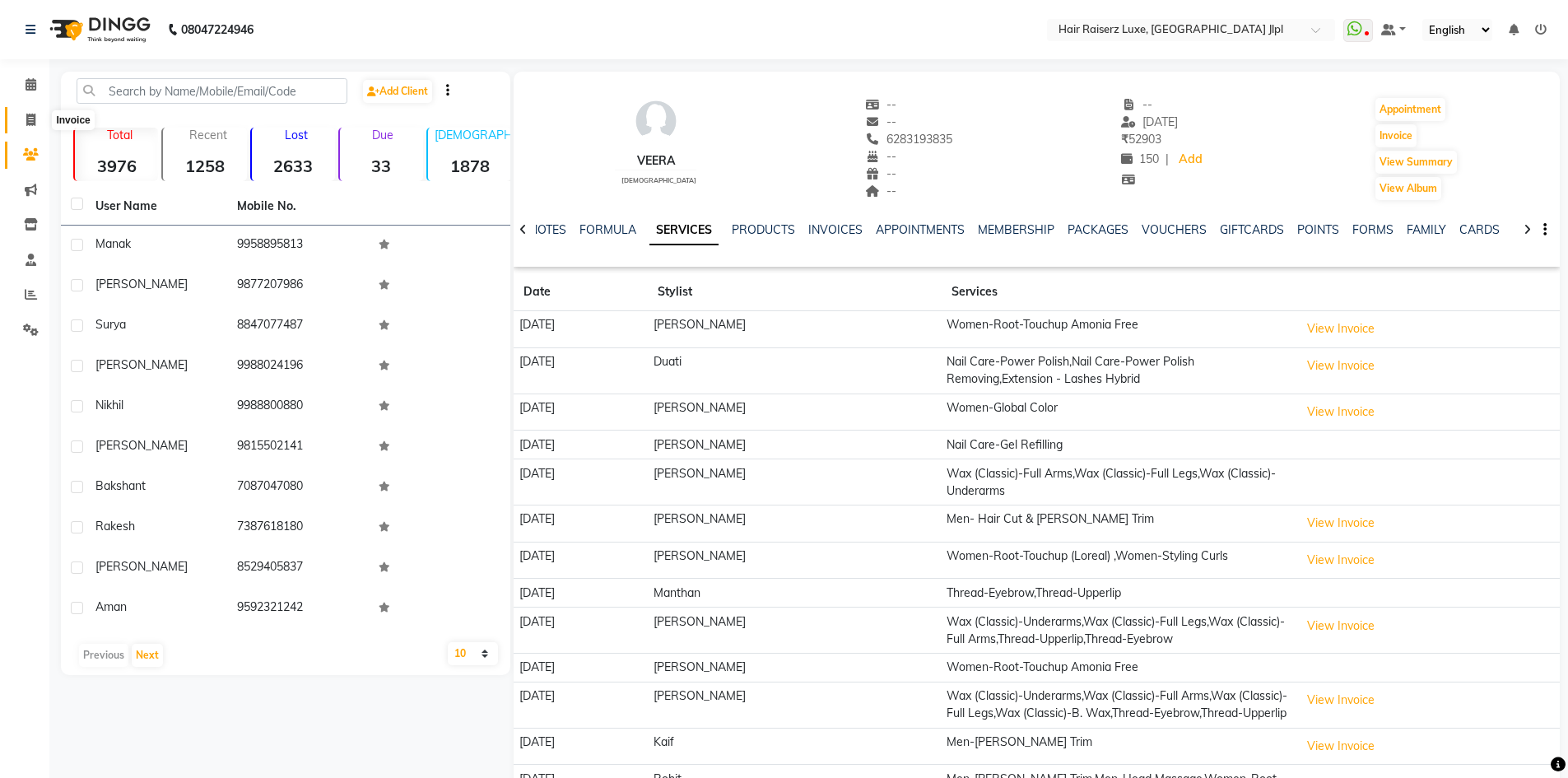
click at [33, 114] on icon at bounding box center [31, 119] width 9 height 12
select select "service"
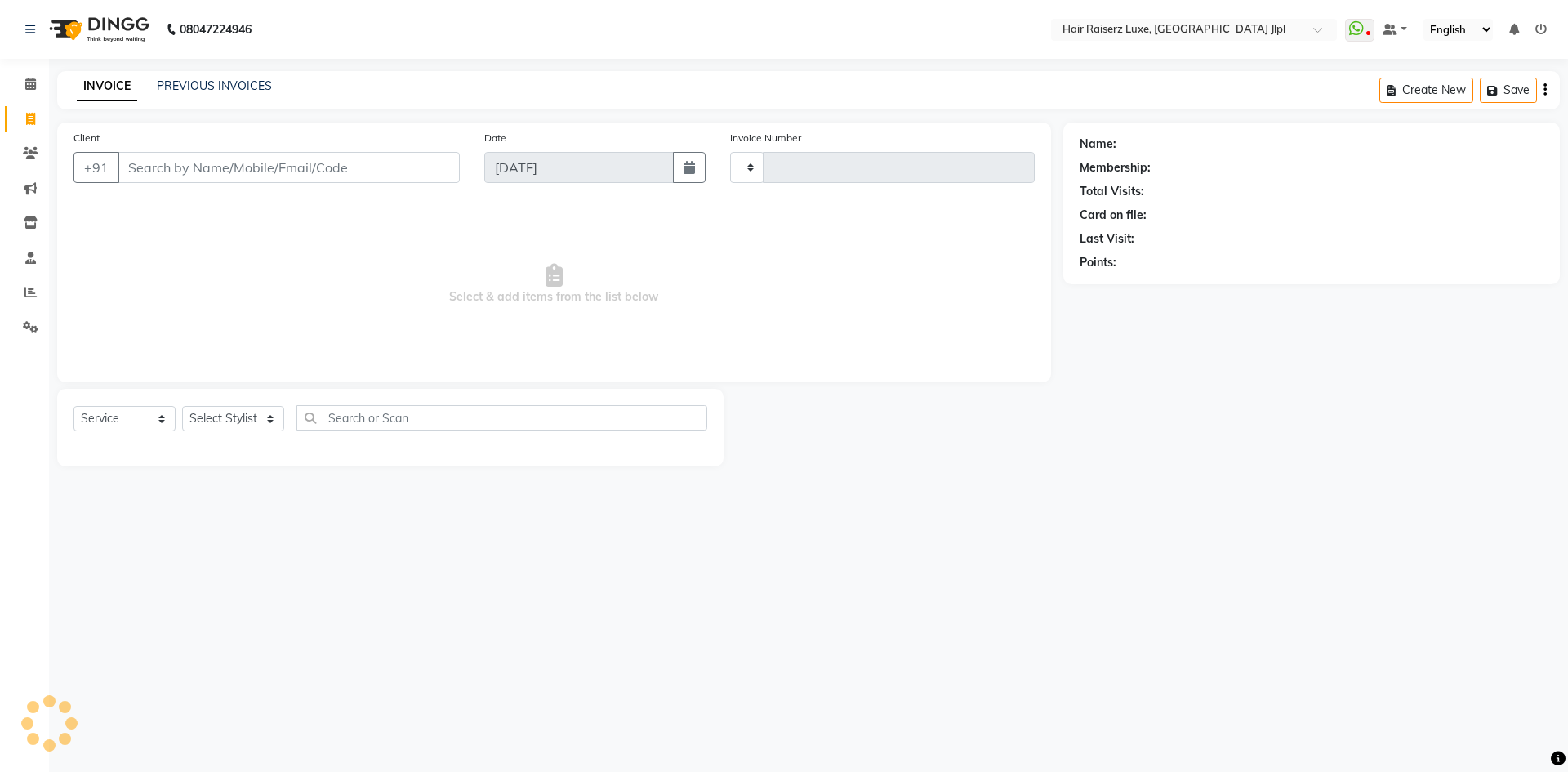
type input "3278"
select select "5409"
click at [243, 170] on input "7016005078" at bounding box center [247, 168] width 258 height 31
type input "7"
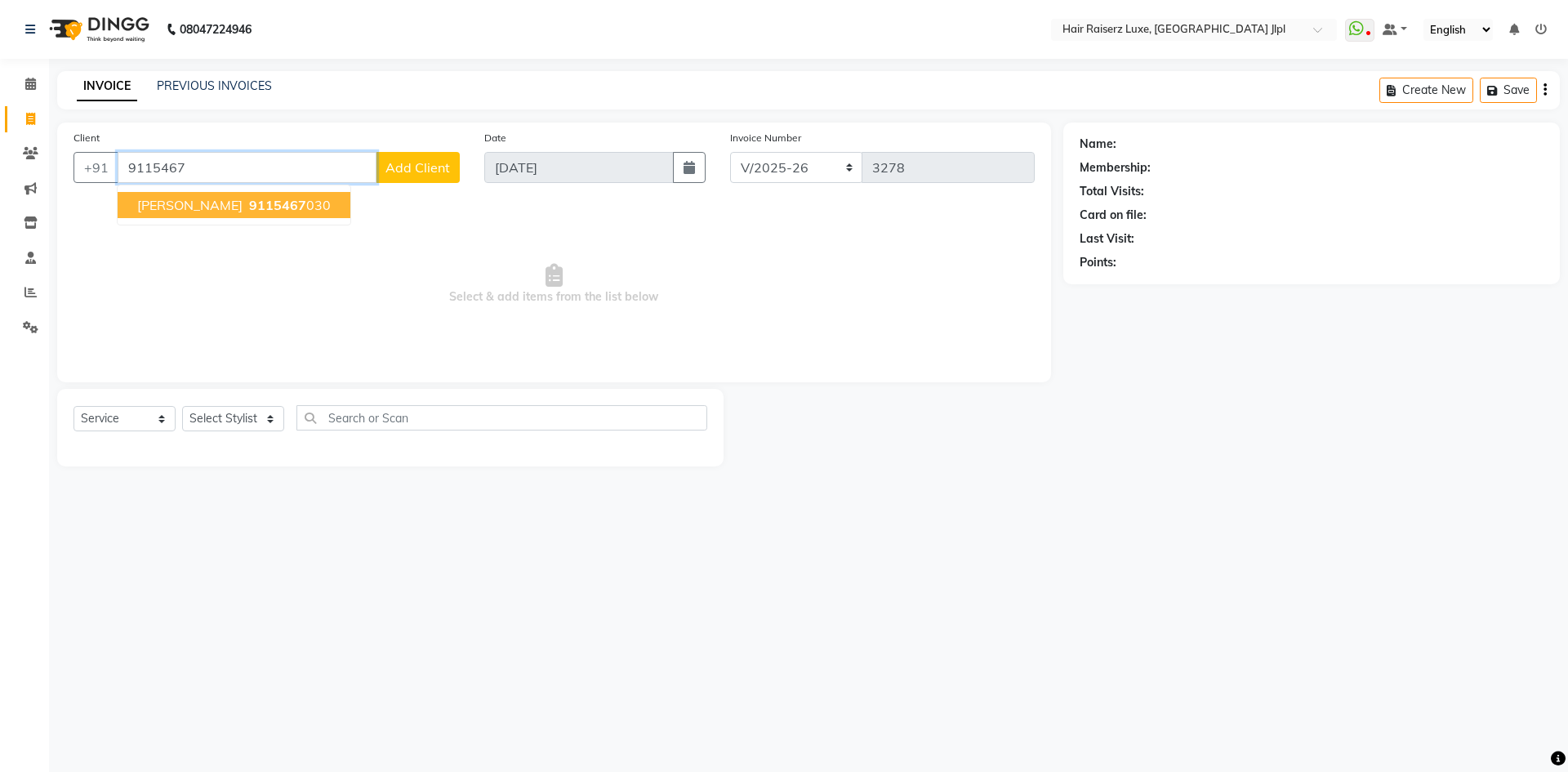
click at [246, 212] on ngb-highlight "9115467 030" at bounding box center [288, 205] width 85 height 17
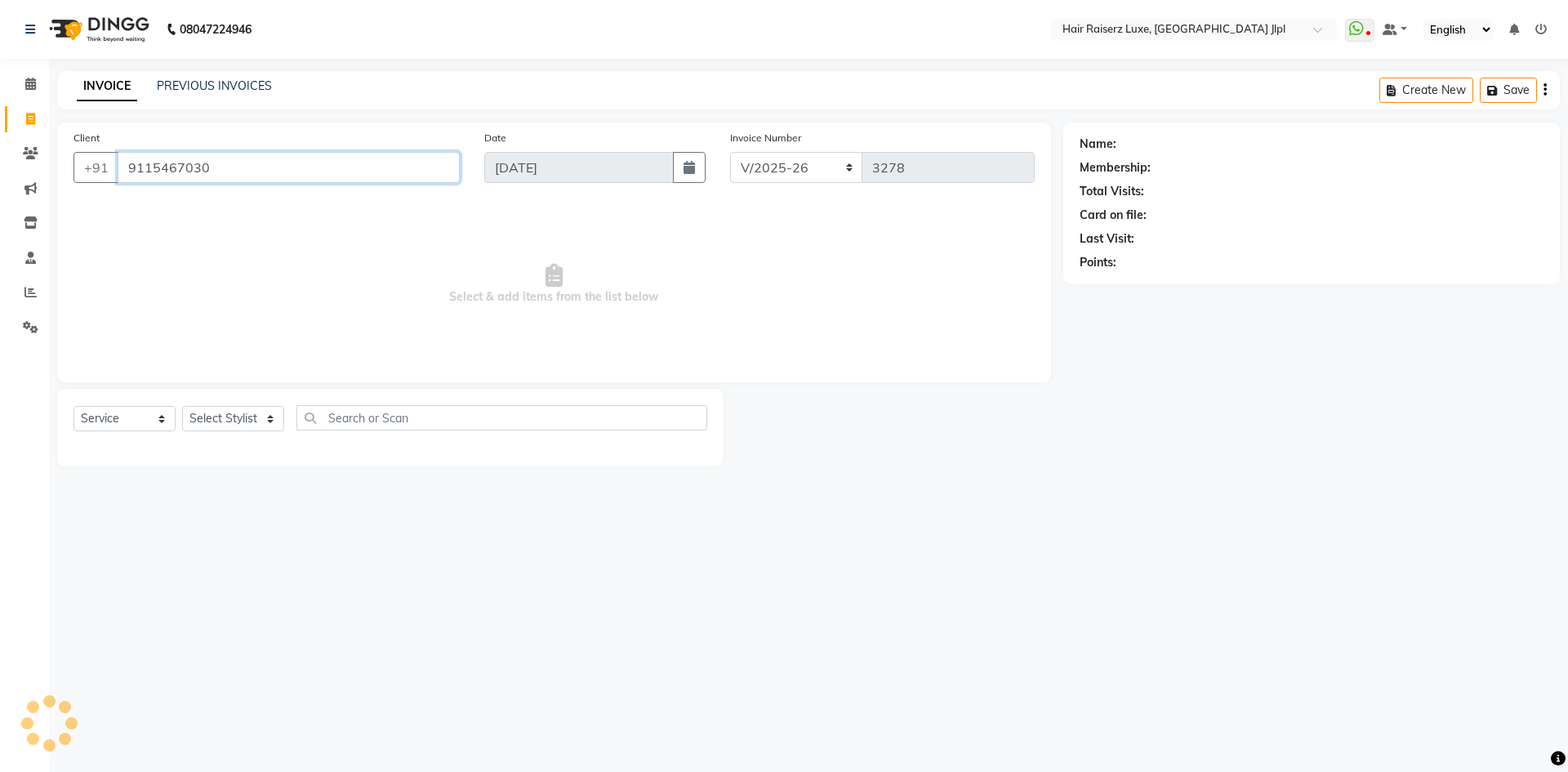
type input "9115467030"
click at [1126, 149] on link "Sahil" at bounding box center [1165, 144] width 92 height 17
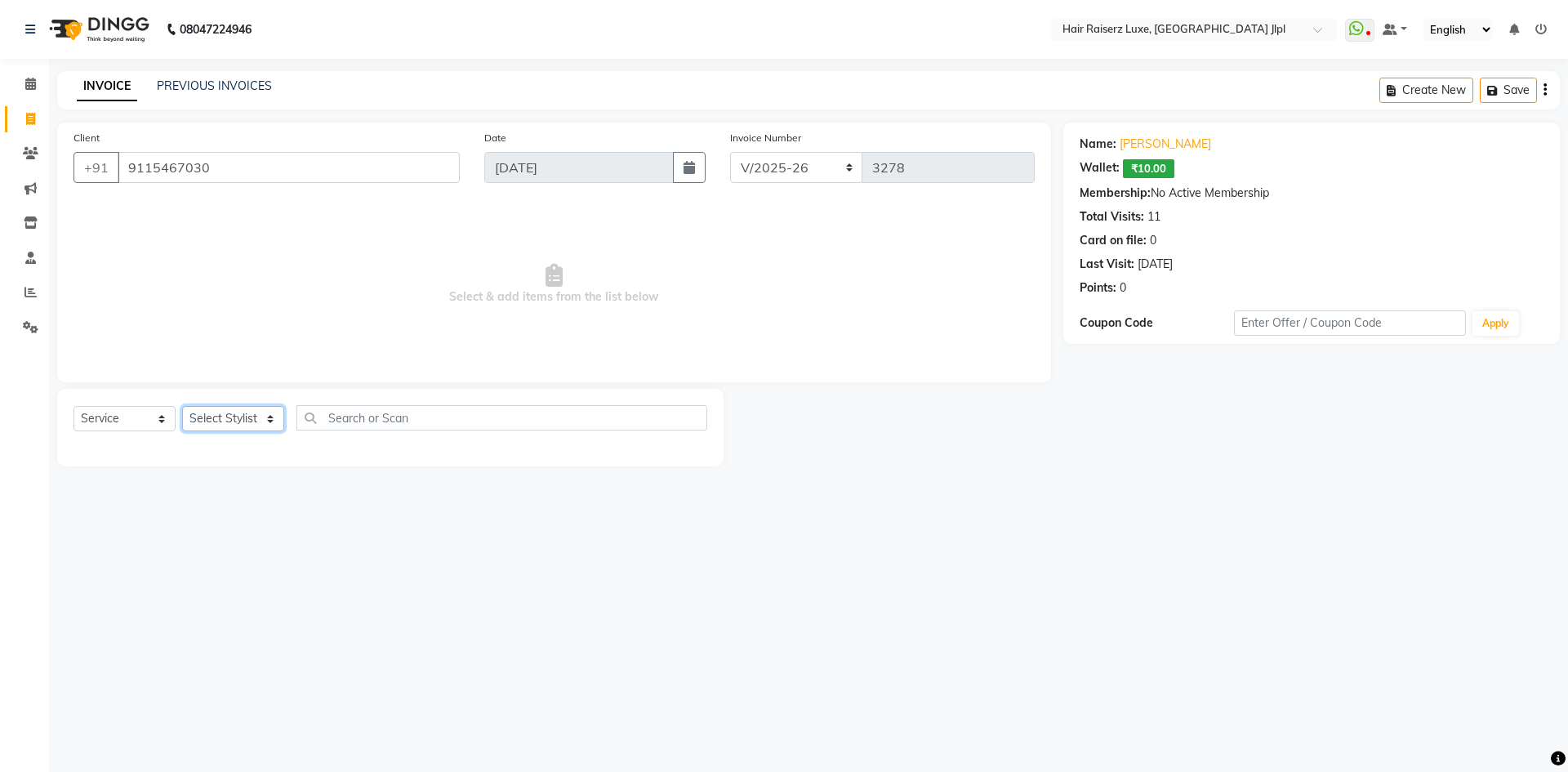
click at [221, 418] on select "Select Stylist Abhishek Aftab Ajay Anand Bhoomika Bilal C&Gs Vogue Chhavi Duati…" at bounding box center [233, 419] width 102 height 26
select select "88954"
click at [182, 406] on select "Select Stylist Abhishek Aftab Ajay Anand Bhoomika Bilal C&Gs Vogue Chhavi Duati…" at bounding box center [233, 419] width 102 height 26
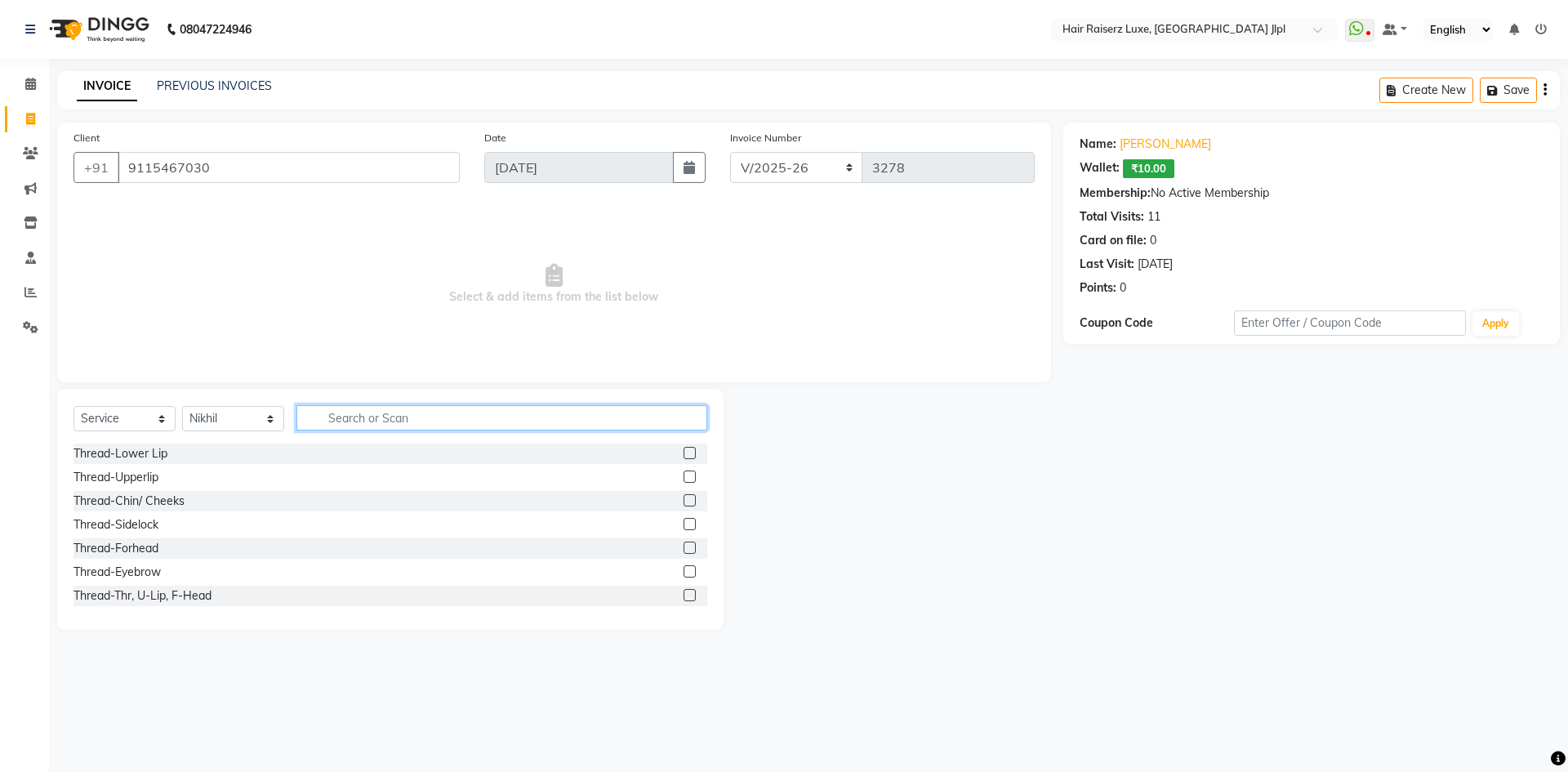
click at [348, 422] on input "text" at bounding box center [501, 418] width 411 height 26
type input "foo"
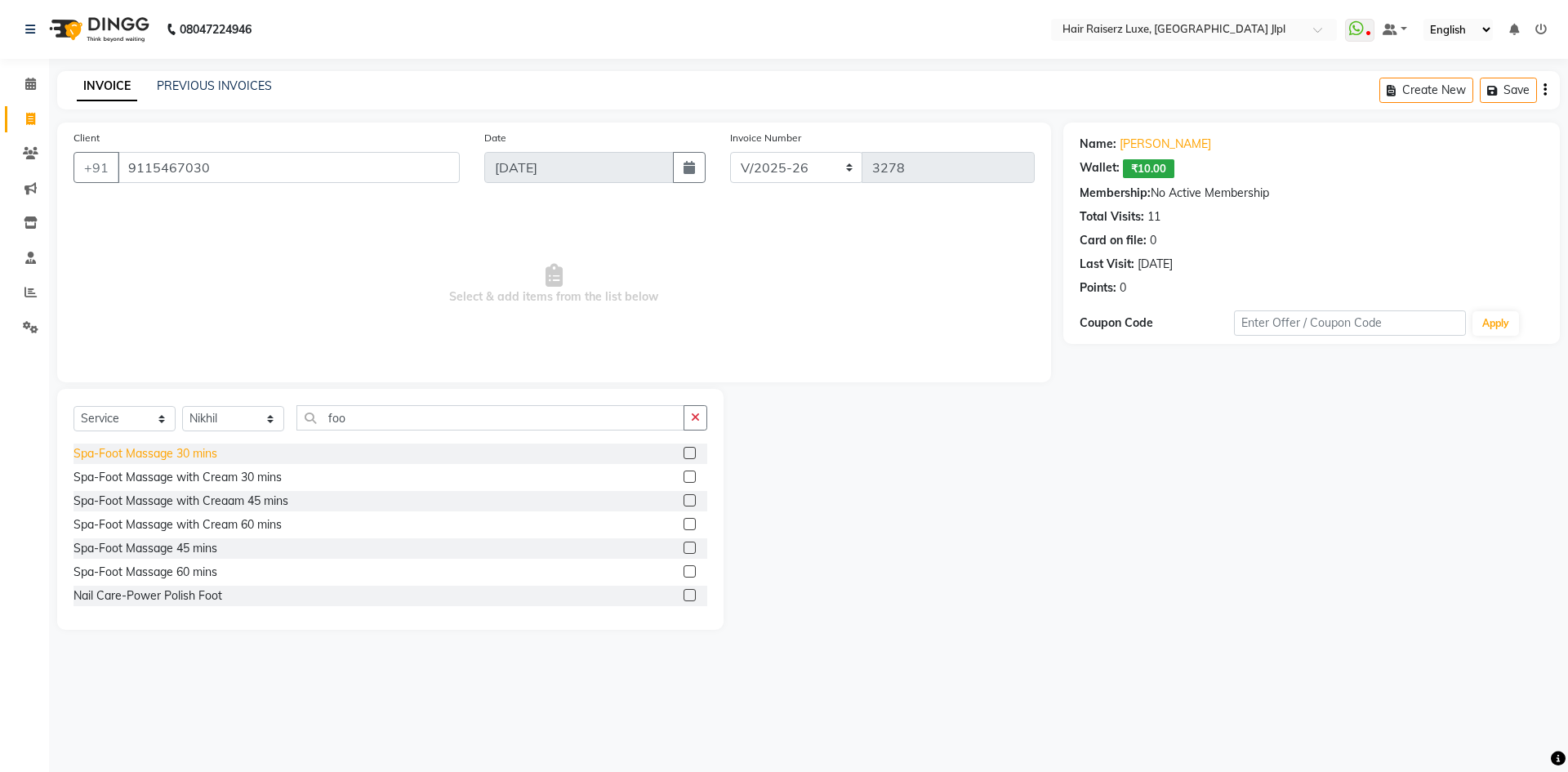
click at [193, 456] on div "Spa-Foot Massage 30 mins" at bounding box center [145, 454] width 144 height 17
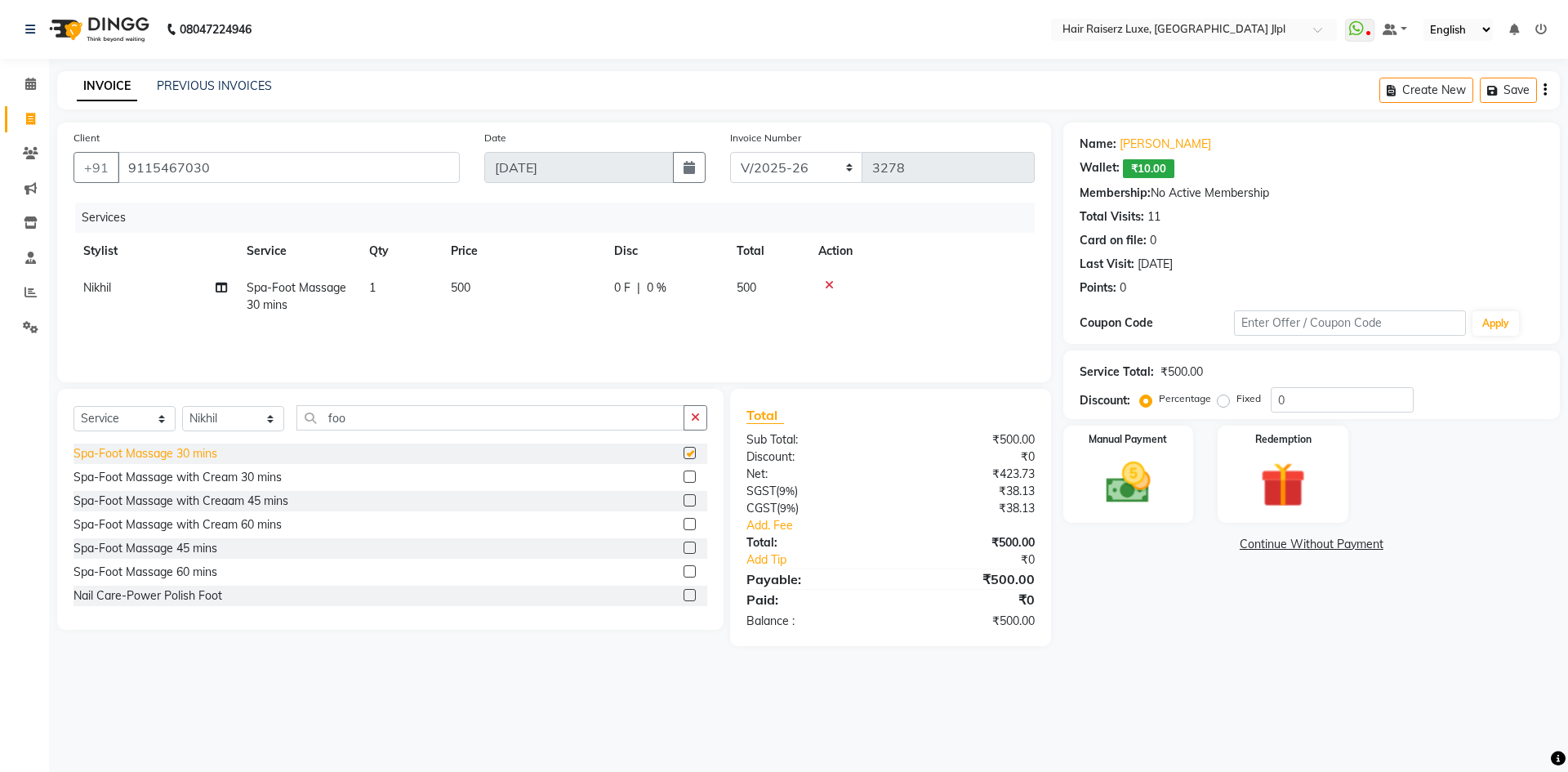
checkbox input "false"
click at [363, 415] on input "foo" at bounding box center [489, 418] width 388 height 26
click at [249, 480] on div "Spa-Foot Massage with Cream 30 mins" at bounding box center [177, 477] width 208 height 17
checkbox input "false"
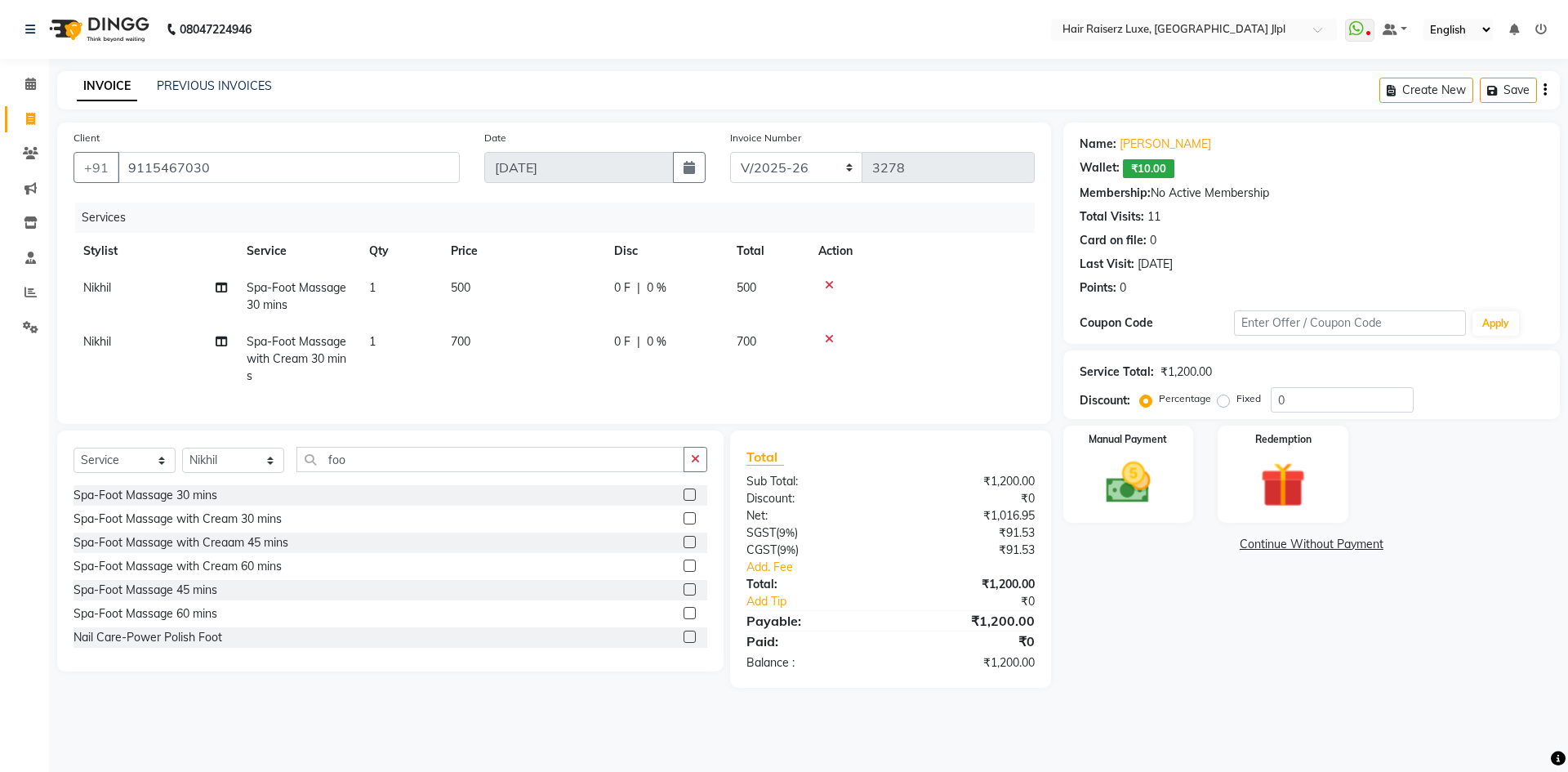
click at [115, 345] on td "Nikhil" at bounding box center [155, 359] width 163 height 72
select select "88954"
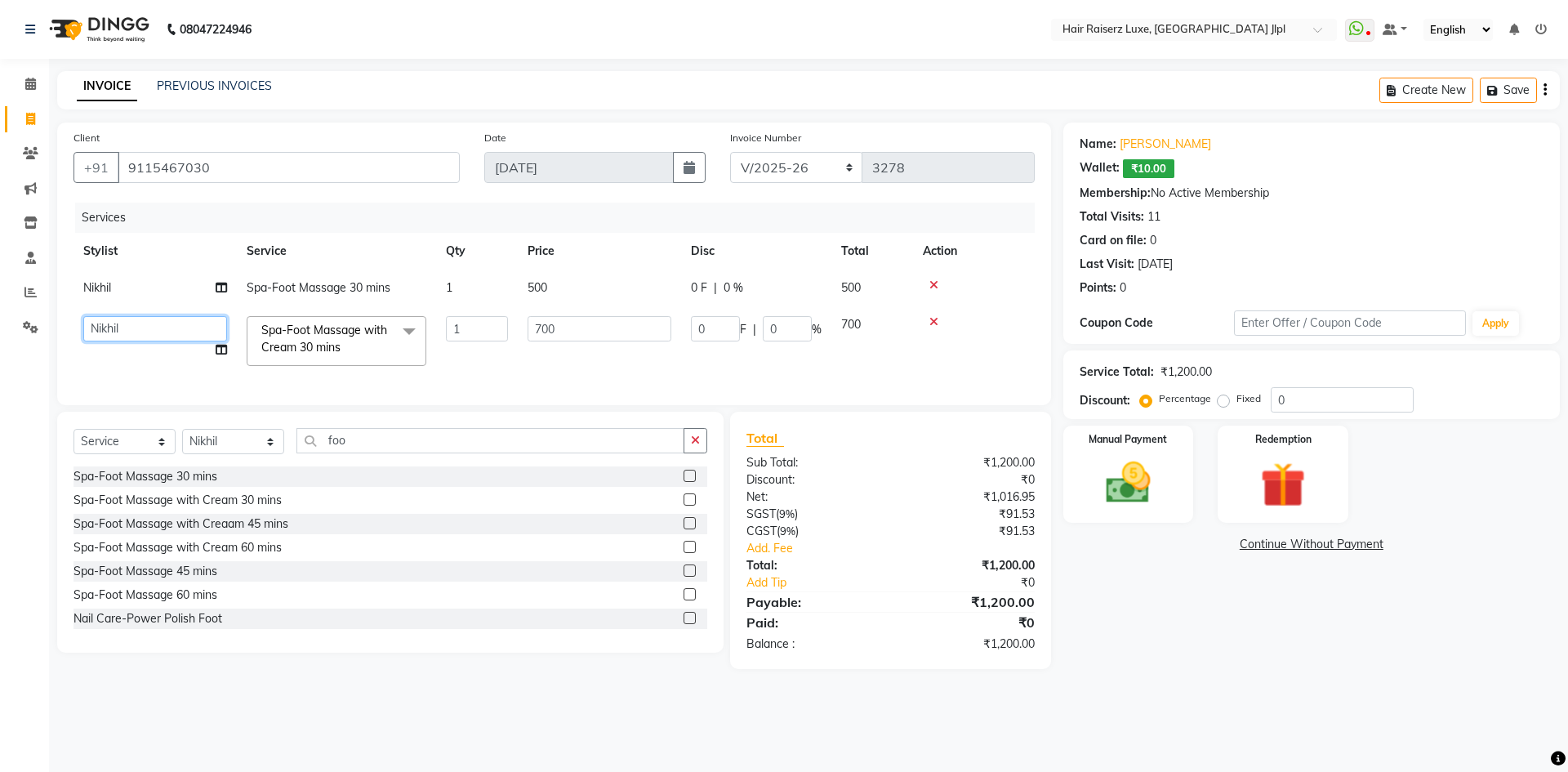
click at [117, 334] on select "Abhishek Aftab Ajay Anand Bhoomika Bilal C&Gs Vogue Chhavi Duati Faizal Jagjit …" at bounding box center [155, 329] width 144 height 26
select select "65657"
click at [438, 692] on main "INVOICE PREVIOUS INVOICES Create New Save Client +91 9115467030 Date 04-09-2025…" at bounding box center [807, 382] width 1519 height 623
click at [627, 361] on td "700" at bounding box center [599, 341] width 163 height 70
click at [1236, 401] on label "Fixed" at bounding box center [1248, 399] width 25 height 15
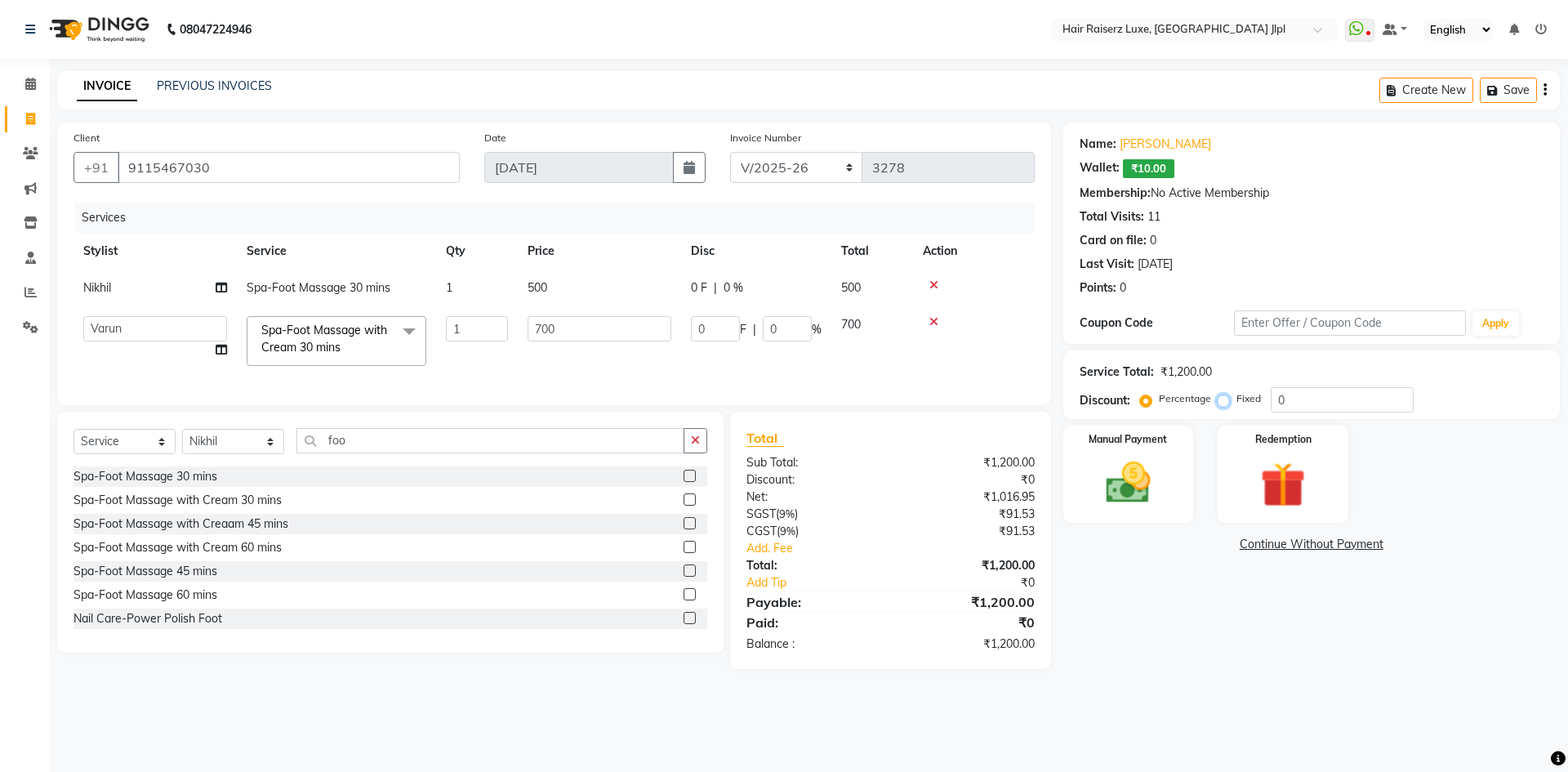
click at [1221, 401] on input "Fixed" at bounding box center [1226, 399] width 11 height 11
radio input "true"
click at [1293, 398] on input "0" at bounding box center [1342, 400] width 143 height 26
type input "3"
type input "1.75"
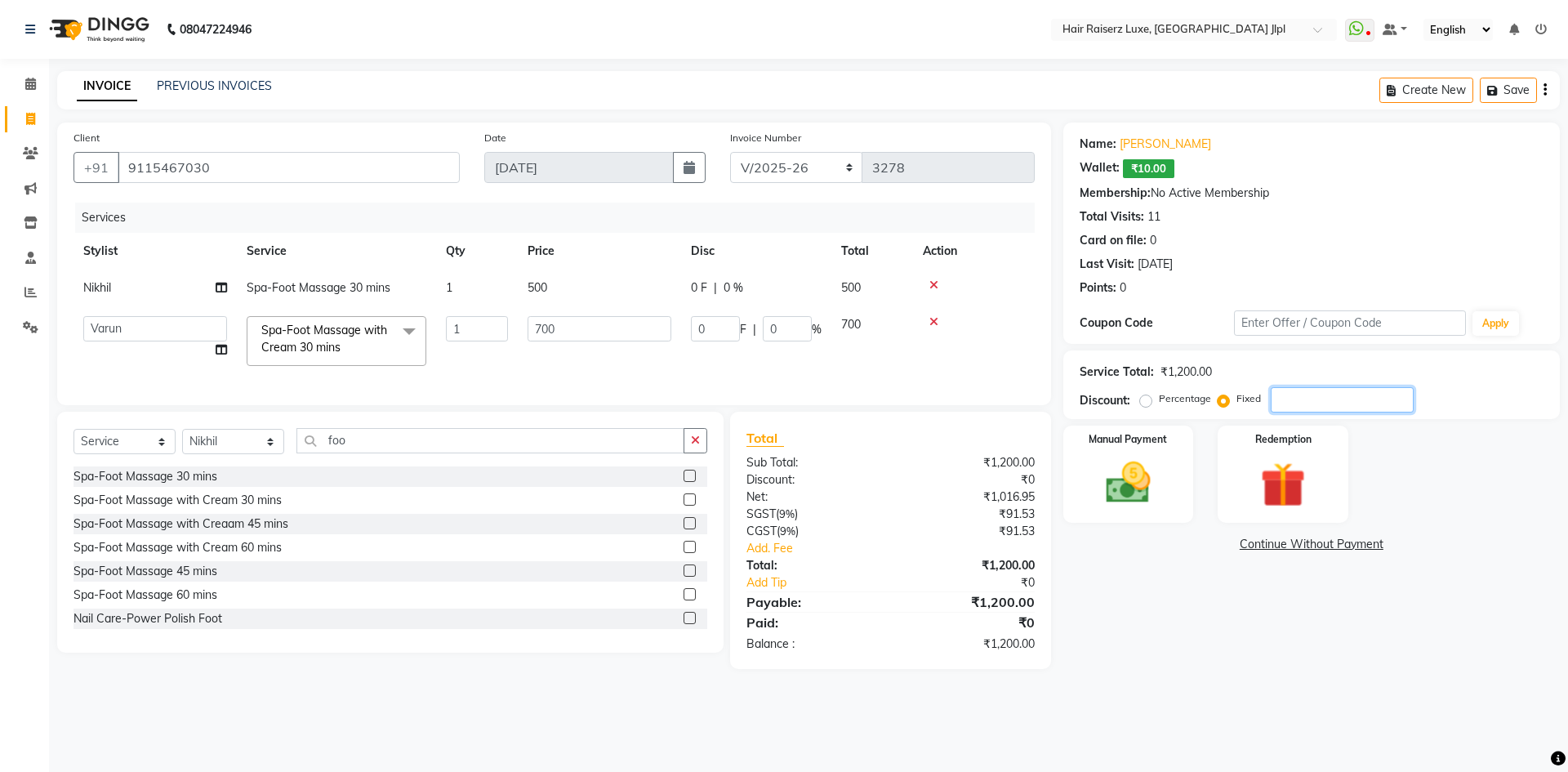
type input "0.25"
type input "30"
type input "17.5"
type input "2.5"
type input "300"
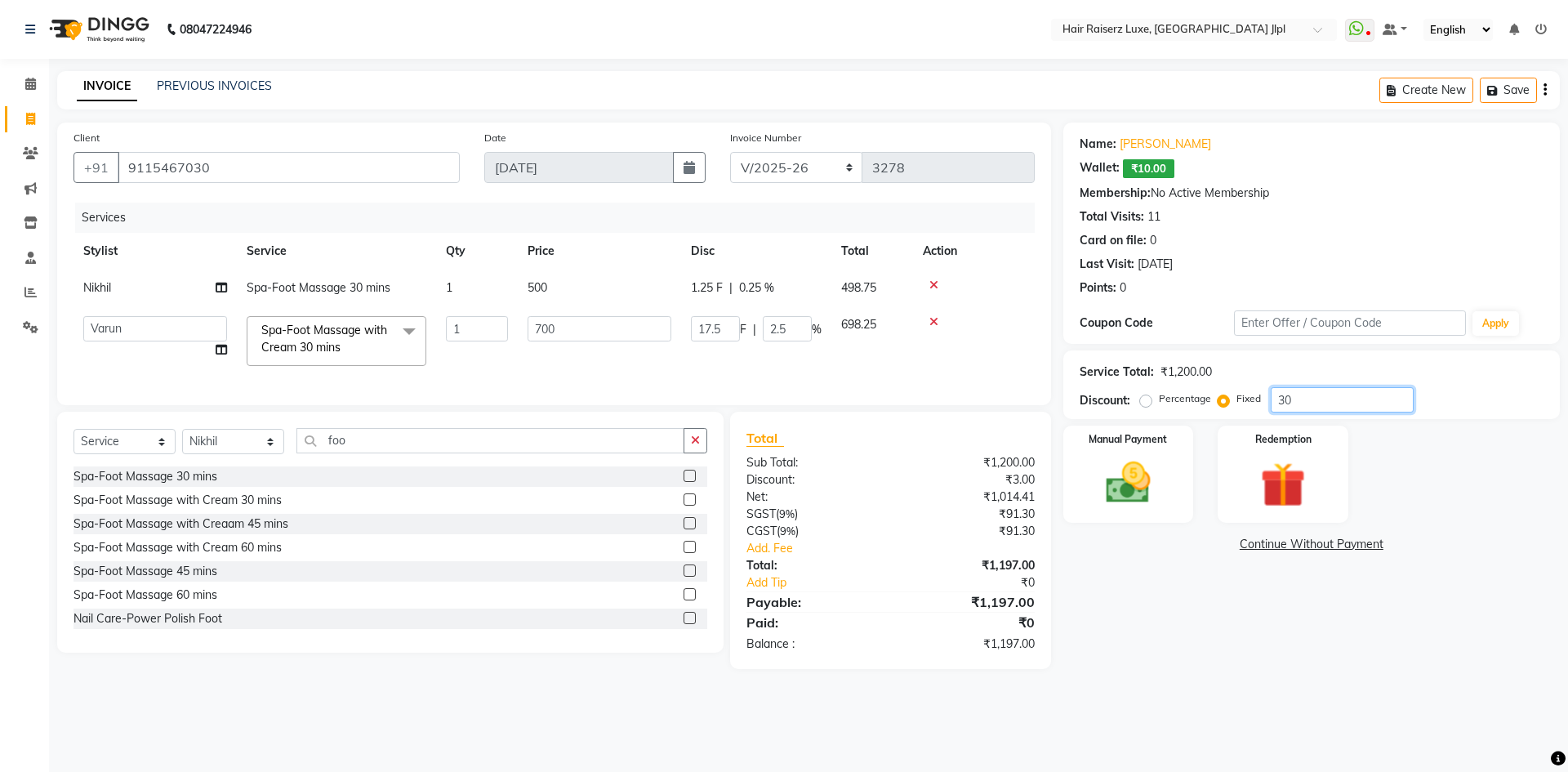
type input "175"
type input "25"
type input "300"
click at [1305, 656] on div "Name: Sahil Wallet: ₹10.00 Membership: No Active Membership Total Visits: 11 Ca…" at bounding box center [1317, 396] width 509 height 546
click at [784, 182] on select "FF/2025-26 PreP/2025-26 BANK/2025-26 Paytm/2025-26 CASH/2025-26 V/2025-26" at bounding box center [795, 168] width 133 height 31
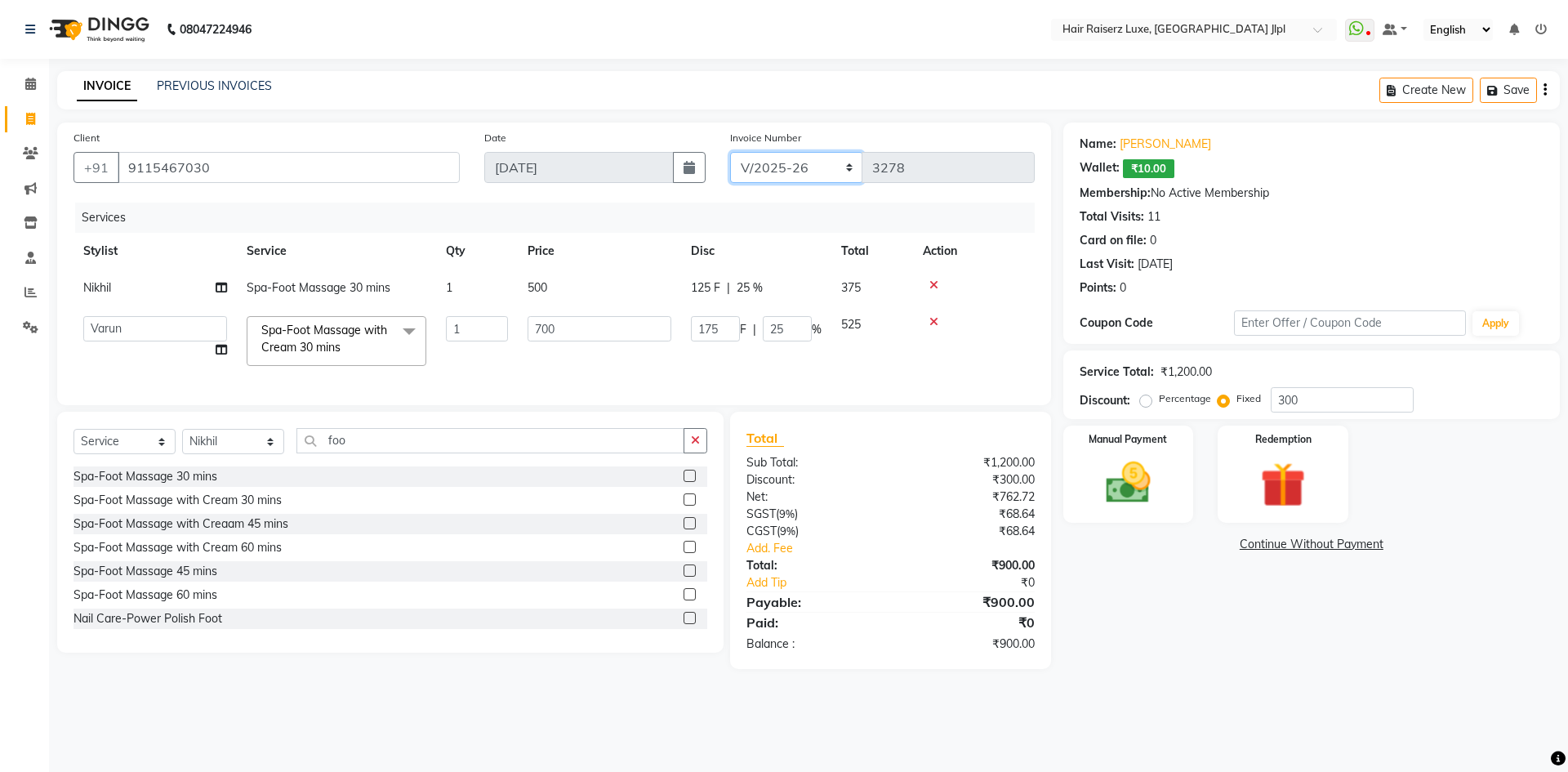
select select "8662"
click at [729, 152] on select "FF/2025-26 PreP/2025-26 BANK/2025-26 Paytm/2025-26 CASH/2025-26 V/2025-26" at bounding box center [795, 168] width 133 height 31
type input "0094"
click at [1541, 88] on div "Create New Save" at bounding box center [1469, 91] width 181 height 39
click at [1546, 90] on icon "button" at bounding box center [1545, 90] width 4 height 1
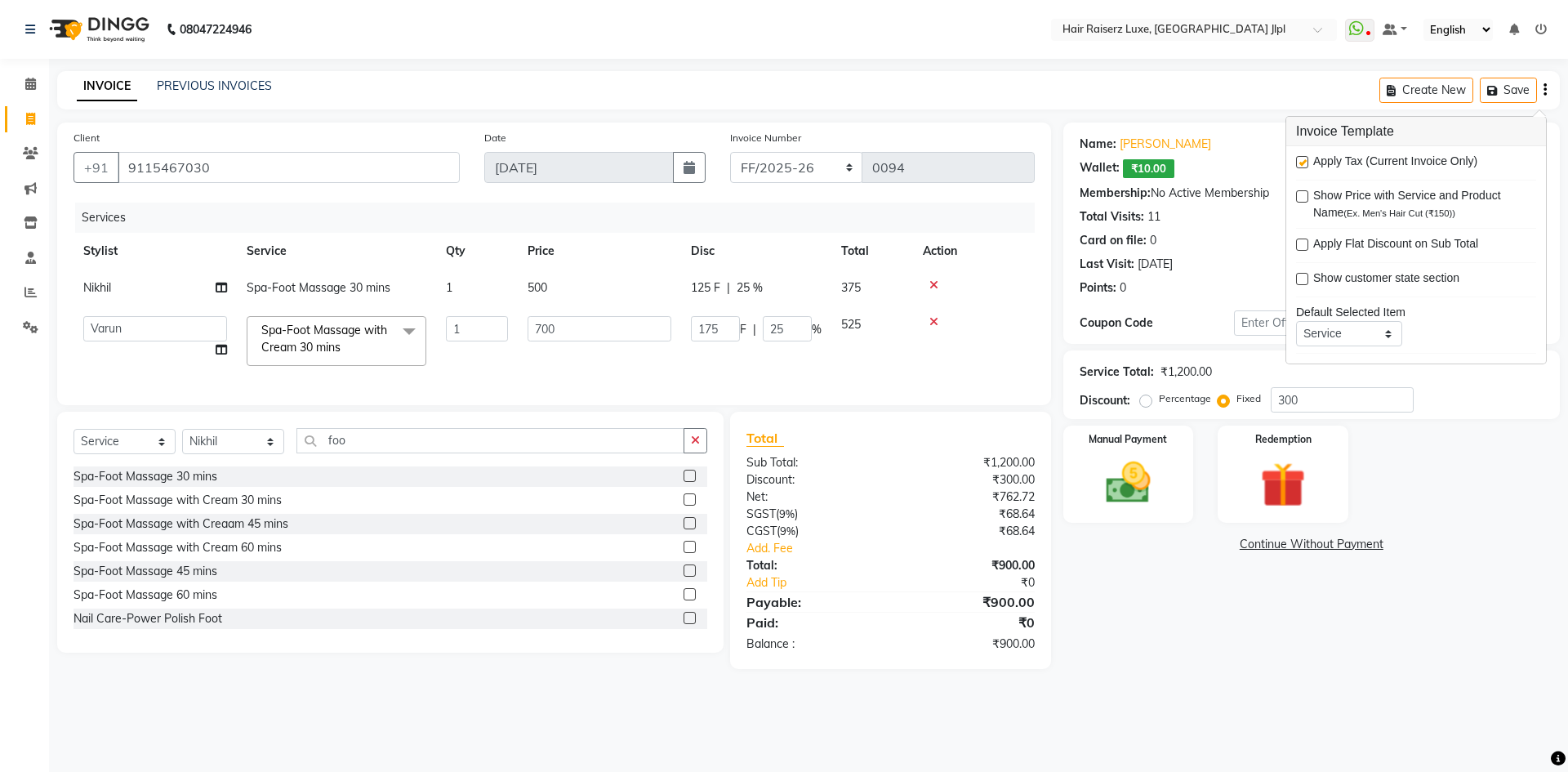
click at [1293, 161] on div "Apply Tax (Current Invoice Only) Show Price with Service and Product Name (Ex. …" at bounding box center [1415, 254] width 259 height 217
click at [1304, 164] on label at bounding box center [1301, 161] width 12 height 12
click at [1304, 164] on input "checkbox" at bounding box center [1301, 163] width 11 height 11
checkbox input "false"
click at [1136, 483] on img at bounding box center [1127, 482] width 76 height 54
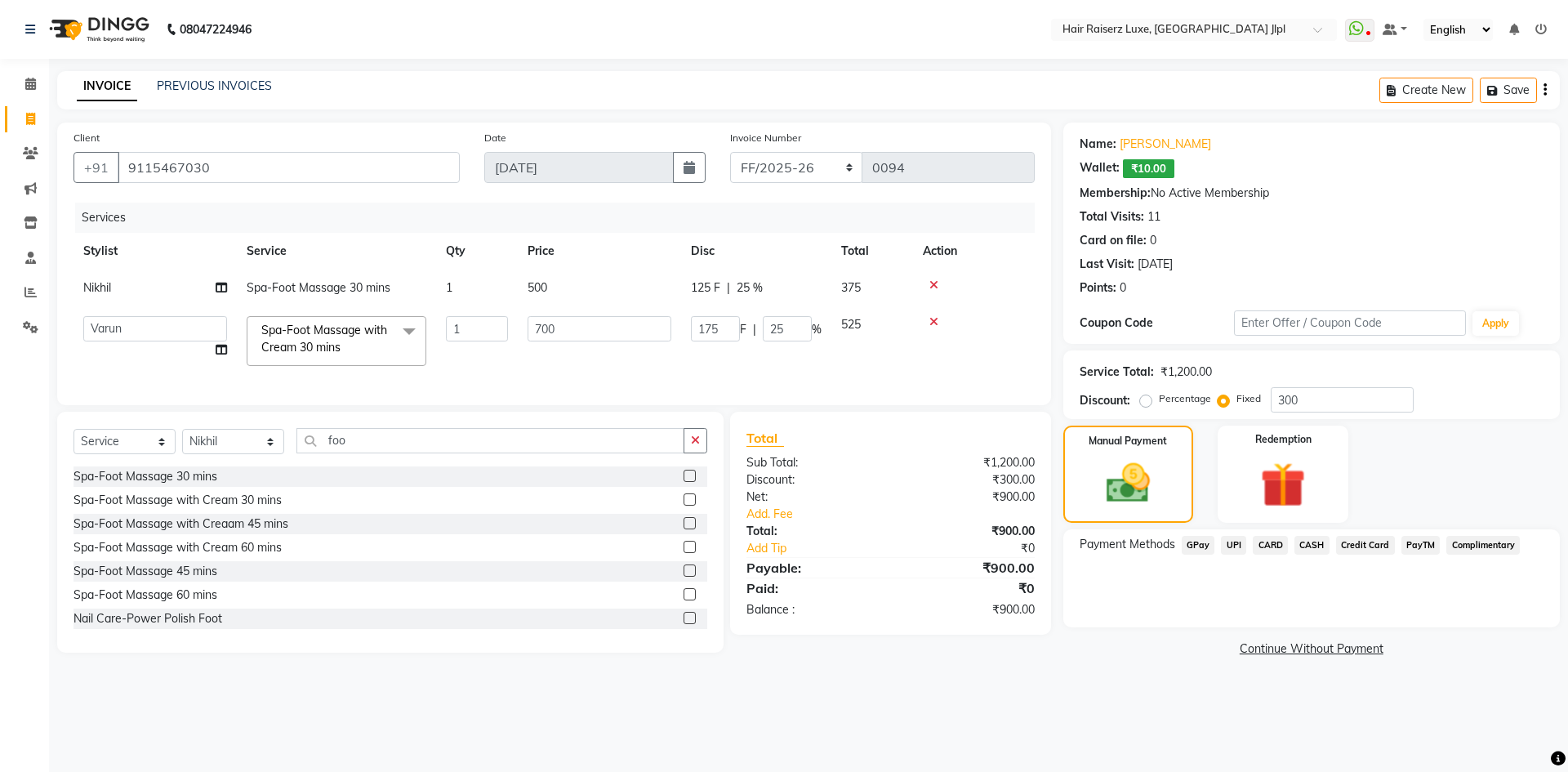
click at [1299, 546] on span "CASH" at bounding box center [1311, 545] width 35 height 18
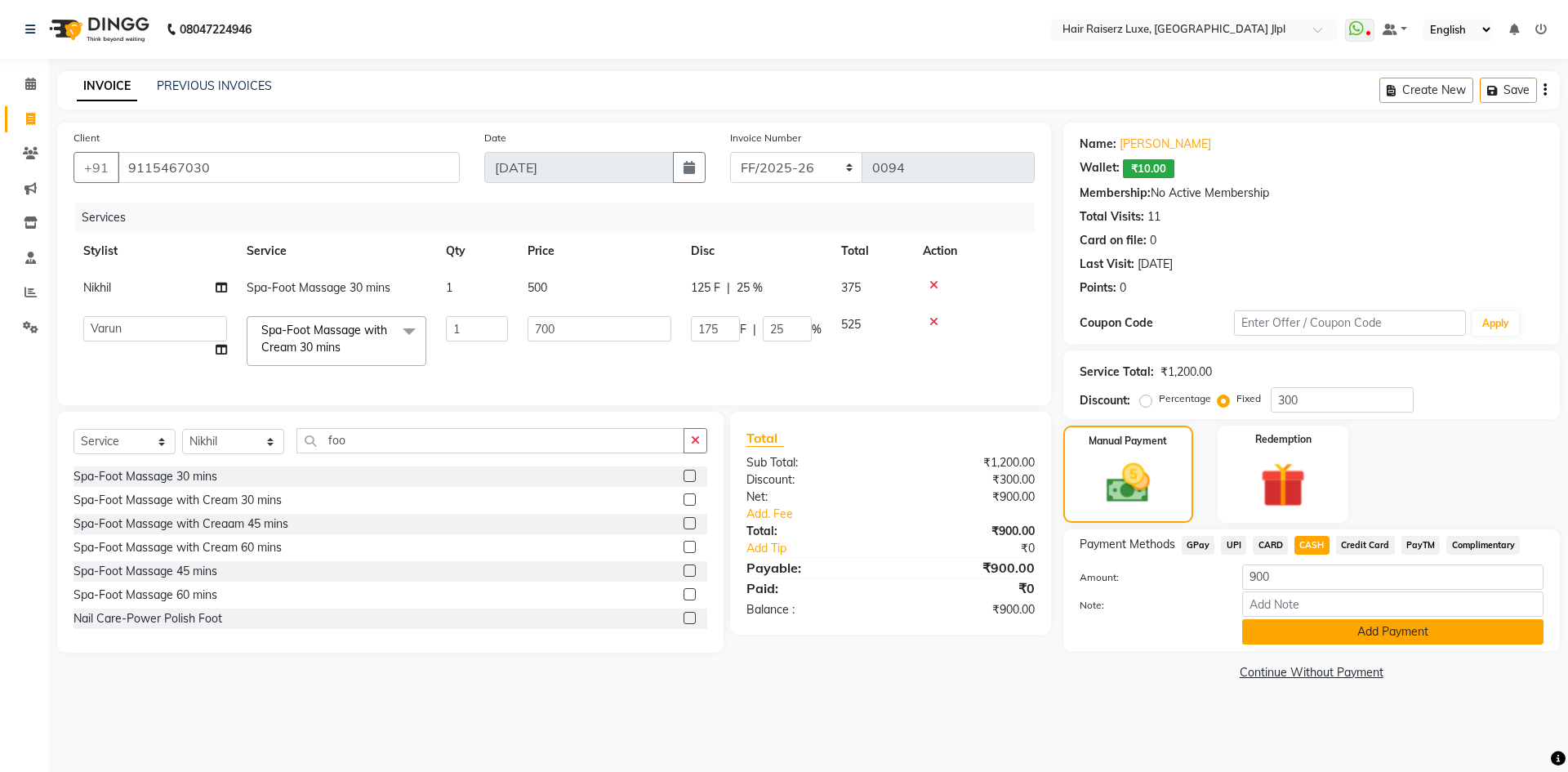
click at [1288, 634] on button "Add Payment" at bounding box center [1392, 632] width 302 height 26
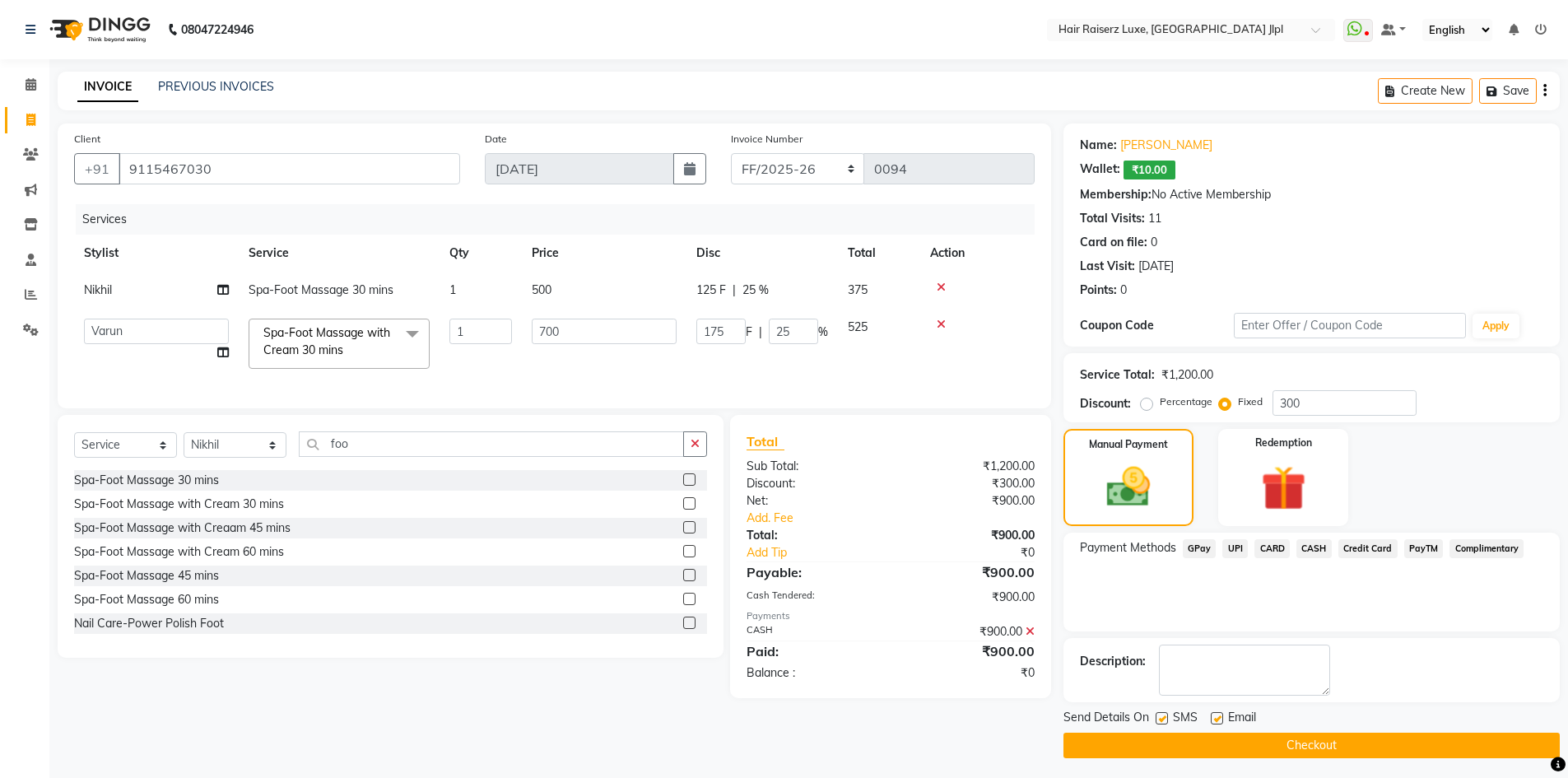
click at [1215, 721] on label at bounding box center [1217, 718] width 12 height 12
click at [1215, 721] on input "checkbox" at bounding box center [1217, 719] width 11 height 11
checkbox input "false"
click at [1216, 745] on button "Checkout" at bounding box center [1311, 746] width 496 height 26
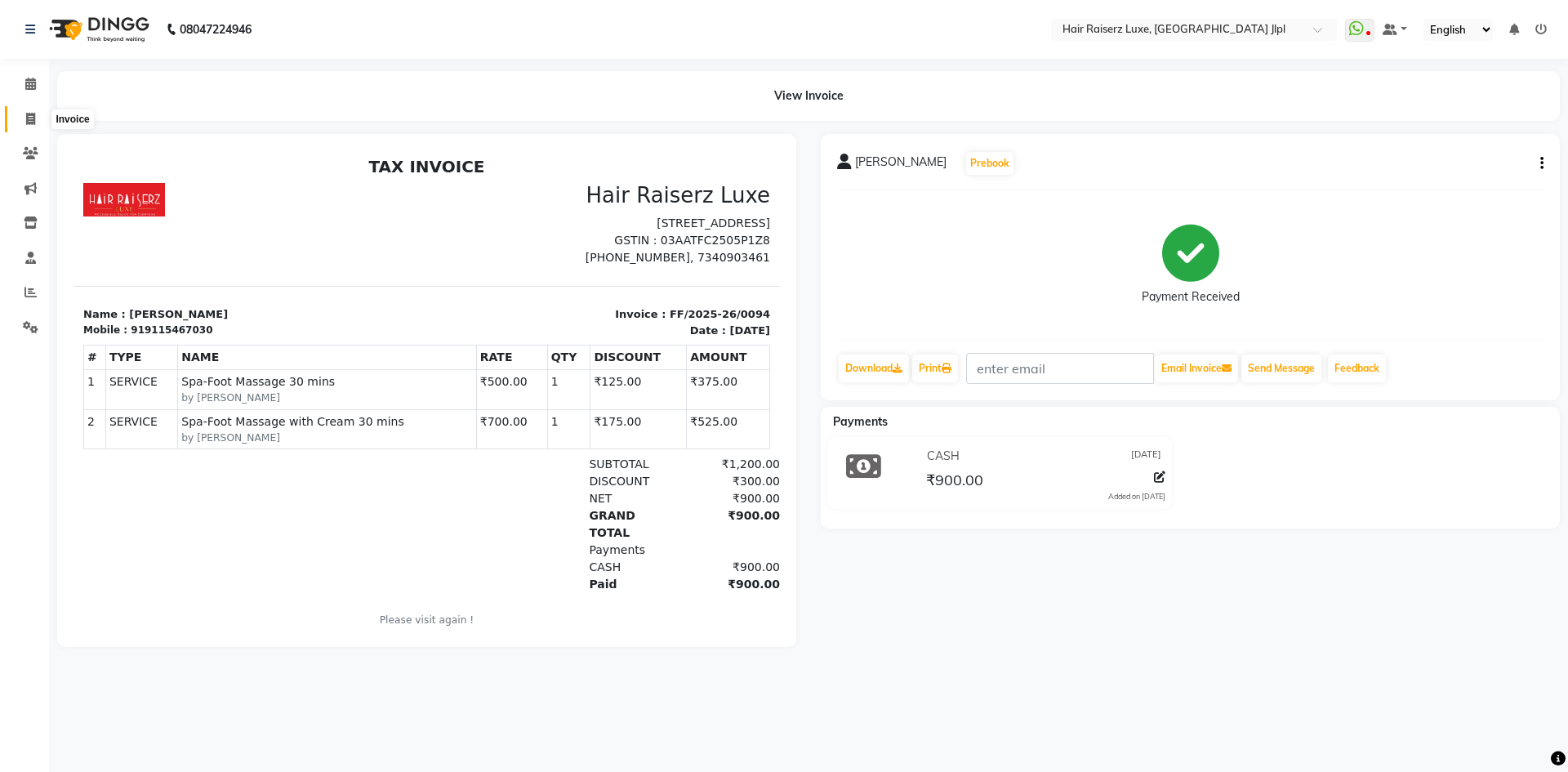
click at [36, 111] on span at bounding box center [30, 119] width 28 height 18
select select "service"
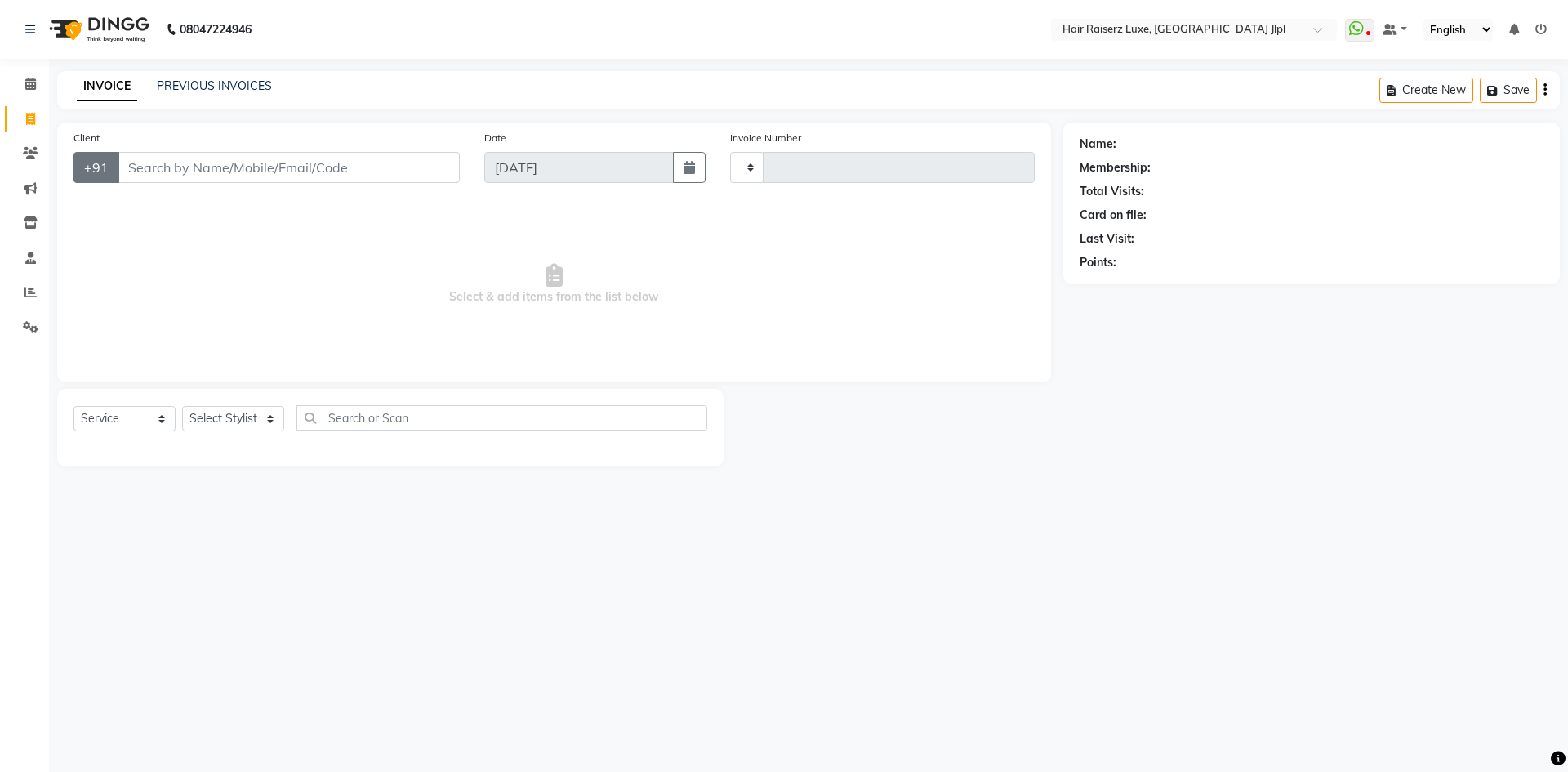
type input "3278"
select select "5409"
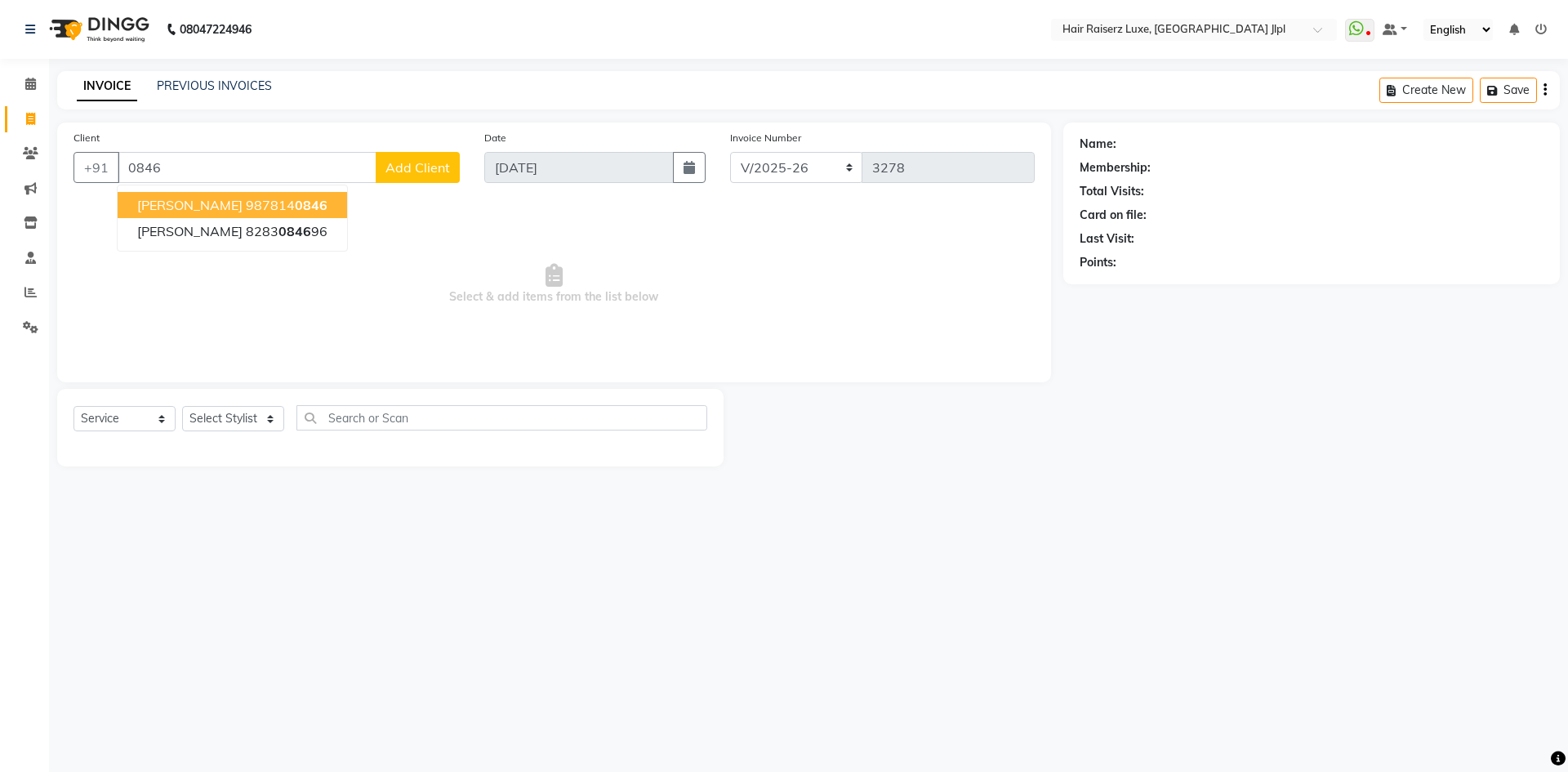
click at [304, 204] on button "Kubir sandhu 987814 0846" at bounding box center [232, 204] width 229 height 27
type input "9878140846"
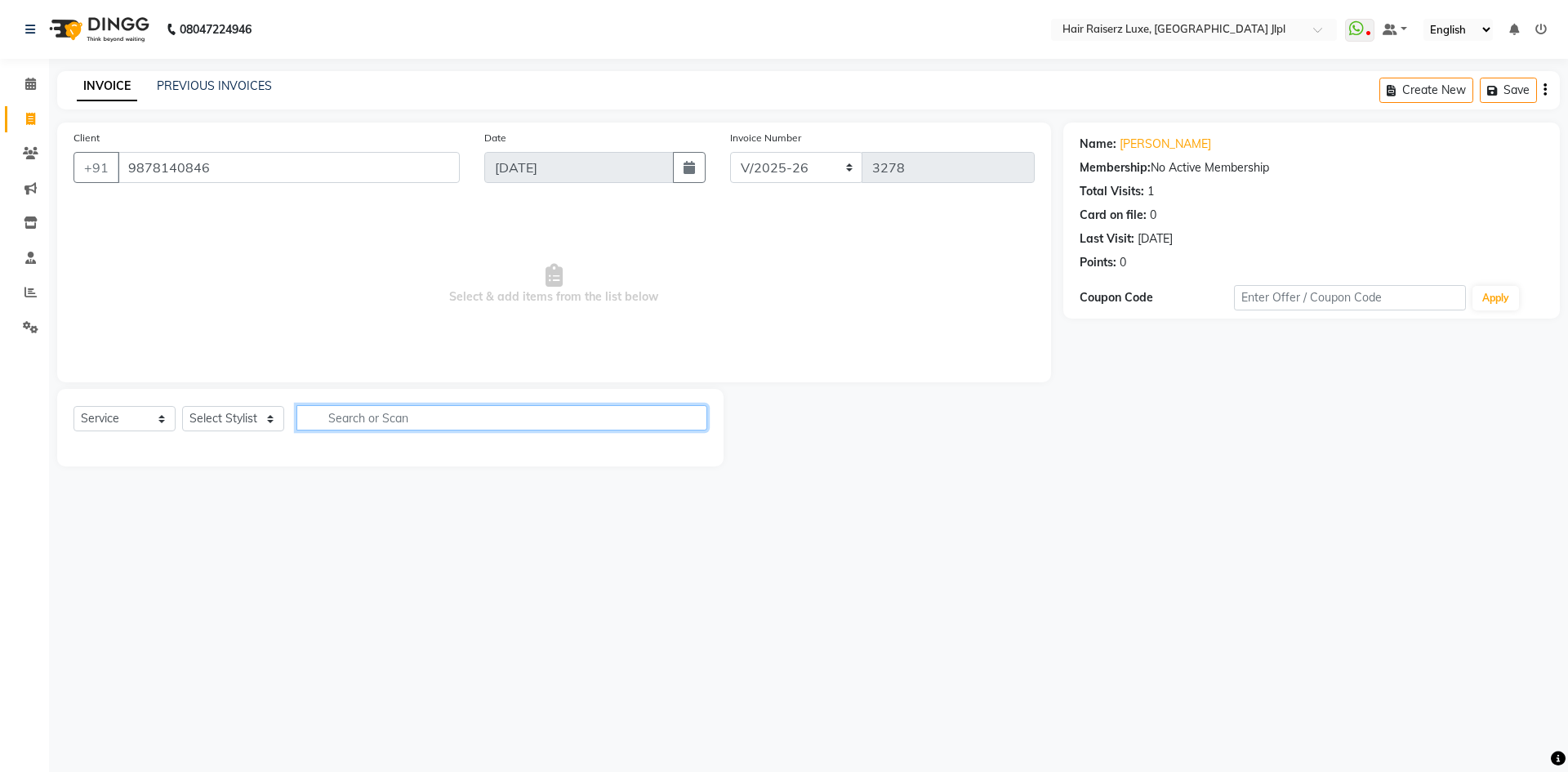
click at [355, 427] on input "text" at bounding box center [501, 418] width 411 height 26
click at [214, 415] on select "Select Stylist Abhishek Aftab Ajay Anand Bhoomika Bilal C&Gs Vogue Chhavi Duati…" at bounding box center [233, 419] width 102 height 26
select select "40513"
click at [214, 415] on select "Select Stylist Abhishek Aftab Ajay Anand Bhoomika Bilal C&Gs Vogue Chhavi Duati…" at bounding box center [233, 419] width 102 height 26
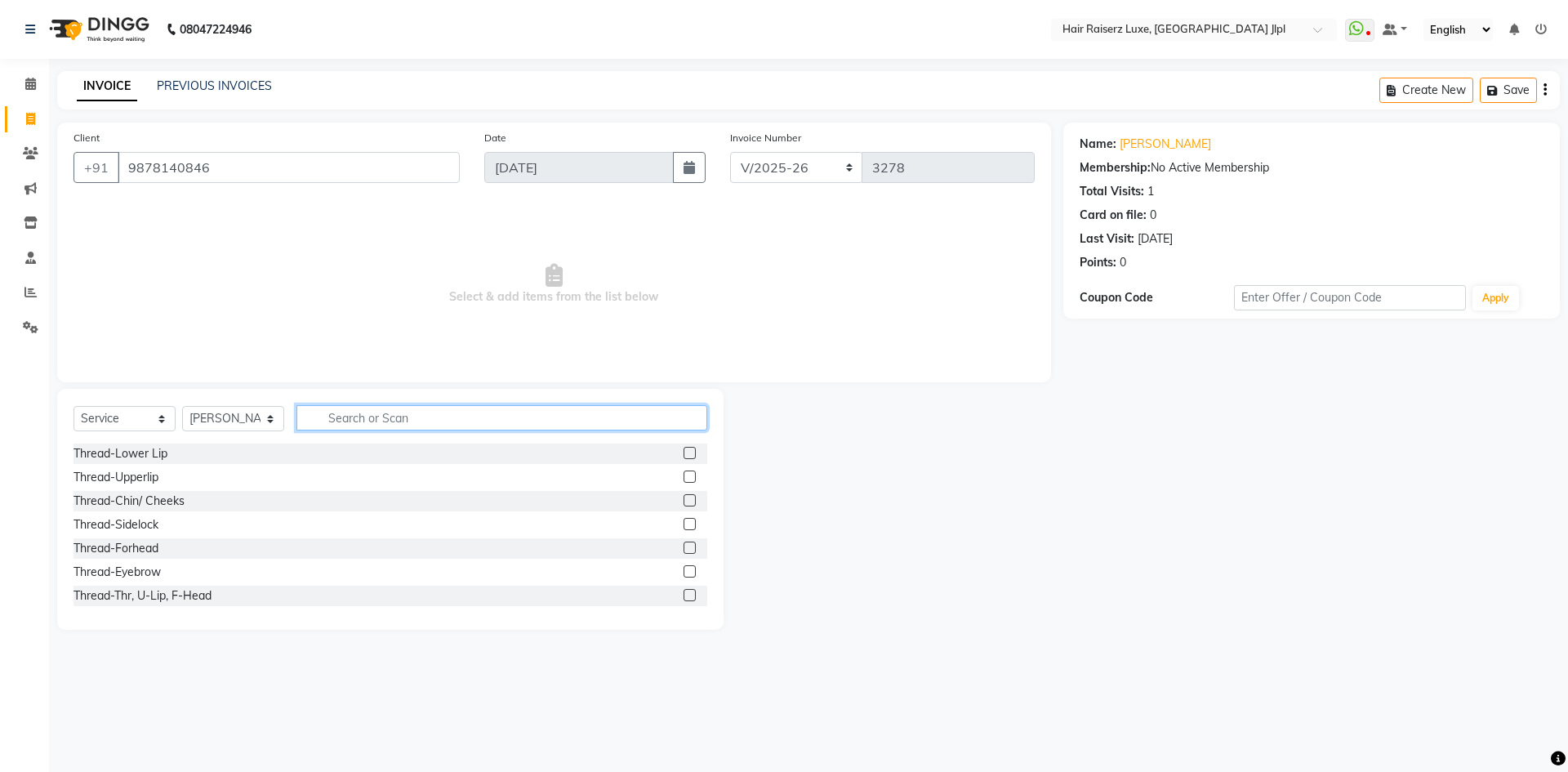
click at [361, 415] on input "text" at bounding box center [501, 418] width 411 height 26
type input "beard"
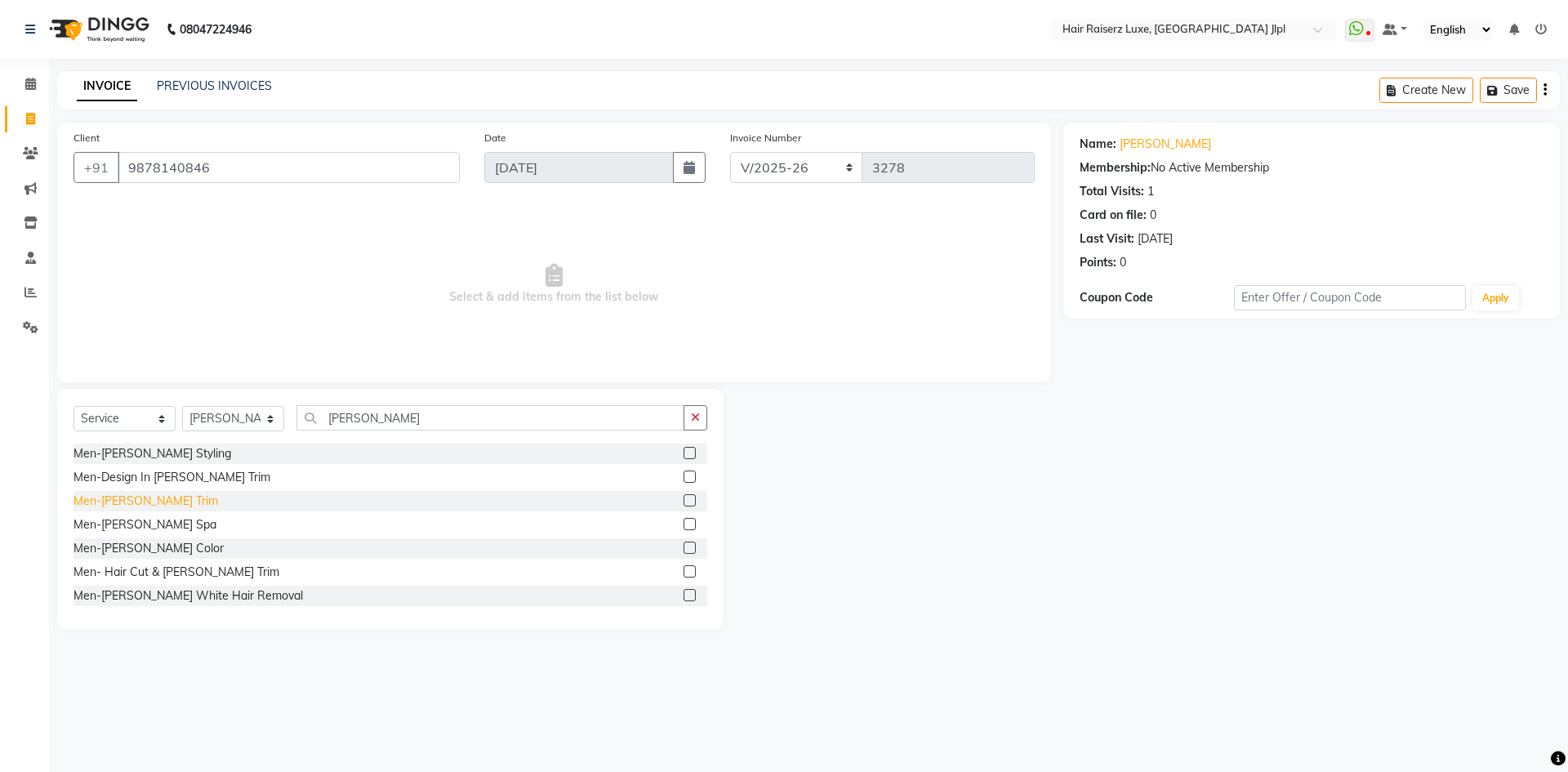
click at [148, 504] on div "Men-Beard Trim" at bounding box center [146, 501] width 145 height 17
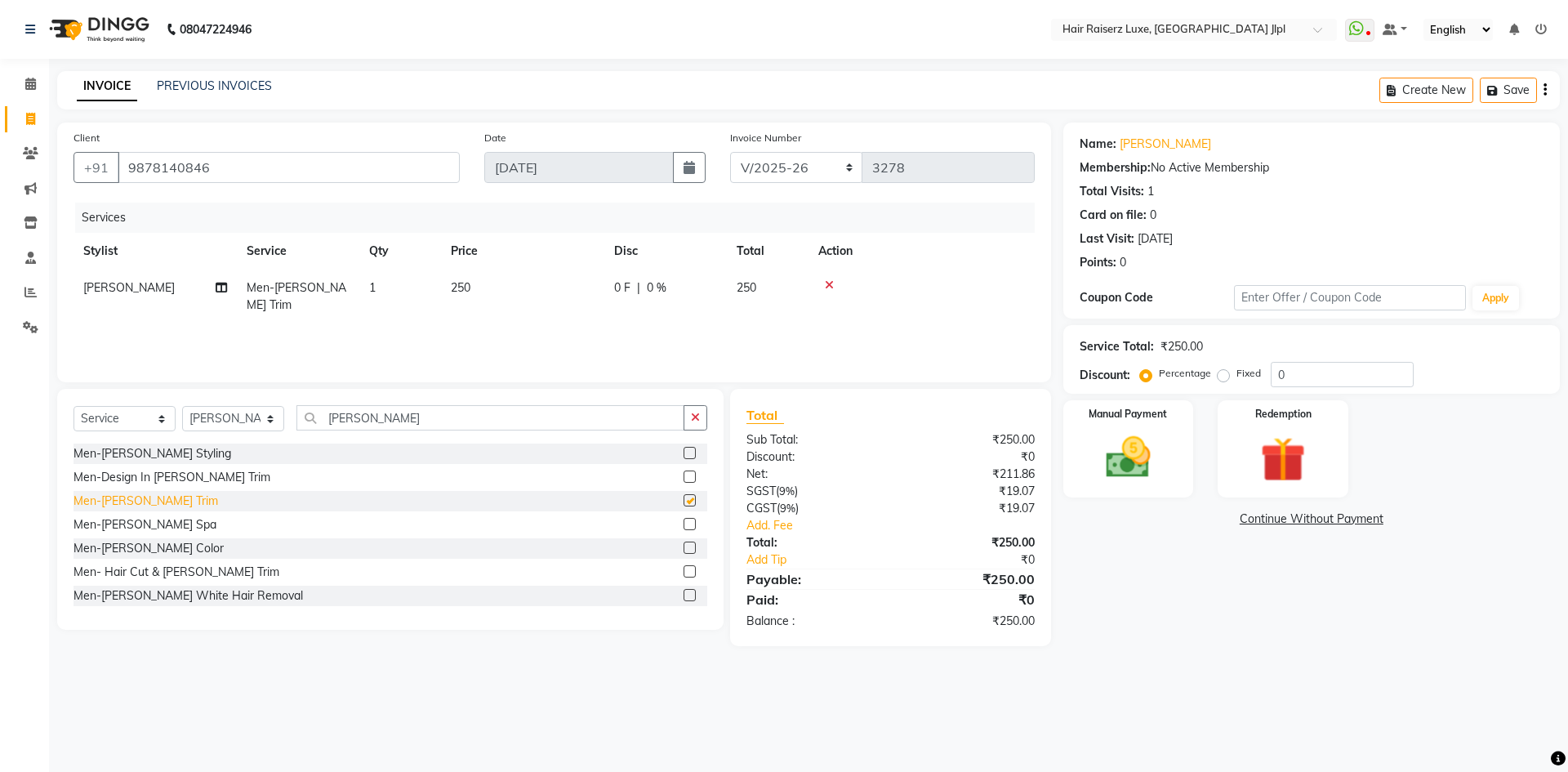
checkbox input "false"
click at [829, 175] on select "FF/2025-26 PreP/2025-26 BANK/2025-26 Paytm/2025-26 CASH/2025-26 V/2025-26" at bounding box center [795, 168] width 133 height 31
select select "8497"
click at [729, 152] on select "FF/2025-26 PreP/2025-26 BANK/2025-26 Paytm/2025-26 CASH/2025-26 V/2025-26" at bounding box center [795, 168] width 133 height 31
type input "0665"
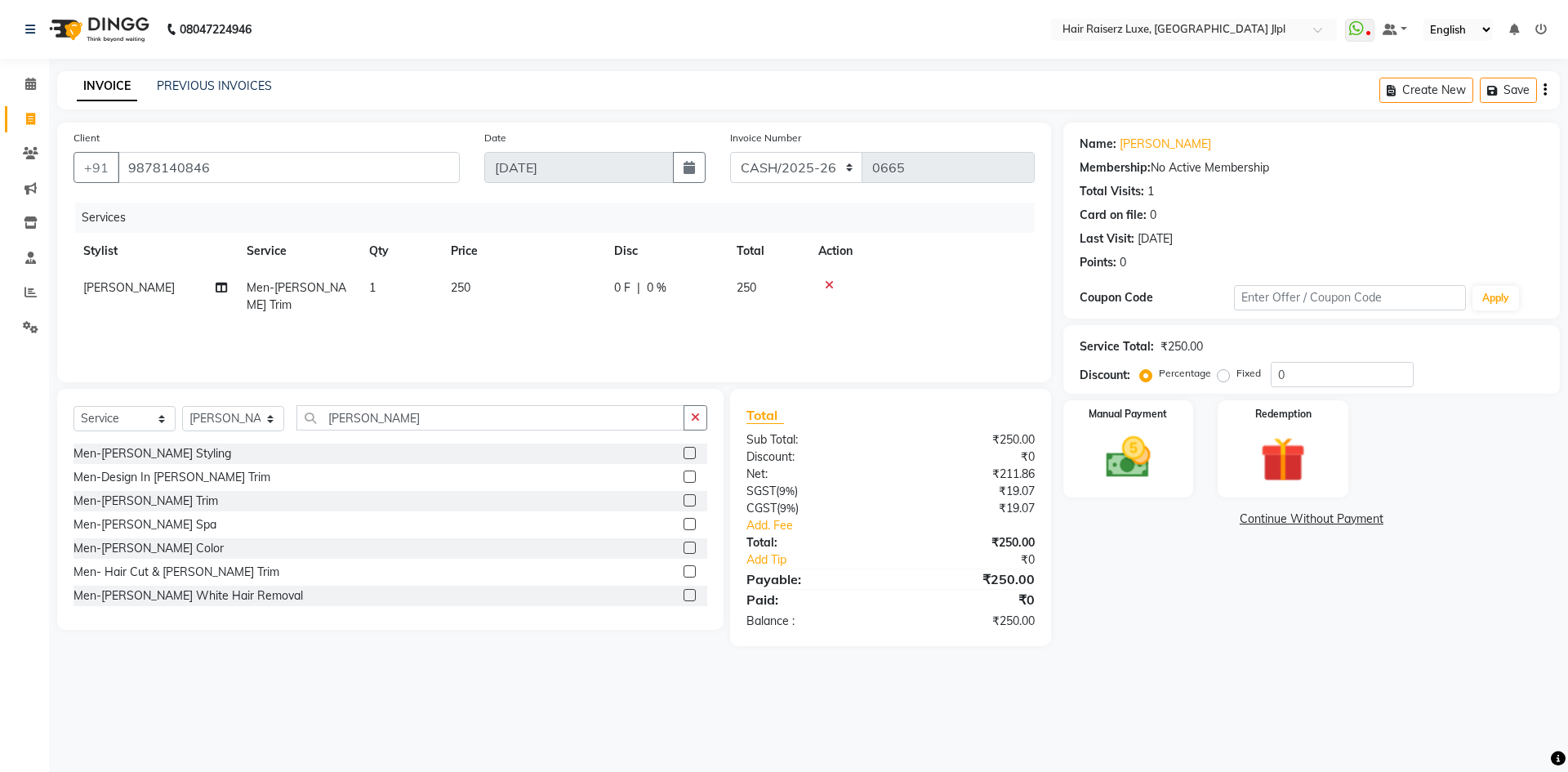
click at [1546, 91] on icon "button" at bounding box center [1545, 90] width 4 height 1
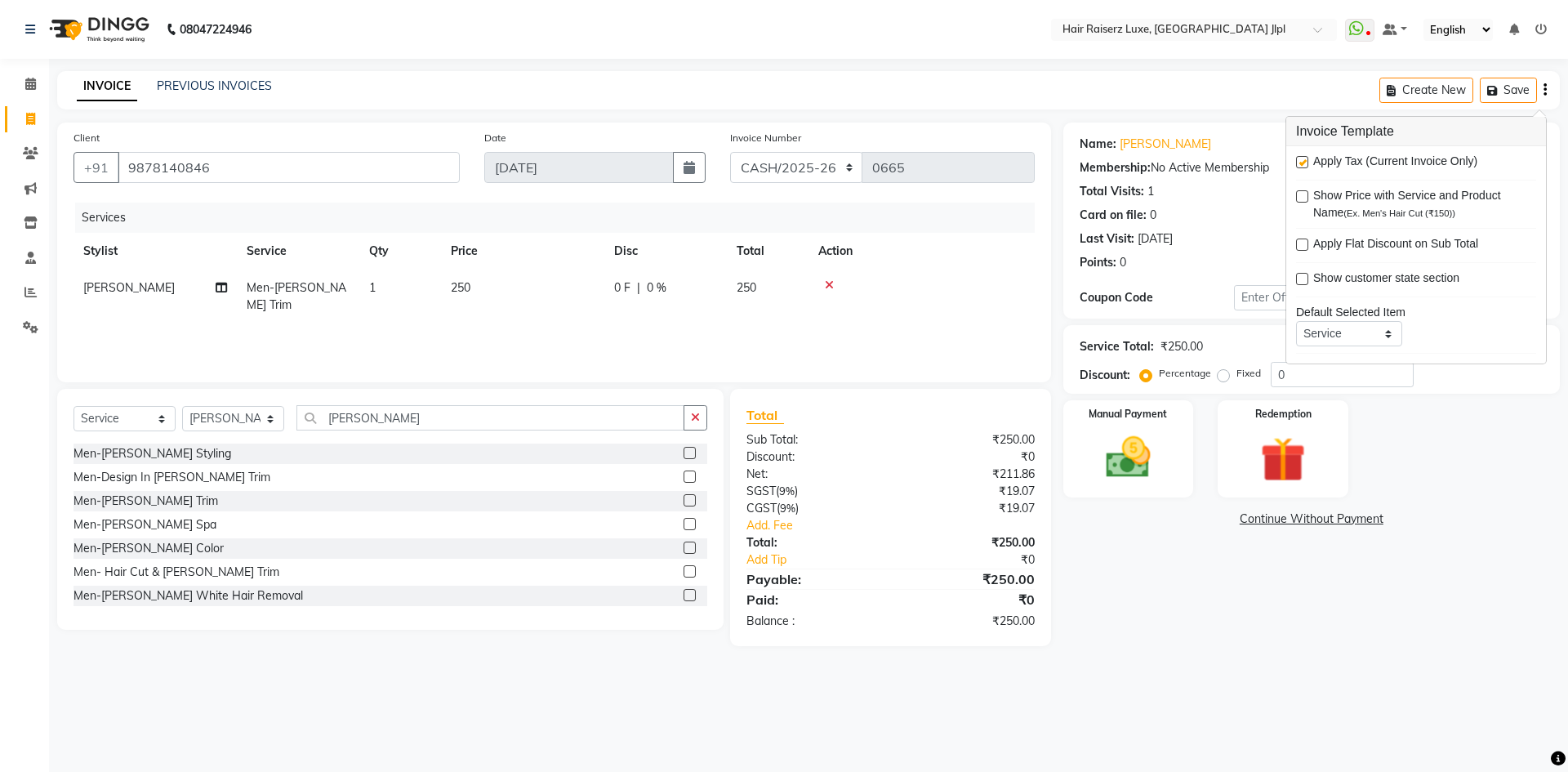
click at [1295, 169] on div "Apply Tax (Current Invoice Only) Show Price with Service and Product Name (Ex. …" at bounding box center [1415, 254] width 259 height 217
click at [1301, 162] on label at bounding box center [1301, 161] width 12 height 12
click at [1301, 162] on input "checkbox" at bounding box center [1301, 163] width 11 height 11
checkbox input "false"
click at [1138, 470] on img at bounding box center [1127, 458] width 76 height 54
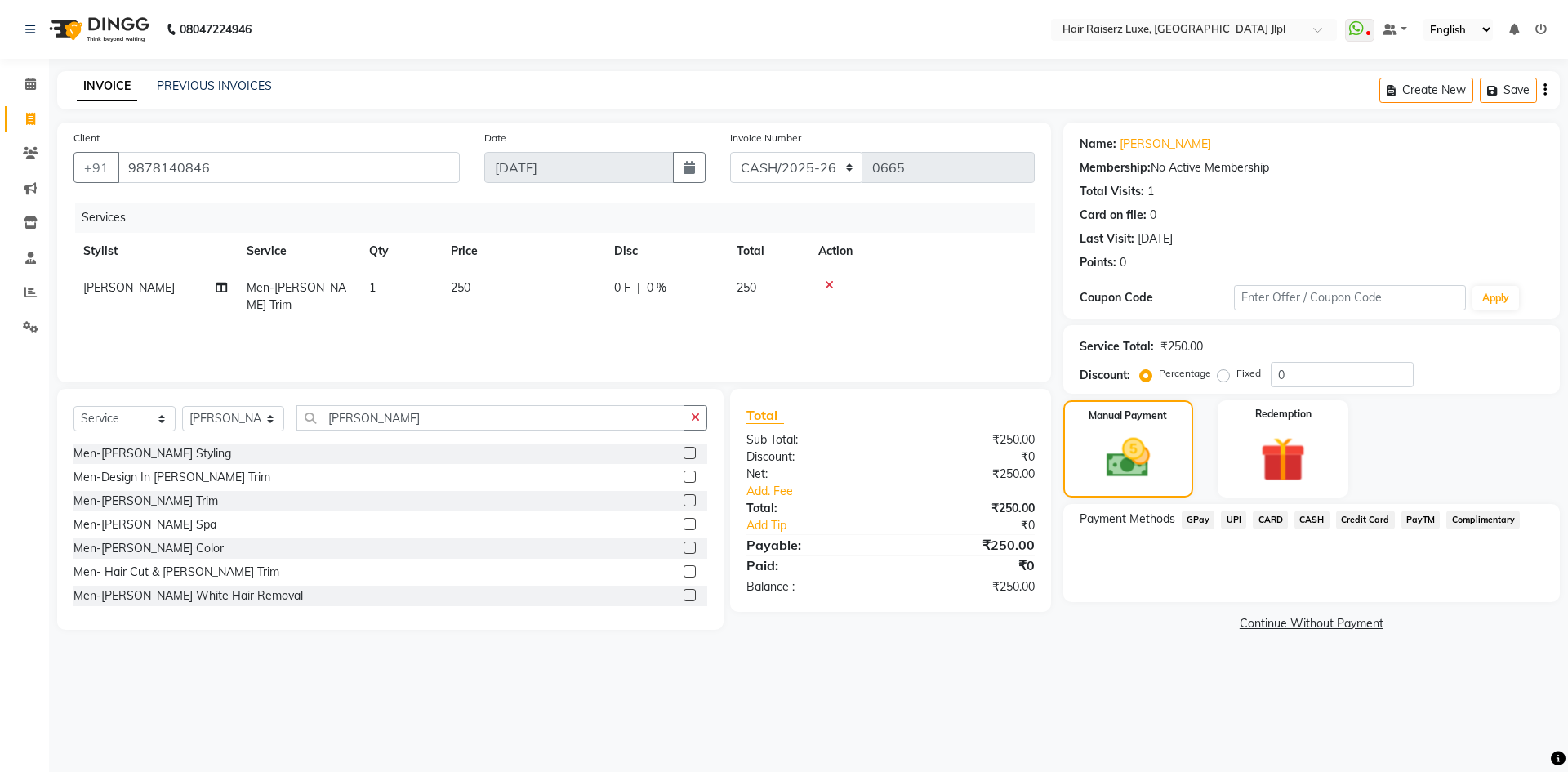
click at [1301, 524] on span "CASH" at bounding box center [1311, 520] width 35 height 18
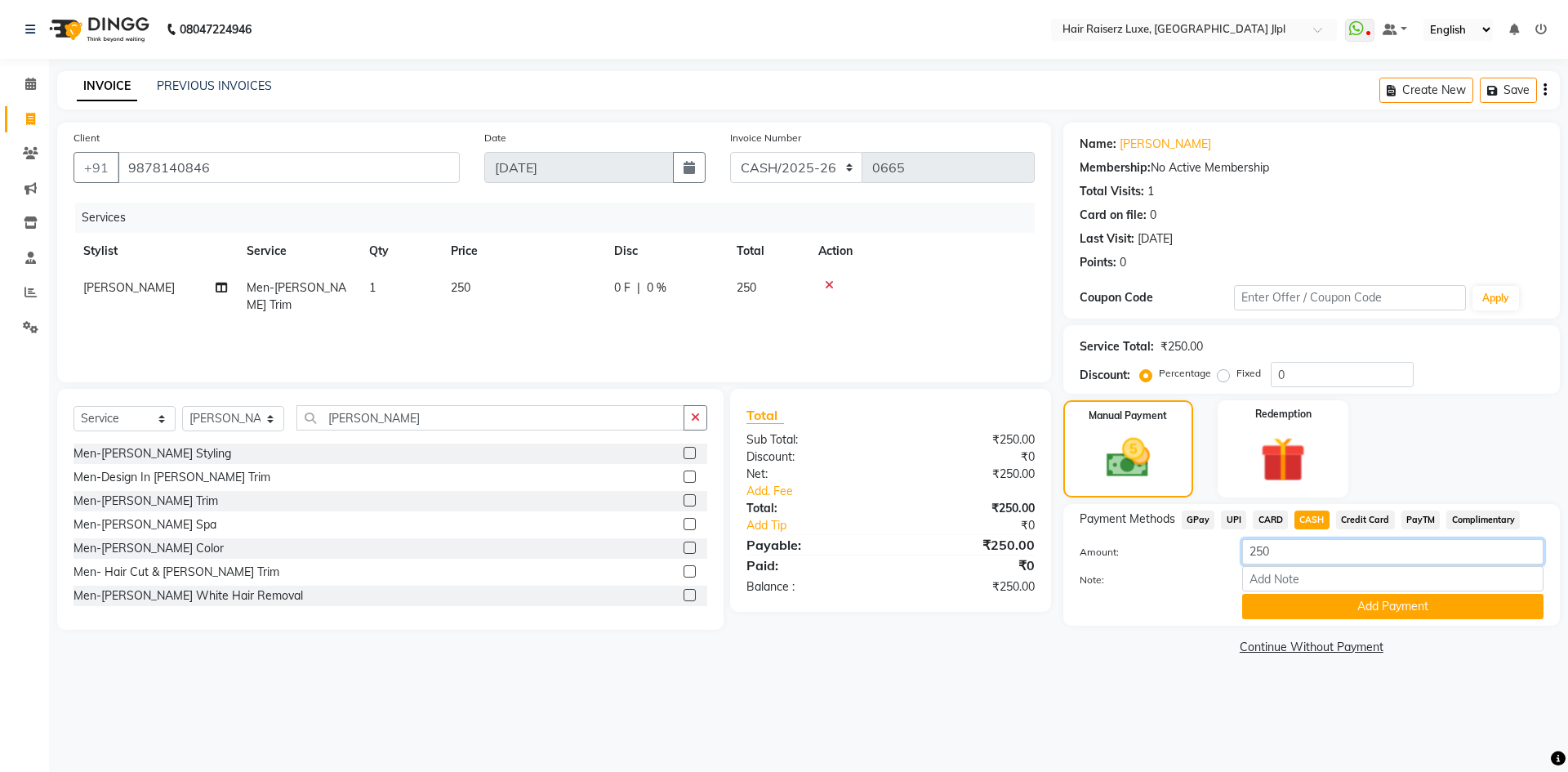
click at [1284, 547] on input "250" at bounding box center [1392, 552] width 302 height 26
type input "2"
type input "500"
click at [1311, 609] on button "Add Payment" at bounding box center [1392, 607] width 302 height 26
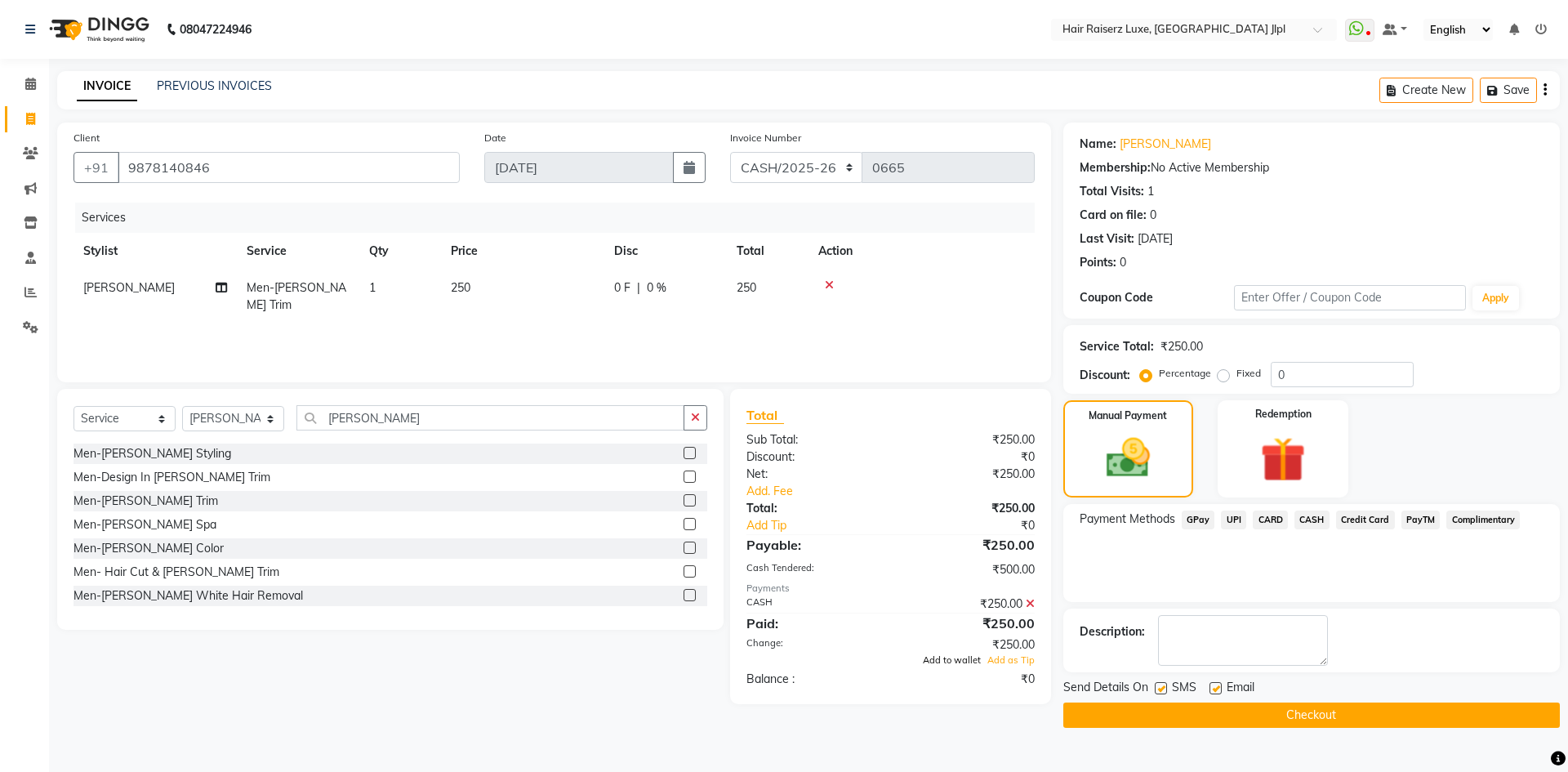
click at [962, 661] on span "Add to wallet" at bounding box center [951, 660] width 58 height 11
click at [1218, 690] on label at bounding box center [1214, 688] width 12 height 12
click at [1218, 690] on input "checkbox" at bounding box center [1214, 689] width 11 height 11
checkbox input "false"
click at [1231, 736] on main "INVOICE PREVIOUS INVOICES Create New Save Client +91 9878140846 Date 04-09-2025…" at bounding box center [807, 412] width 1519 height 681
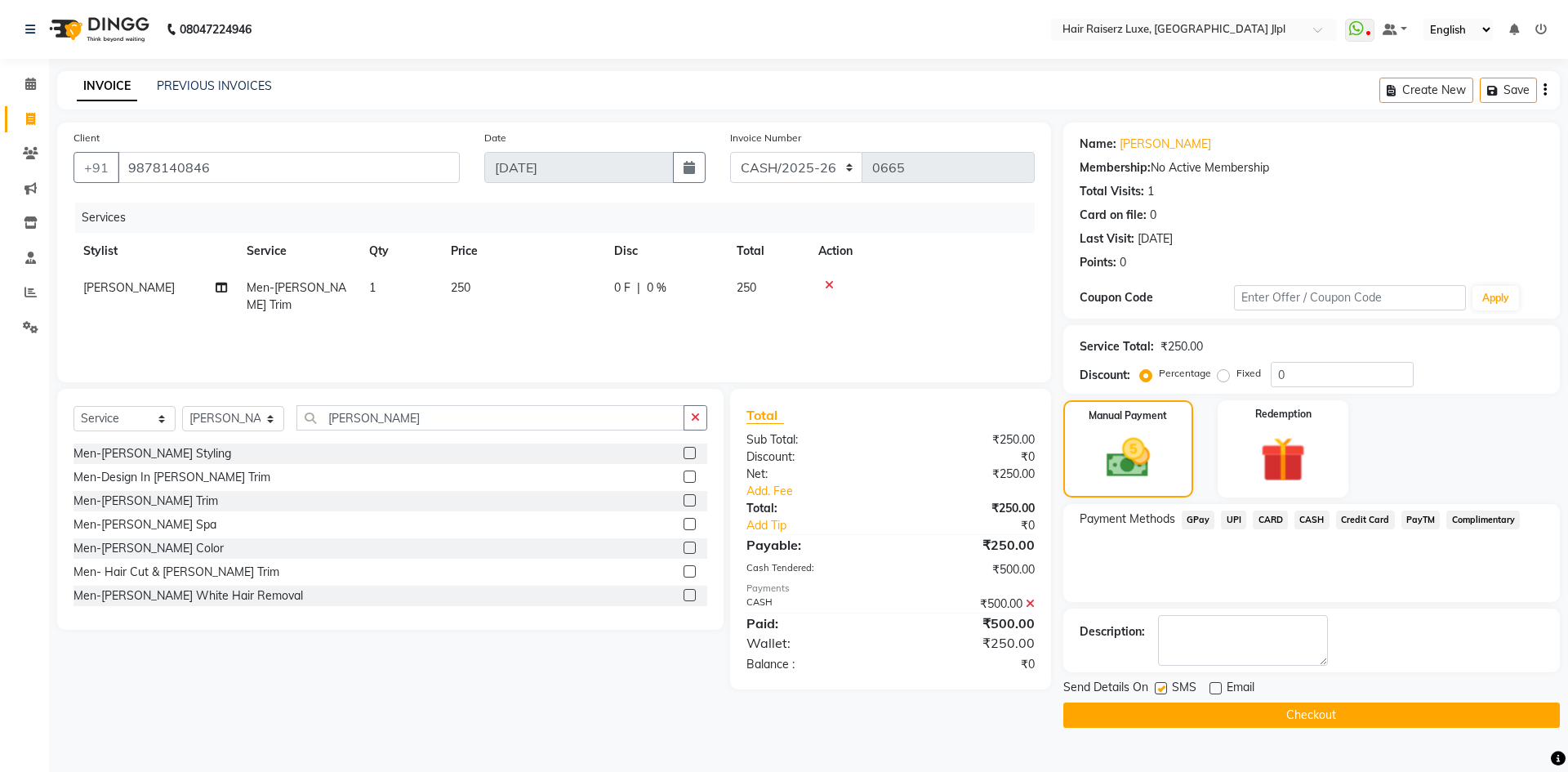
click at [1229, 716] on button "Checkout" at bounding box center [1311, 715] width 497 height 26
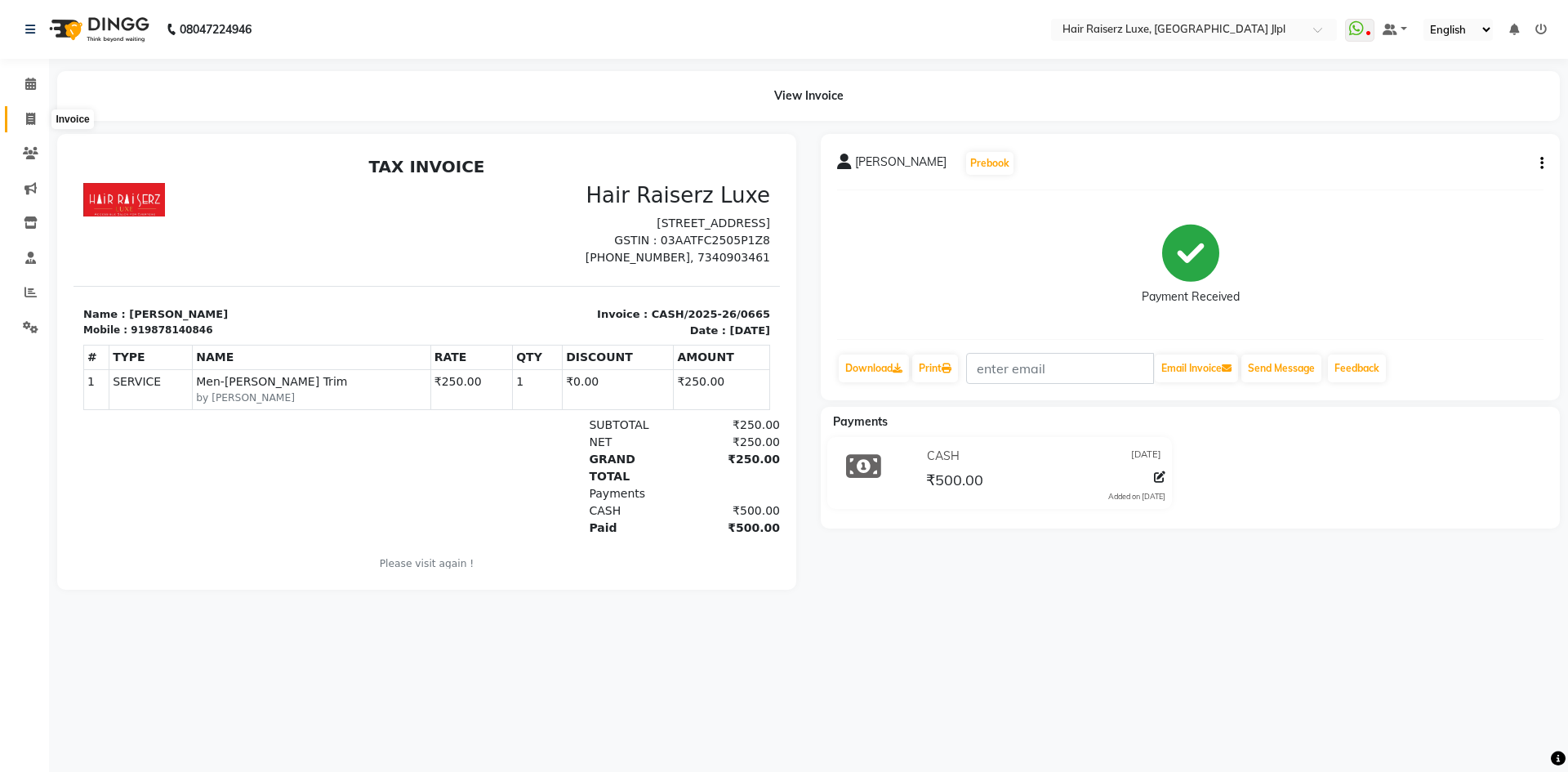
click at [34, 124] on icon at bounding box center [31, 118] width 9 height 12
select select "service"
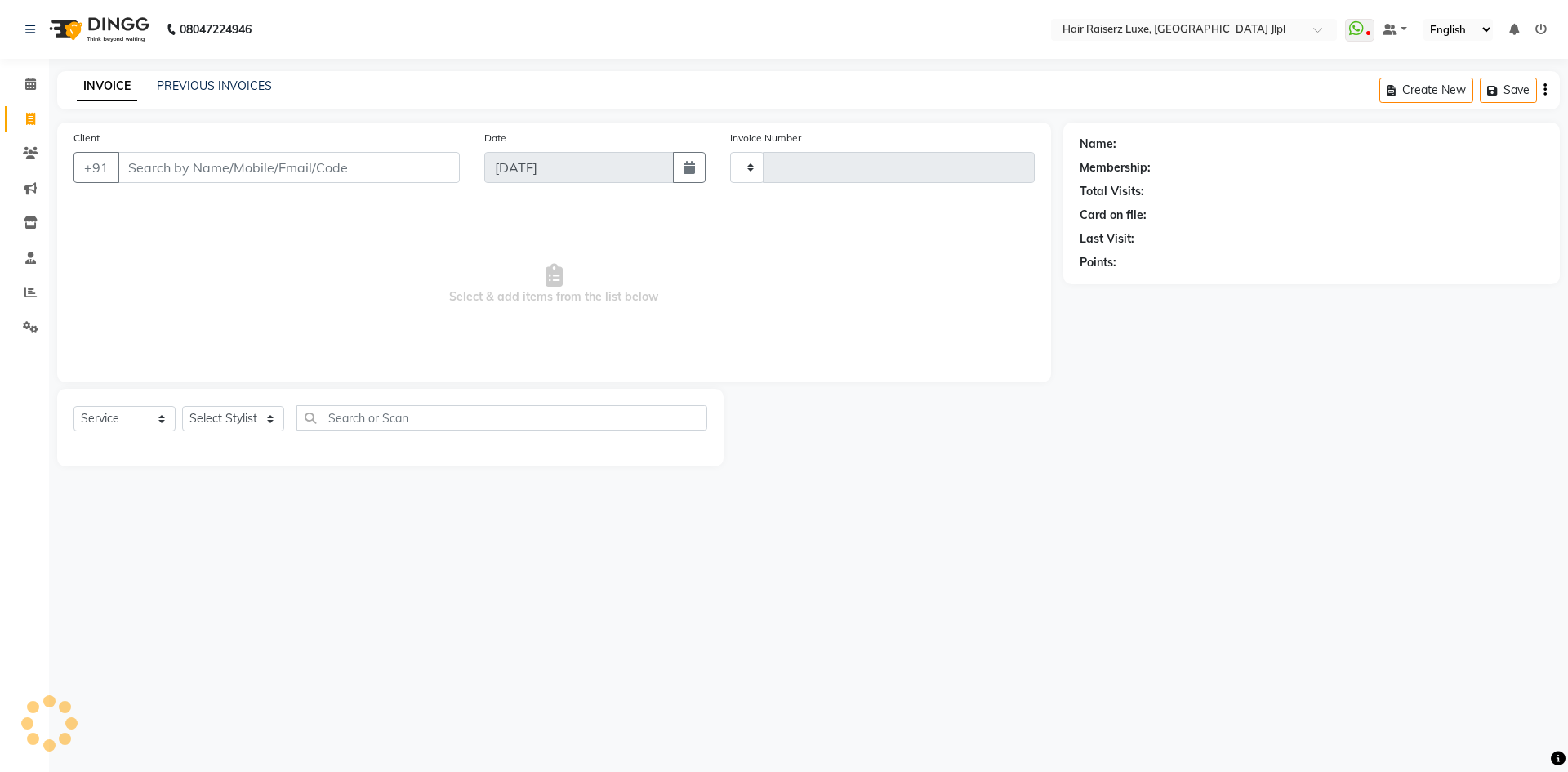
type input "3278"
select select "5409"
type input "8"
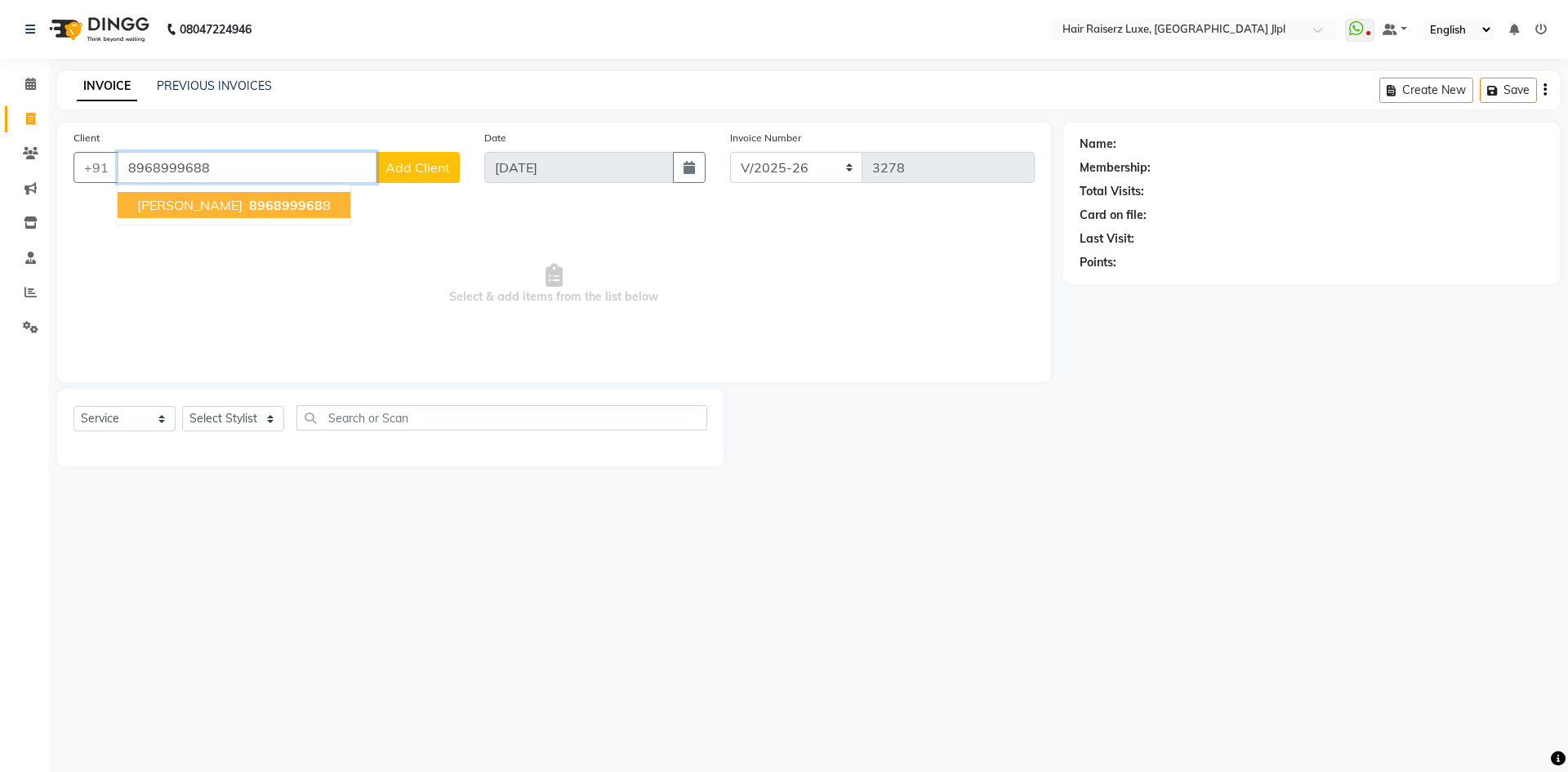
type input "8968999688"
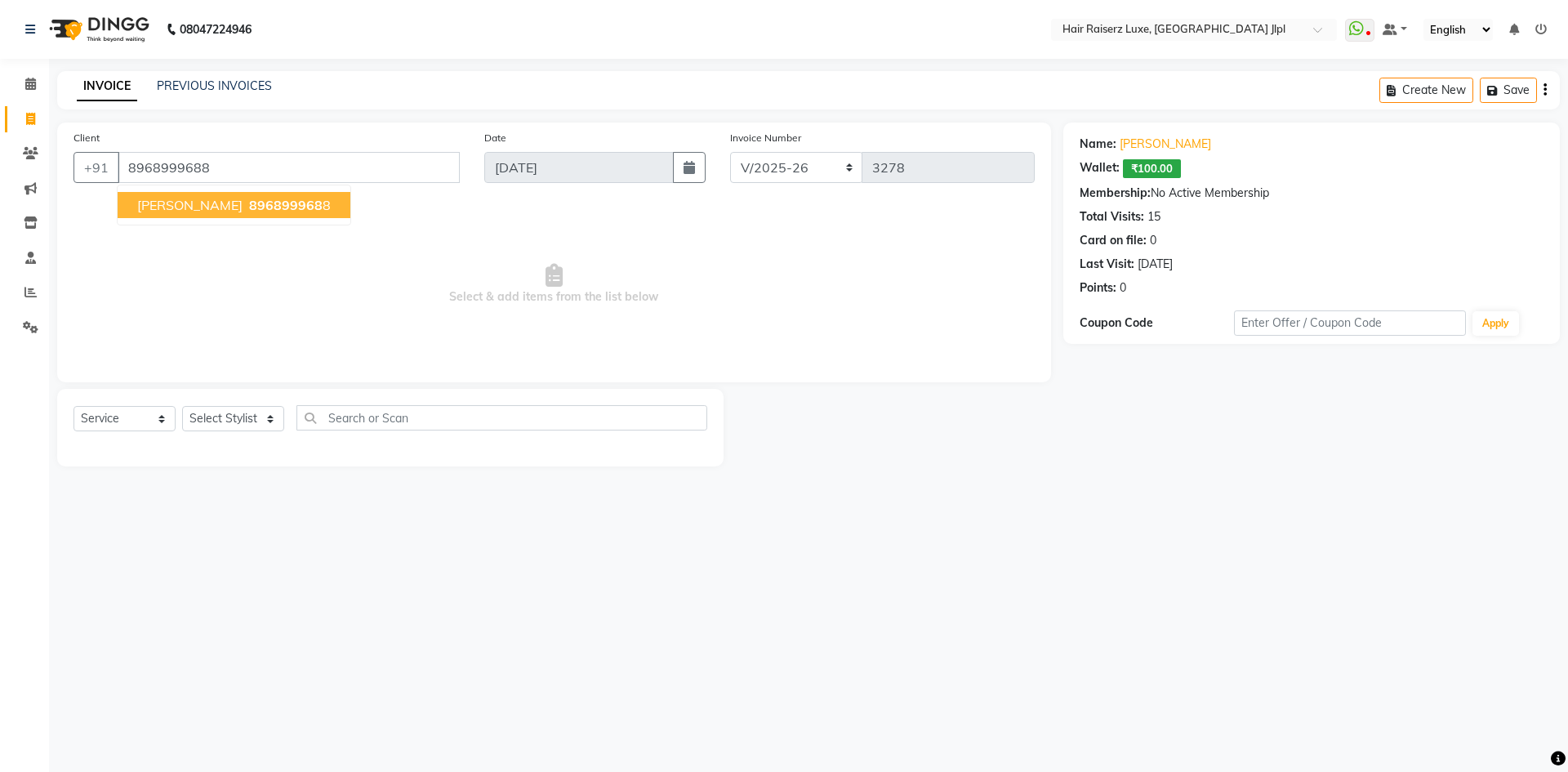
click at [291, 209] on span "896899968" at bounding box center [286, 205] width 73 height 17
click at [214, 414] on select "Select Stylist Abhishek Aftab Ajay Anand Bhoomika Bilal C&Gs Vogue Chhavi Duati…" at bounding box center [233, 419] width 102 height 26
select select "37832"
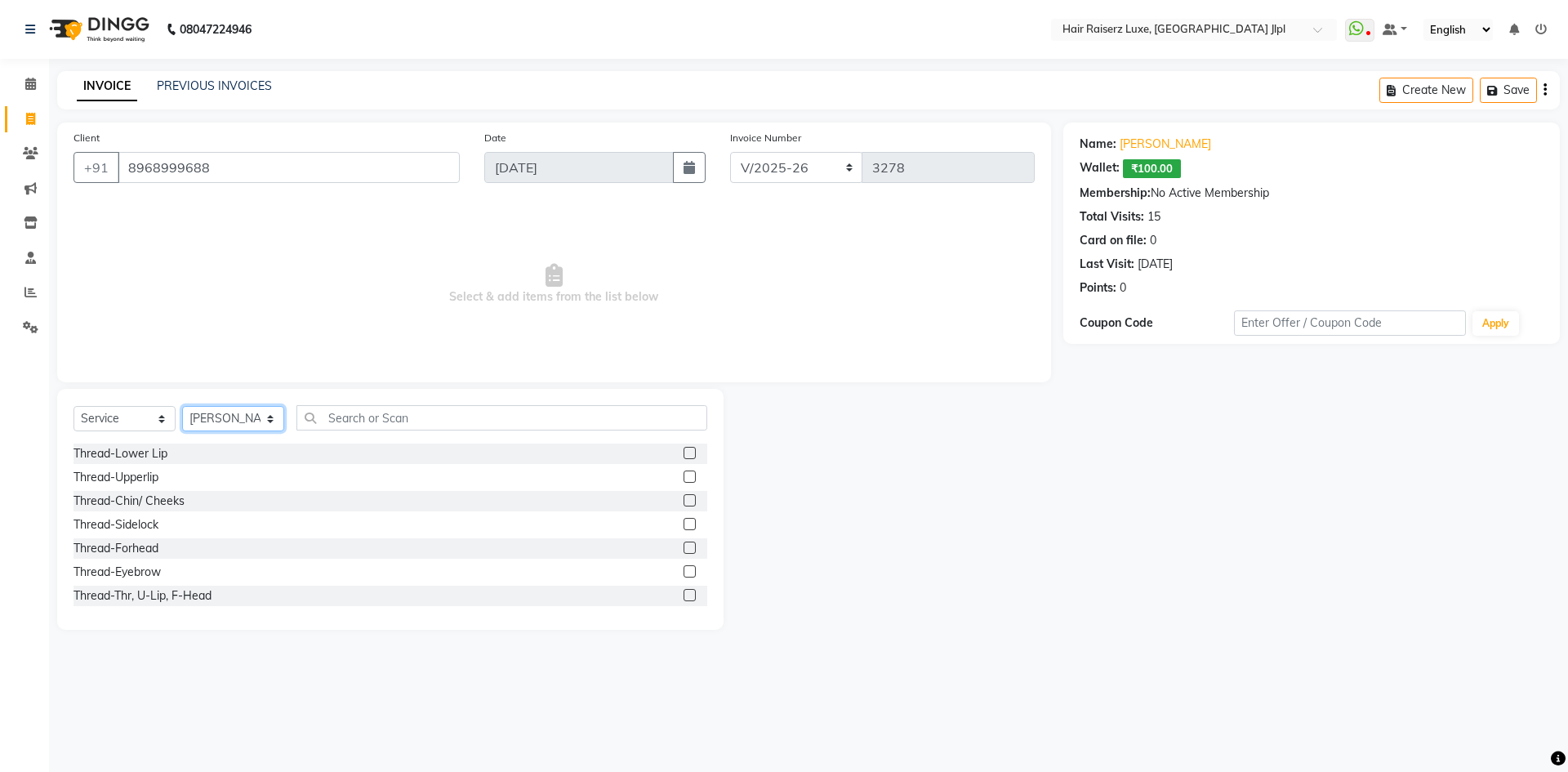
click at [214, 415] on select "Select Stylist Abhishek Aftab Ajay Anand Bhoomika Bilal C&Gs Vogue Chhavi Duati…" at bounding box center [233, 419] width 102 height 26
click at [353, 424] on input "text" at bounding box center [501, 418] width 411 height 26
click at [183, 602] on div "Thread-Thr, U-Lip, F-Head" at bounding box center [142, 596] width 138 height 17
checkbox input "false"
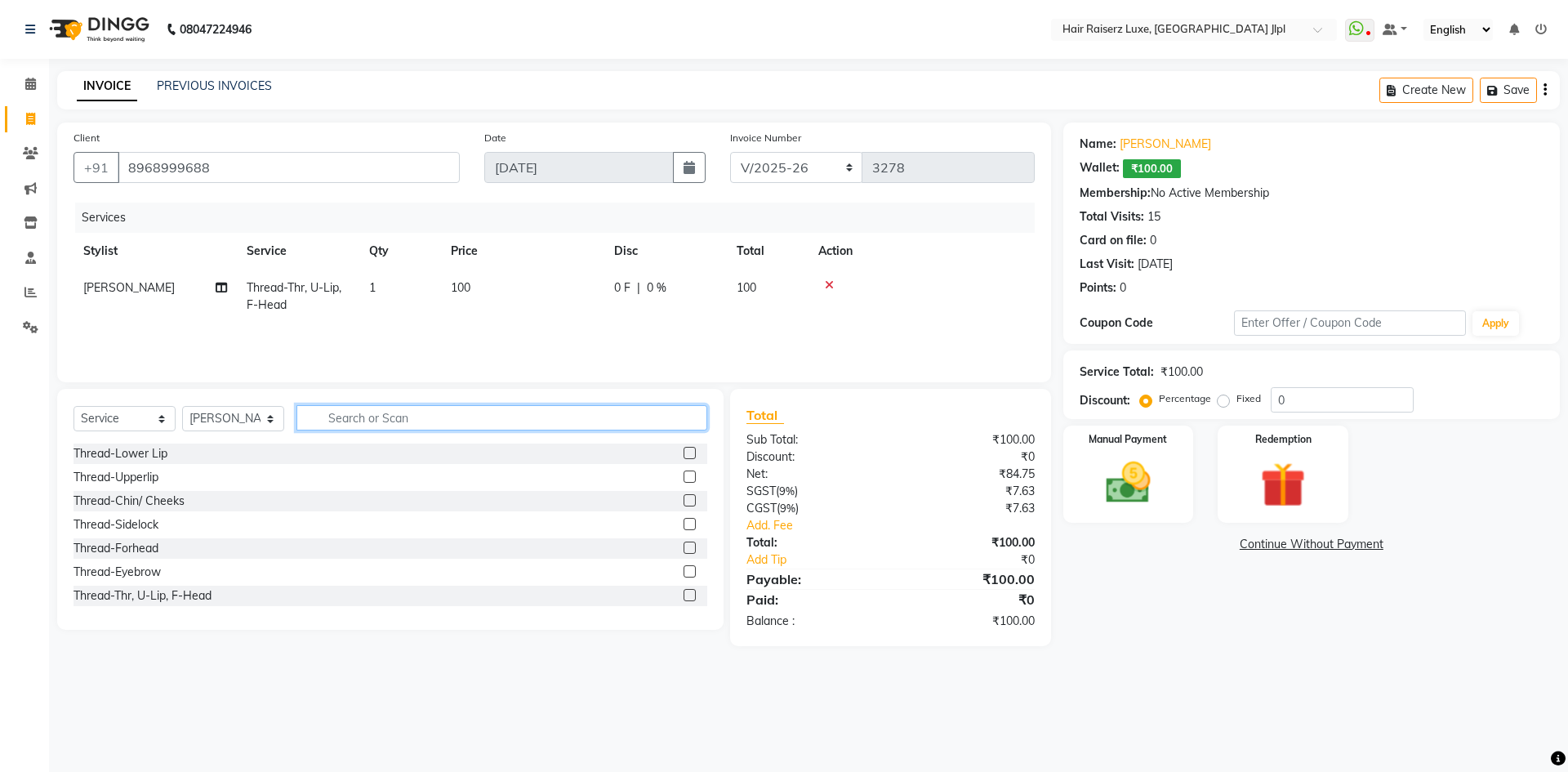
click at [399, 419] on input "text" at bounding box center [501, 418] width 411 height 26
type input "under"
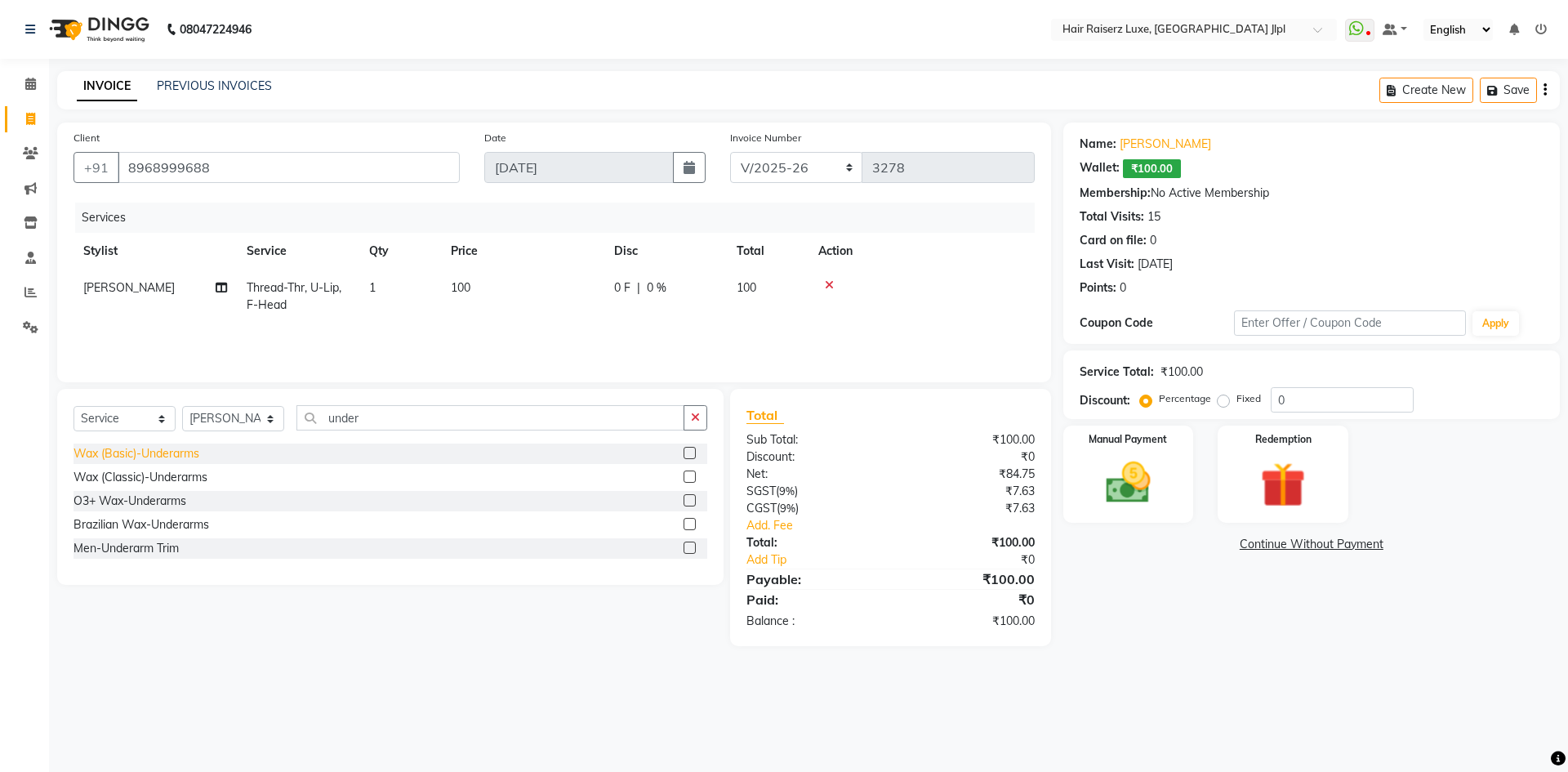
click at [110, 457] on div "Wax (Basic)-Underarms" at bounding box center [136, 454] width 126 height 17
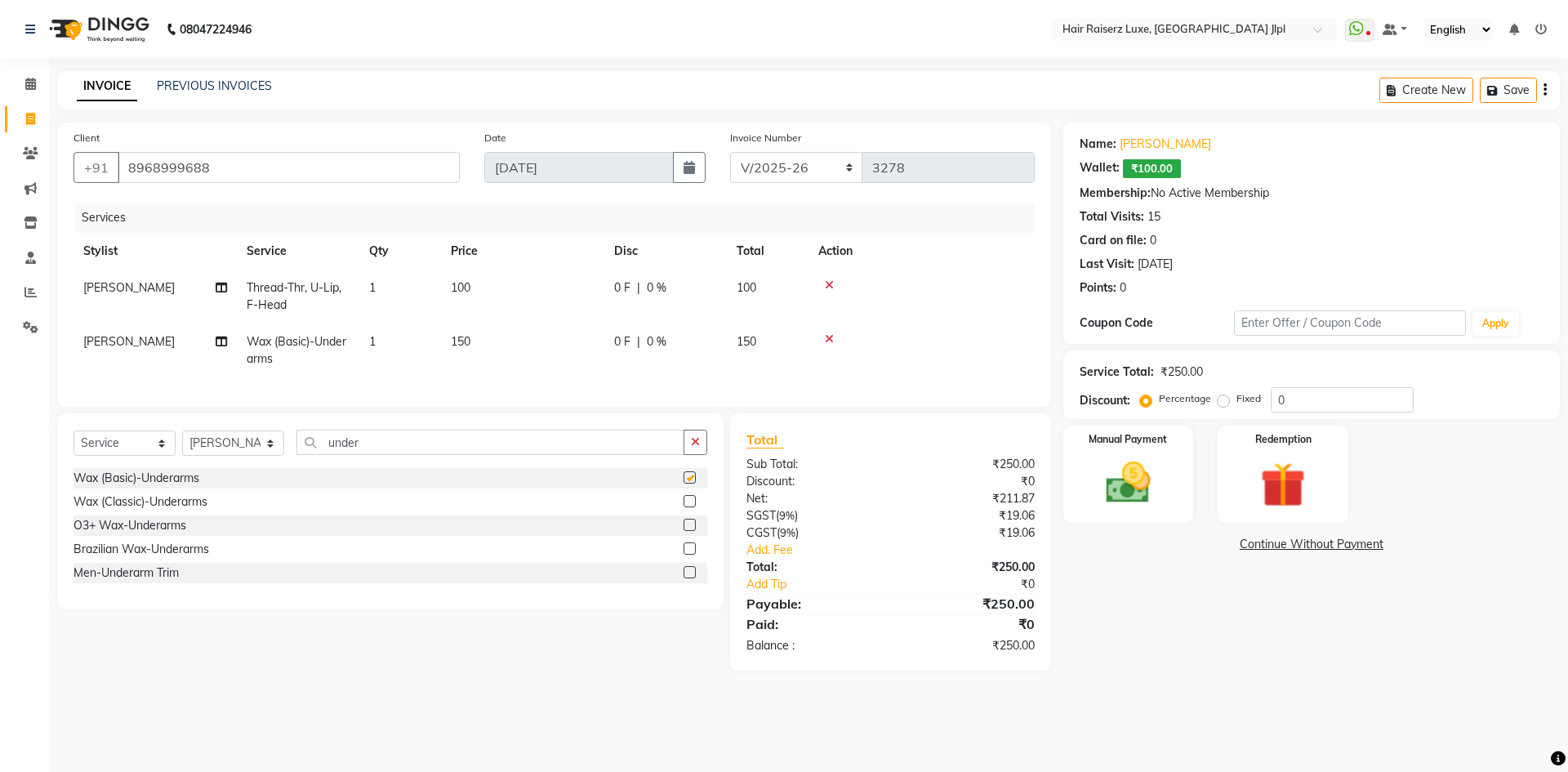
checkbox input "false"
click at [764, 173] on select "FF/2025-26 PreP/2025-26 BANK/2025-26 Paytm/2025-26 CASH/2025-26 V/2025-26" at bounding box center [795, 168] width 133 height 31
select select "8497"
click at [729, 152] on select "FF/2025-26 PreP/2025-26 BANK/2025-26 Paytm/2025-26 CASH/2025-26 V/2025-26" at bounding box center [795, 168] width 133 height 31
type input "0666"
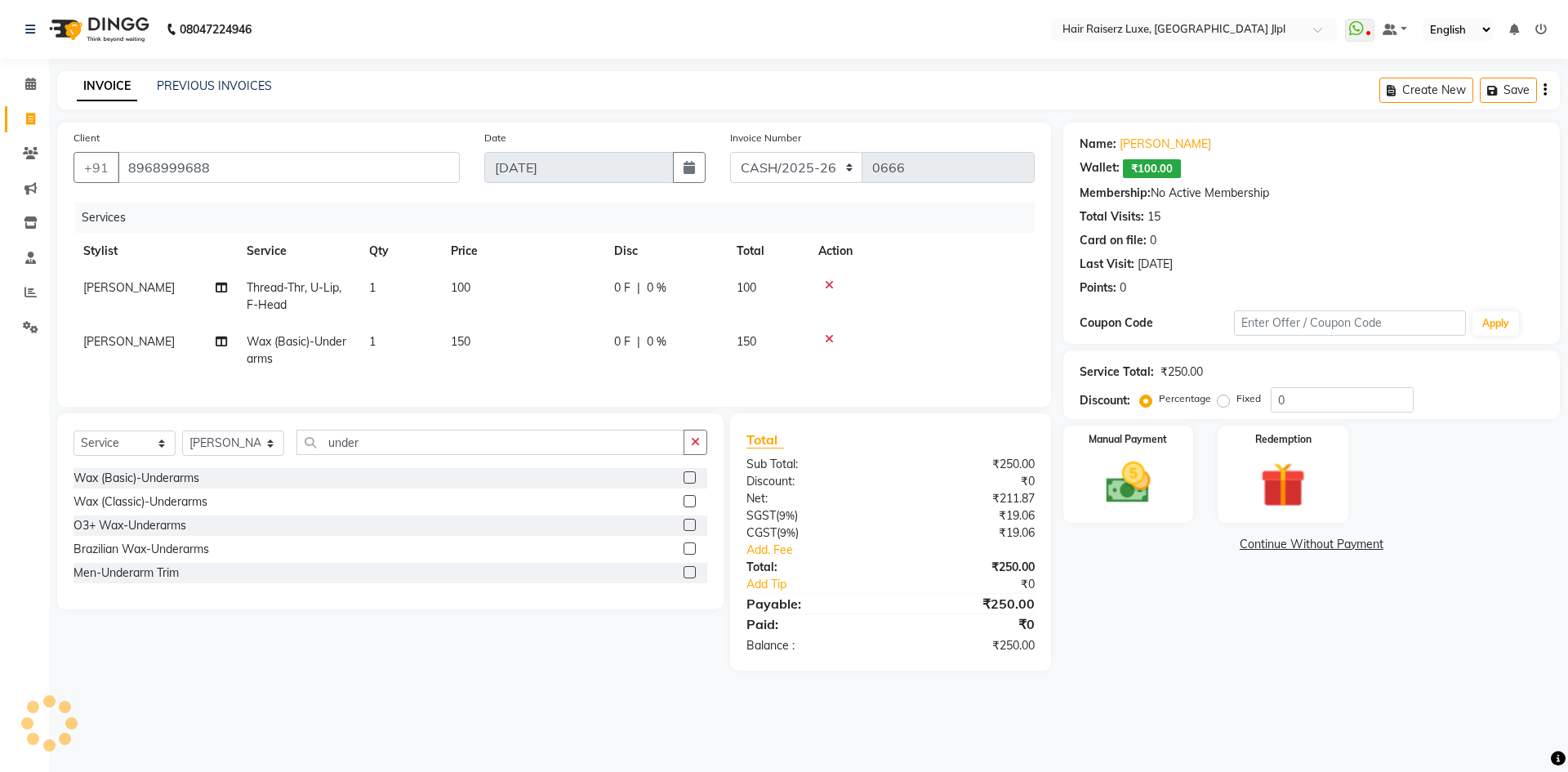
click at [1542, 85] on div "Create New Save" at bounding box center [1469, 91] width 181 height 39
click at [1544, 90] on icon "button" at bounding box center [1545, 90] width 4 height 1
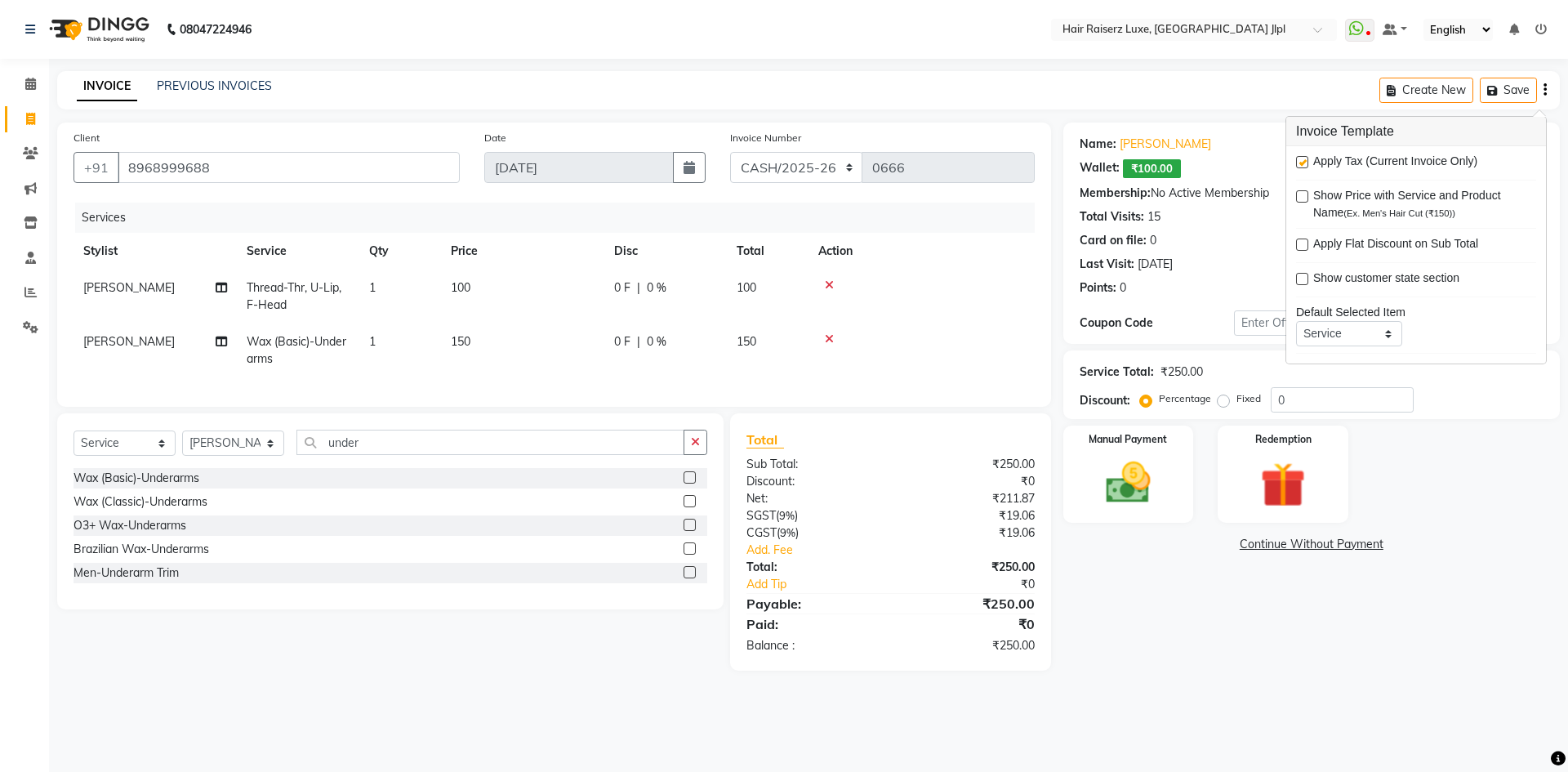
click at [1306, 161] on label at bounding box center [1301, 161] width 12 height 12
click at [1306, 161] on input "checkbox" at bounding box center [1301, 163] width 11 height 11
checkbox input "false"
click at [1155, 475] on img at bounding box center [1127, 482] width 76 height 54
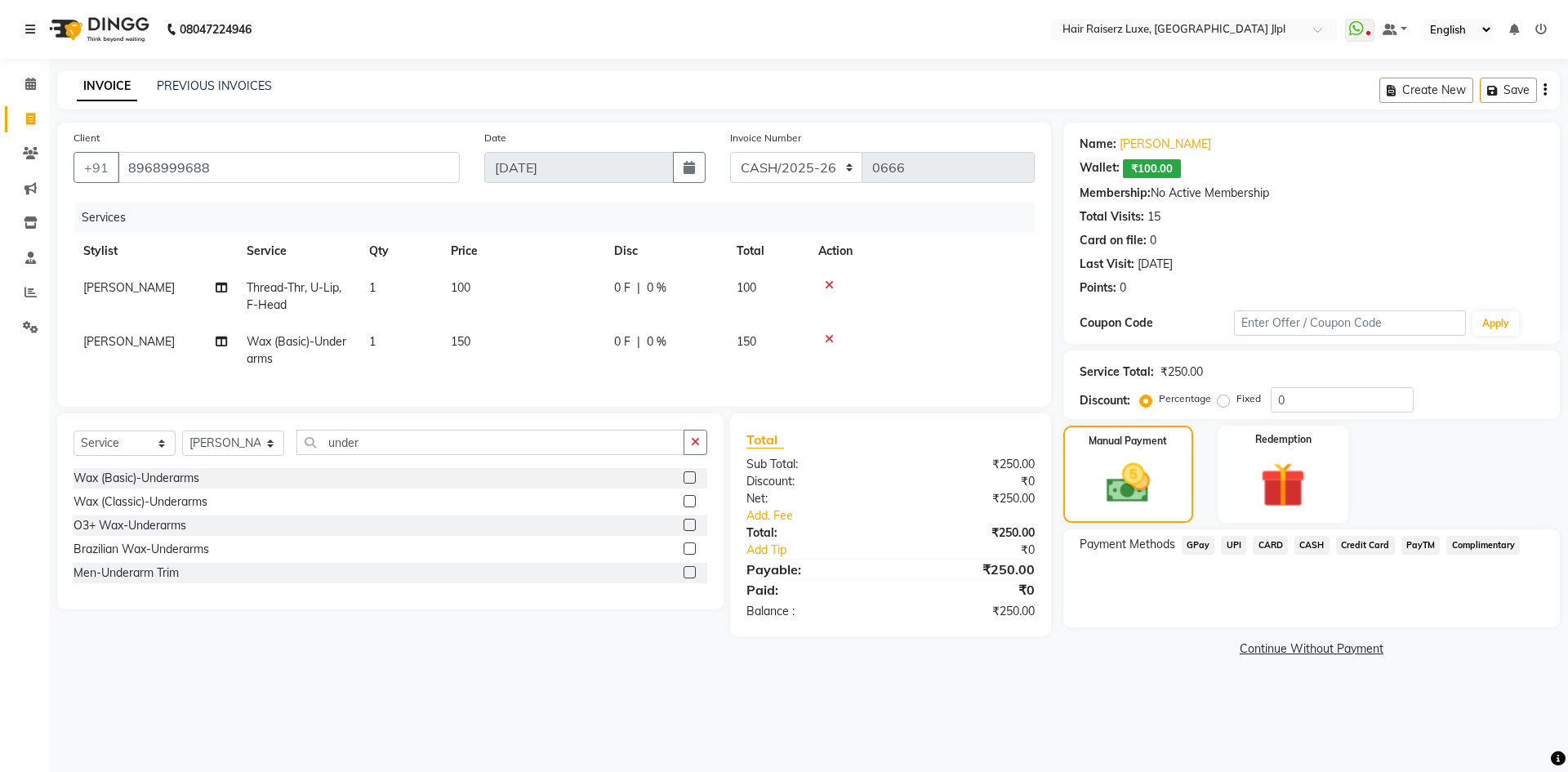
click at [1304, 546] on span "CASH" at bounding box center [1311, 545] width 35 height 18
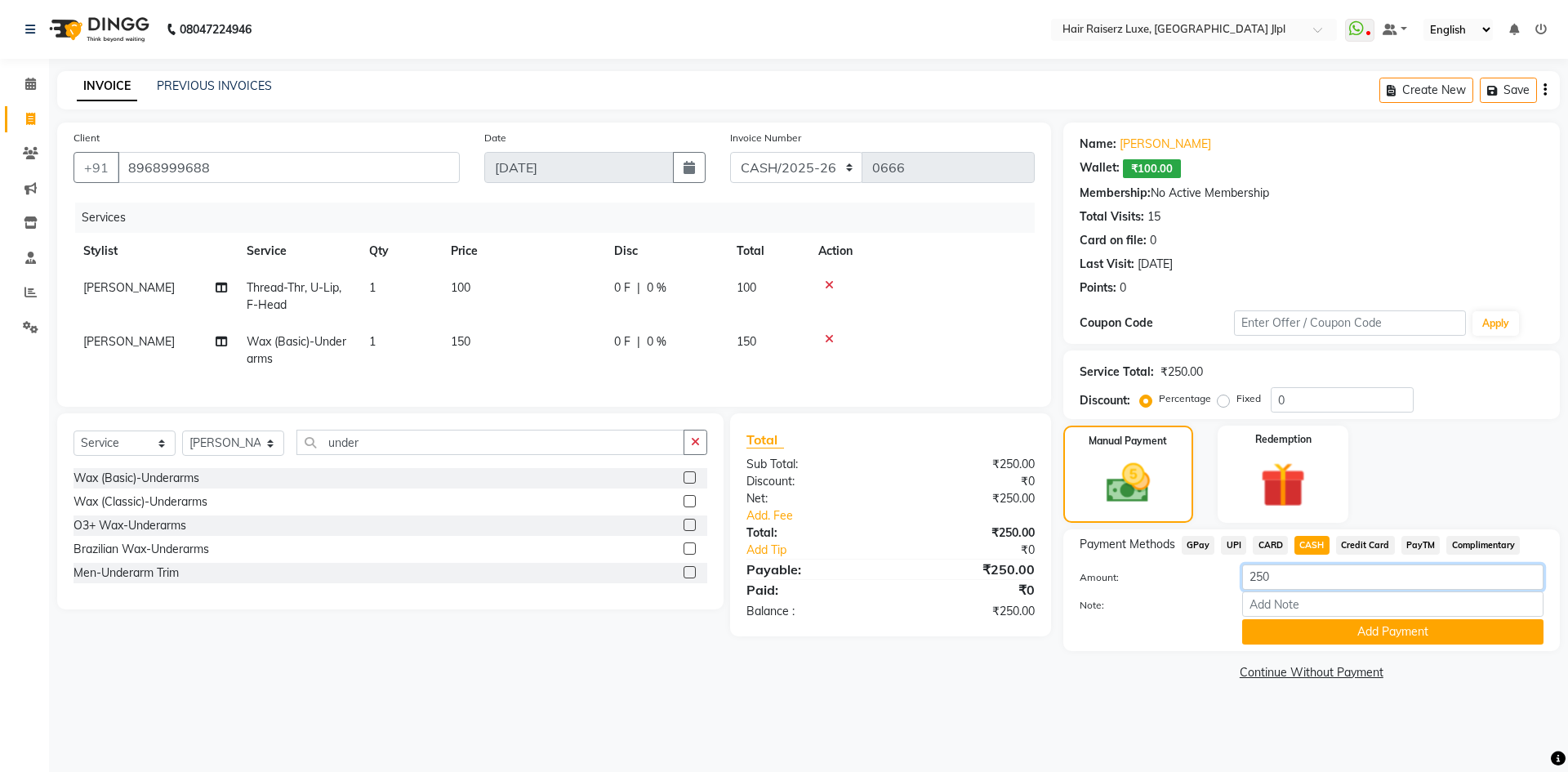
click at [1299, 576] on input "250" at bounding box center [1392, 578] width 302 height 26
type input "2"
type input "300"
click at [1330, 627] on button "Add Payment" at bounding box center [1392, 632] width 302 height 26
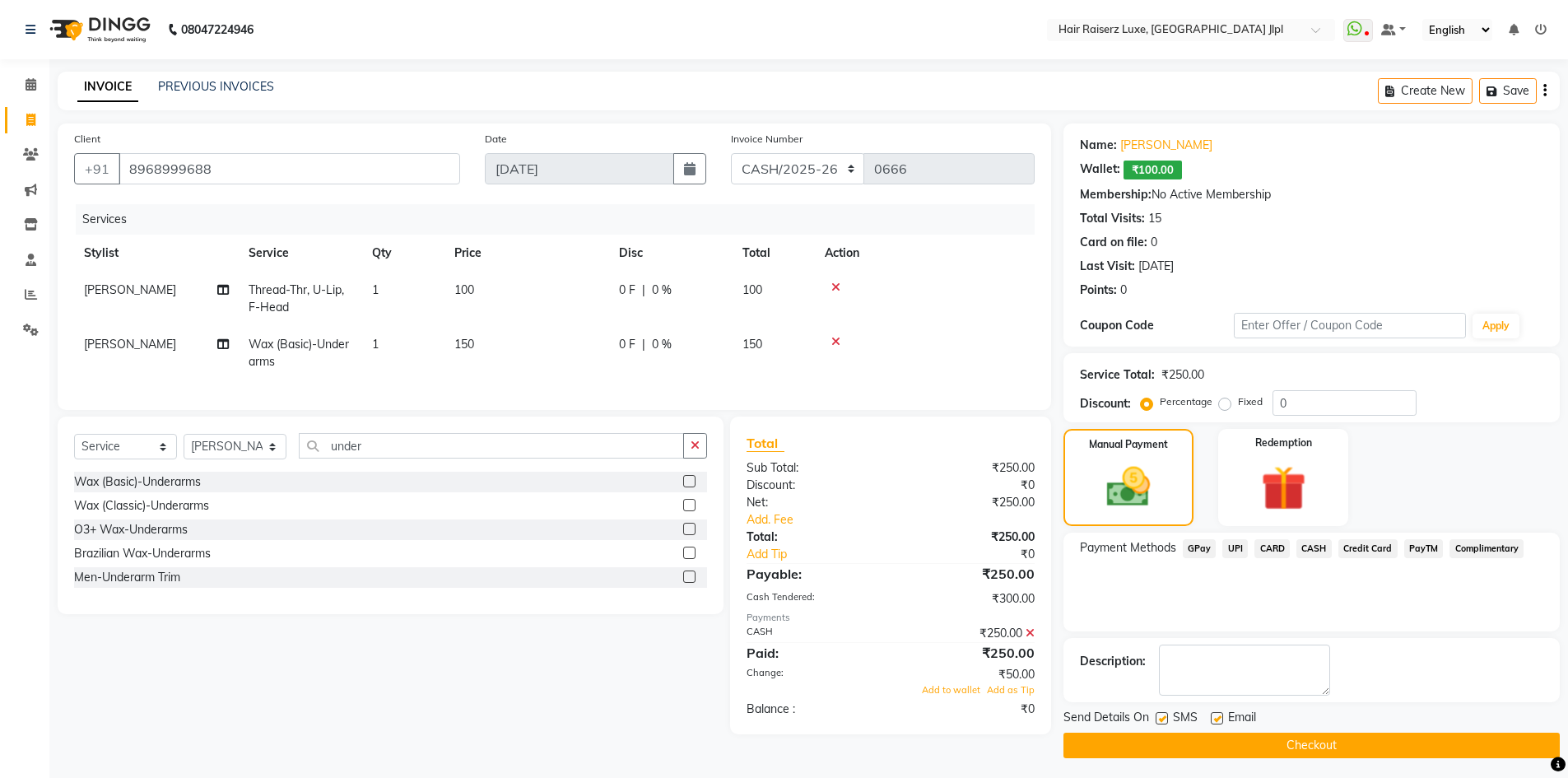
click at [940, 698] on div "Add to wallet Add as Tip" at bounding box center [891, 689] width 312 height 14
click at [946, 696] on span "Add to wallet" at bounding box center [951, 689] width 58 height 11
click at [1211, 716] on label at bounding box center [1217, 718] width 12 height 12
click at [1211, 716] on input "checkbox" at bounding box center [1217, 719] width 11 height 11
checkbox input "false"
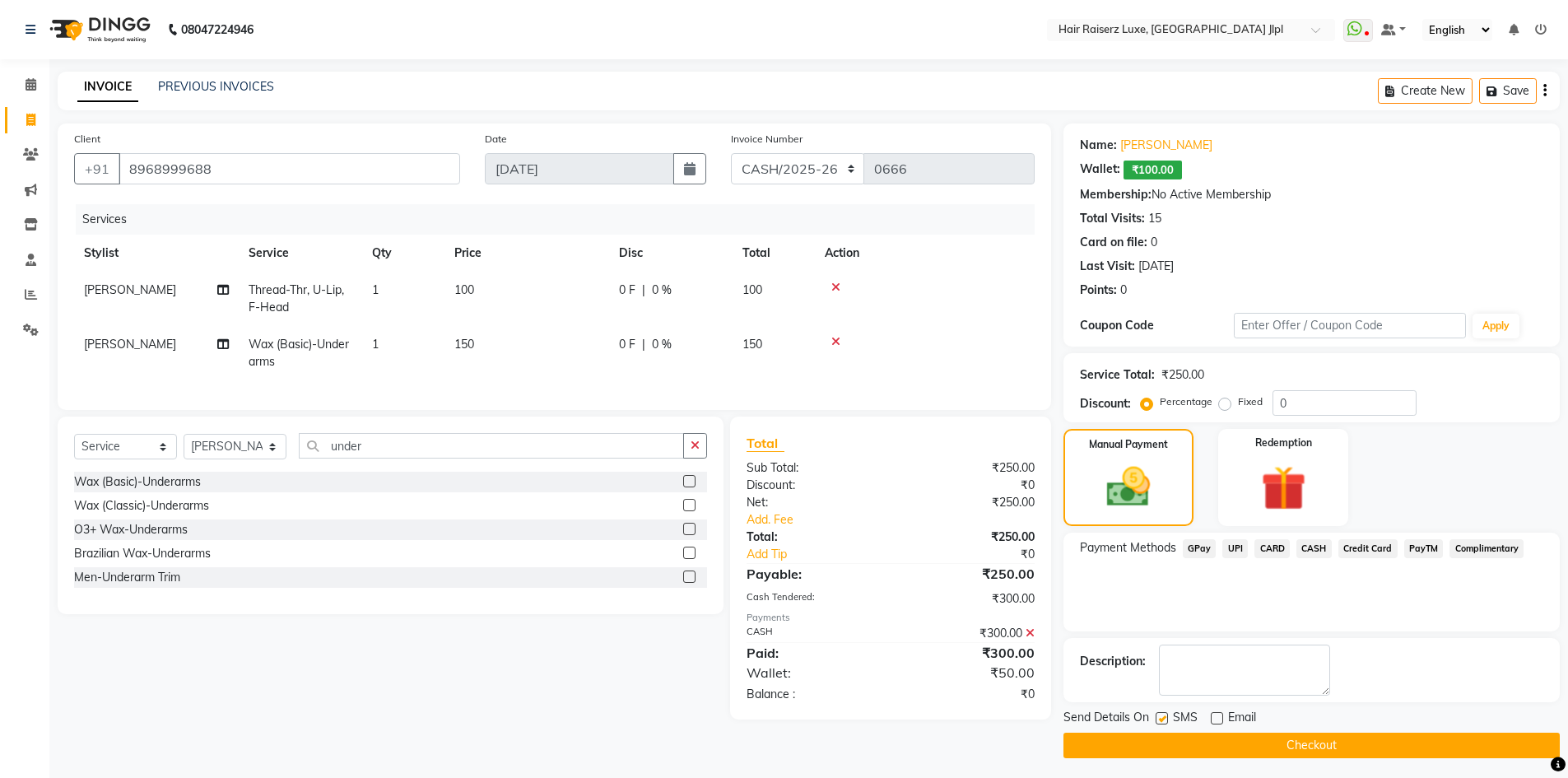
click at [1208, 760] on main "INVOICE PREVIOUS INVOICES Create New Save Client +91 8968999688 Date 04-09-2025…" at bounding box center [808, 428] width 1519 height 711
click at [1204, 752] on button "Checkout" at bounding box center [1311, 746] width 496 height 26
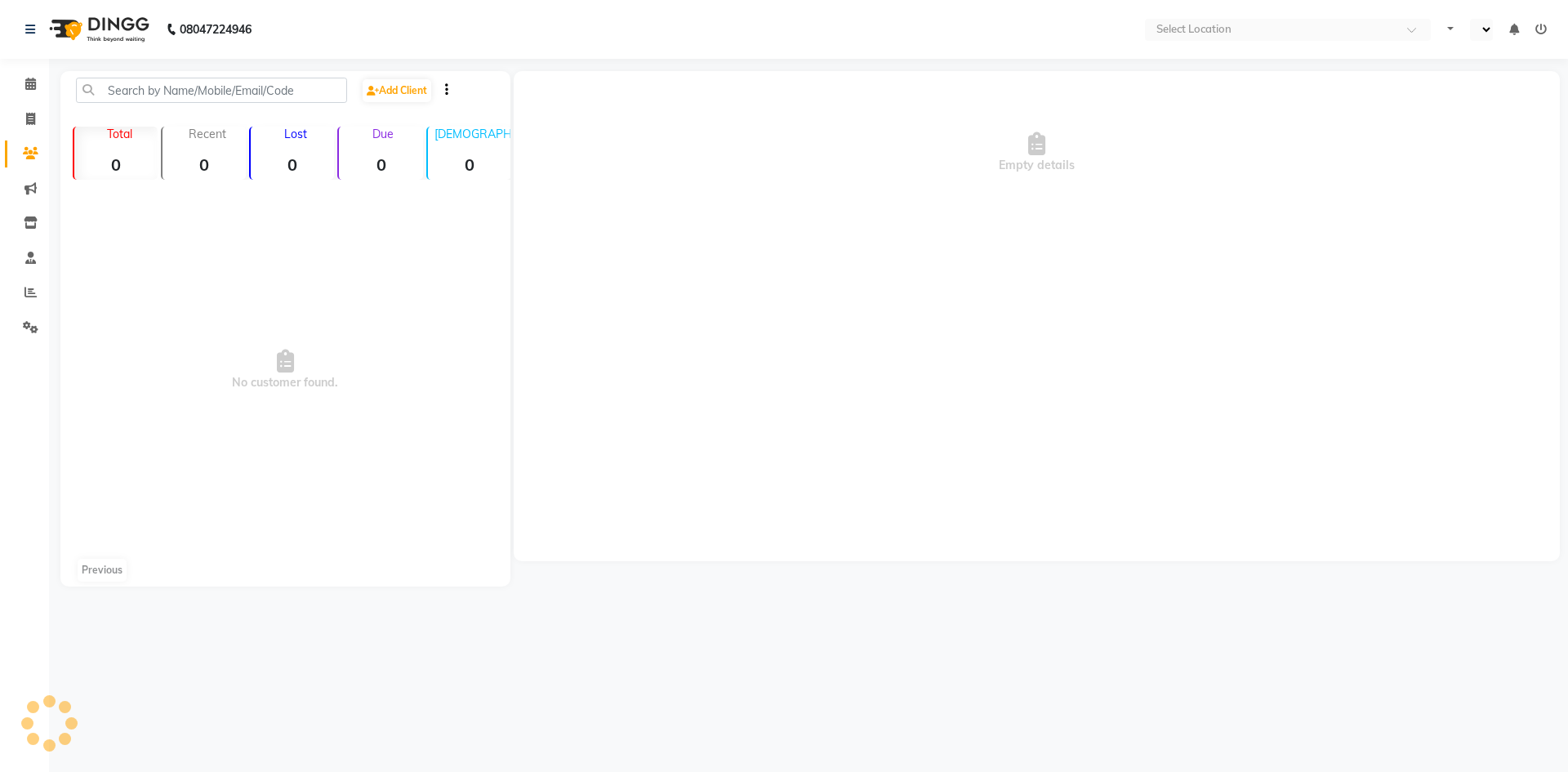
select select "en"
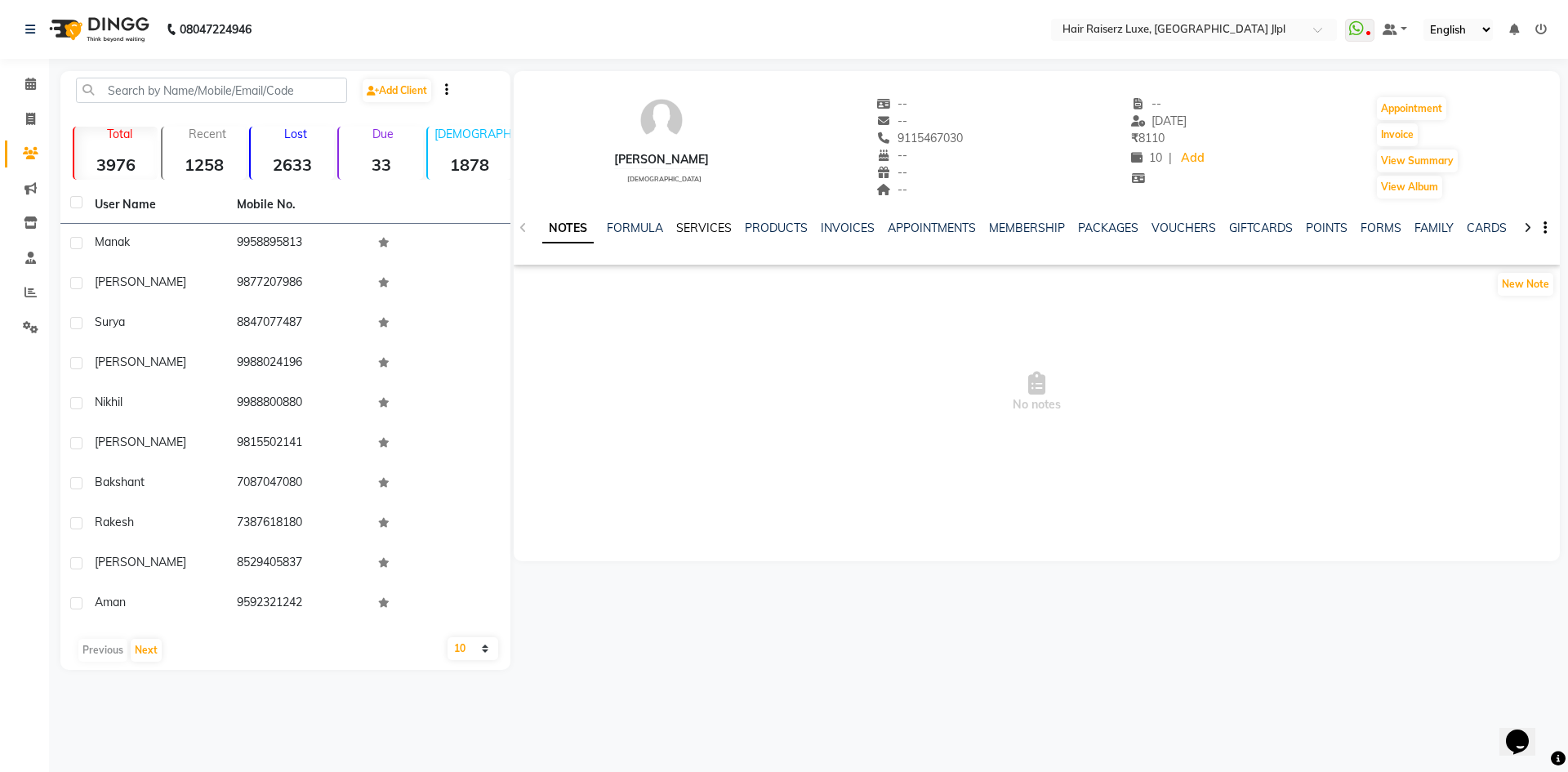
click at [704, 229] on link "SERVICES" at bounding box center [704, 228] width 56 height 15
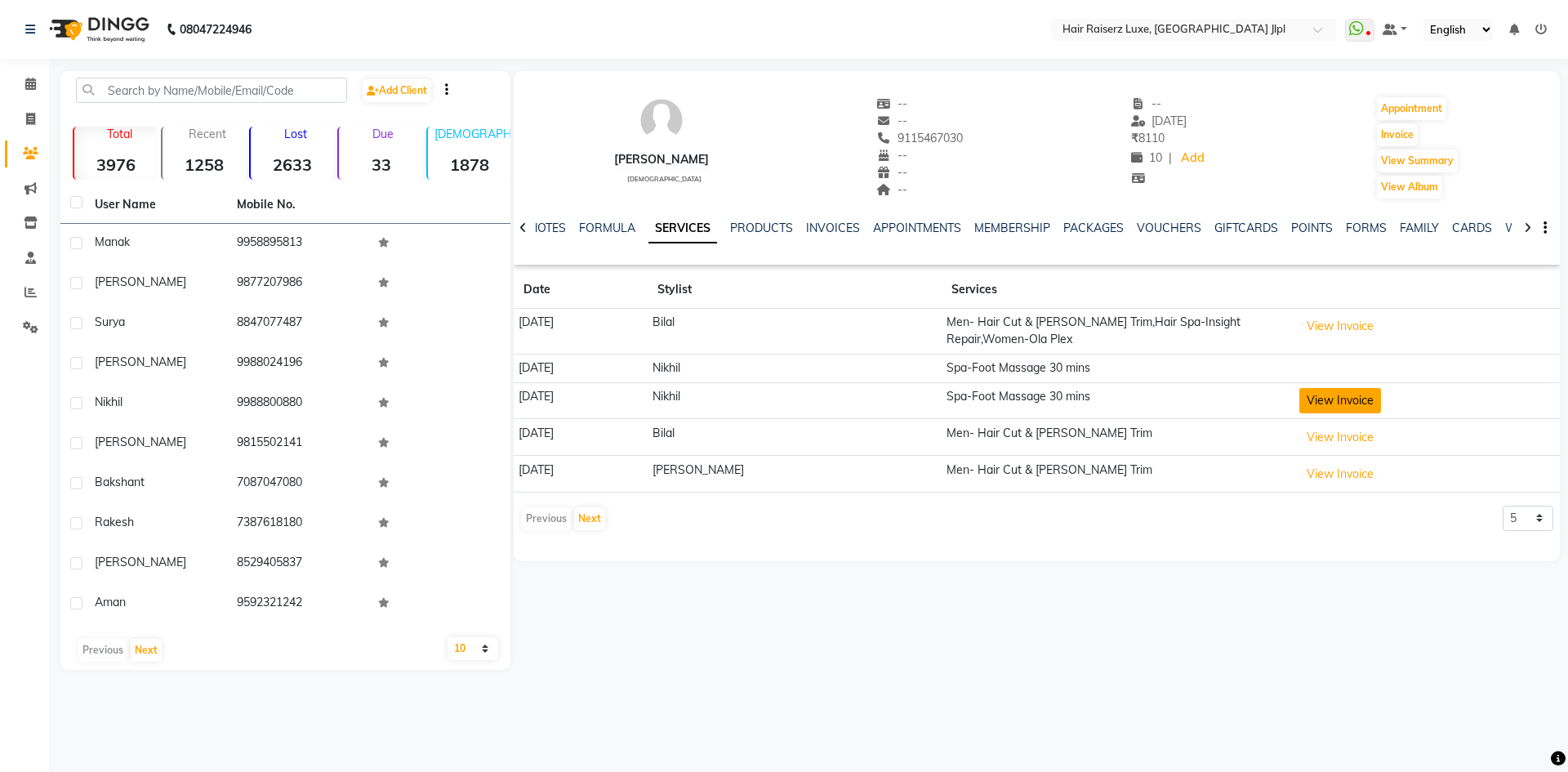
click at [1302, 401] on button "View Invoice" at bounding box center [1339, 401] width 82 height 26
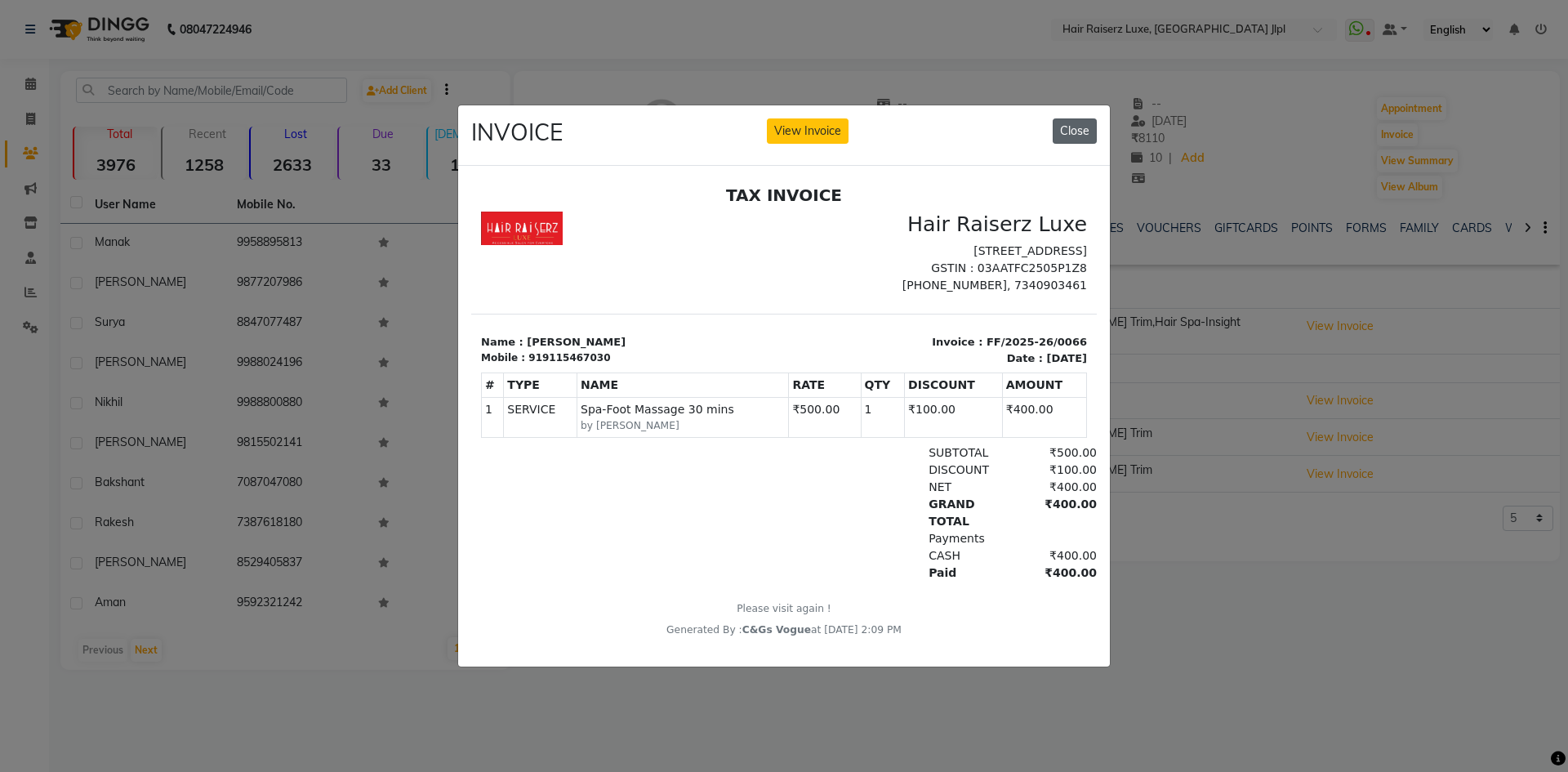
click at [1072, 120] on button "Close" at bounding box center [1074, 131] width 44 height 26
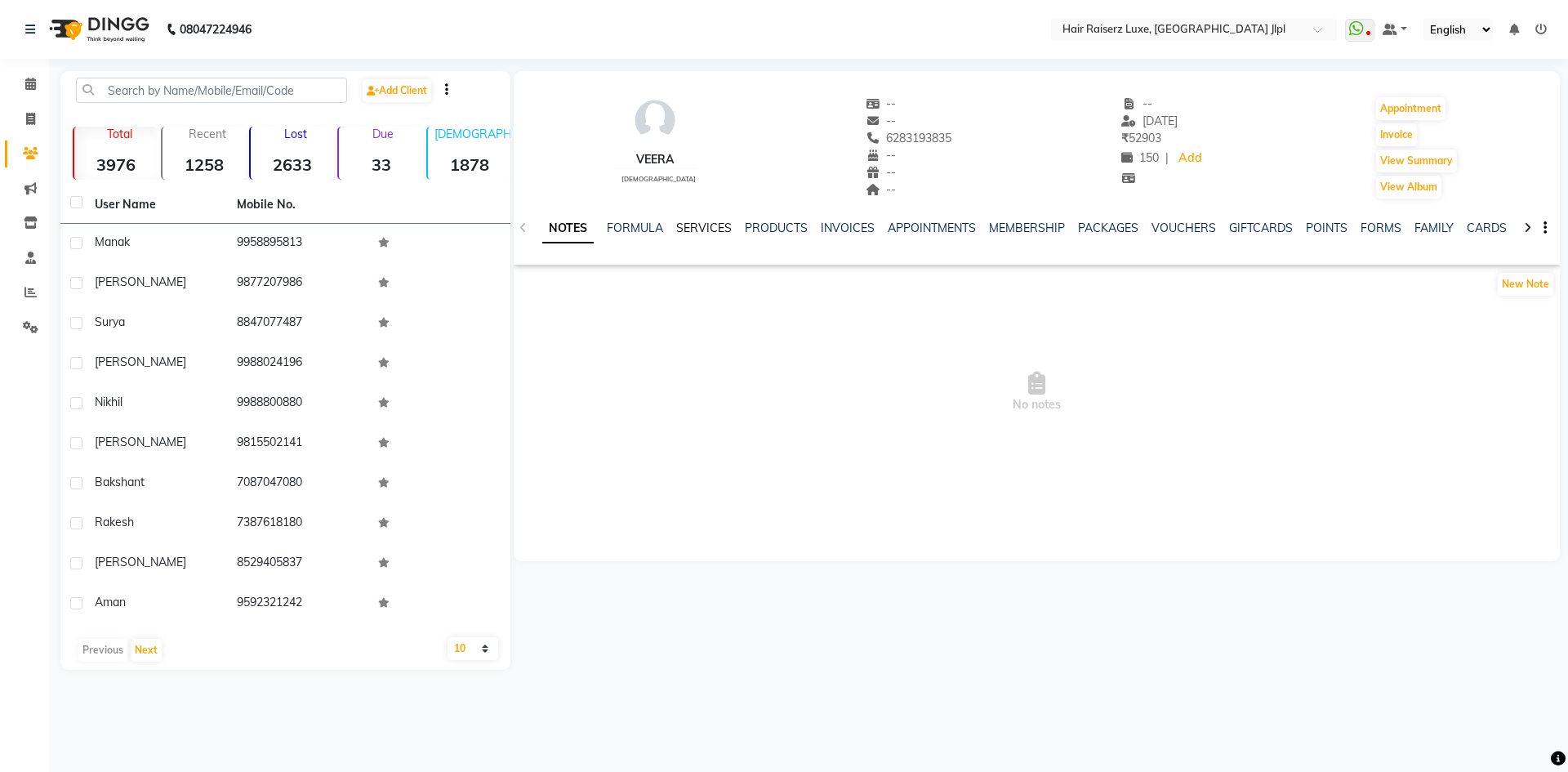
drag, startPoint x: 702, startPoint y: 221, endPoint x: 707, endPoint y: 215, distance: 7.8
click at [702, 221] on link "SERVICES" at bounding box center [704, 228] width 56 height 15
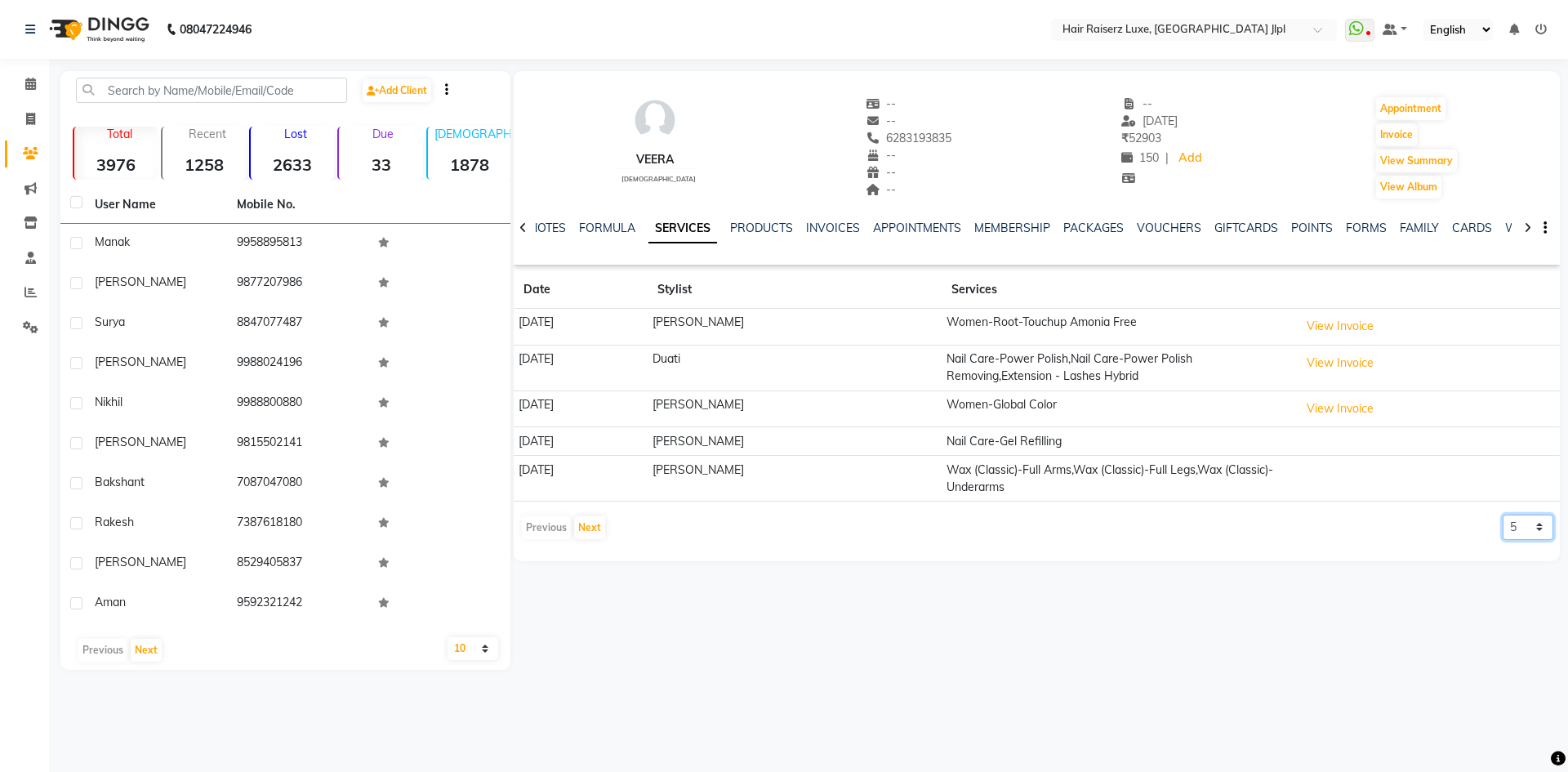
click at [1530, 530] on select "5 10 50 100 500" at bounding box center [1527, 527] width 50 height 26
select select "50"
click at [1502, 514] on select "5 10 50 100 500" at bounding box center [1527, 527] width 50 height 26
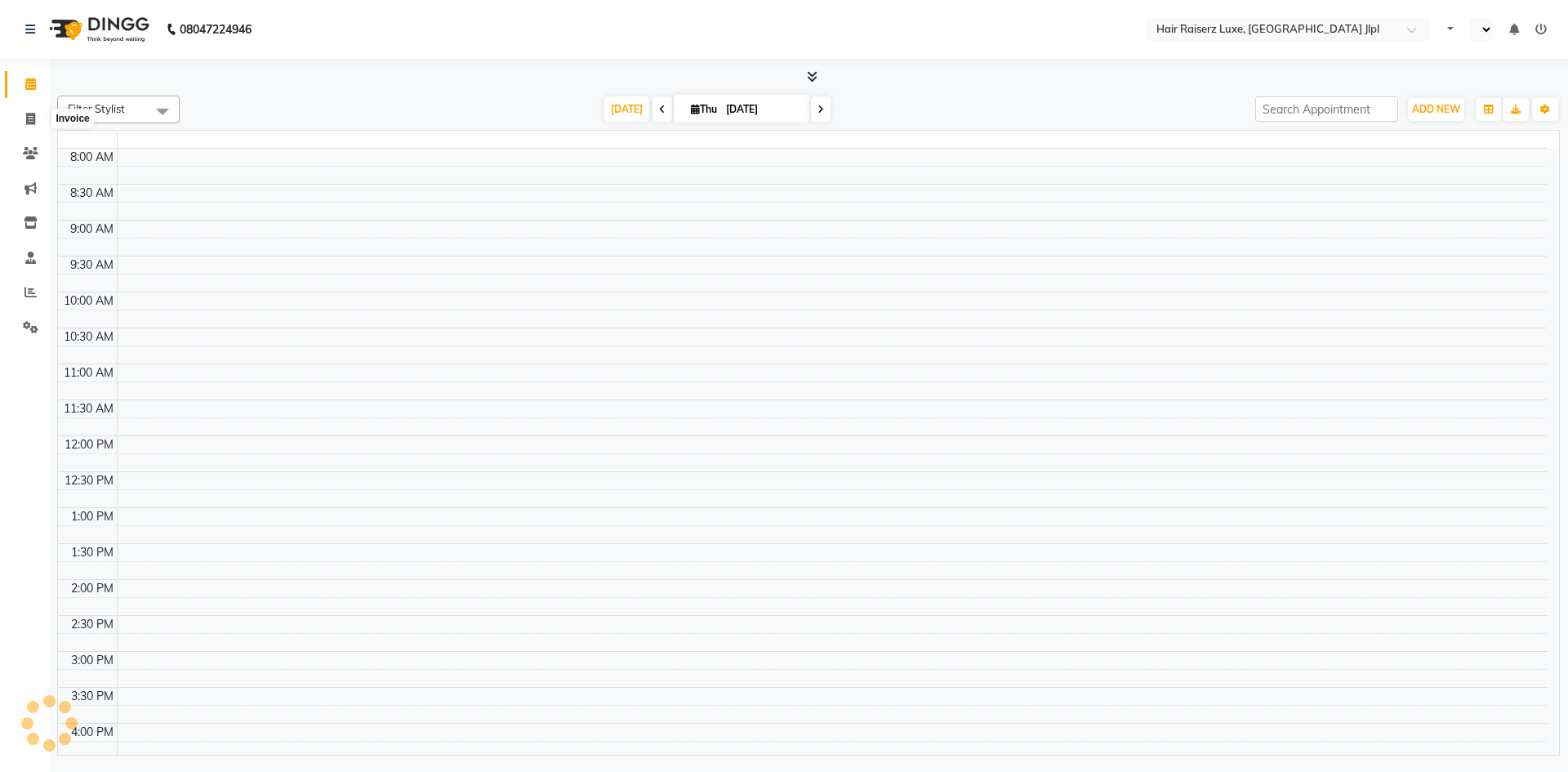
select select "en"
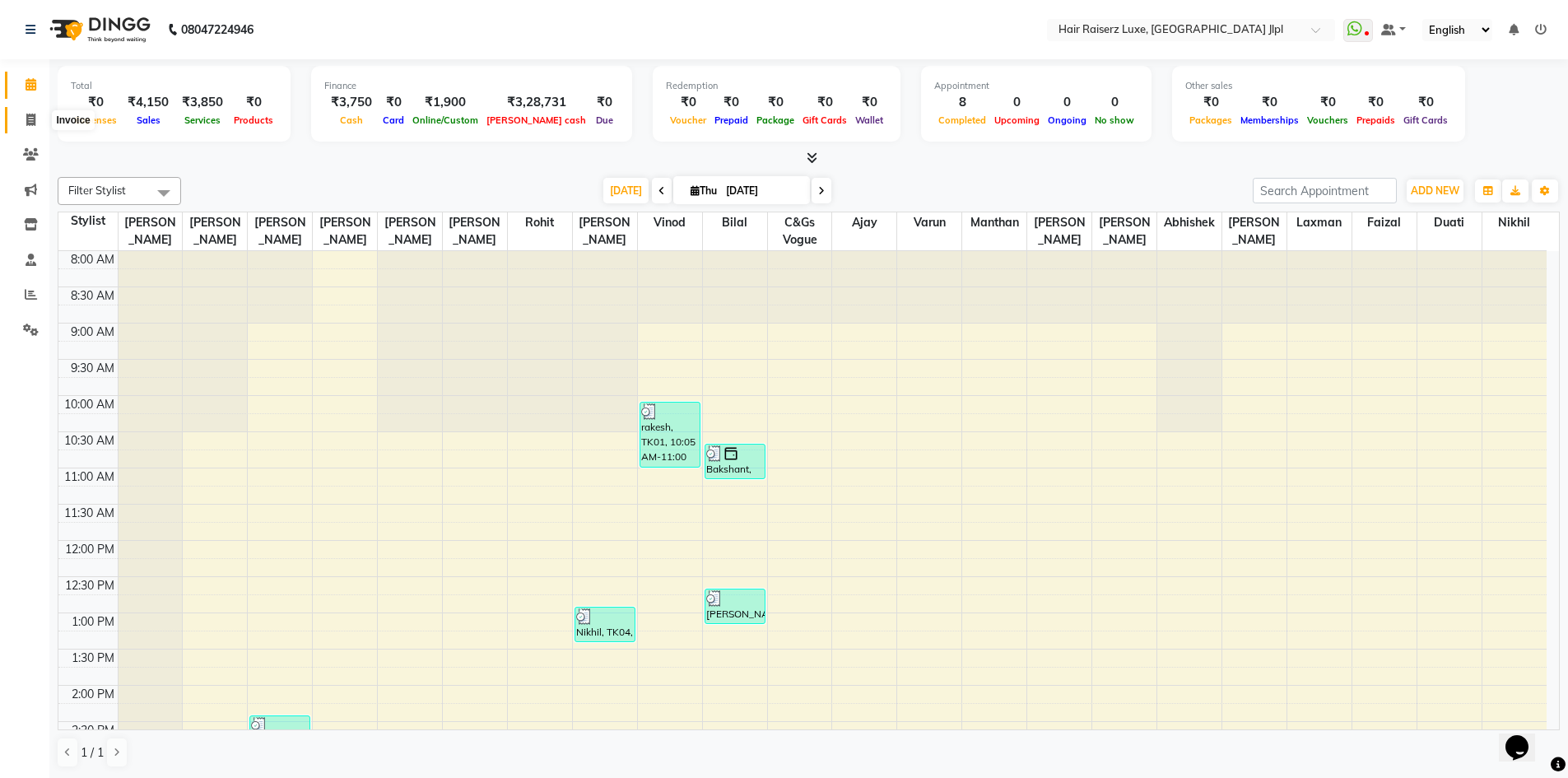
click at [27, 120] on icon at bounding box center [31, 119] width 9 height 12
select select "service"
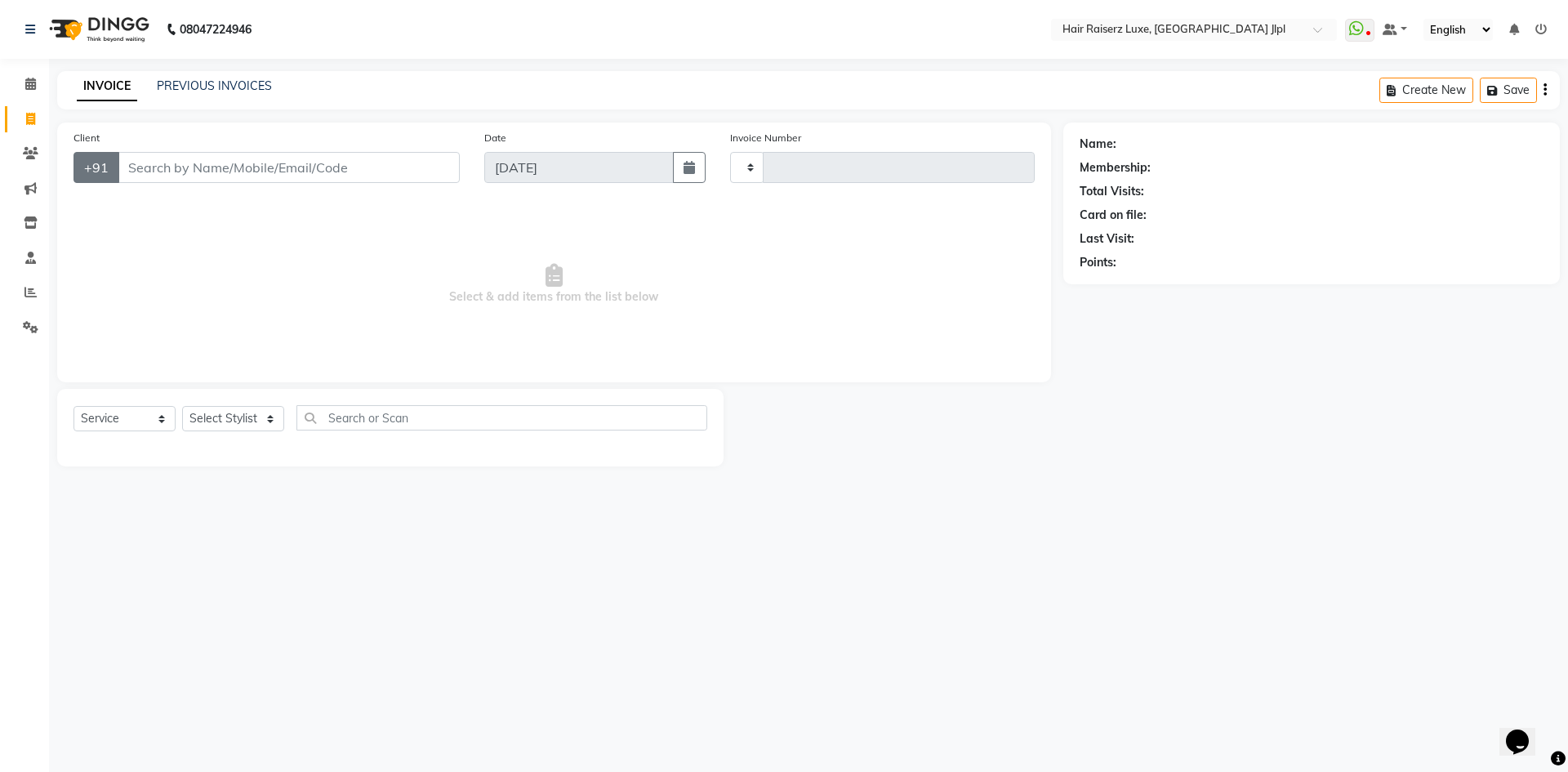
type input "3278"
select select "5409"
click at [158, 172] on input "Client" at bounding box center [288, 168] width 342 height 31
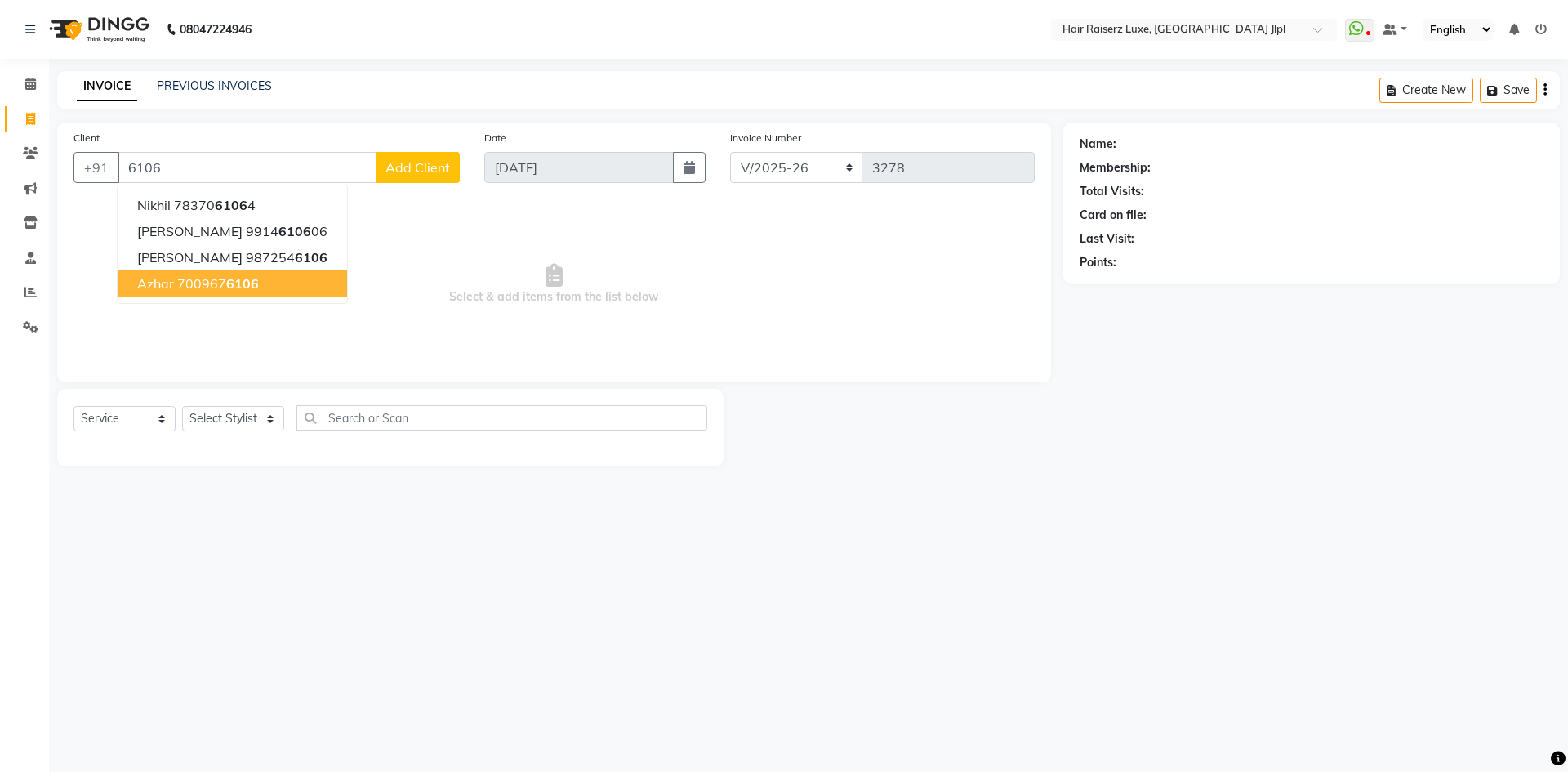
click at [243, 289] on span "6106" at bounding box center [243, 283] width 33 height 17
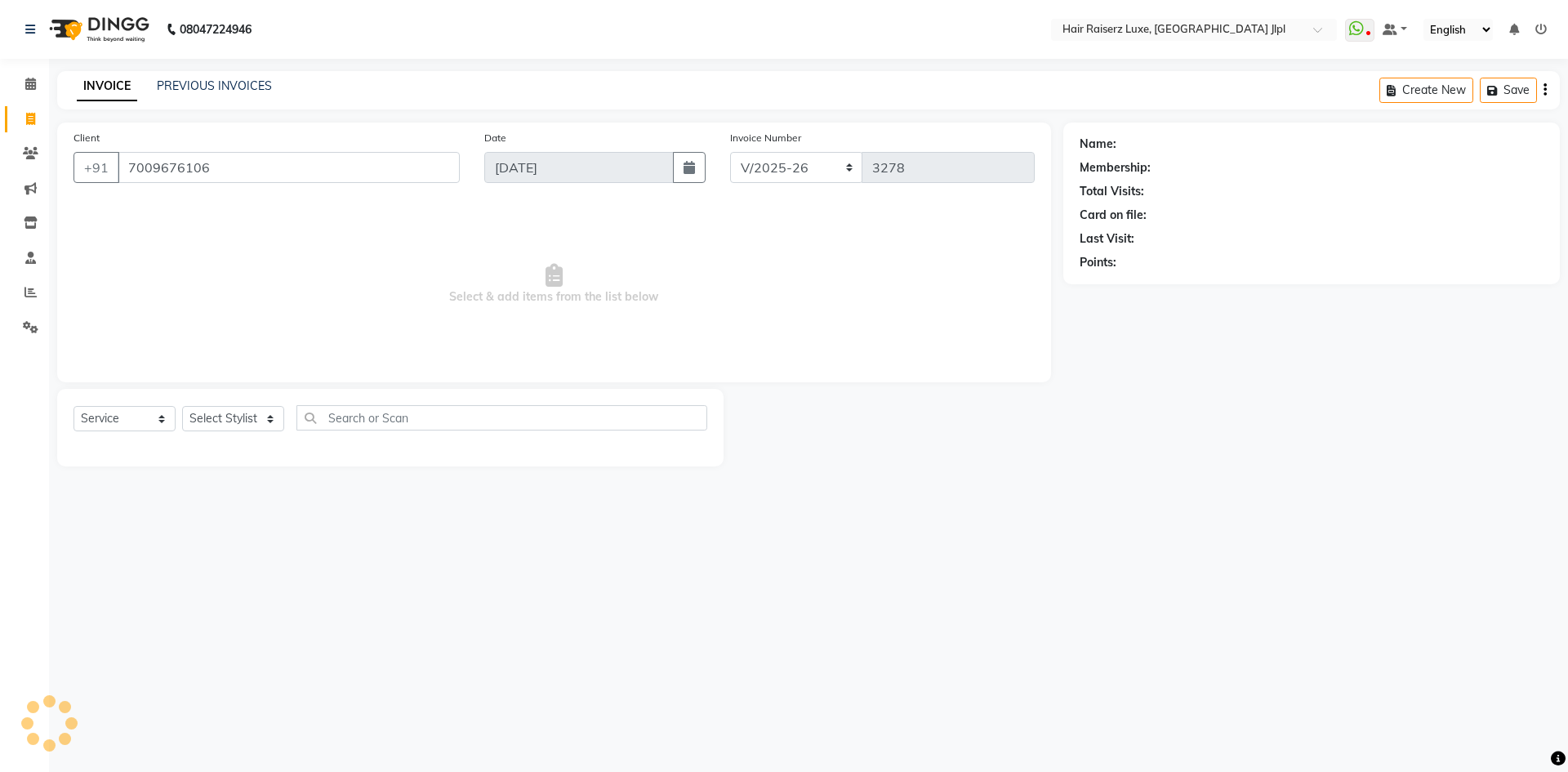
type input "7009676106"
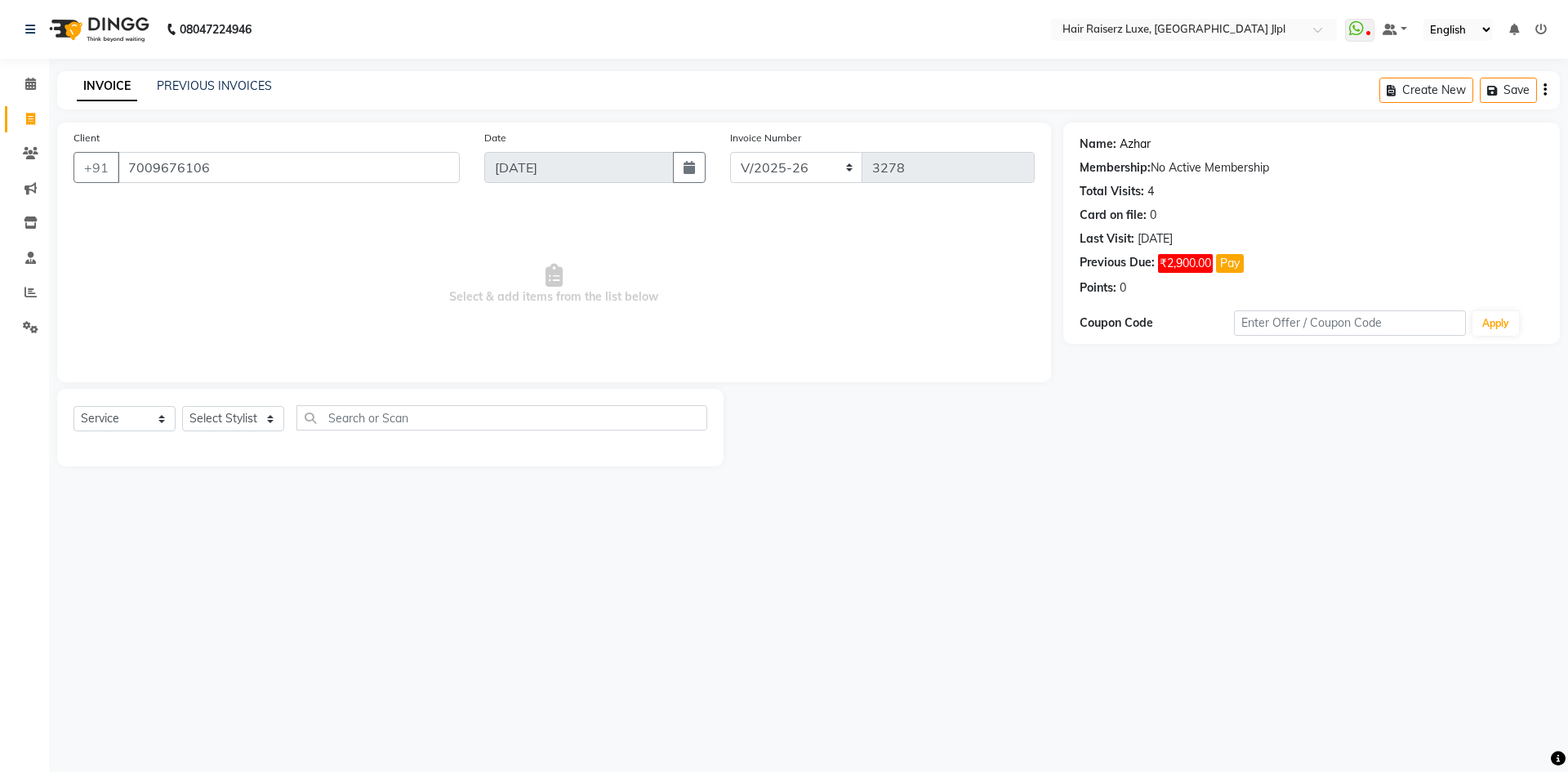
click at [1131, 143] on link "Azhar" at bounding box center [1135, 144] width 31 height 17
drag, startPoint x: 28, startPoint y: 124, endPoint x: 911, endPoint y: 128, distance: 883.0
click at [28, 124] on icon at bounding box center [31, 118] width 9 height 12
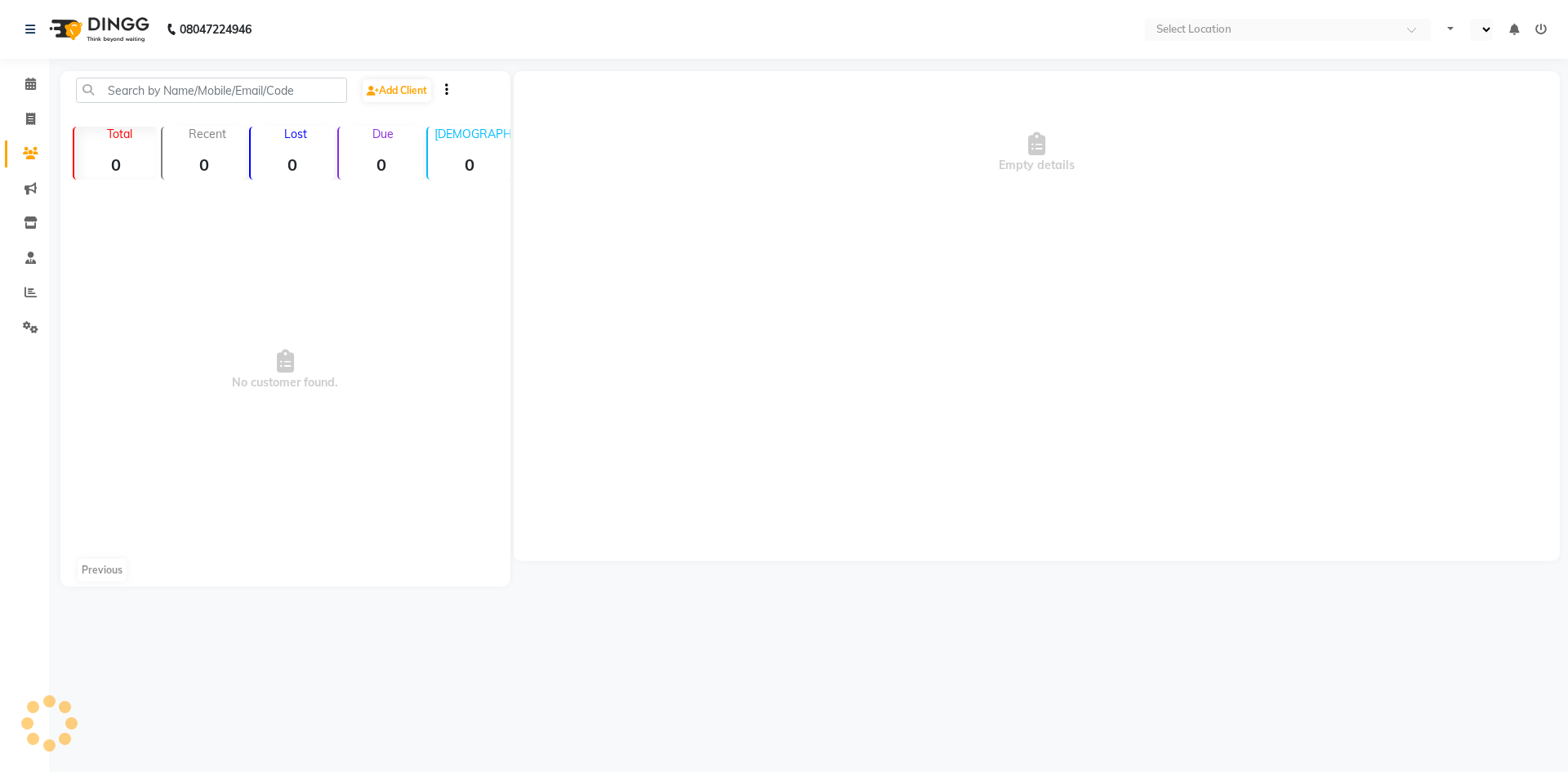
select select "en"
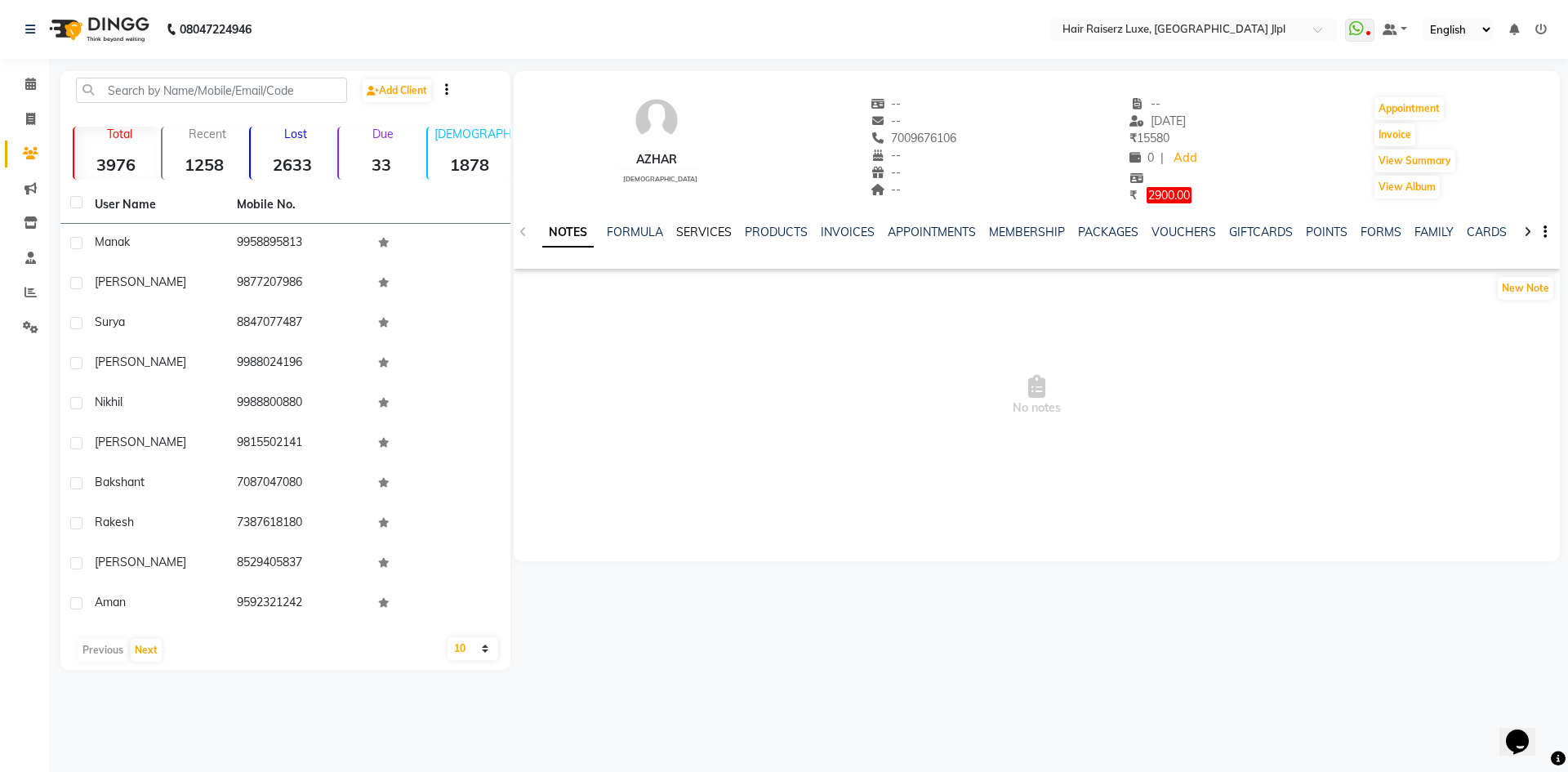
click at [714, 237] on link "SERVICES" at bounding box center [704, 232] width 56 height 15
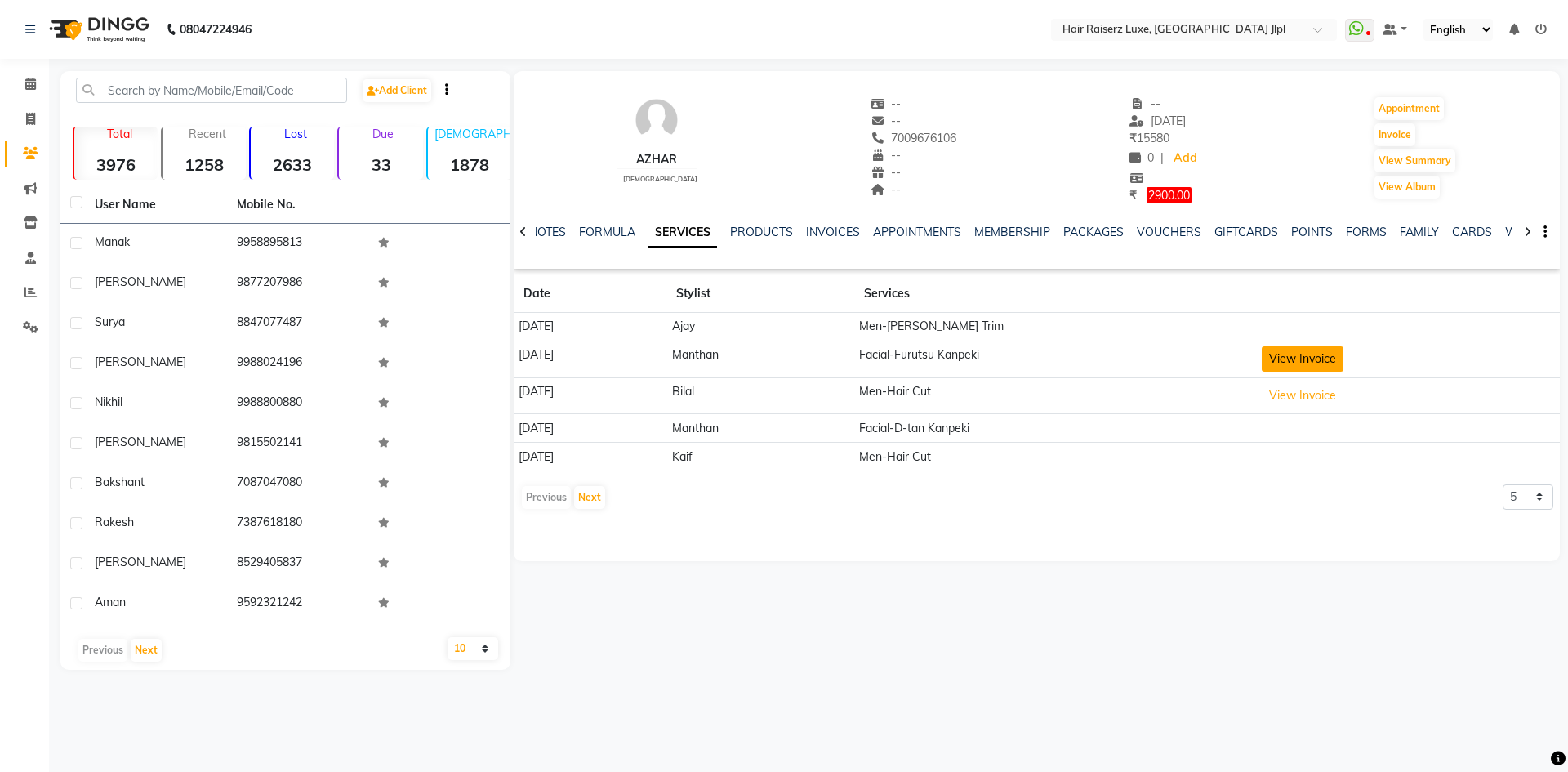
click at [1301, 357] on button "View Invoice" at bounding box center [1301, 359] width 82 height 26
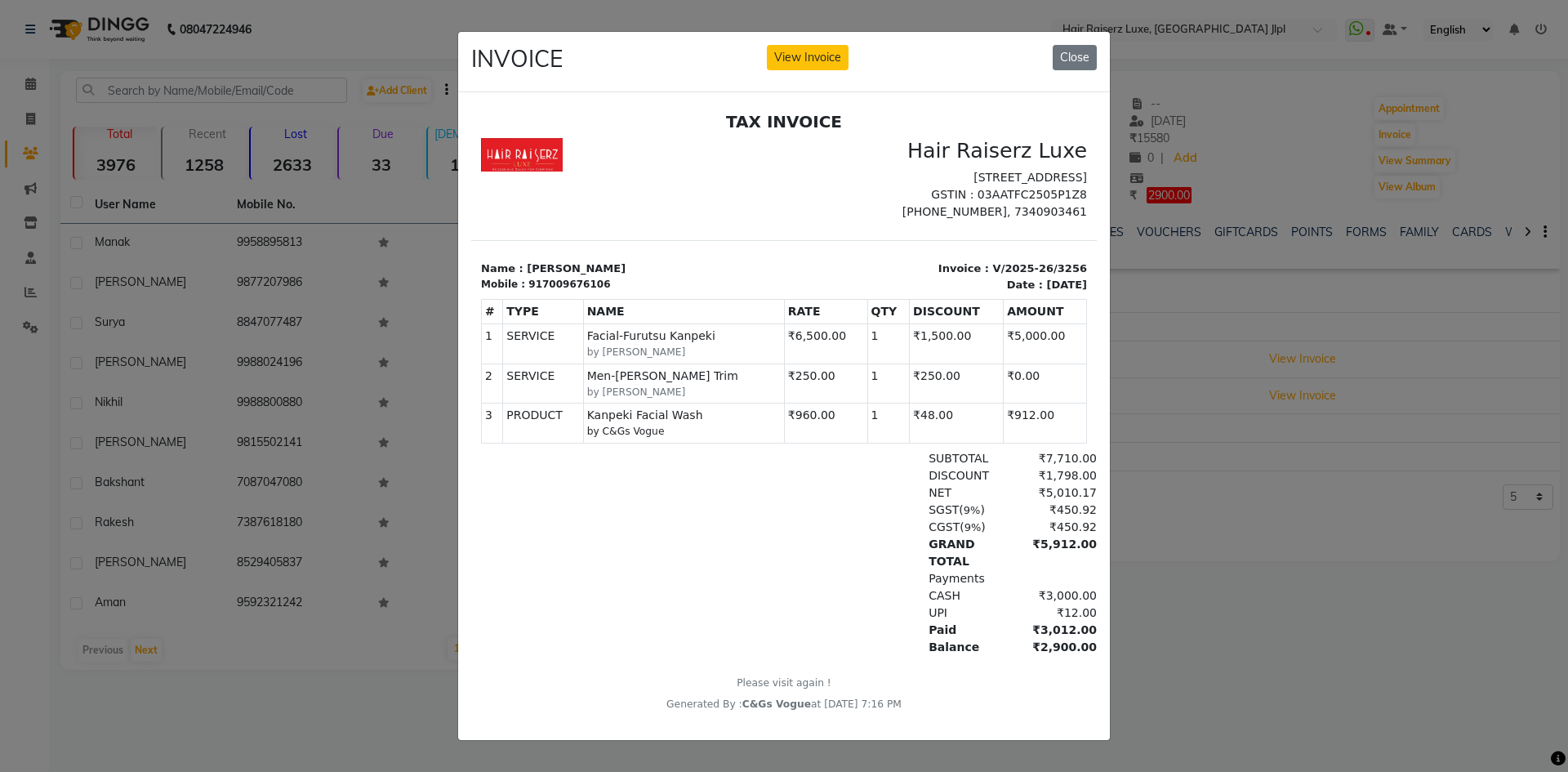
scroll to position [13, 0]
click at [1295, 419] on ngb-modal-window "INVOICE View Invoice Close" at bounding box center [784, 386] width 1568 height 772
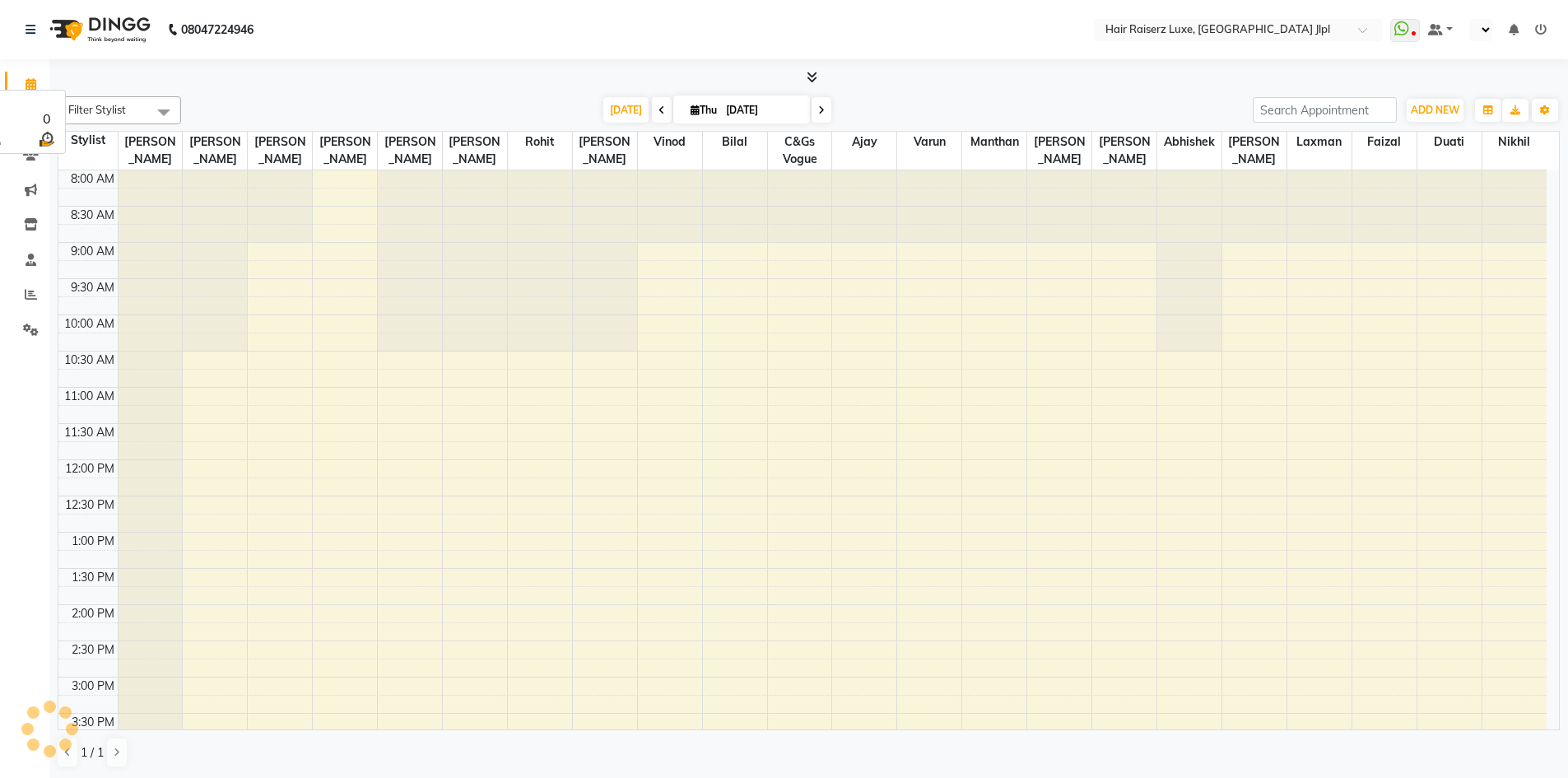
select select "en"
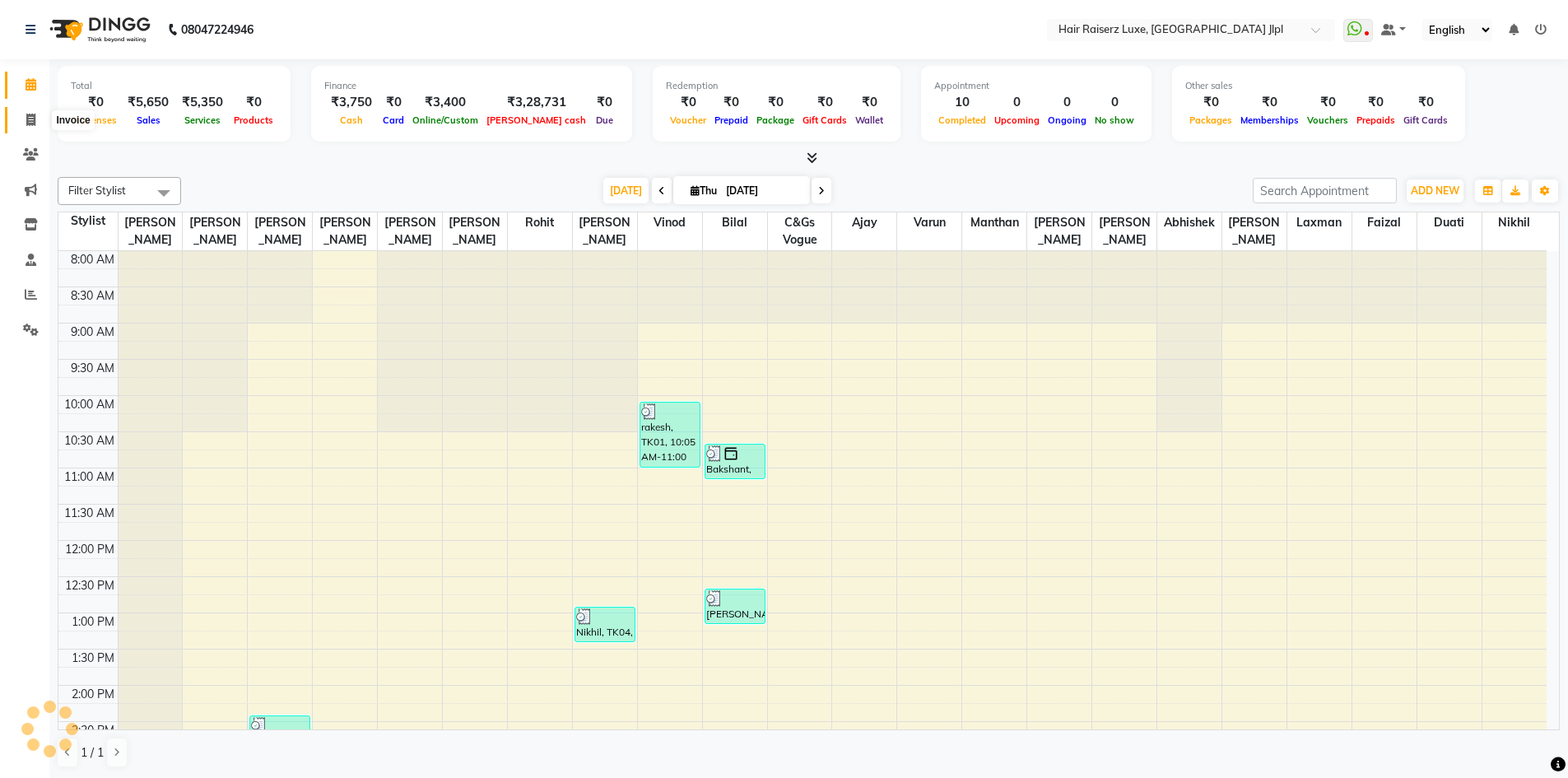
click at [30, 119] on icon at bounding box center [31, 119] width 9 height 12
select select "service"
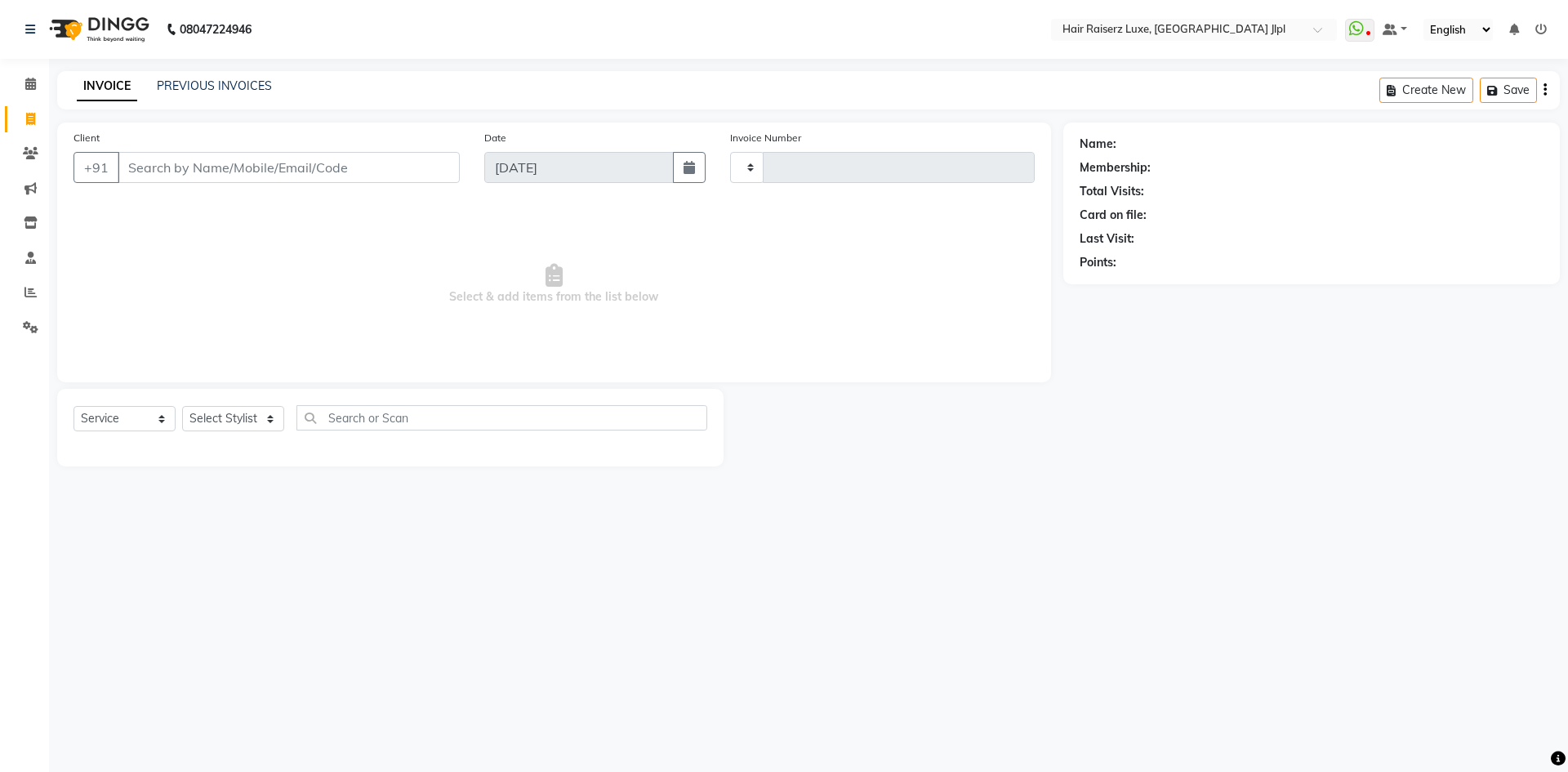
type input "3278"
select select "5409"
click at [215, 90] on link "PREVIOUS INVOICES" at bounding box center [214, 86] width 115 height 15
